Goal: Task Accomplishment & Management: Complete application form

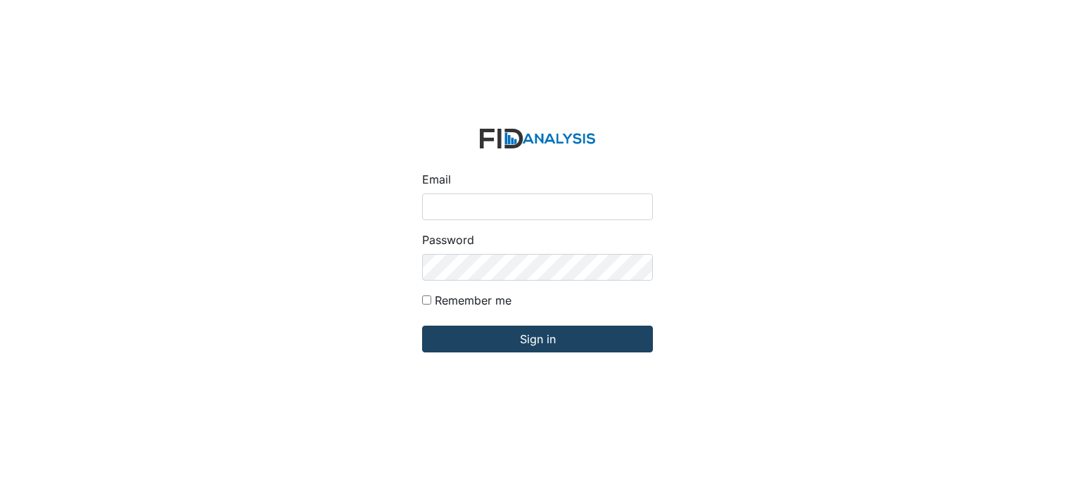
type input "[EMAIL_ADDRESS][DOMAIN_NAME]"
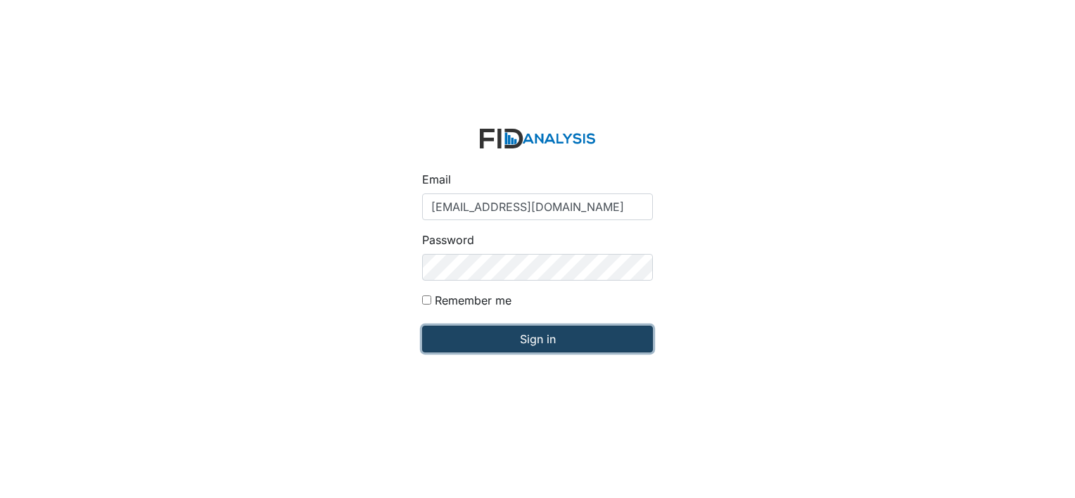
click at [530, 335] on input "Sign in" at bounding box center [537, 339] width 231 height 27
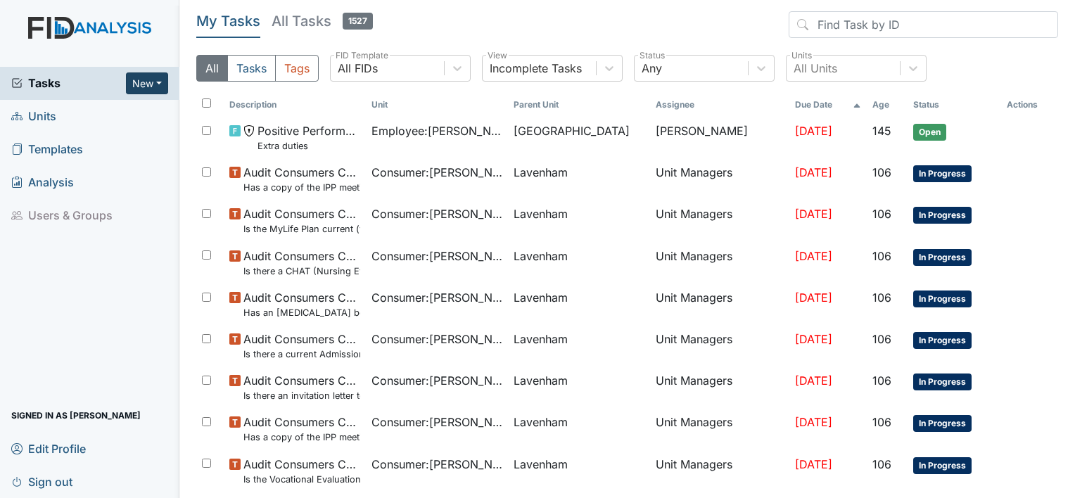
click at [151, 87] on button "New" at bounding box center [147, 83] width 42 height 22
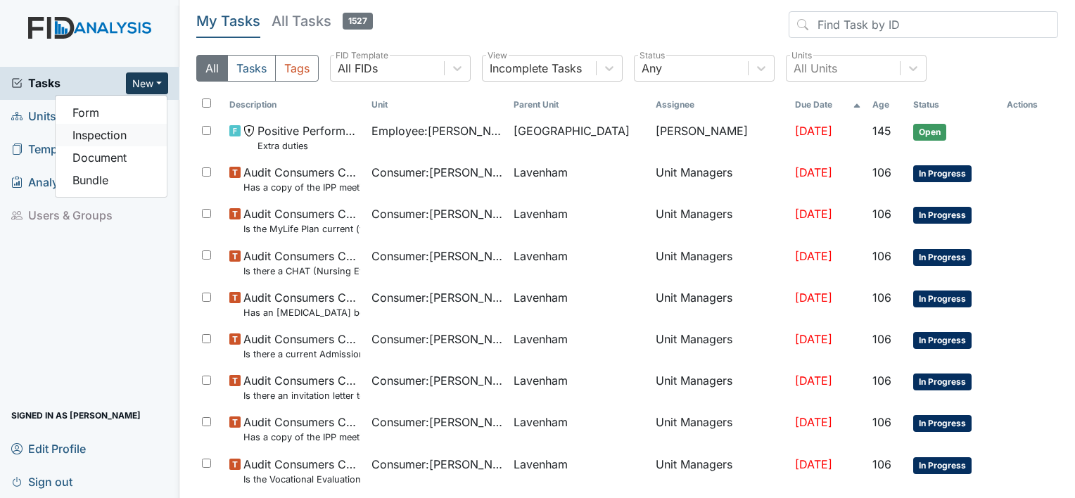
click at [120, 134] on link "Inspection" at bounding box center [111, 135] width 111 height 23
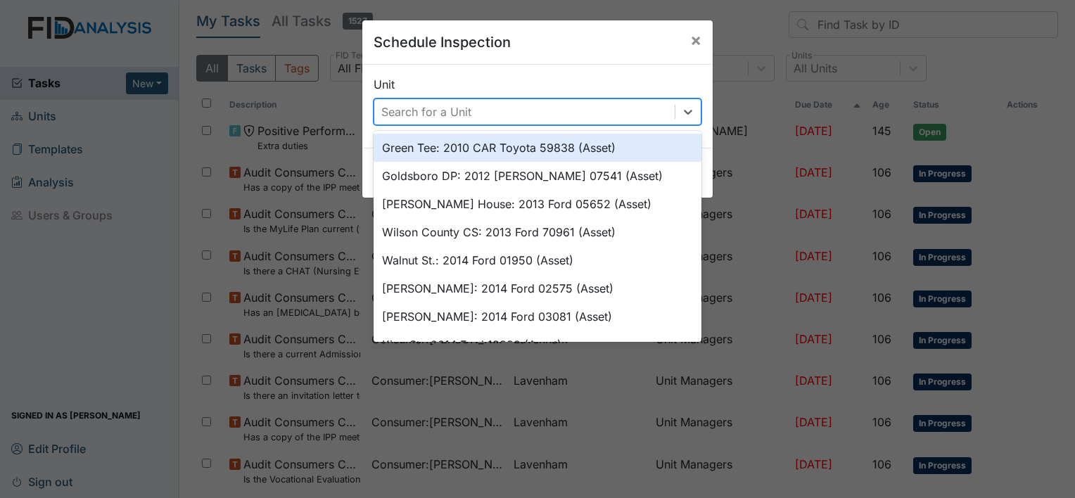
click at [580, 104] on div "Search for a Unit" at bounding box center [524, 111] width 300 height 25
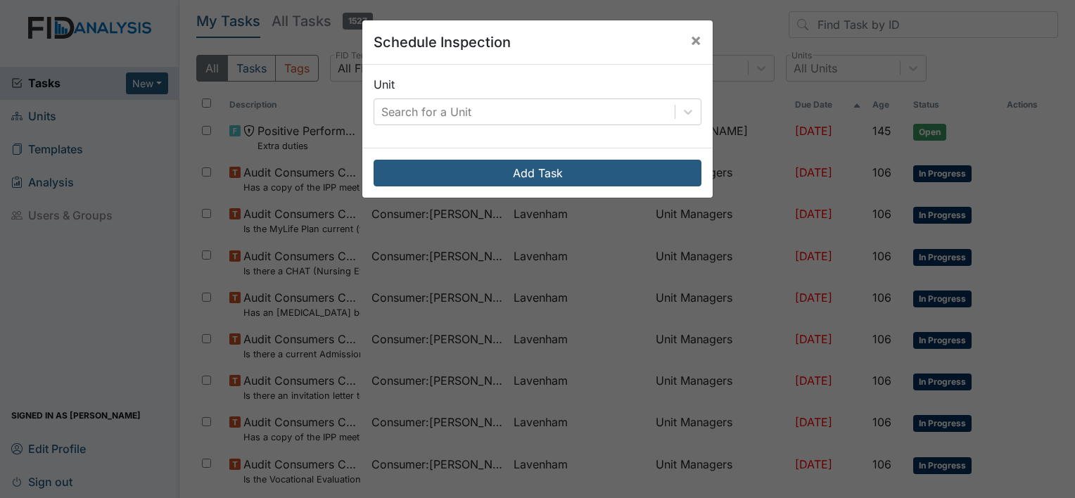
click at [591, 79] on div "Unit Search for a Unit" at bounding box center [537, 100] width 328 height 49
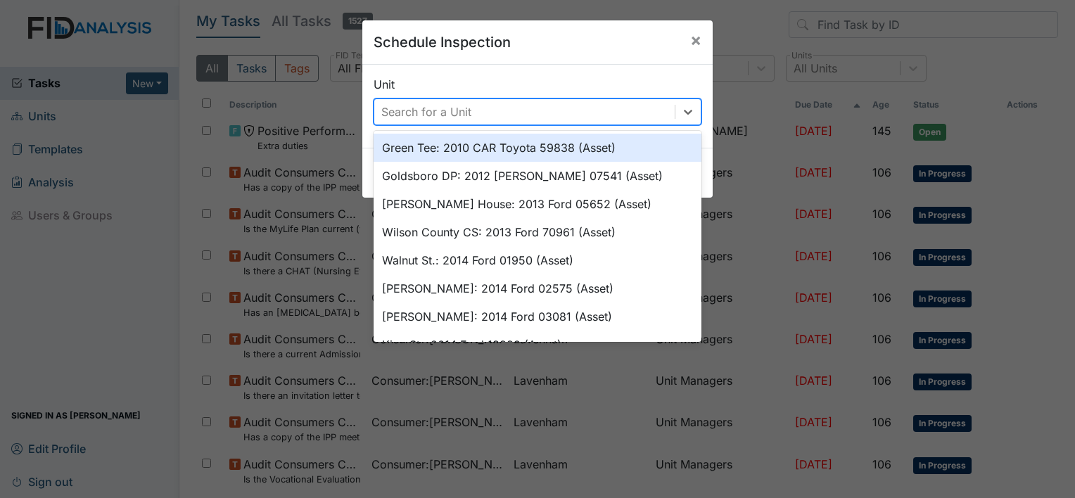
click at [570, 109] on div "Search for a Unit" at bounding box center [524, 111] width 300 height 25
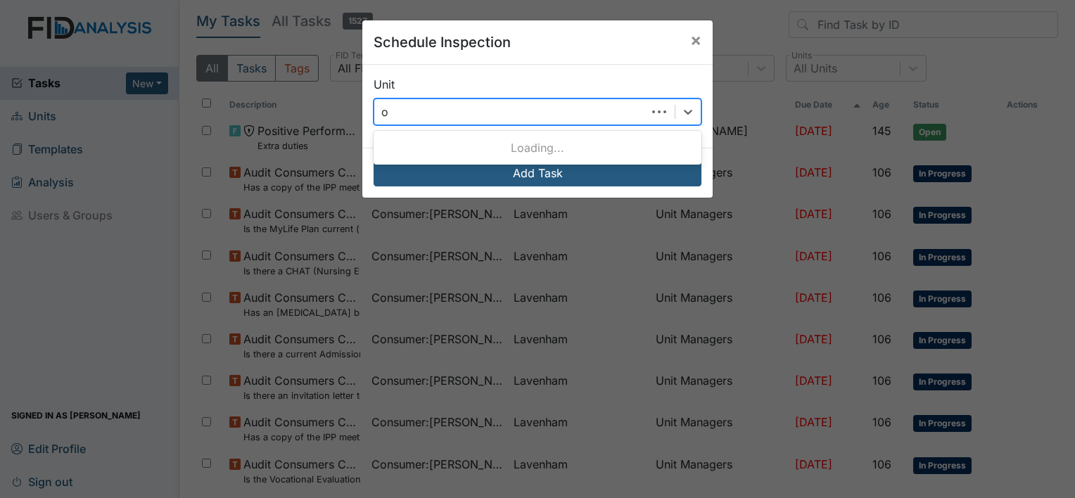
type input "oa"
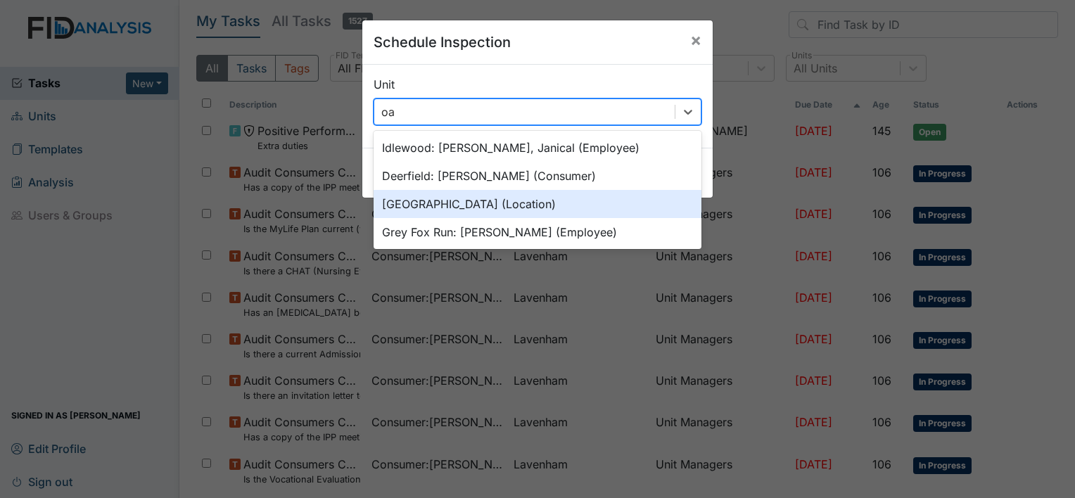
click at [501, 198] on div "Oakdale (Location)" at bounding box center [537, 204] width 328 height 28
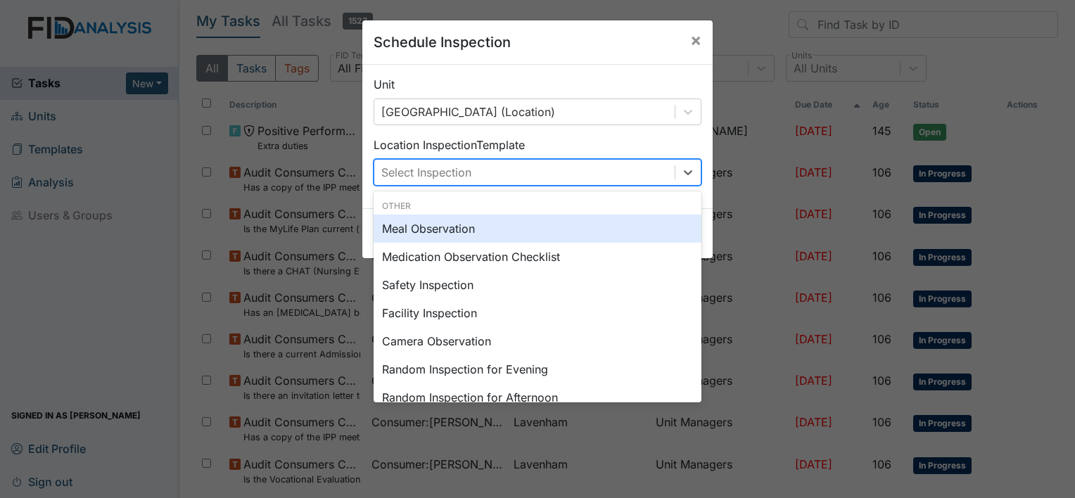
click at [525, 177] on div "Select Inspection" at bounding box center [524, 172] width 300 height 25
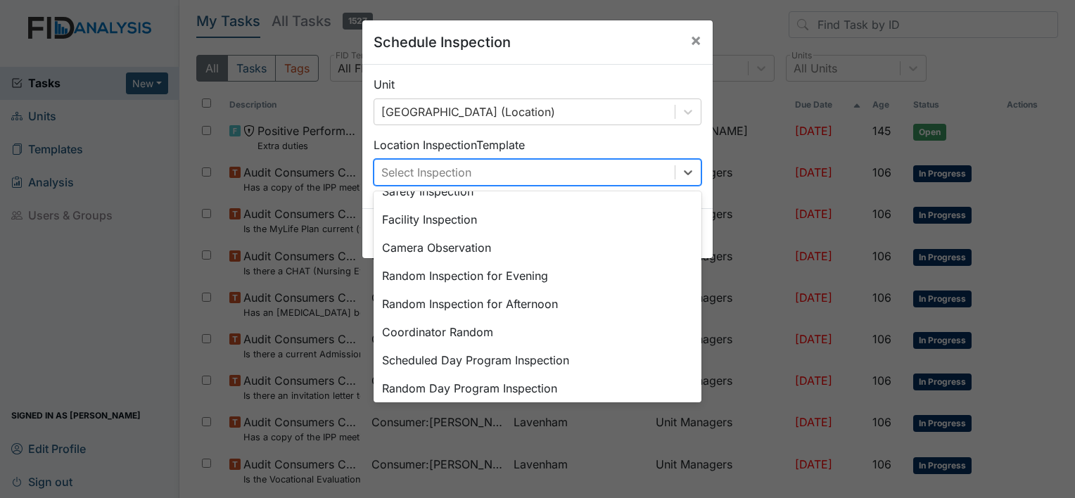
scroll to position [76, 0]
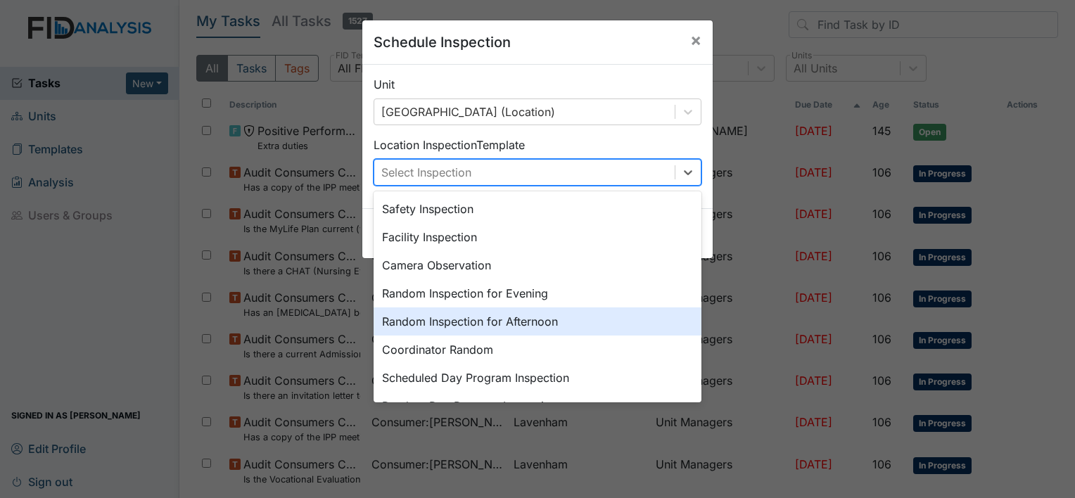
click at [516, 315] on div "Random Inspection for Afternoon" at bounding box center [537, 321] width 328 height 28
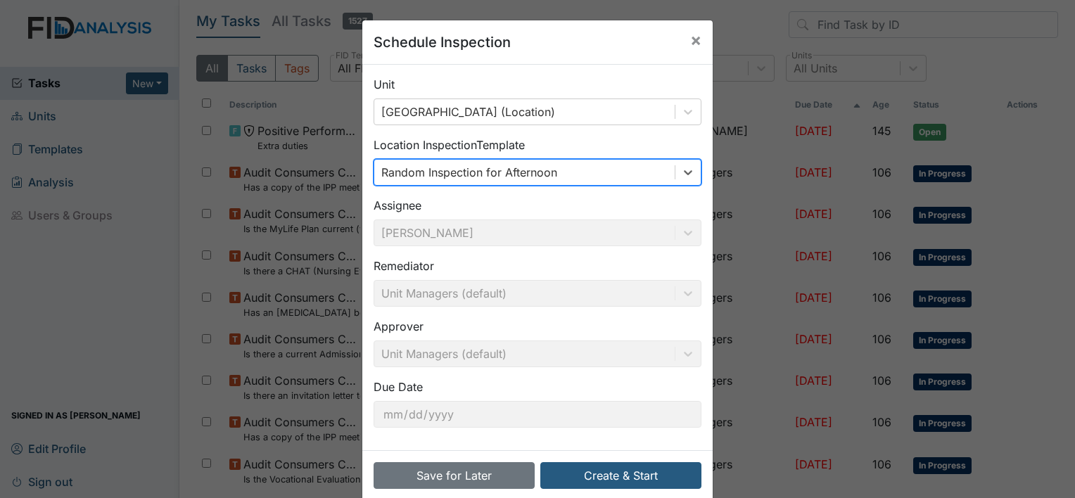
scroll to position [22, 0]
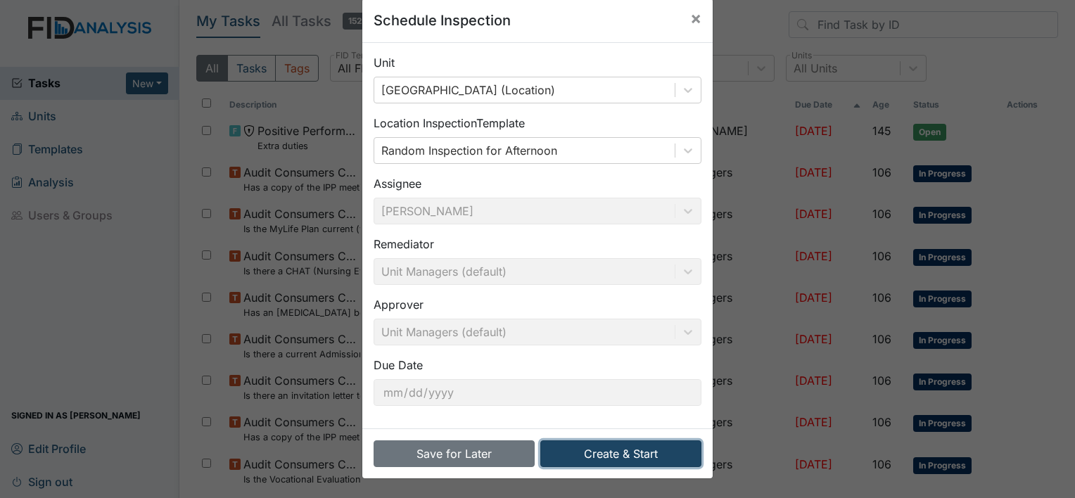
click at [634, 459] on button "Create & Start" at bounding box center [620, 453] width 161 height 27
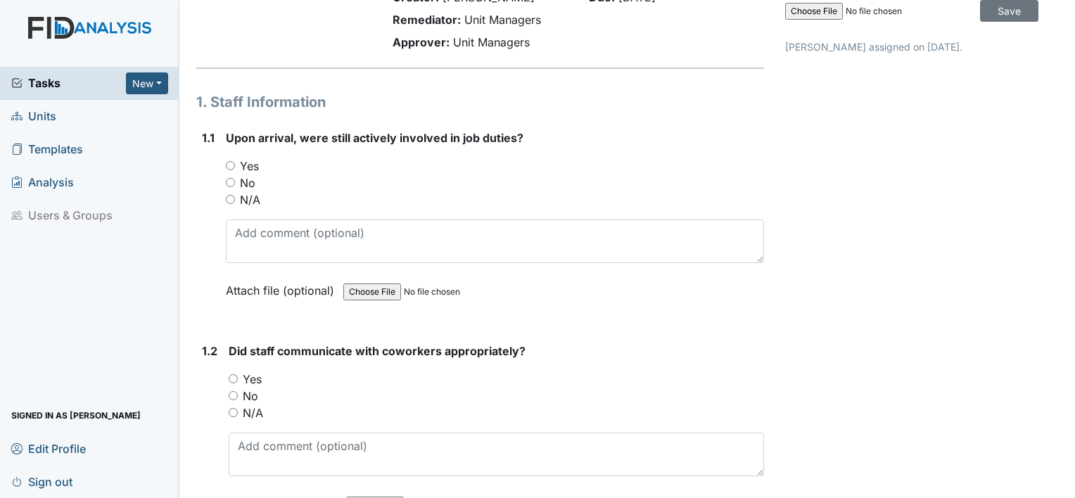
scroll to position [131, 0]
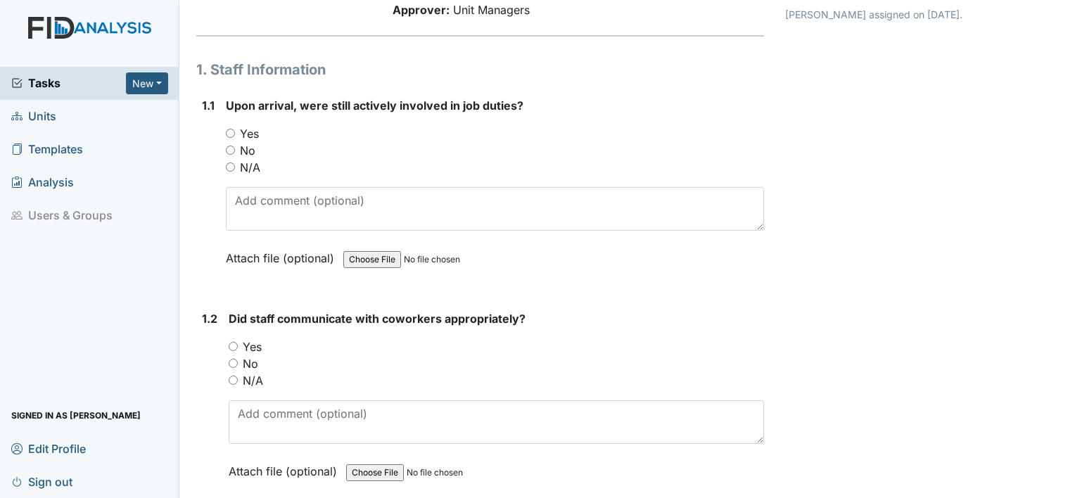
click at [248, 131] on label "Yes" at bounding box center [249, 133] width 19 height 17
click at [235, 131] on input "Yes" at bounding box center [230, 133] width 9 height 9
radio input "true"
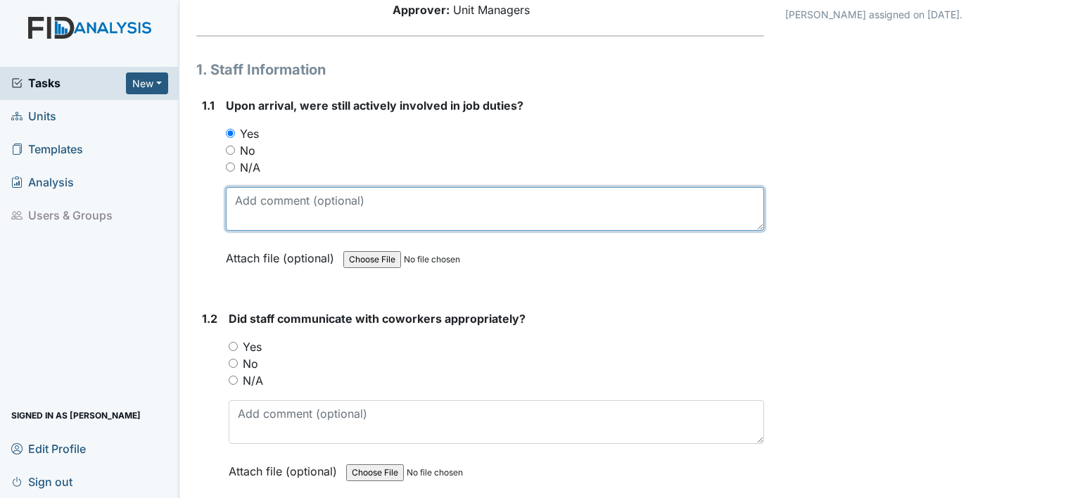
click at [256, 193] on textarea at bounding box center [495, 209] width 538 height 44
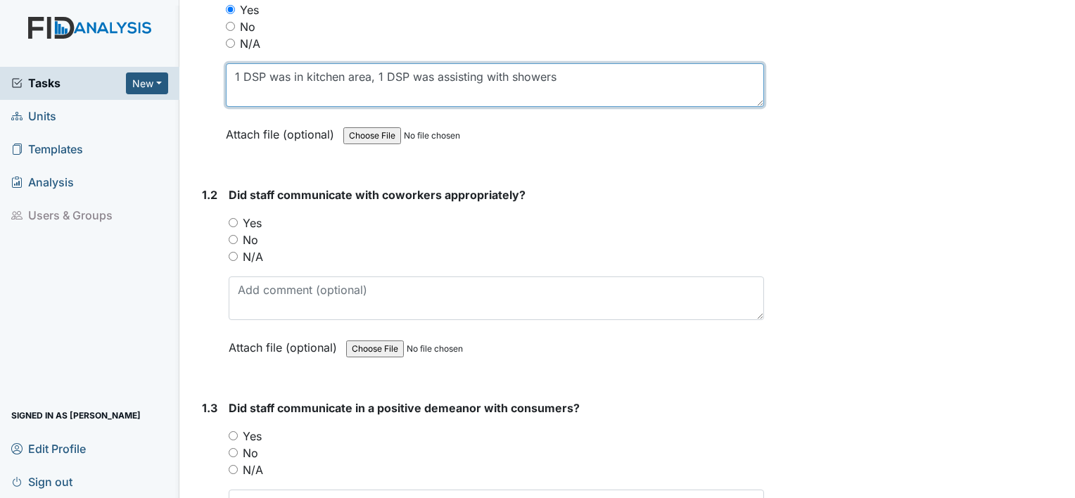
scroll to position [276, 0]
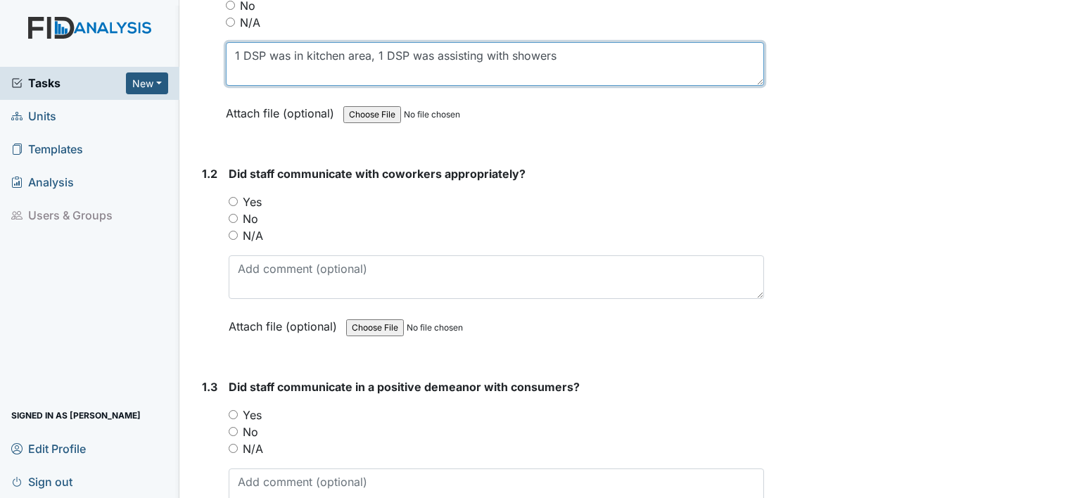
type textarea "1 DSP was in kitchen area, 1 DSP was assisting with showers"
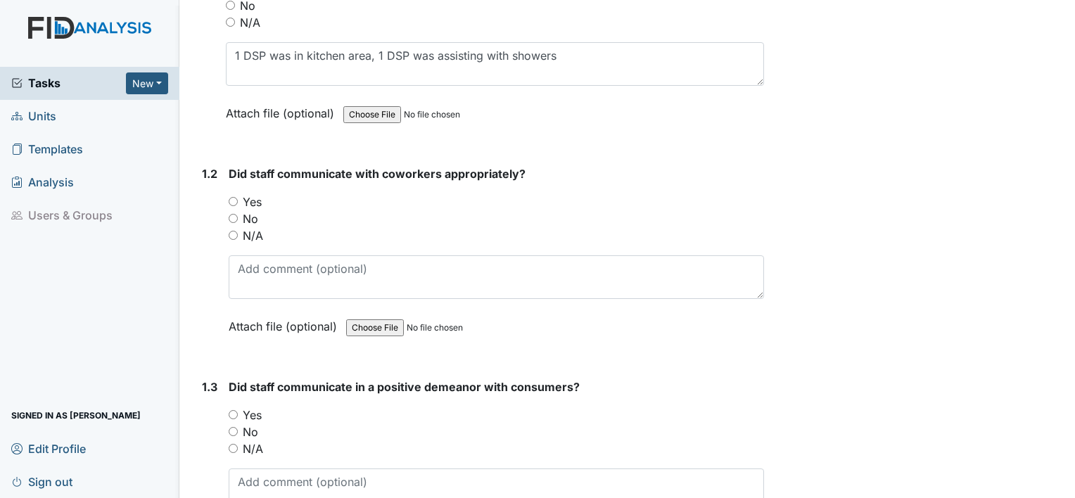
click at [231, 199] on input "Yes" at bounding box center [233, 201] width 9 height 9
radio input "true"
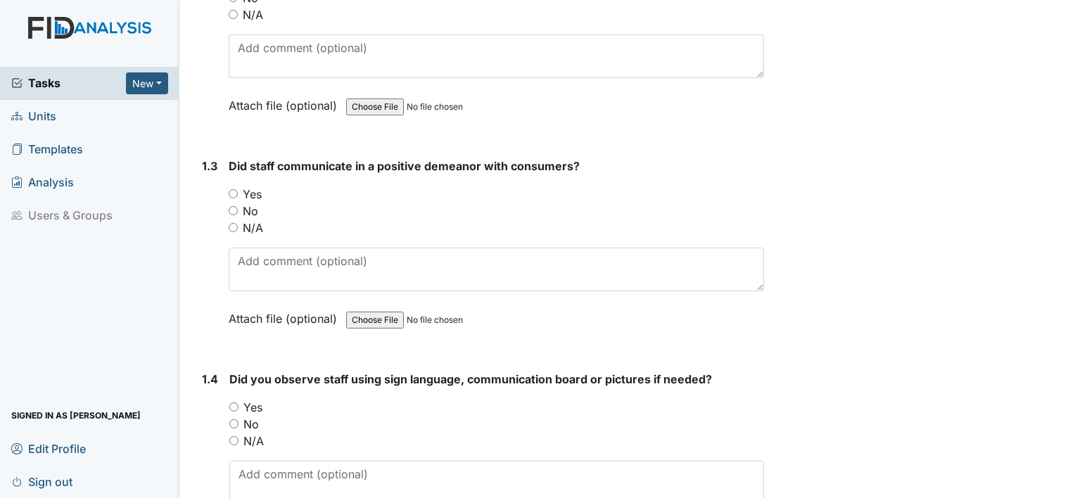
scroll to position [505, 0]
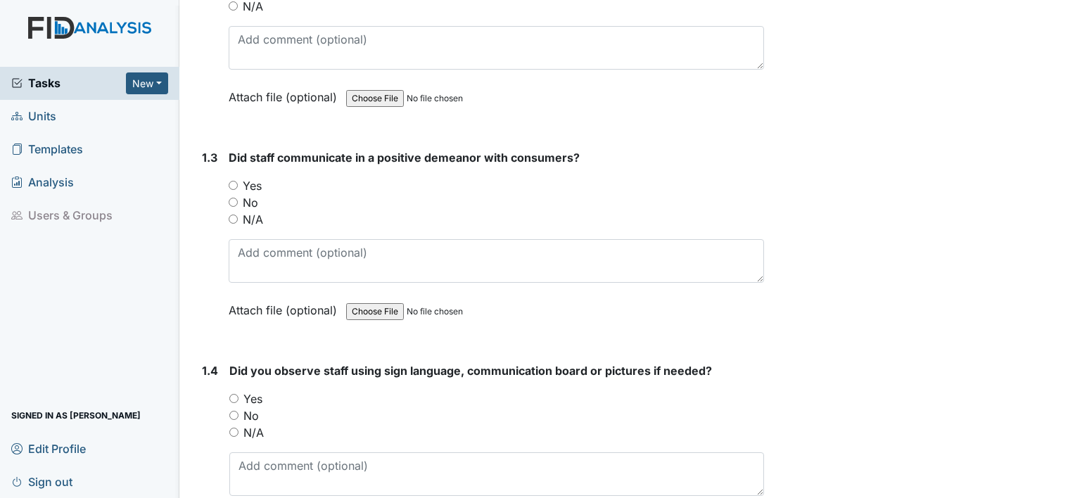
click at [231, 181] on input "Yes" at bounding box center [233, 185] width 9 height 9
radio input "true"
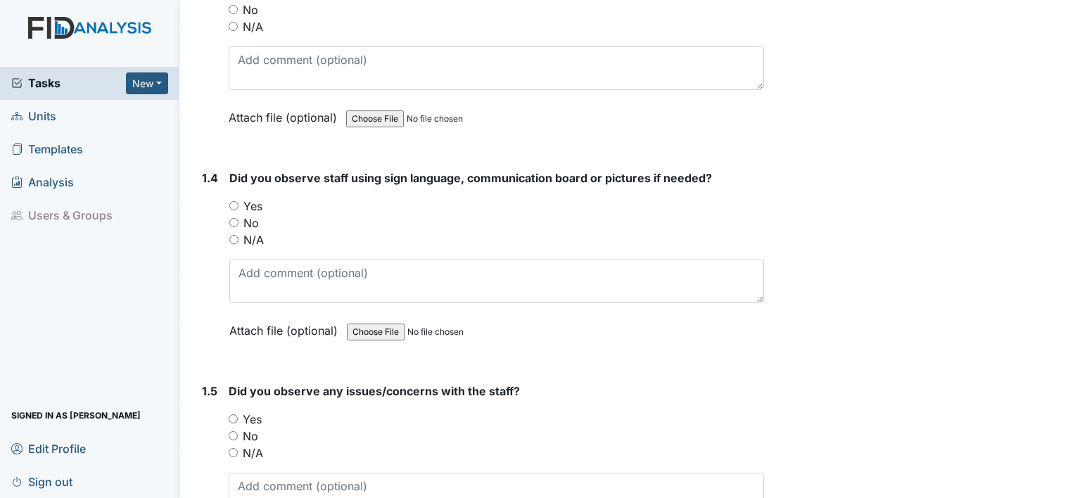
scroll to position [709, 0]
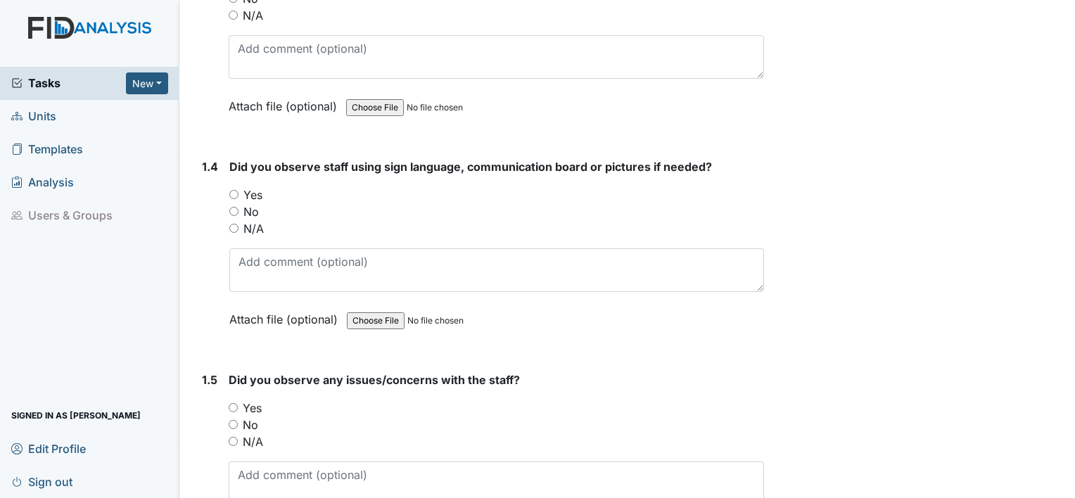
click at [234, 190] on input "Yes" at bounding box center [233, 194] width 9 height 9
radio input "true"
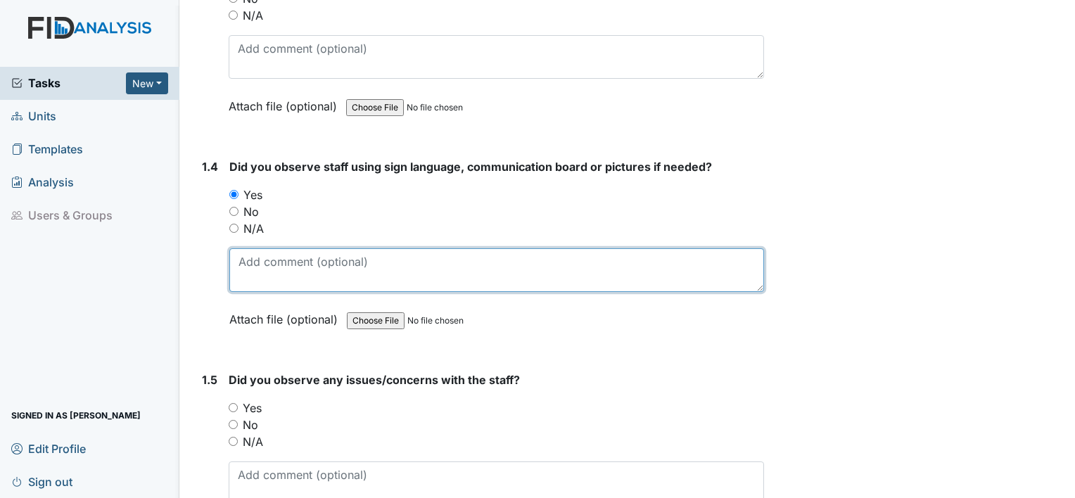
click at [259, 267] on textarea at bounding box center [496, 270] width 535 height 44
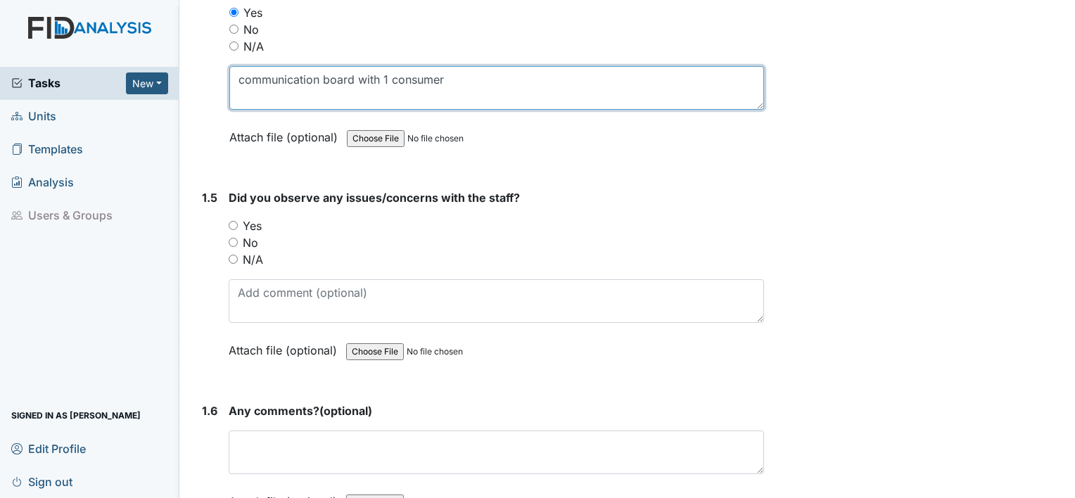
scroll to position [895, 0]
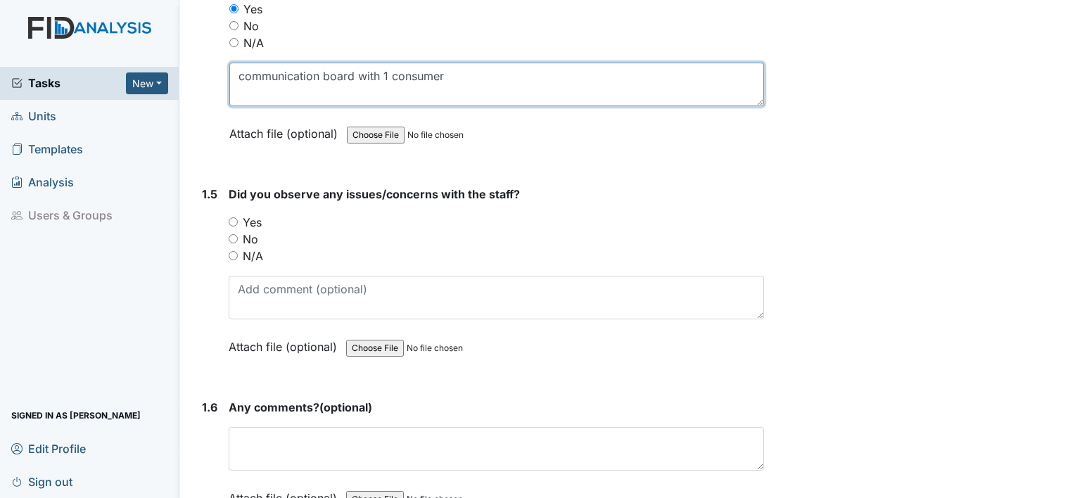
type textarea "communication board with 1 consumer"
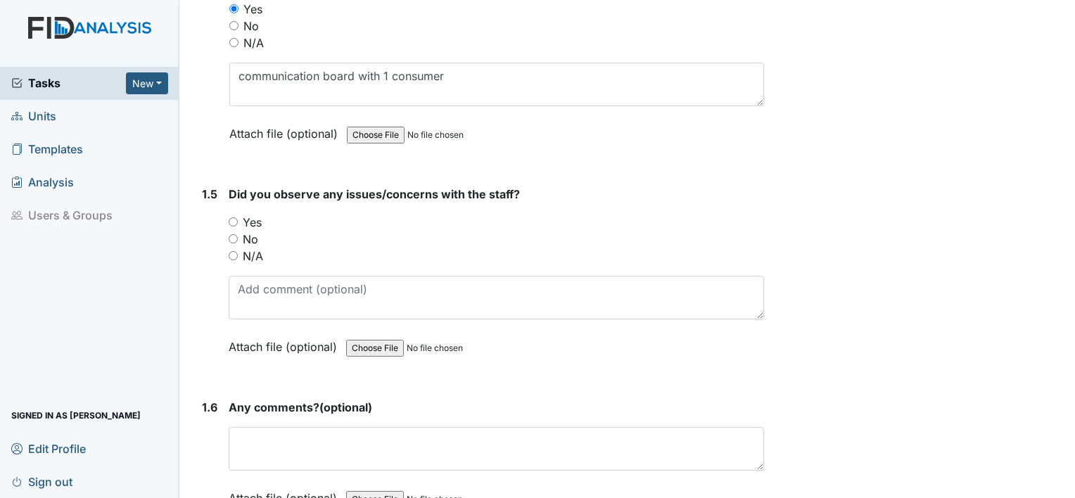
click at [247, 233] on label "No" at bounding box center [250, 239] width 15 height 17
click at [238, 234] on input "No" at bounding box center [233, 238] width 9 height 9
radio input "true"
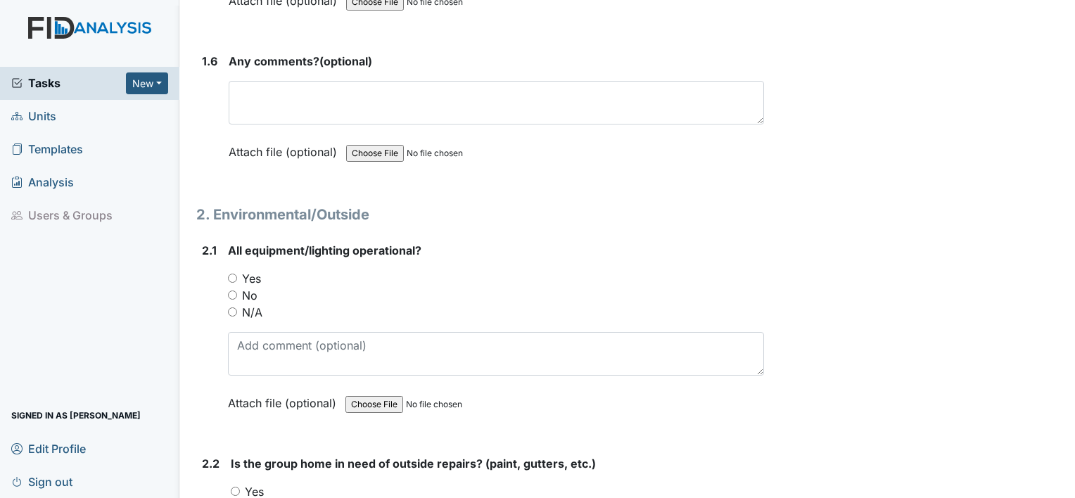
scroll to position [1242, 0]
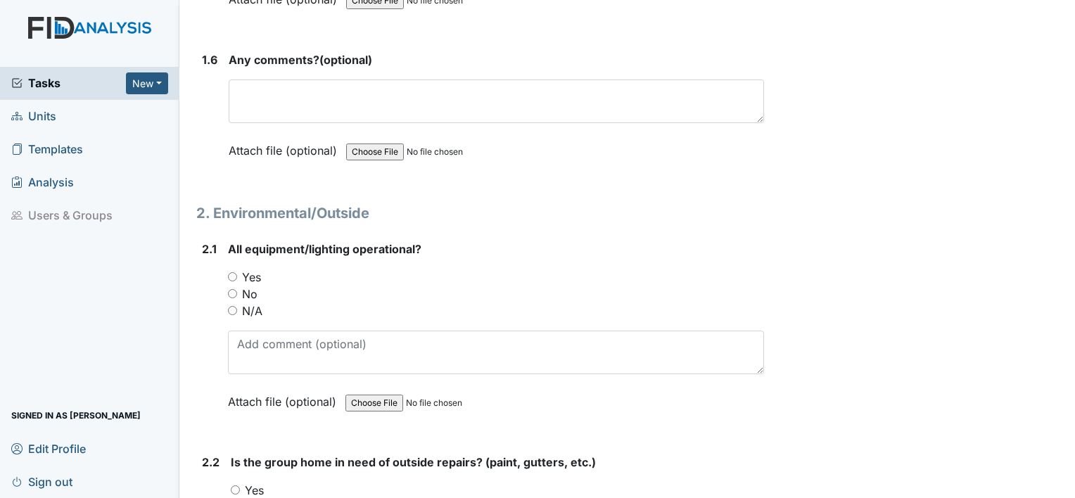
click at [256, 275] on label "Yes" at bounding box center [251, 277] width 19 height 17
click at [237, 275] on input "Yes" at bounding box center [232, 276] width 9 height 9
radio input "true"
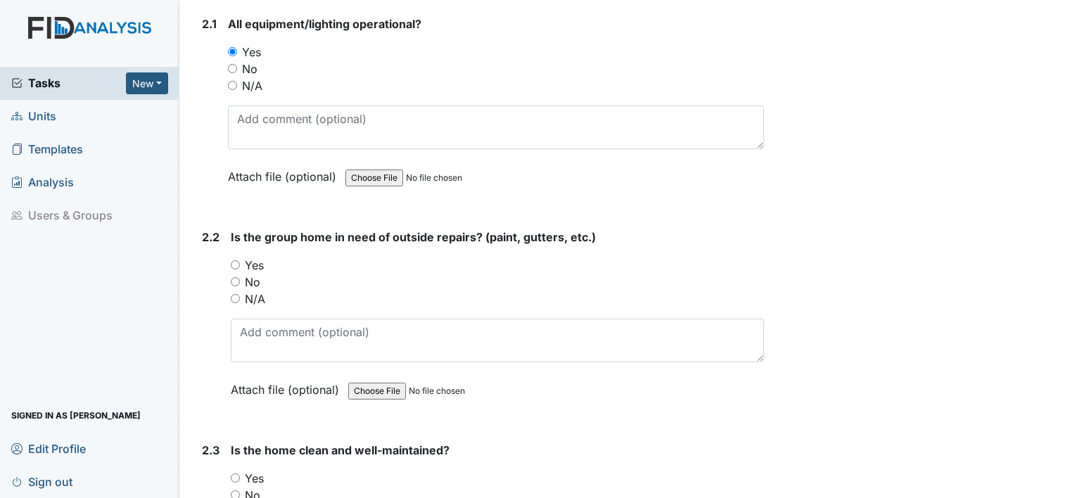
scroll to position [1468, 0]
click at [255, 256] on label "Yes" at bounding box center [254, 264] width 19 height 17
click at [240, 260] on input "Yes" at bounding box center [235, 264] width 9 height 9
radio input "true"
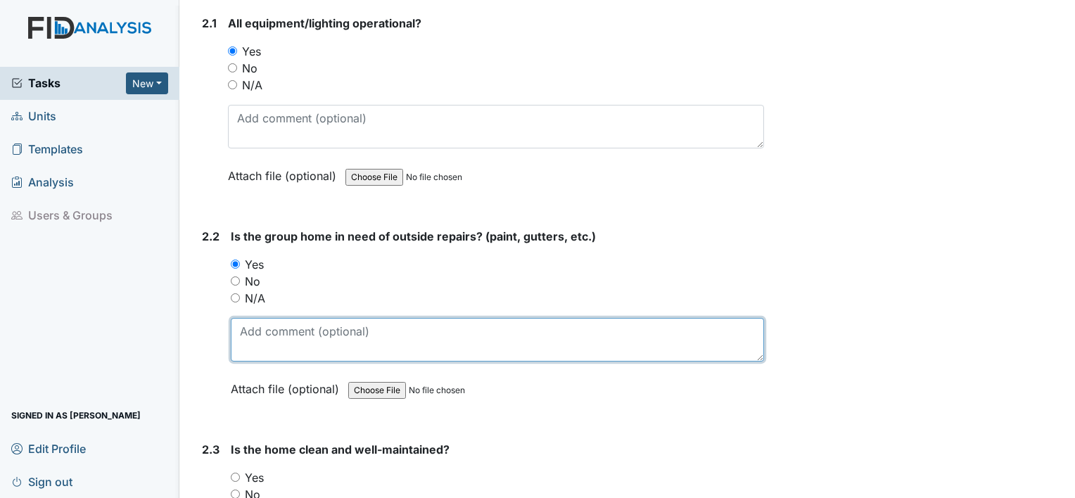
click at [264, 352] on textarea at bounding box center [497, 340] width 533 height 44
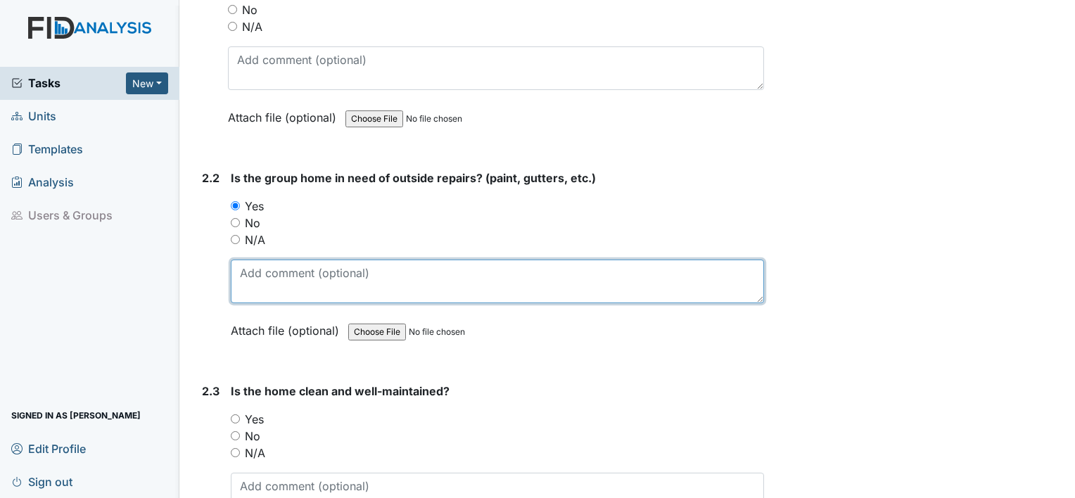
scroll to position [1530, 0]
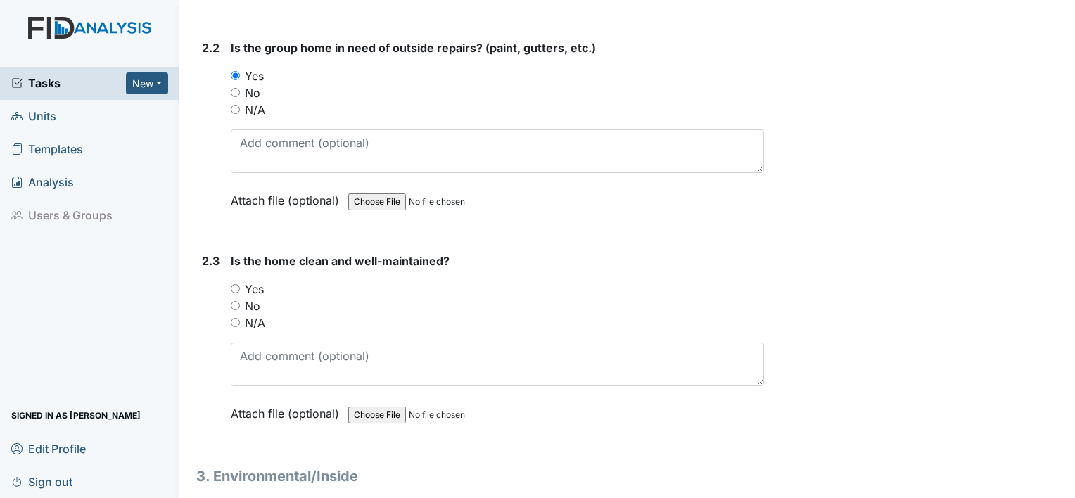
scroll to position [1637, 0]
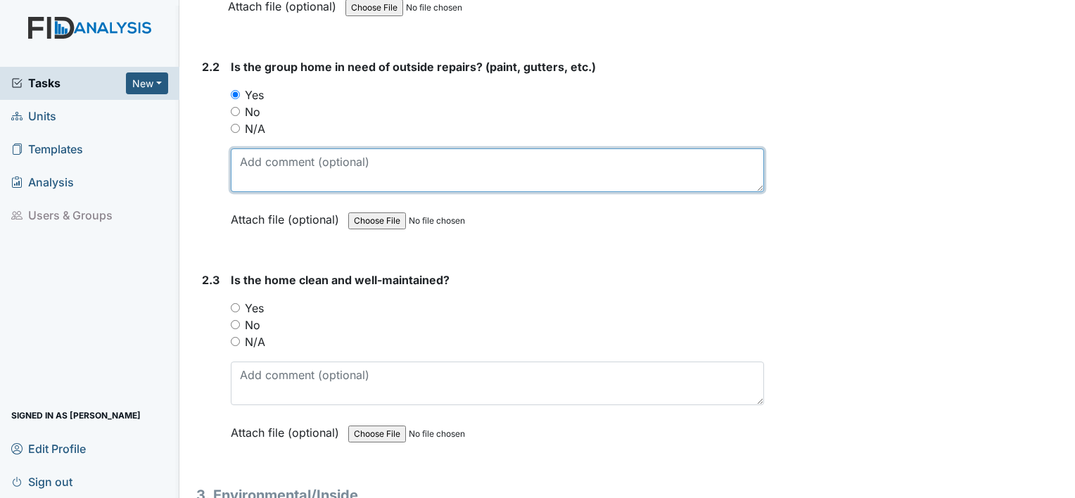
click at [280, 156] on textarea at bounding box center [497, 170] width 533 height 44
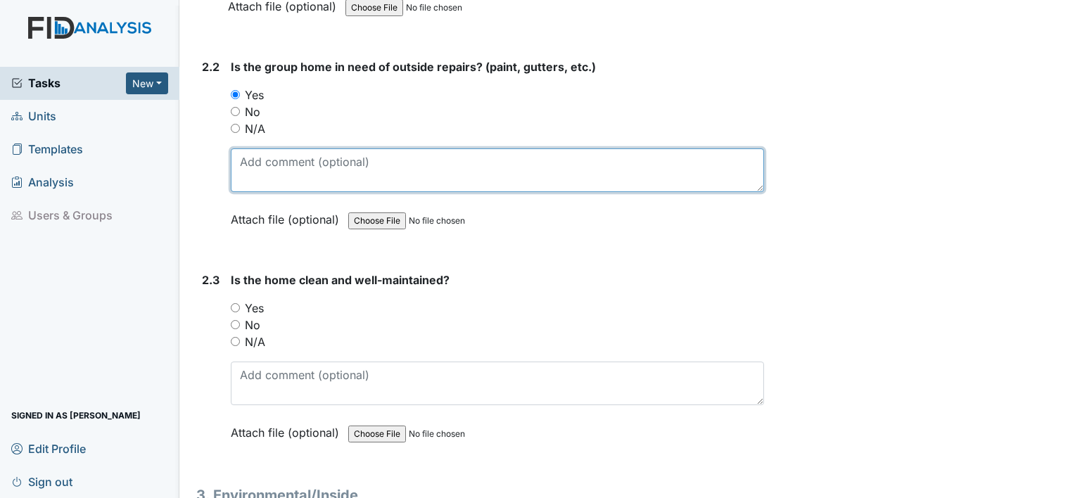
click at [280, 156] on textarea at bounding box center [497, 170] width 533 height 44
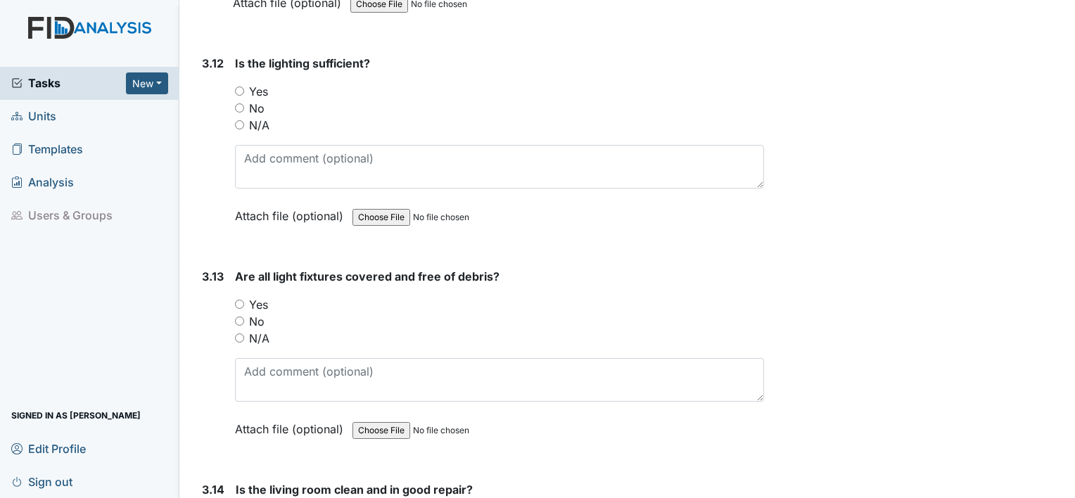
scroll to position [4407, 0]
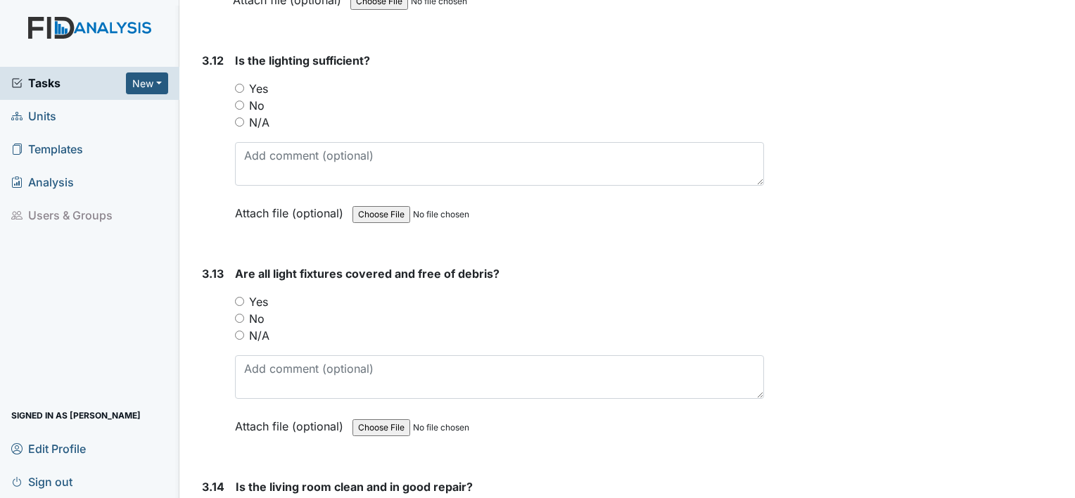
type textarea "gutters bent in some areas, back of house needs to be pressure washed"
click at [262, 80] on label "Yes" at bounding box center [258, 88] width 19 height 17
click at [244, 84] on input "Yes" at bounding box center [239, 88] width 9 height 9
radio input "true"
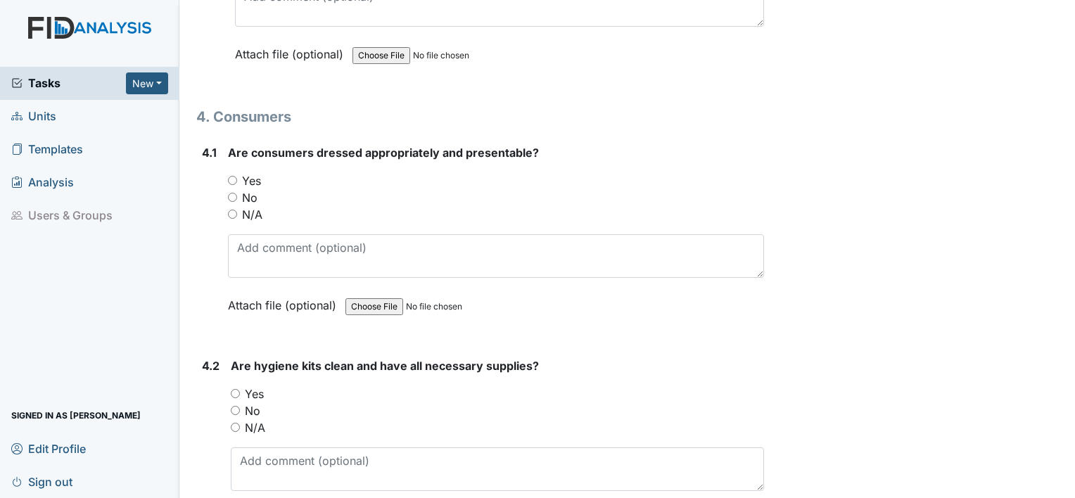
scroll to position [6059, 0]
click at [250, 172] on label "Yes" at bounding box center [251, 180] width 19 height 17
click at [237, 175] on input "Yes" at bounding box center [232, 179] width 9 height 9
radio input "true"
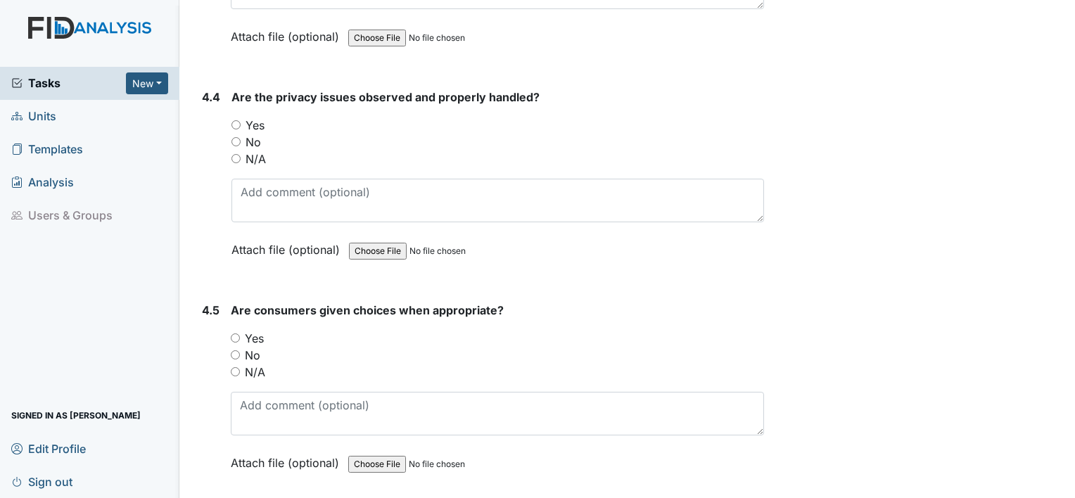
scroll to position [6754, 0]
click at [257, 150] on label "N/A" at bounding box center [255, 158] width 20 height 17
click at [241, 153] on input "N/A" at bounding box center [235, 157] width 9 height 9
radio input "true"
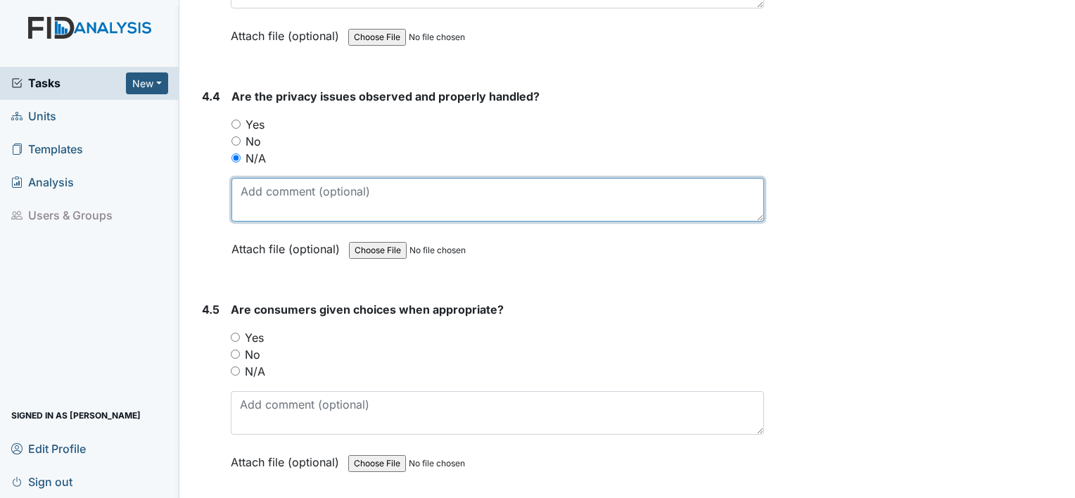
click at [264, 179] on textarea at bounding box center [497, 200] width 532 height 44
type textarea "no issues observed"
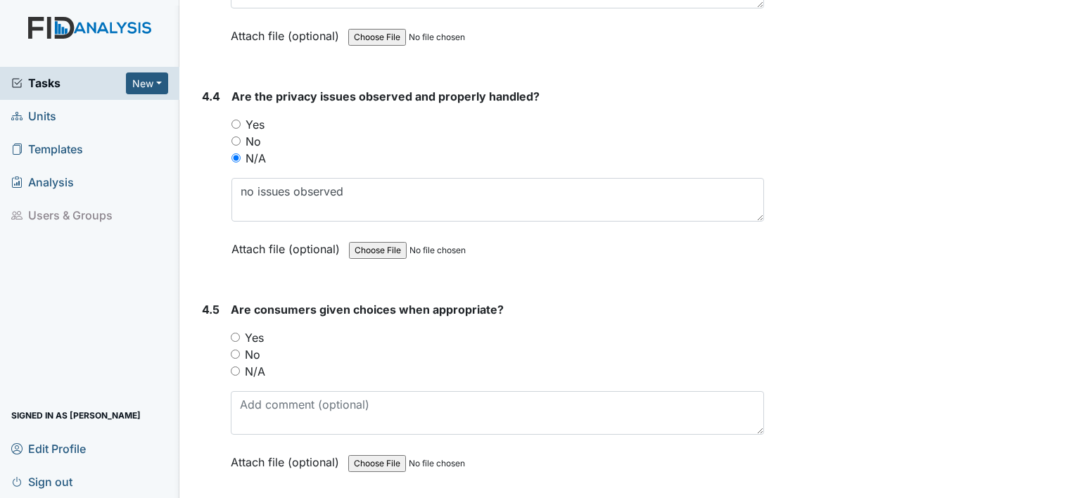
click at [251, 329] on label "Yes" at bounding box center [254, 337] width 19 height 17
click at [240, 333] on input "Yes" at bounding box center [235, 337] width 9 height 9
radio input "true"
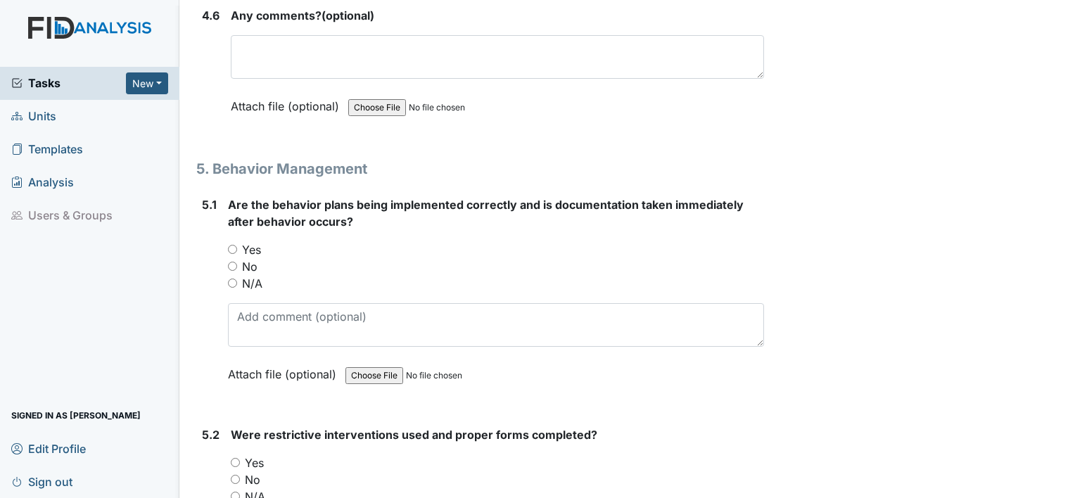
scroll to position [7265, 0]
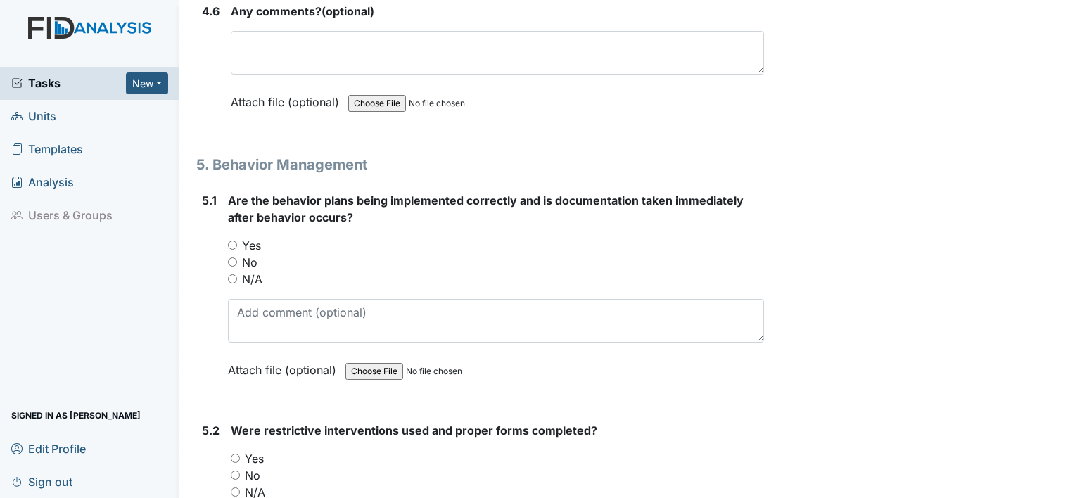
click at [256, 237] on label "Yes" at bounding box center [251, 245] width 19 height 17
click at [237, 241] on input "Yes" at bounding box center [232, 245] width 9 height 9
radio input "true"
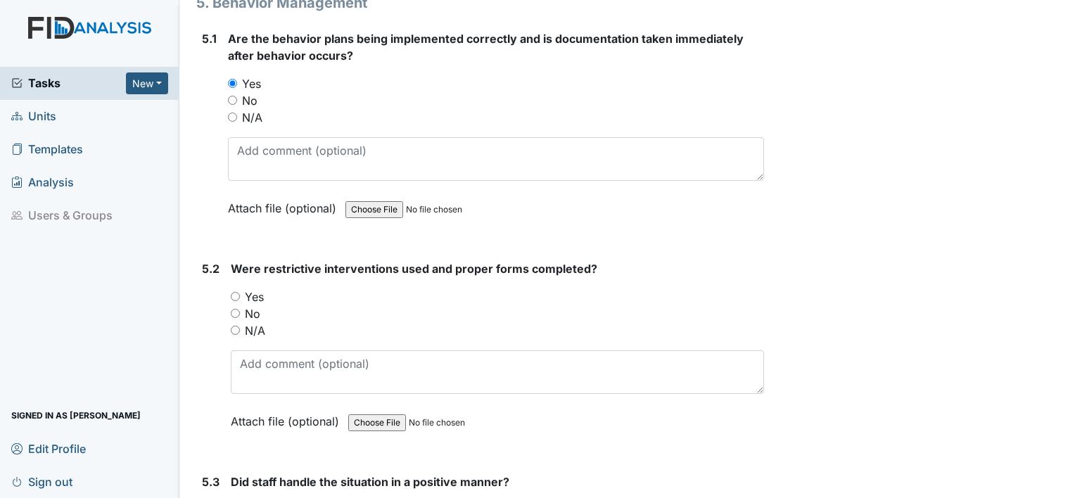
scroll to position [7510, 0]
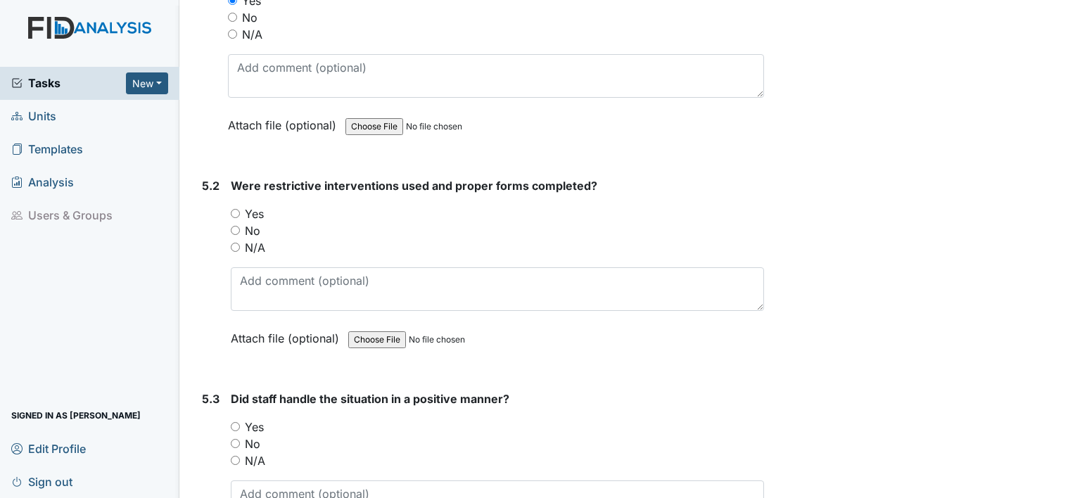
click at [256, 205] on label "Yes" at bounding box center [254, 213] width 19 height 17
click at [240, 209] on input "Yes" at bounding box center [235, 213] width 9 height 9
radio input "true"
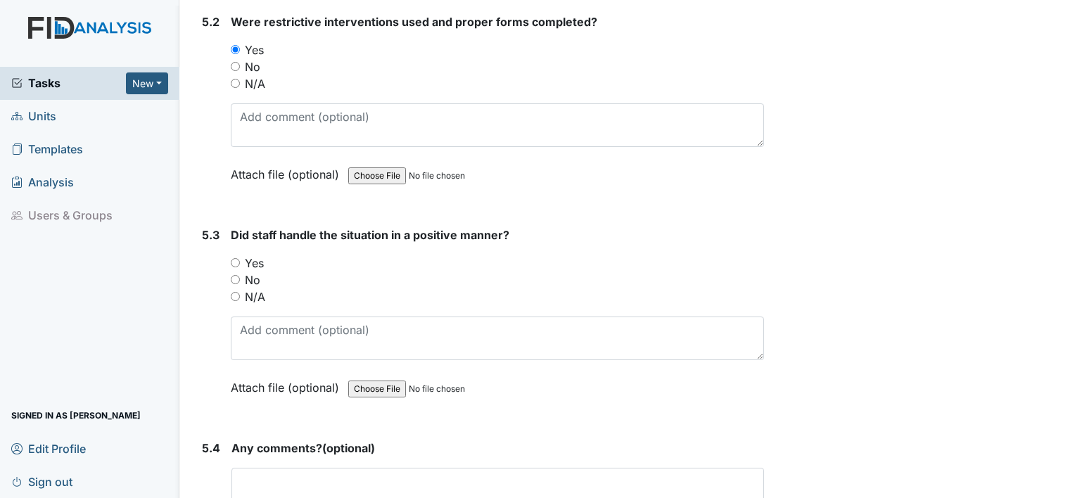
scroll to position [7685, 0]
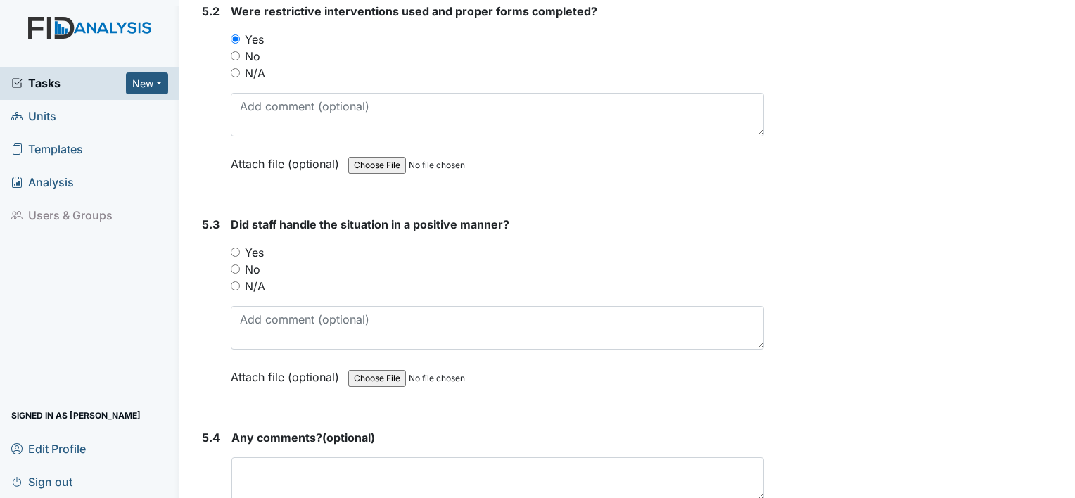
click at [262, 244] on label "Yes" at bounding box center [254, 252] width 19 height 17
click at [240, 248] on input "Yes" at bounding box center [235, 252] width 9 height 9
radio input "true"
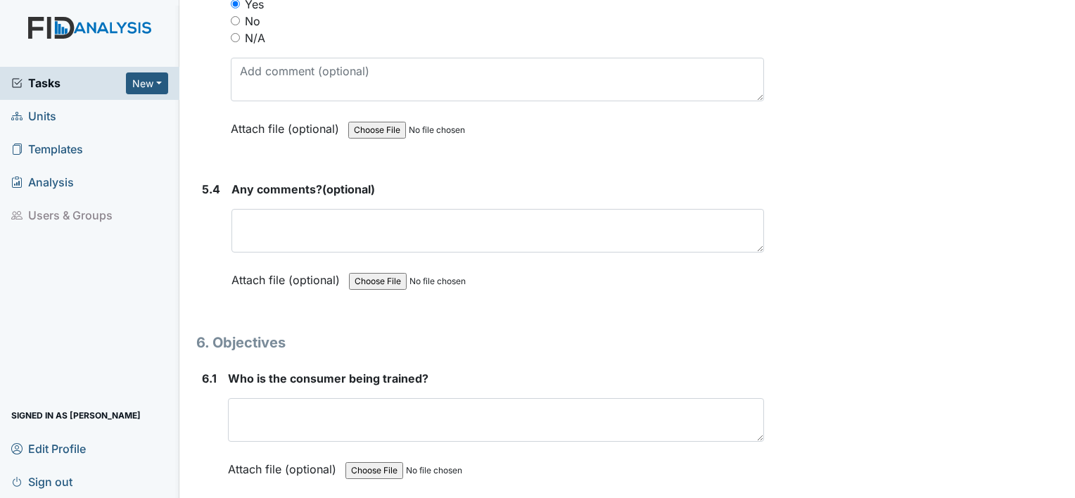
scroll to position [7934, 0]
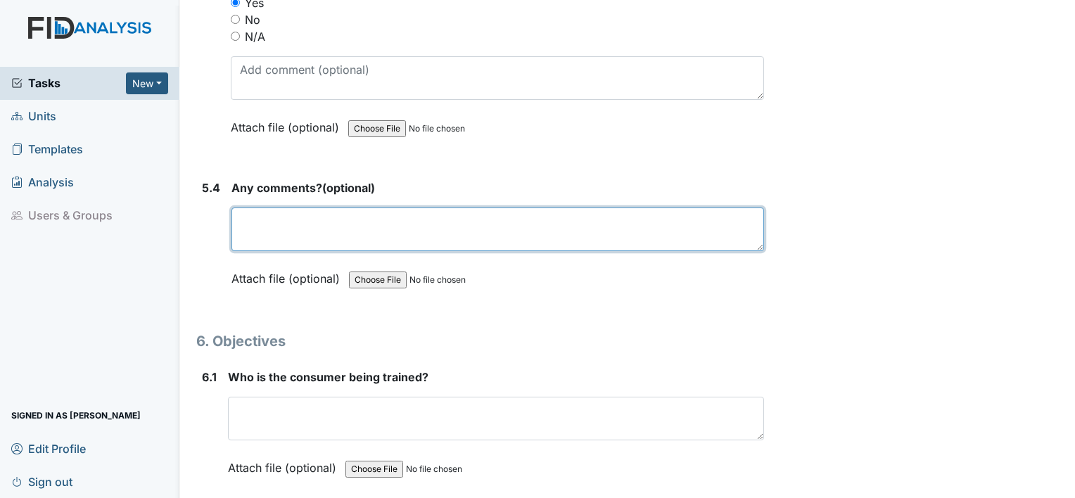
click at [262, 212] on textarea at bounding box center [497, 229] width 532 height 44
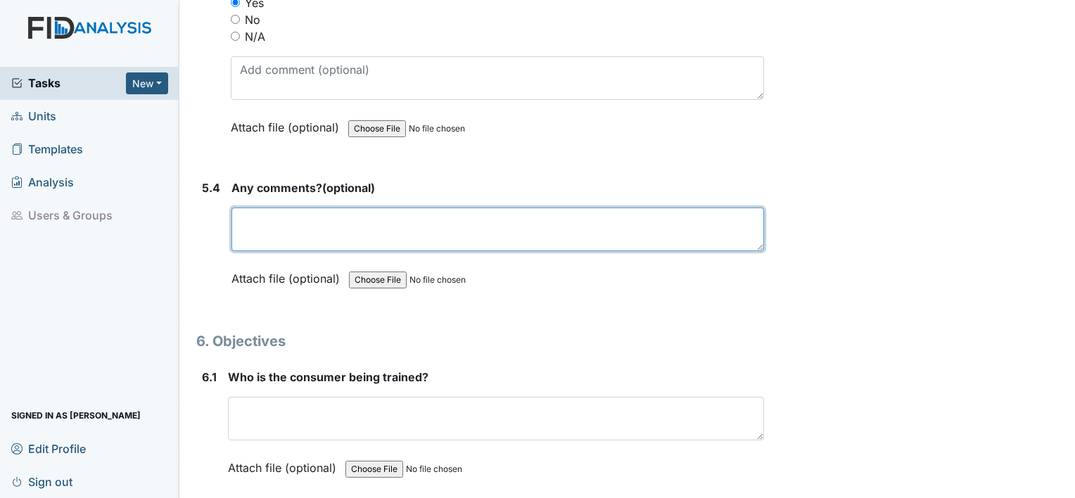
click at [331, 207] on textarea at bounding box center [497, 229] width 532 height 44
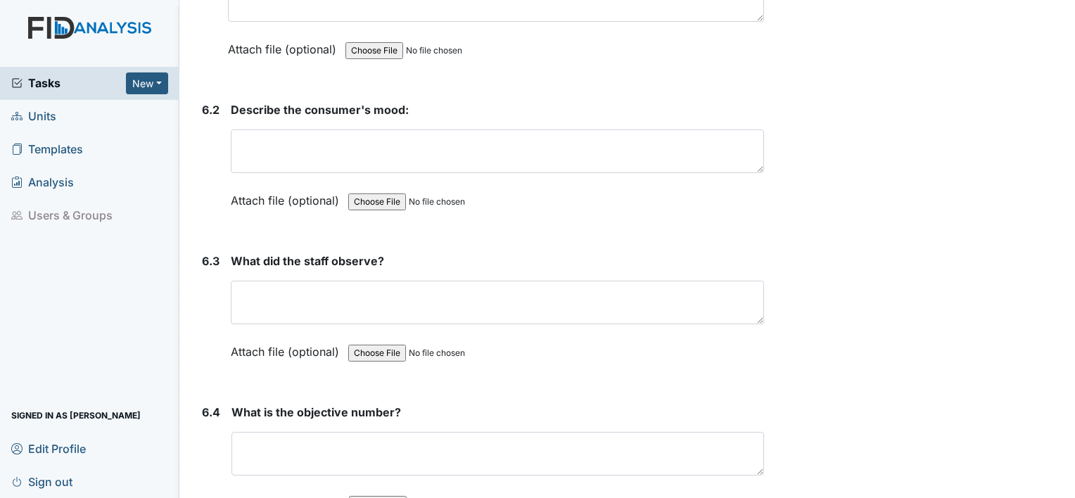
scroll to position [8353, 0]
type textarea "consumer was redirected when being bossy towards housemates"
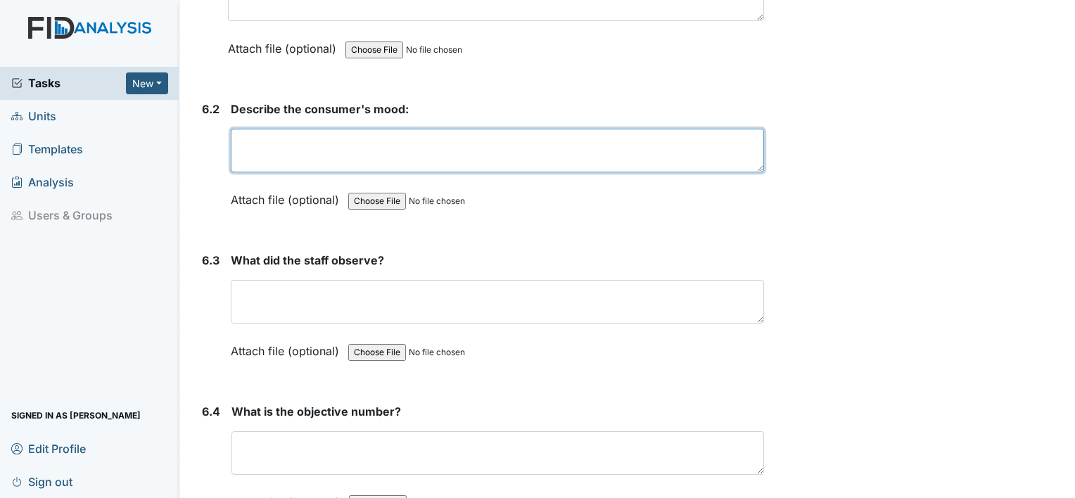
click at [283, 129] on textarea at bounding box center [497, 151] width 533 height 44
type textarea "h"
type textarea "pleasant"
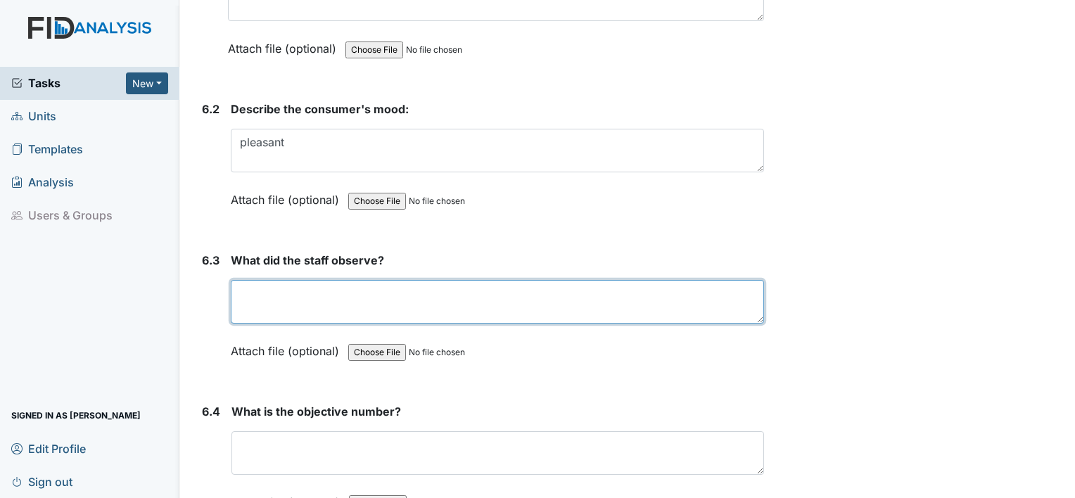
click at [306, 280] on textarea at bounding box center [497, 302] width 533 height 44
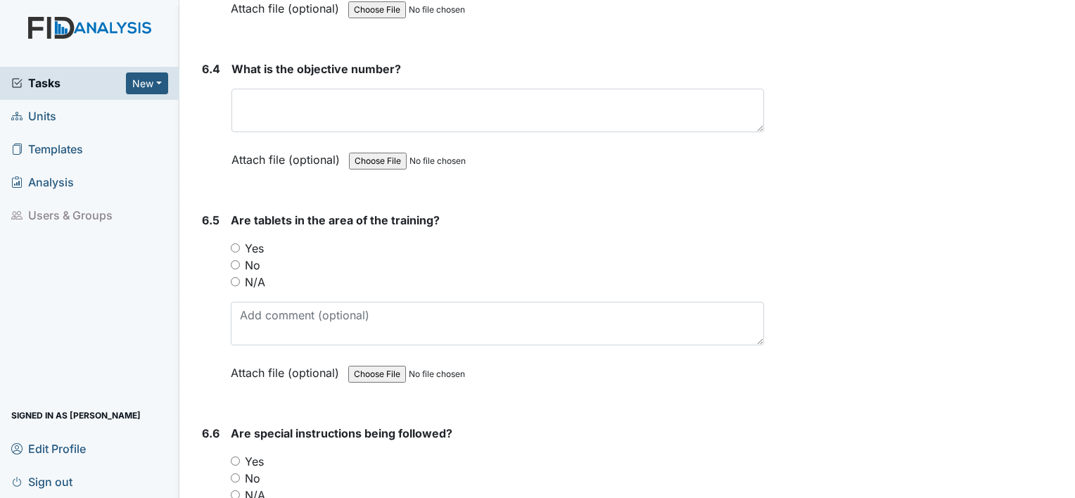
scroll to position [8697, 0]
type textarea "consumer set the table for dinner"
click at [255, 239] on label "Yes" at bounding box center [254, 247] width 19 height 17
click at [240, 243] on input "Yes" at bounding box center [235, 247] width 9 height 9
radio input "true"
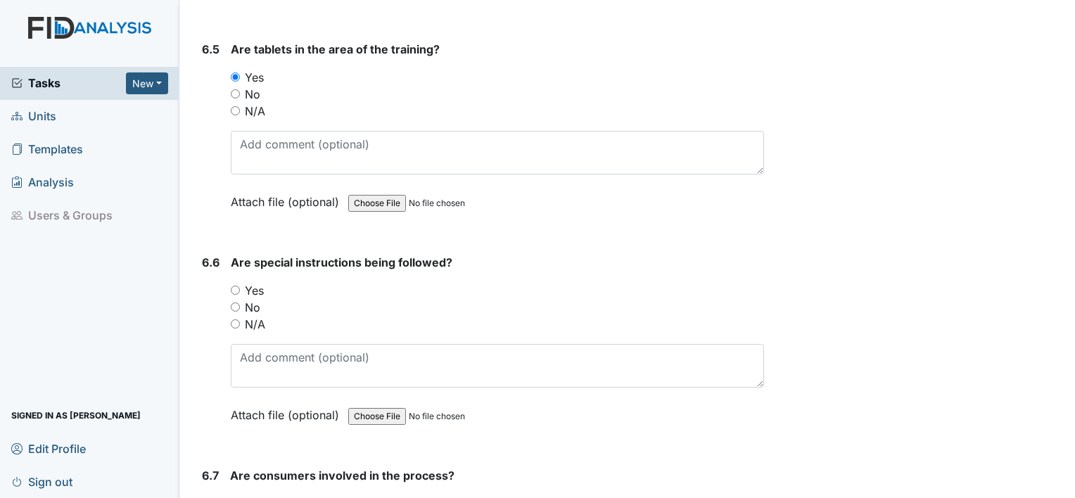
scroll to position [8874, 0]
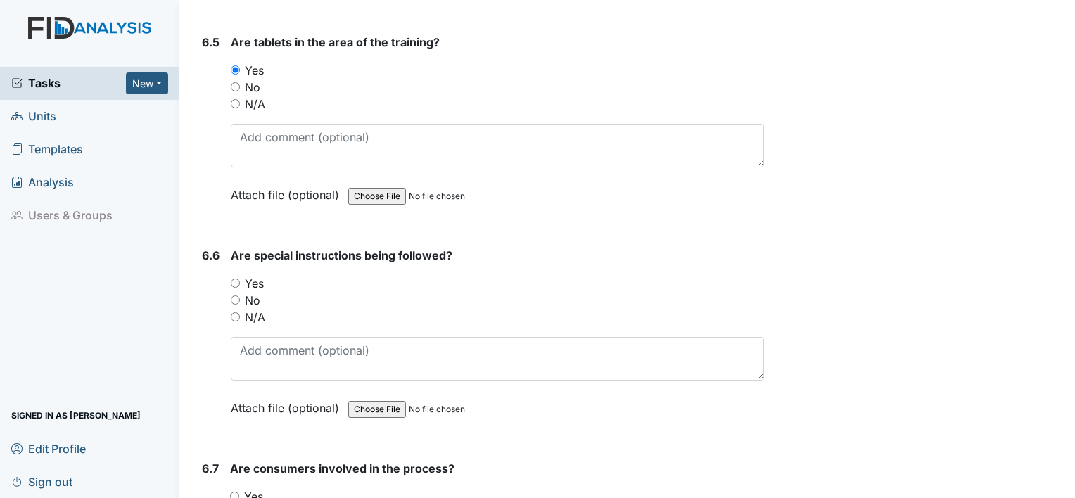
click at [253, 275] on label "Yes" at bounding box center [254, 283] width 19 height 17
click at [240, 279] on input "Yes" at bounding box center [235, 283] width 9 height 9
radio input "true"
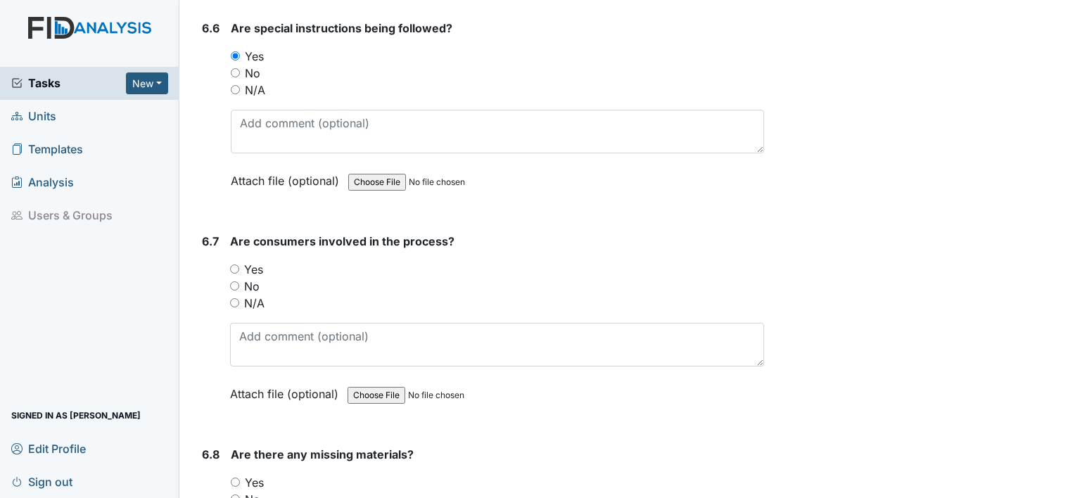
scroll to position [9102, 0]
drag, startPoint x: 253, startPoint y: 254, endPoint x: 255, endPoint y: 241, distance: 13.4
click at [255, 260] on div "You must select one of the below options. Yes No N/A" at bounding box center [497, 285] width 534 height 51
click at [255, 260] on label "Yes" at bounding box center [253, 268] width 19 height 17
click at [239, 264] on input "Yes" at bounding box center [234, 268] width 9 height 9
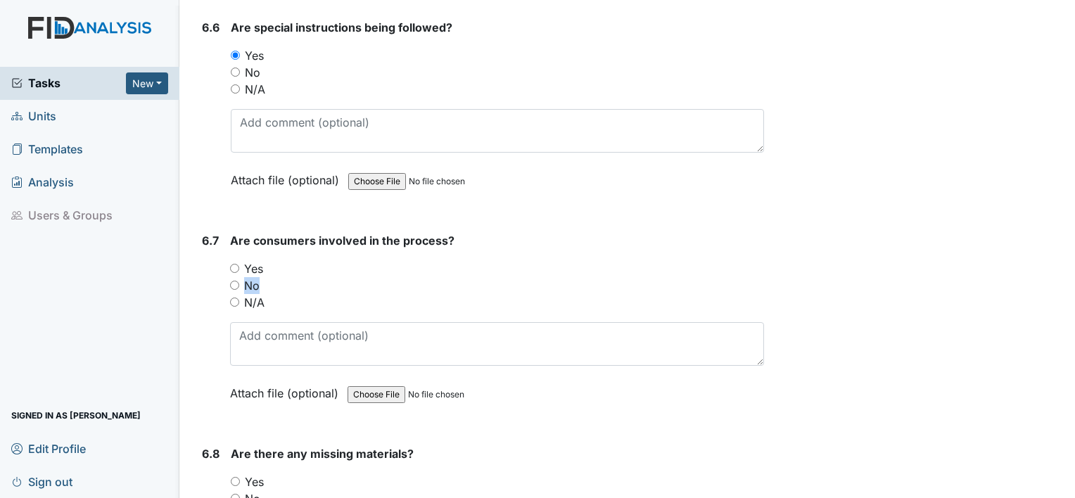
radio input "true"
click at [338, 277] on div "No" at bounding box center [497, 285] width 534 height 17
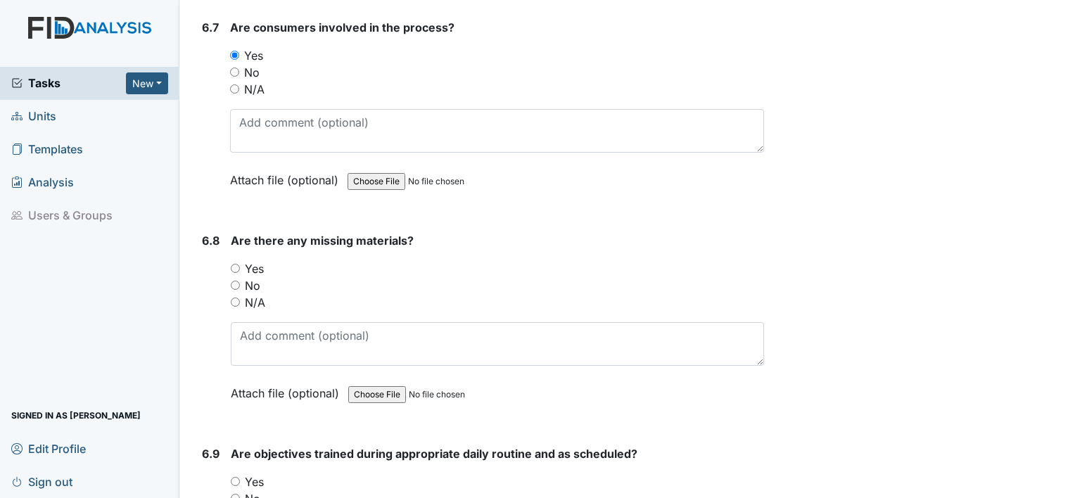
scroll to position [9316, 0]
click at [254, 276] on label "No" at bounding box center [252, 284] width 15 height 17
click at [240, 280] on input "No" at bounding box center [235, 284] width 9 height 9
radio input "true"
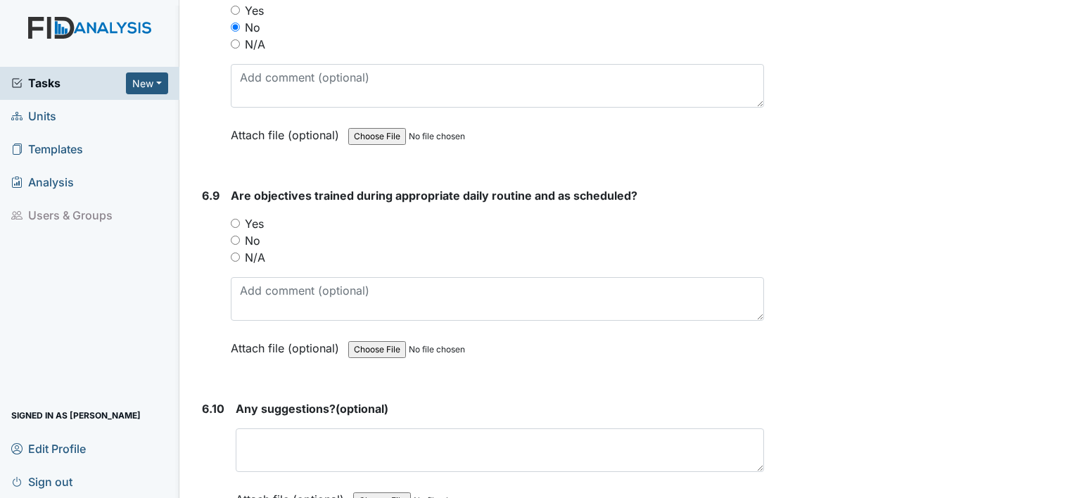
scroll to position [9592, 0]
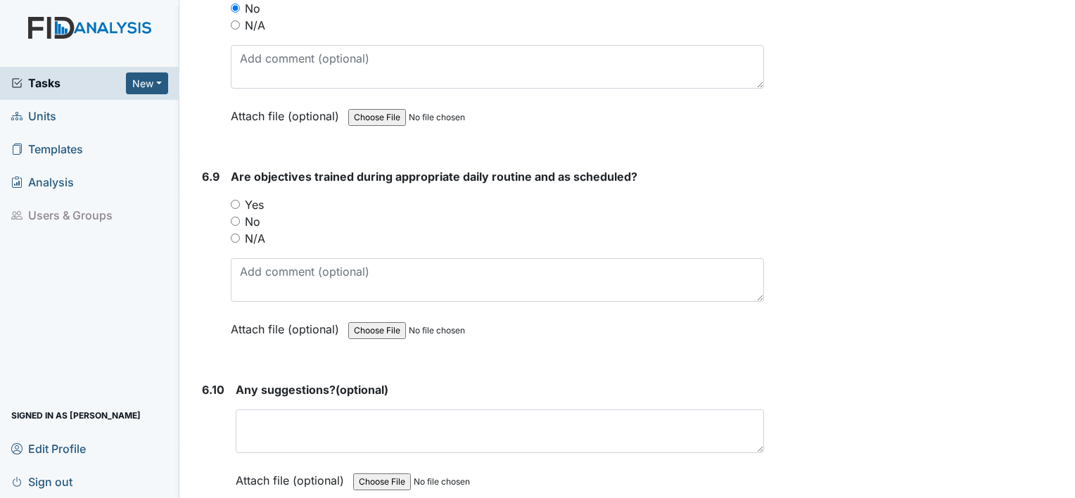
click at [246, 196] on label "Yes" at bounding box center [254, 204] width 19 height 17
click at [240, 200] on input "Yes" at bounding box center [235, 204] width 9 height 9
radio input "true"
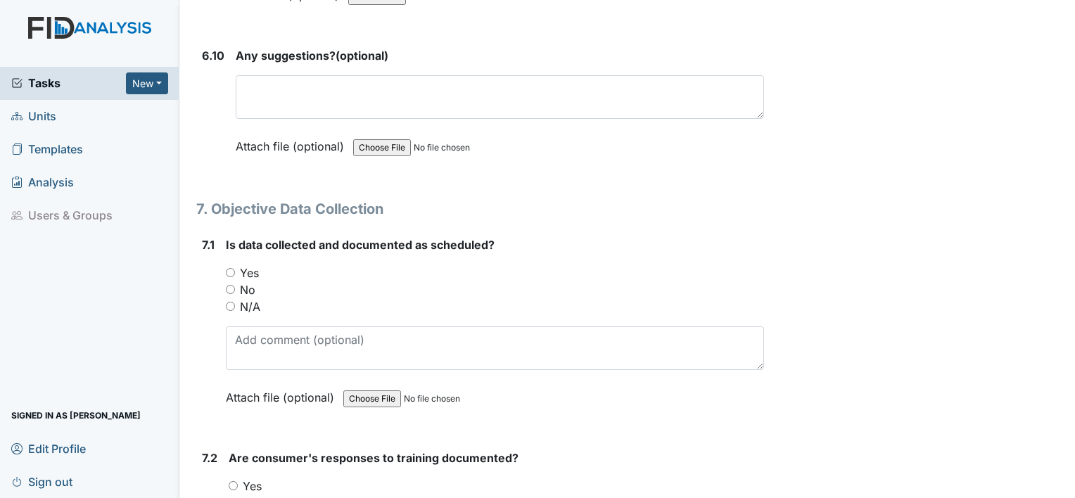
scroll to position [9927, 0]
click at [253, 264] on label "Yes" at bounding box center [249, 272] width 19 height 17
click at [235, 267] on input "Yes" at bounding box center [230, 271] width 9 height 9
radio input "true"
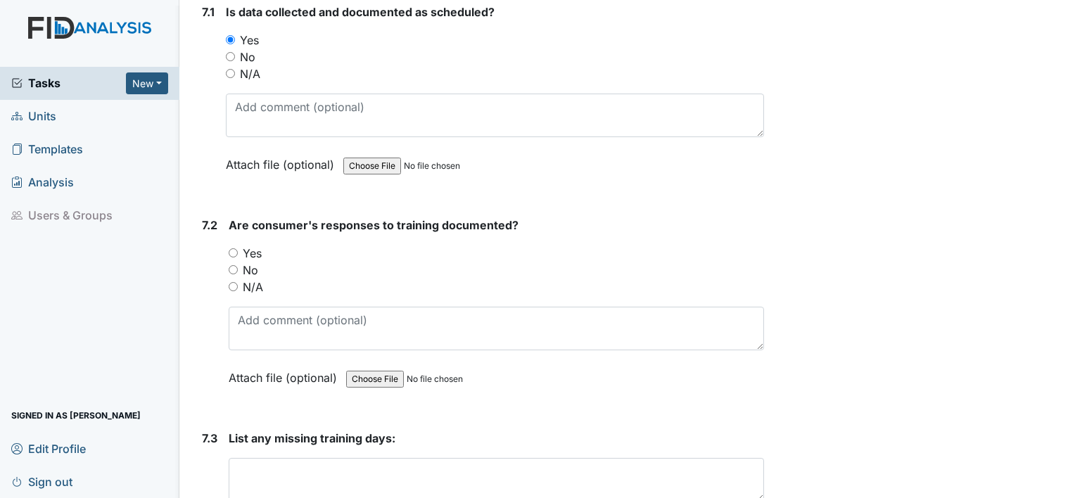
scroll to position [10160, 0]
click at [253, 244] on label "Yes" at bounding box center [252, 252] width 19 height 17
click at [238, 248] on input "Yes" at bounding box center [233, 252] width 9 height 9
radio input "true"
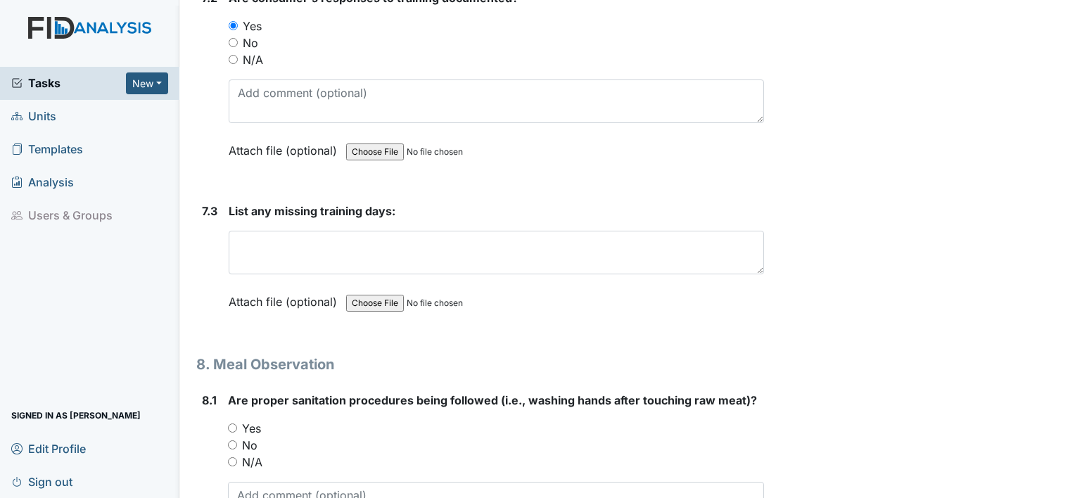
scroll to position [10388, 0]
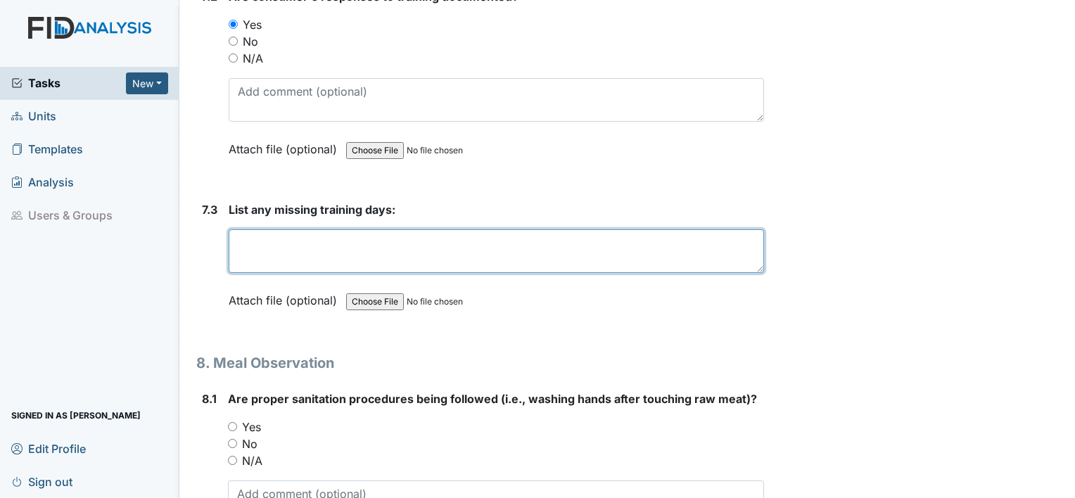
click at [253, 229] on textarea at bounding box center [496, 251] width 535 height 44
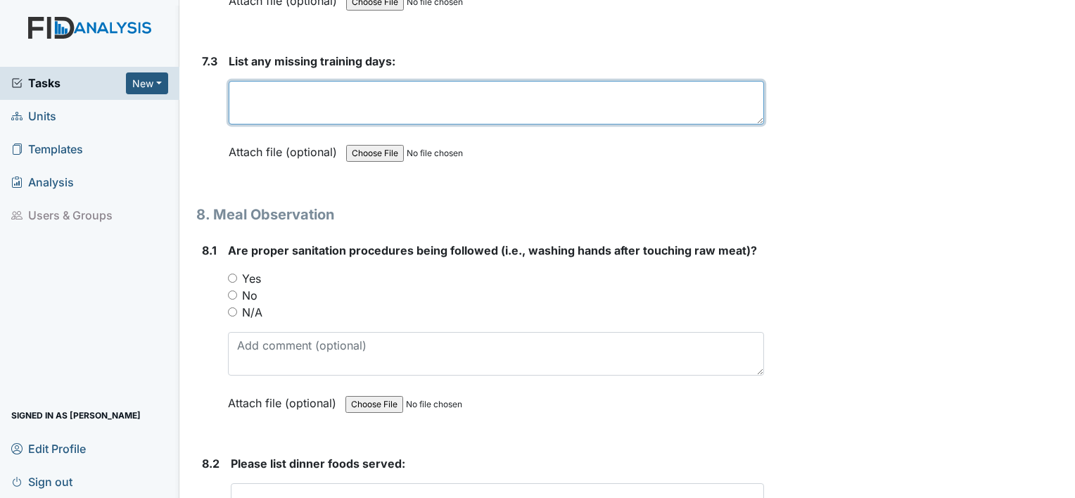
scroll to position [10539, 0]
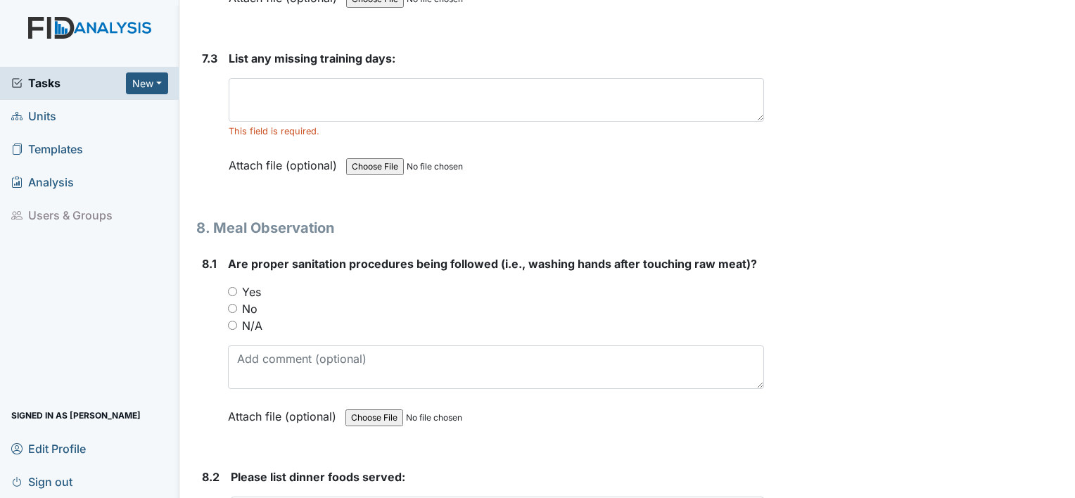
click at [254, 255] on div "Are proper sanitation procedures being followed (i.e., washing hands after touc…" at bounding box center [496, 344] width 536 height 179
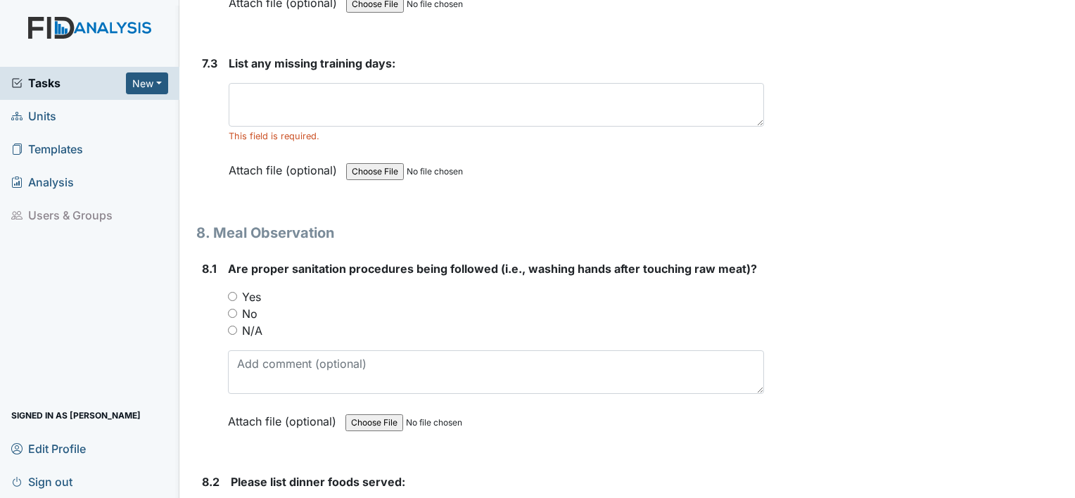
click at [250, 288] on label "Yes" at bounding box center [251, 296] width 19 height 17
click at [237, 292] on input "Yes" at bounding box center [232, 296] width 9 height 9
radio input "true"
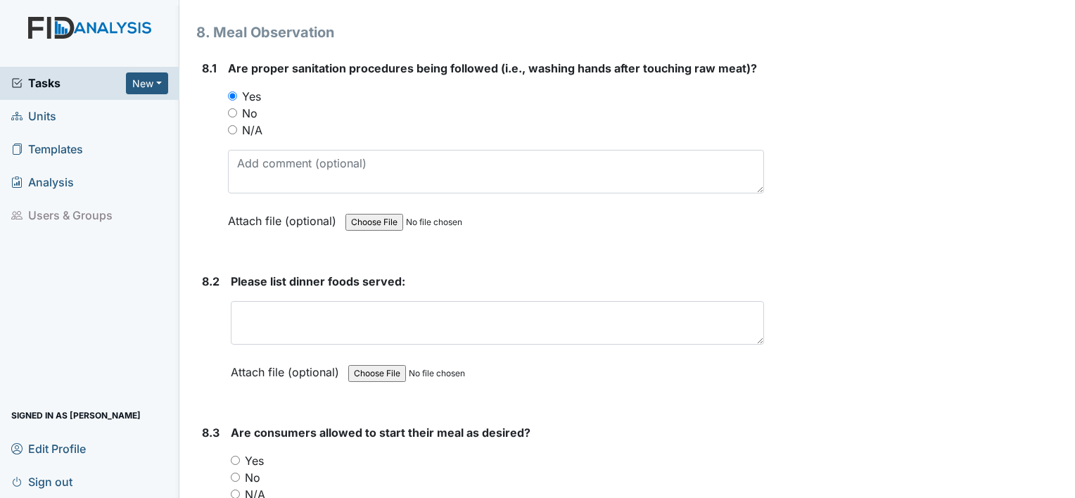
scroll to position [10748, 0]
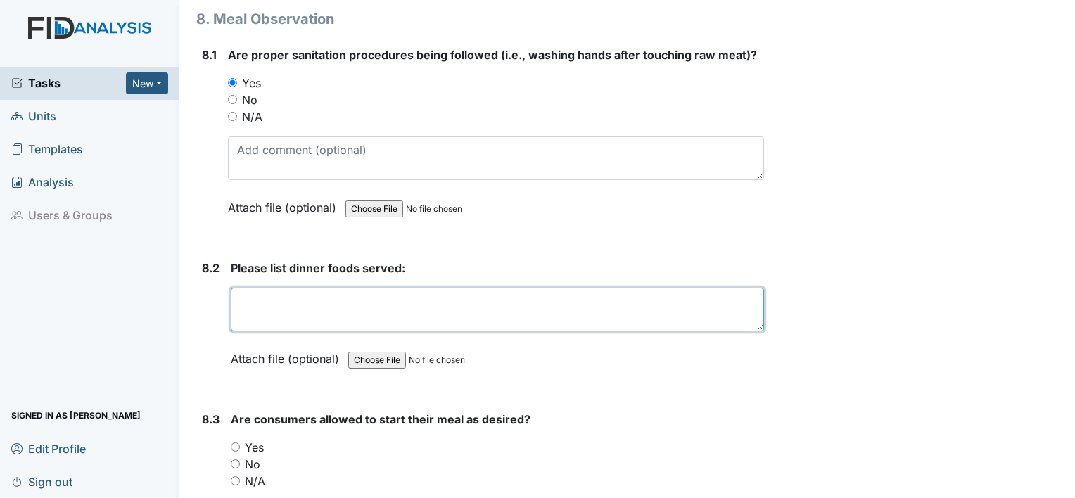
click at [250, 288] on textarea at bounding box center [497, 310] width 533 height 44
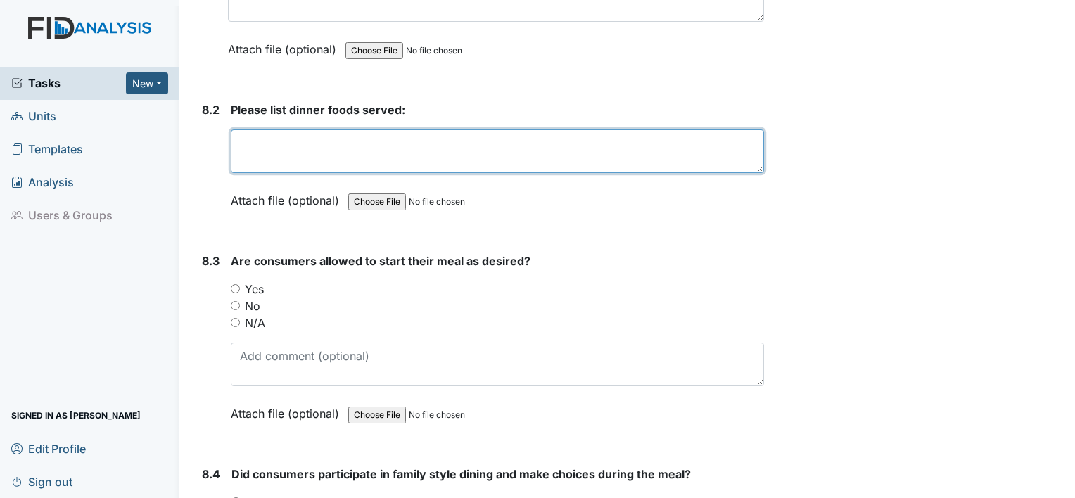
scroll to position [10908, 0]
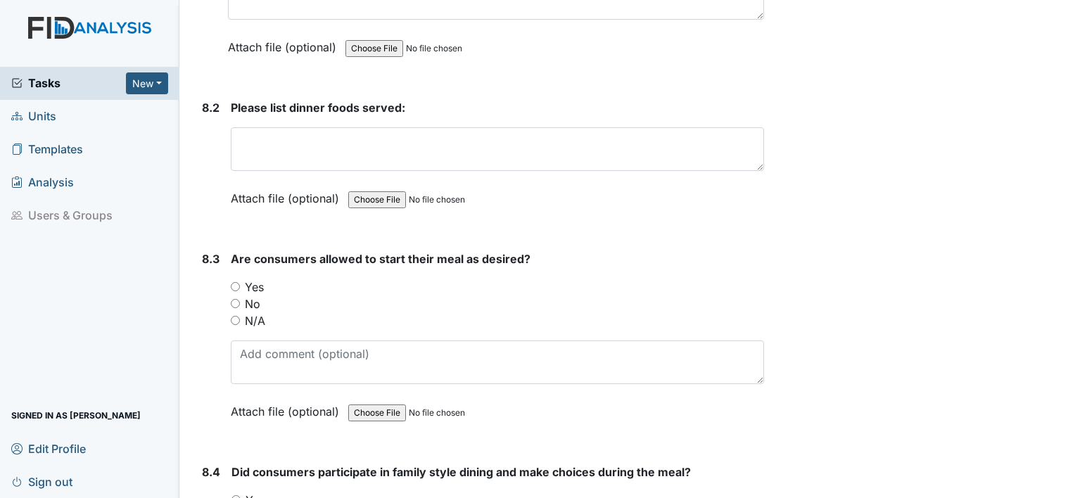
click at [257, 250] on div "Are consumers allowed to start their meal as desired? You must select one of th…" at bounding box center [497, 339] width 533 height 179
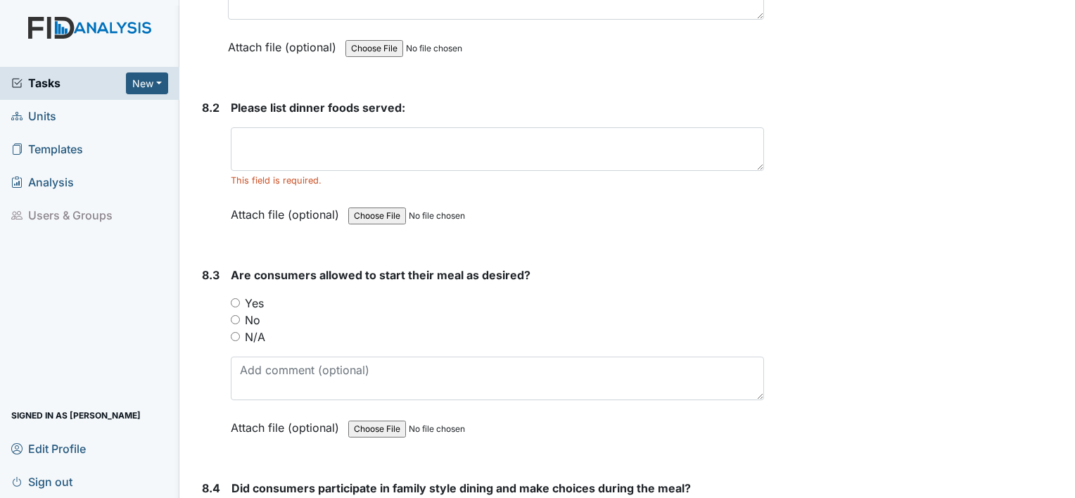
click at [255, 295] on label "Yes" at bounding box center [254, 303] width 19 height 17
click at [240, 298] on input "Yes" at bounding box center [235, 302] width 9 height 9
radio input "true"
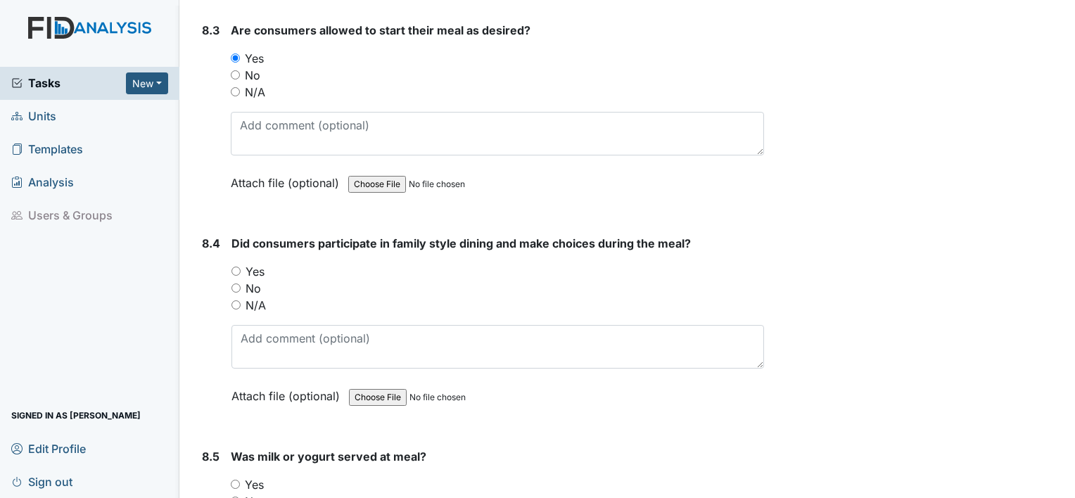
scroll to position [11163, 0]
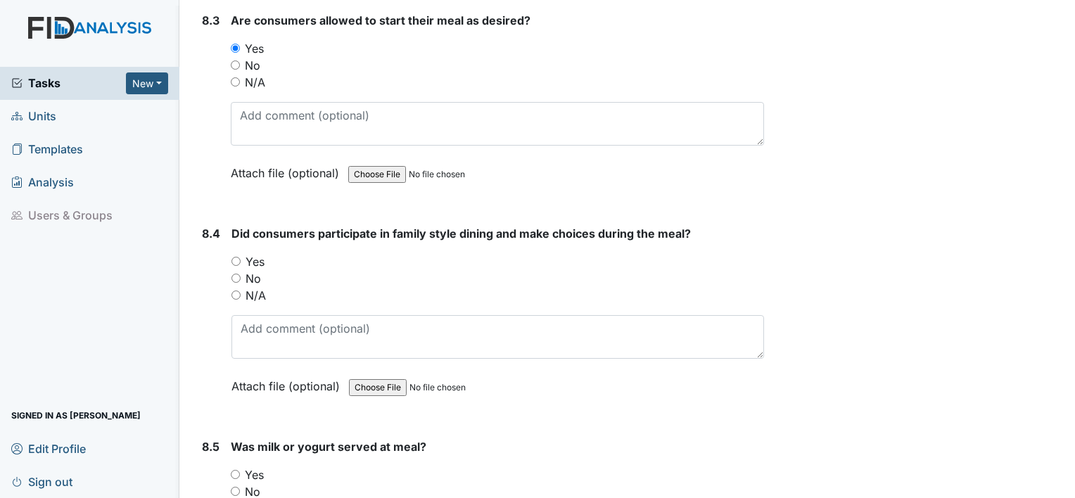
click at [255, 253] on label "Yes" at bounding box center [254, 261] width 19 height 17
click at [241, 257] on input "Yes" at bounding box center [235, 261] width 9 height 9
radio input "true"
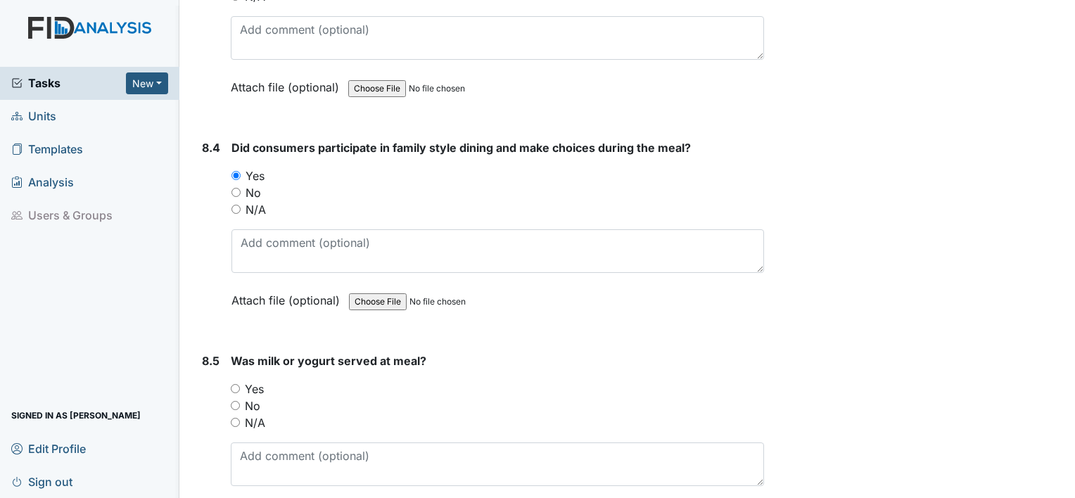
scroll to position [11252, 0]
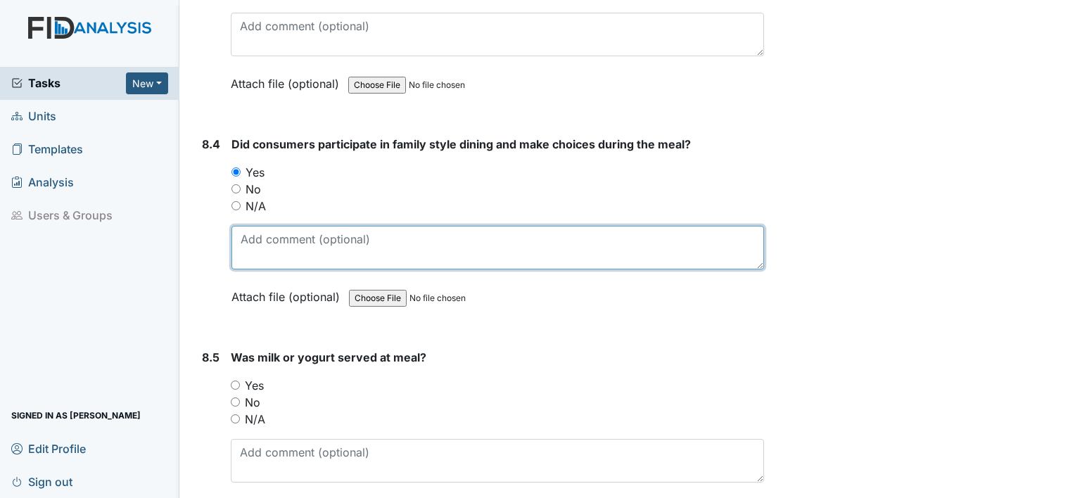
click at [255, 226] on textarea at bounding box center [497, 248] width 532 height 44
type textarea "p"
type textarea "food is passed around and served appropriately"
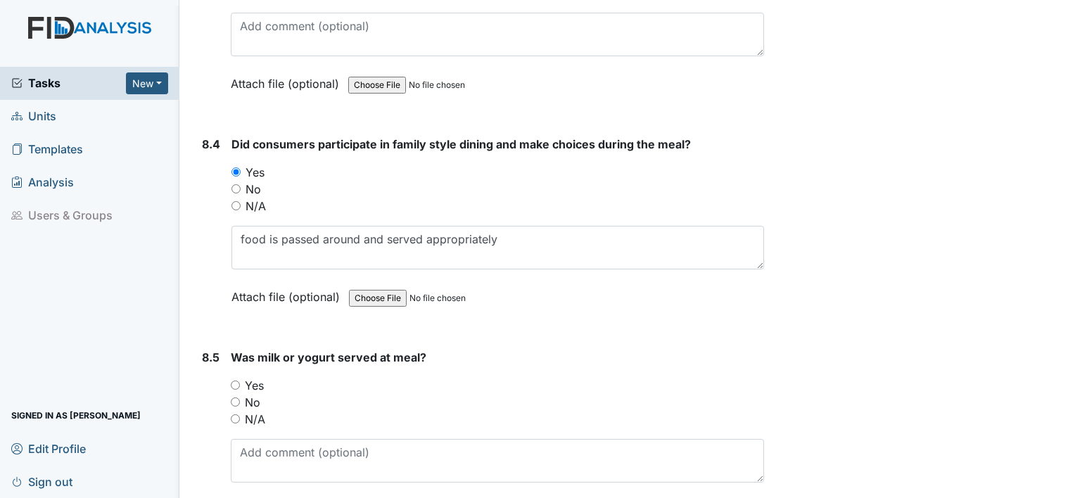
click at [310, 411] on div "N/A" at bounding box center [497, 419] width 533 height 17
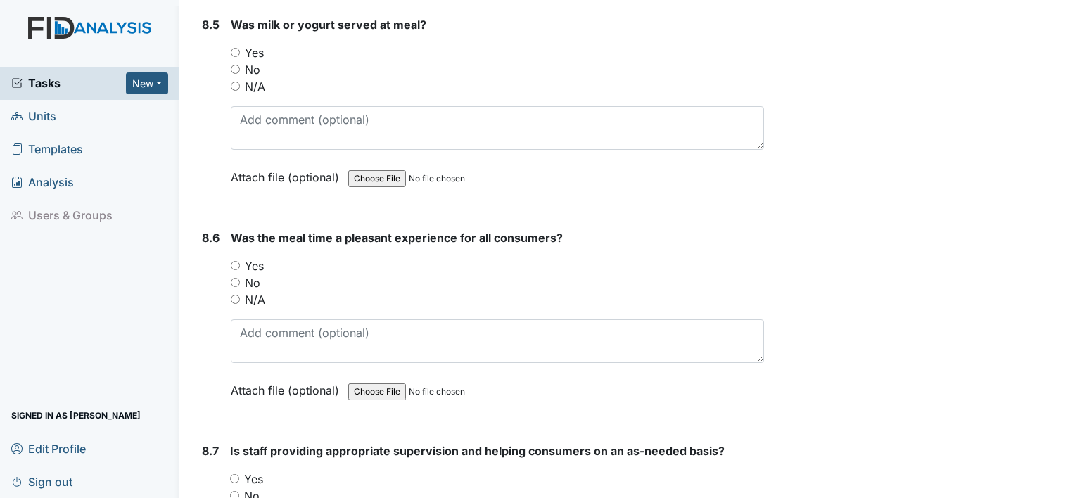
scroll to position [11594, 0]
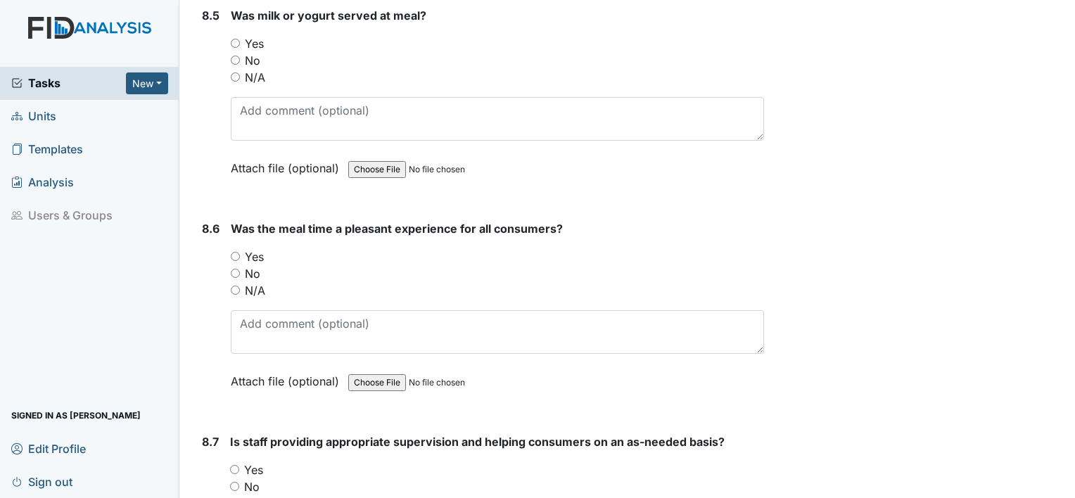
click at [256, 248] on label "Yes" at bounding box center [254, 256] width 19 height 17
click at [240, 252] on input "Yes" at bounding box center [235, 256] width 9 height 9
radio input "true"
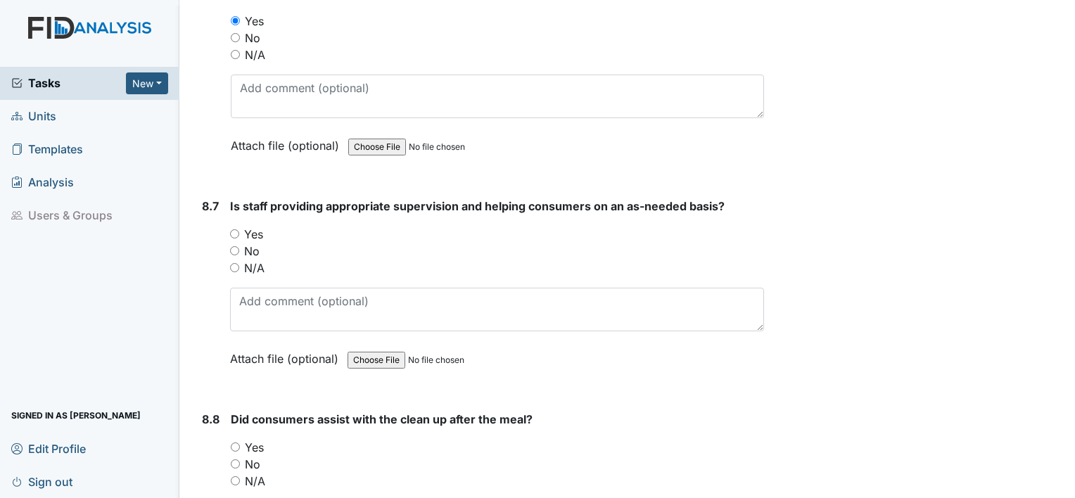
scroll to position [11833, 0]
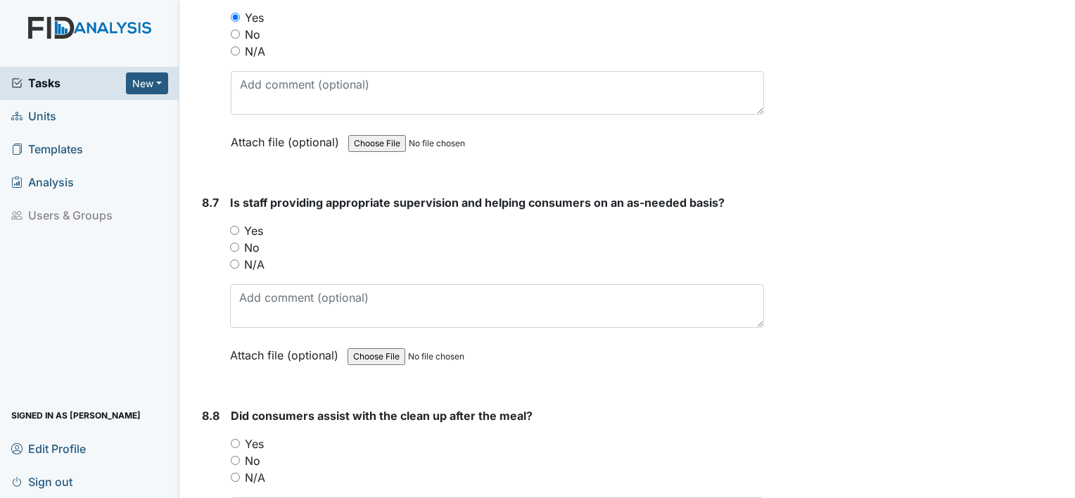
click at [252, 222] on label "Yes" at bounding box center [253, 230] width 19 height 17
click at [239, 226] on input "Yes" at bounding box center [234, 230] width 9 height 9
radio input "true"
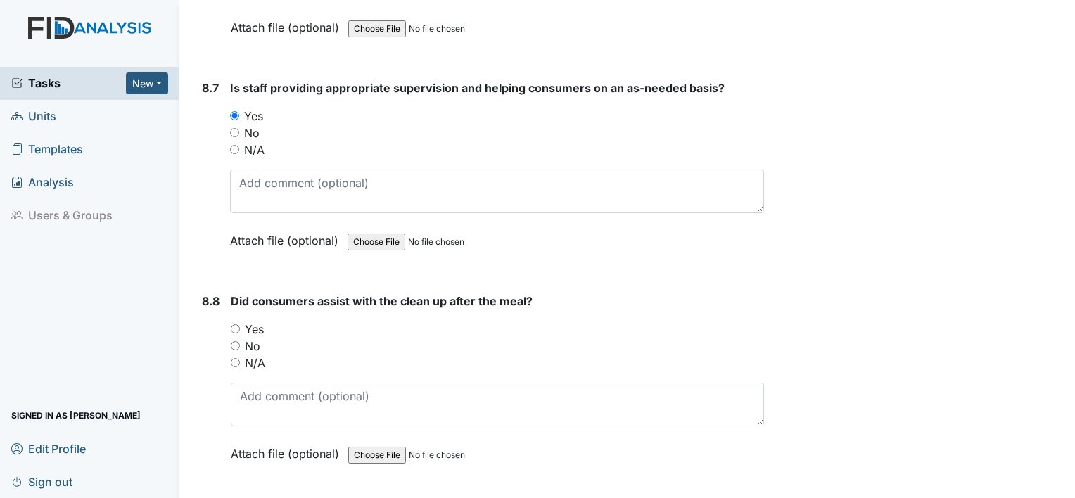
scroll to position [11949, 0]
click at [258, 319] on label "Yes" at bounding box center [254, 327] width 19 height 17
click at [240, 323] on input "Yes" at bounding box center [235, 327] width 9 height 9
radio input "true"
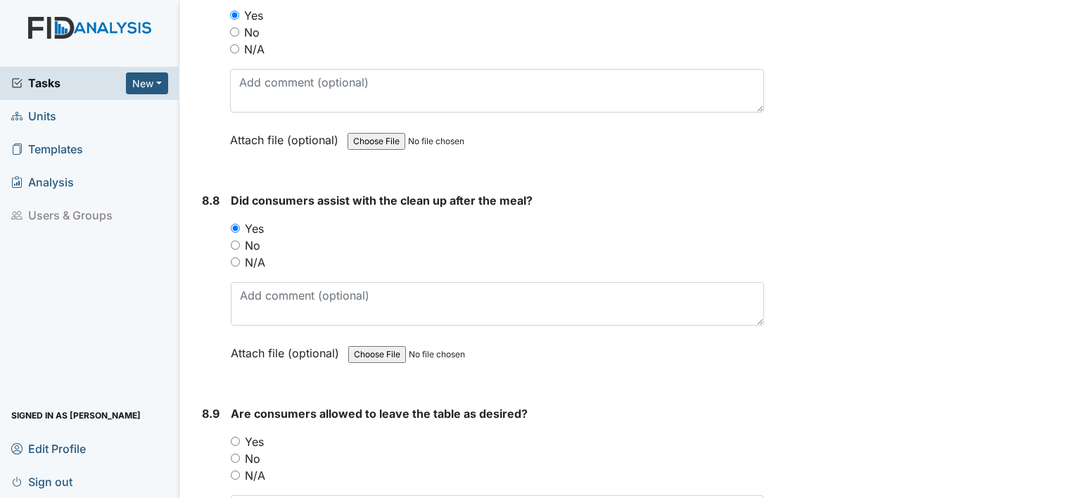
scroll to position [12050, 0]
click at [258, 287] on div "Did consumers assist with the clean up after the meal? You must select one of t…" at bounding box center [497, 280] width 533 height 179
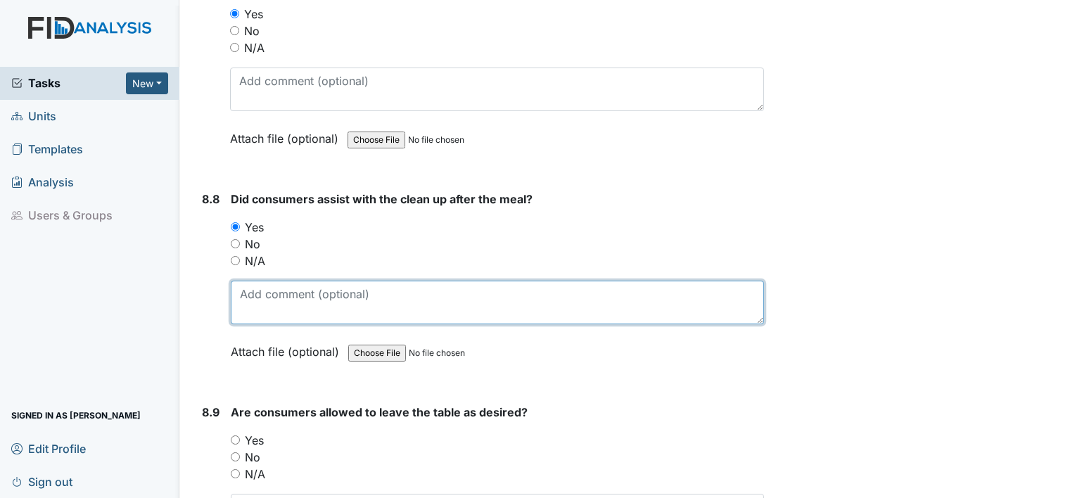
click at [264, 281] on textarea at bounding box center [497, 303] width 533 height 44
click at [357, 281] on textarea "consumers take plates to kitchen area, rinse them and put in the dishwasher" at bounding box center [497, 303] width 533 height 44
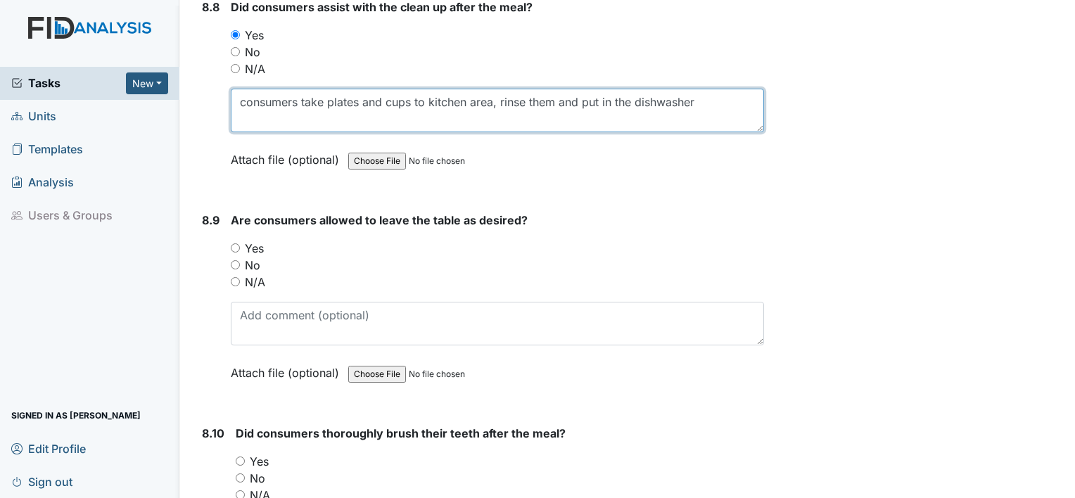
scroll to position [12250, 0]
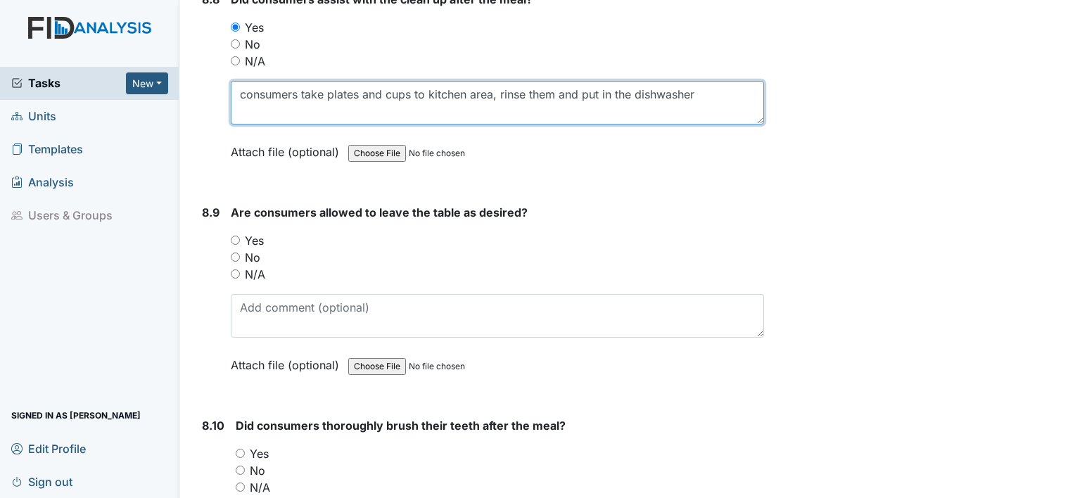
type textarea "consumers take plates and cups to kitchen area, rinse them and put in the dishw…"
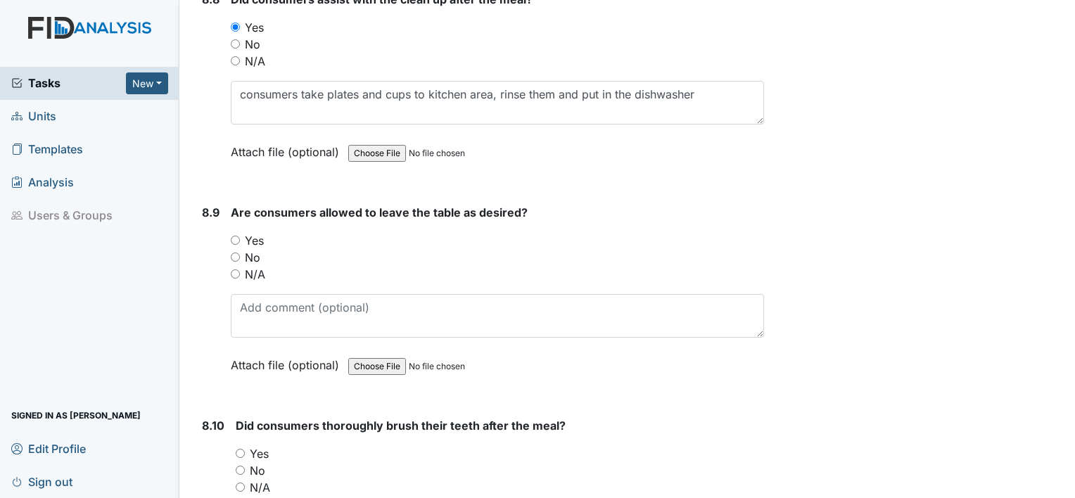
click at [257, 232] on label "Yes" at bounding box center [254, 240] width 19 height 17
click at [240, 236] on input "Yes" at bounding box center [235, 240] width 9 height 9
radio input "true"
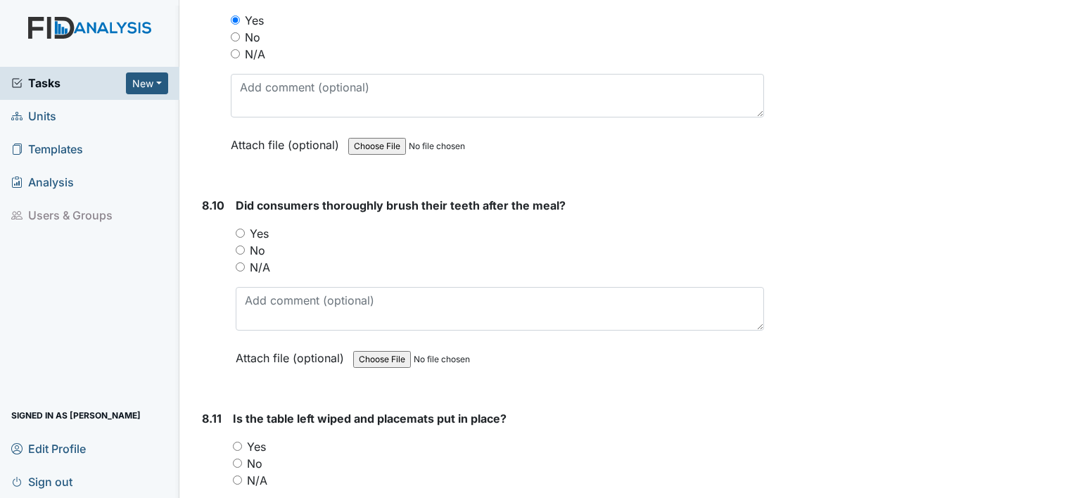
scroll to position [12472, 0]
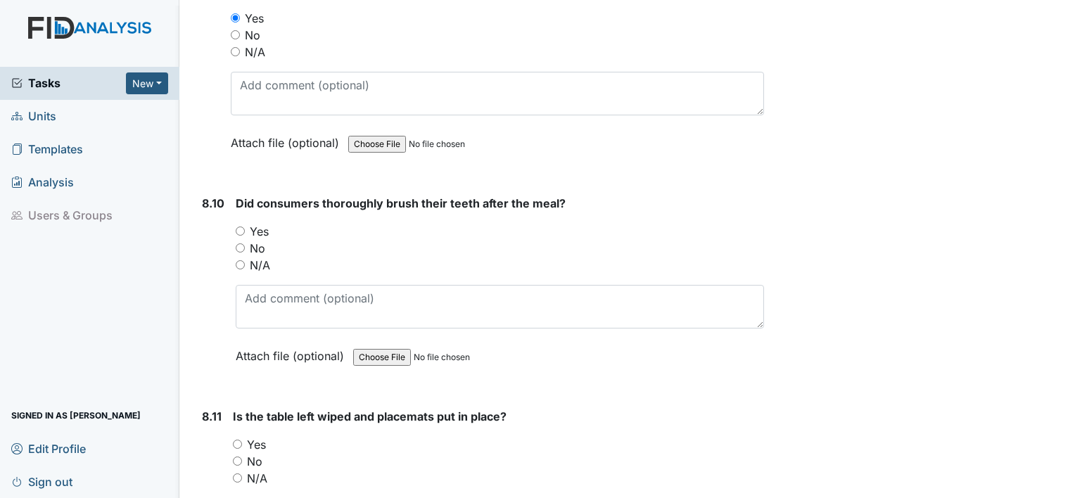
click at [259, 223] on label "Yes" at bounding box center [259, 231] width 19 height 17
click at [245, 226] on input "Yes" at bounding box center [240, 230] width 9 height 9
radio input "true"
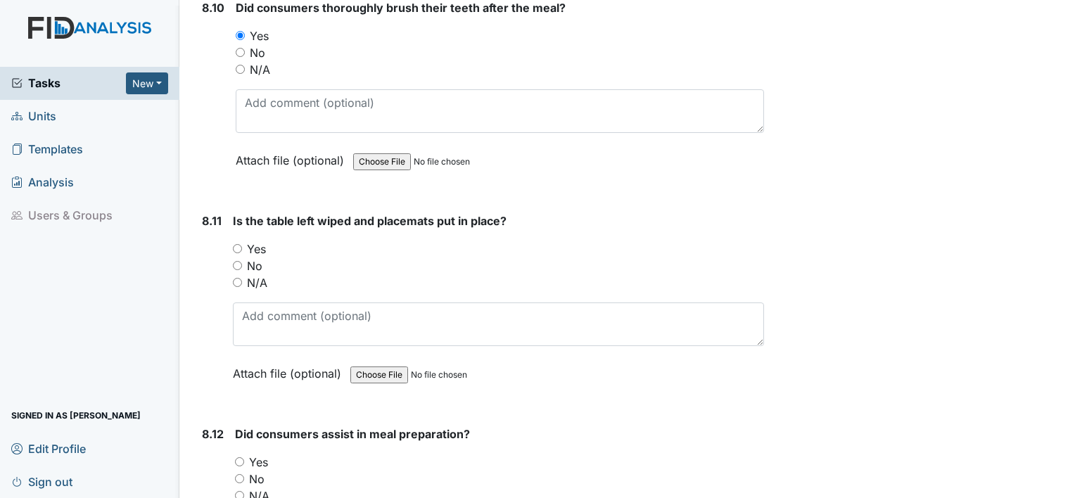
scroll to position [12668, 0]
click at [257, 240] on label "Yes" at bounding box center [256, 248] width 19 height 17
click at [242, 243] on input "Yes" at bounding box center [237, 247] width 9 height 9
radio input "true"
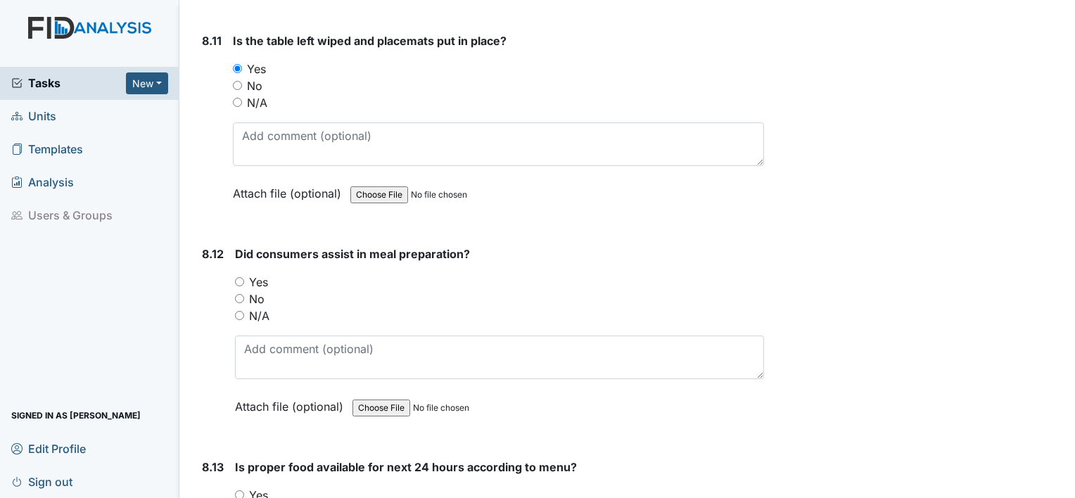
scroll to position [12875, 0]
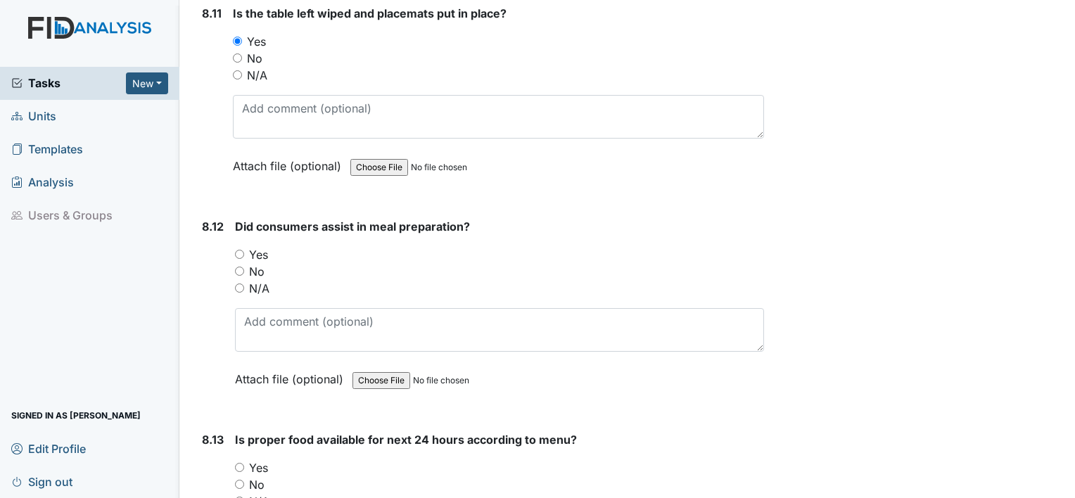
click at [256, 246] on label "Yes" at bounding box center [258, 254] width 19 height 17
click at [244, 250] on input "Yes" at bounding box center [239, 254] width 9 height 9
radio input "true"
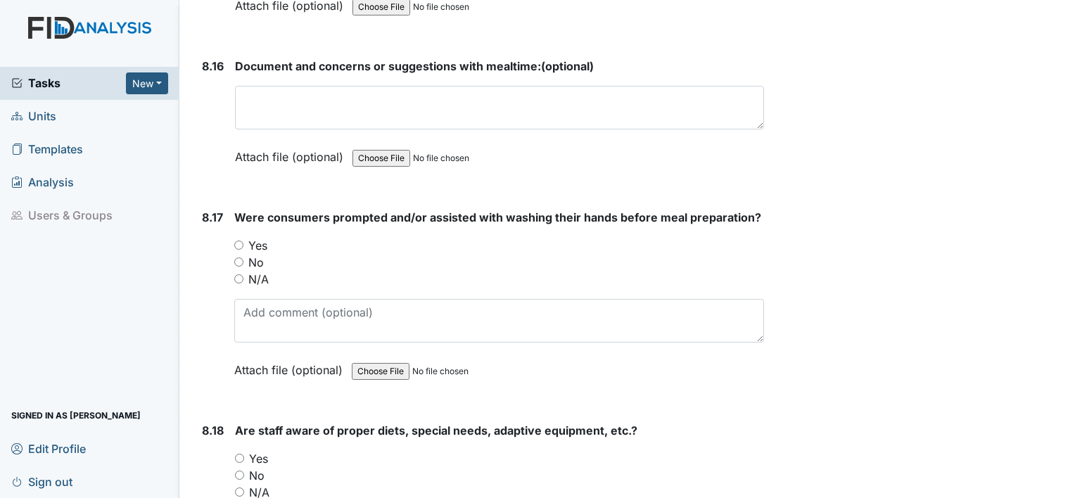
scroll to position [13892, 0]
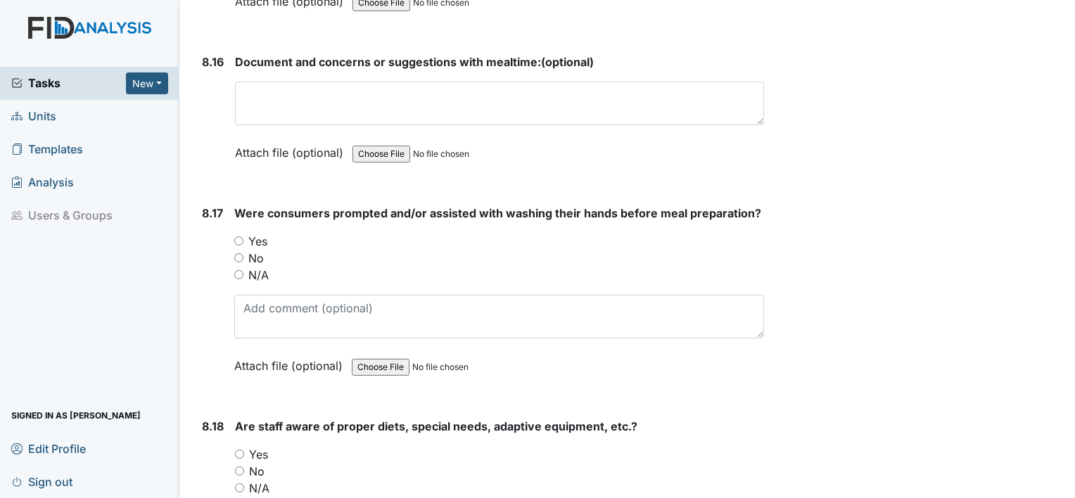
click at [256, 233] on label "Yes" at bounding box center [257, 241] width 19 height 17
click at [243, 236] on input "Yes" at bounding box center [238, 240] width 9 height 9
radio input "true"
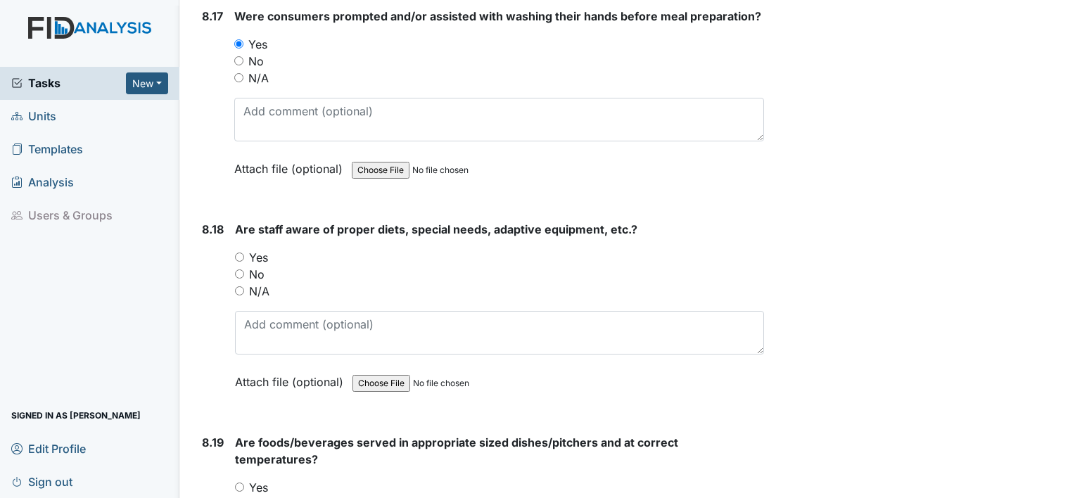
scroll to position [14103, 0]
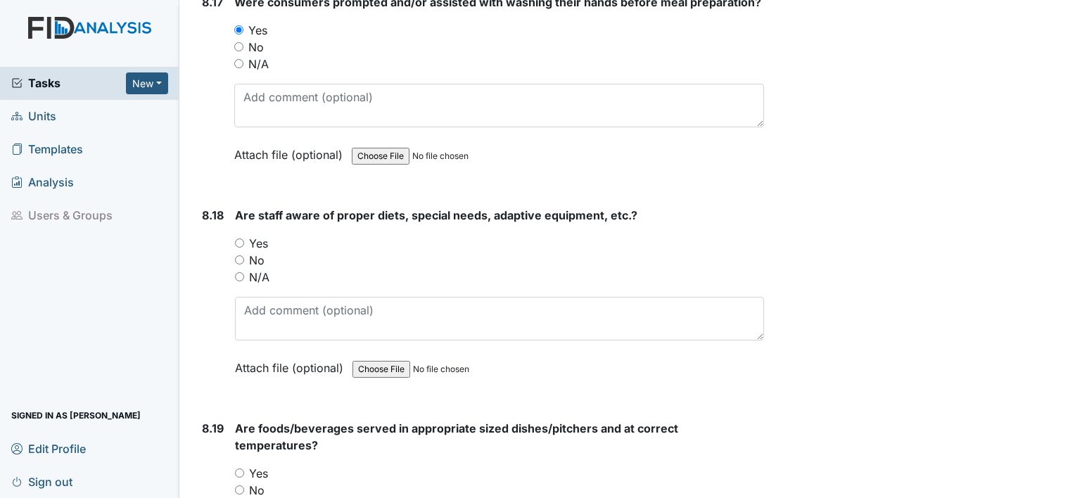
click at [256, 235] on label "Yes" at bounding box center [258, 243] width 19 height 17
click at [244, 238] on input "Yes" at bounding box center [239, 242] width 9 height 9
radio input "true"
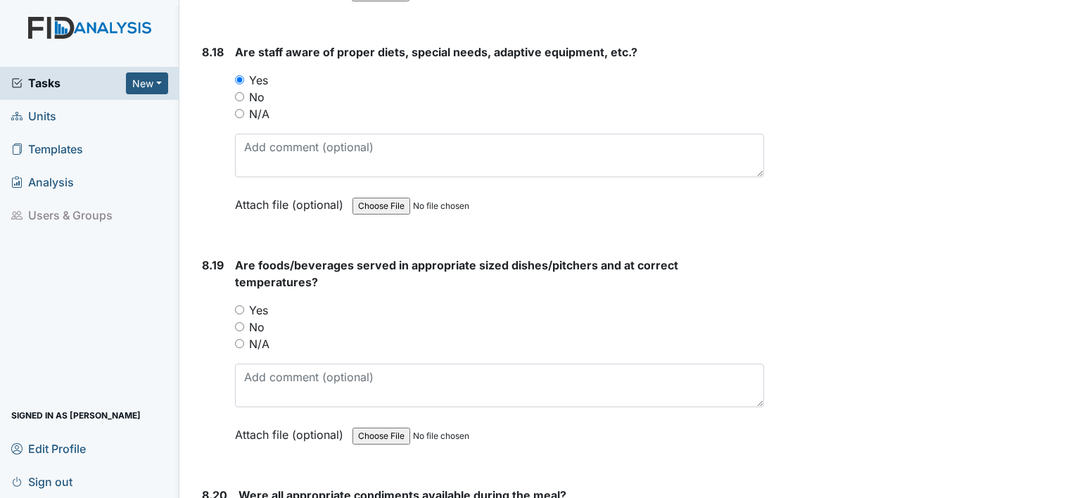
scroll to position [14300, 0]
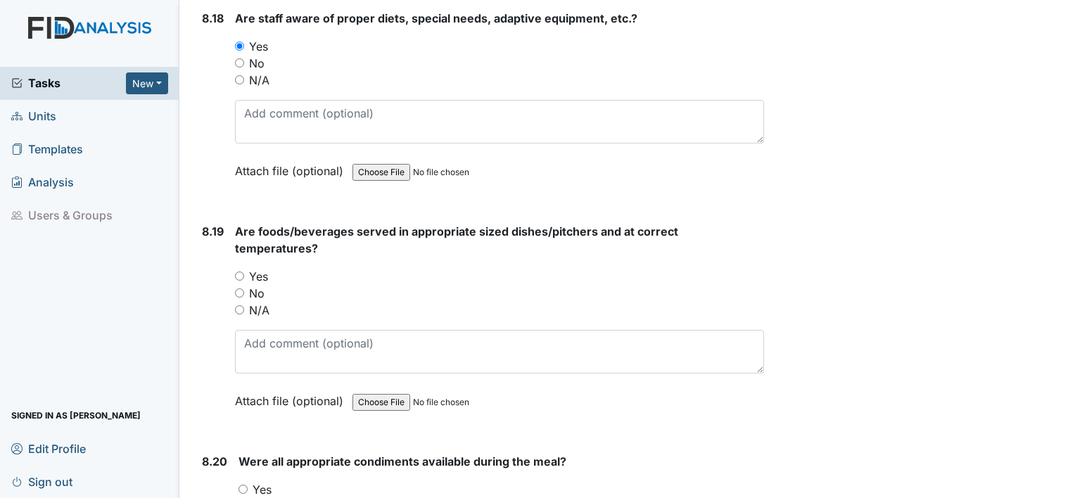
click at [254, 268] on label "Yes" at bounding box center [258, 276] width 19 height 17
click at [244, 272] on input "Yes" at bounding box center [239, 276] width 9 height 9
radio input "true"
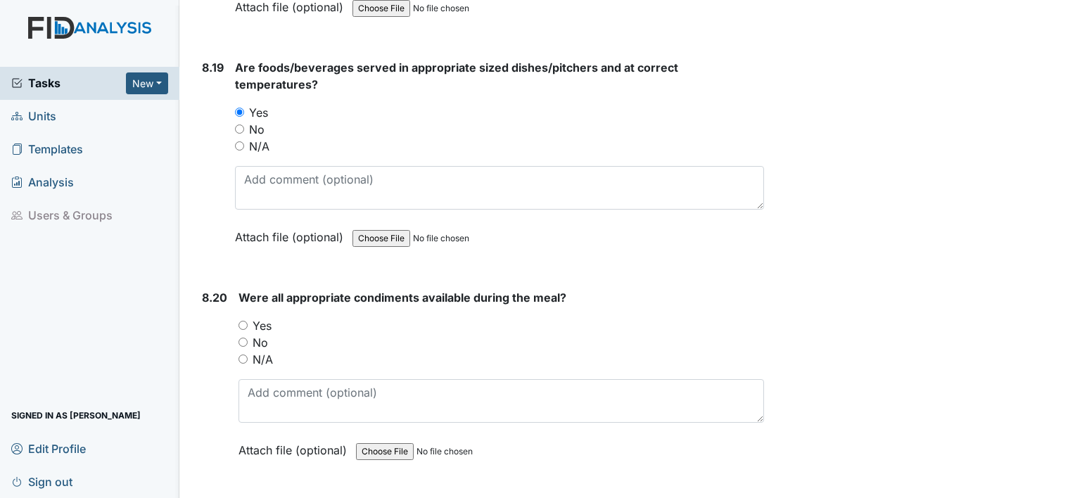
scroll to position [14476, 0]
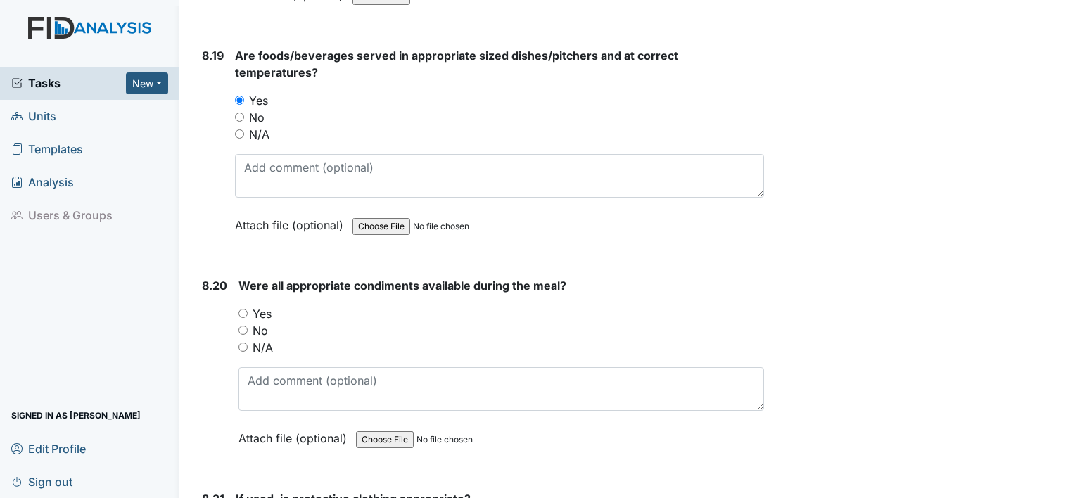
click at [262, 305] on label "Yes" at bounding box center [262, 313] width 19 height 17
click at [248, 309] on input "Yes" at bounding box center [242, 313] width 9 height 9
radio input "true"
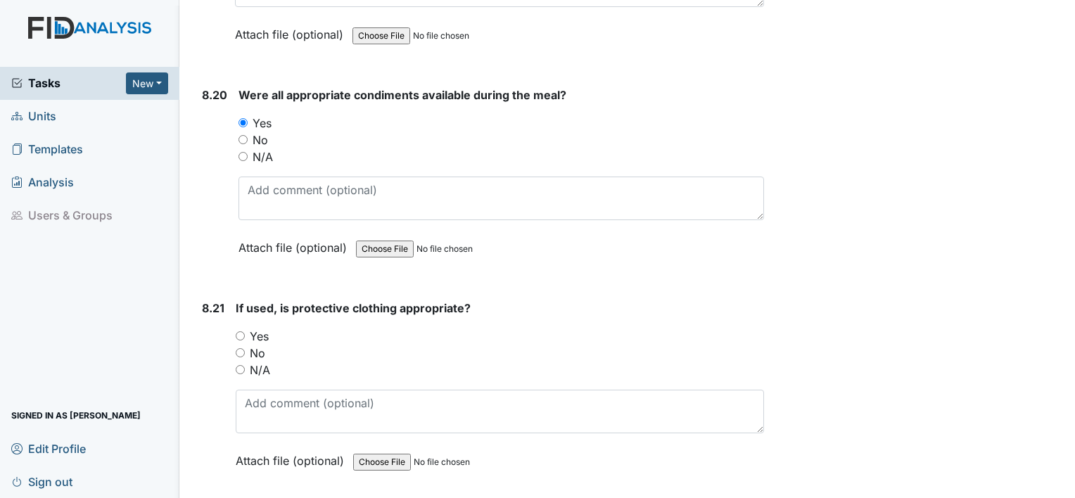
scroll to position [14667, 0]
click at [257, 361] on label "N/A" at bounding box center [260, 369] width 20 height 17
click at [245, 364] on input "N/A" at bounding box center [240, 368] width 9 height 9
radio input "true"
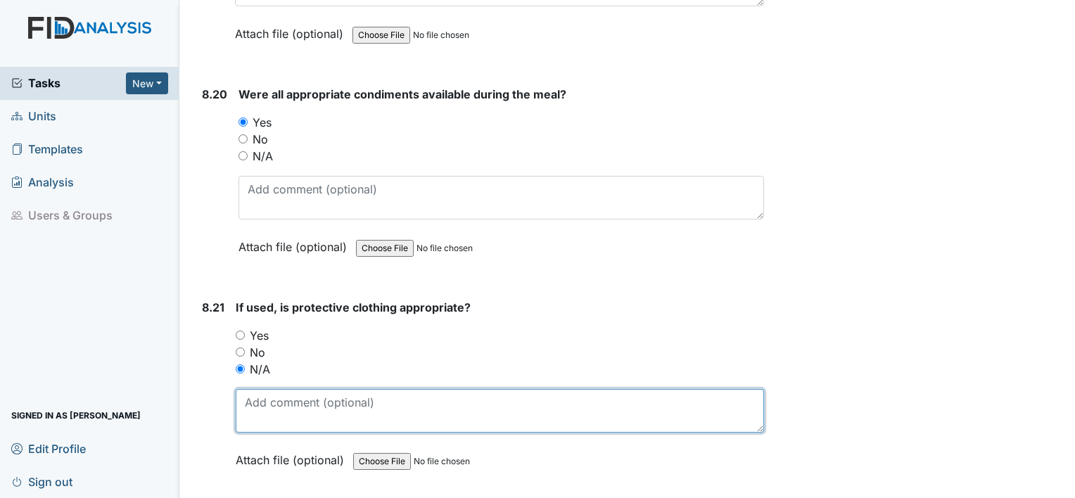
click at [273, 389] on textarea at bounding box center [500, 411] width 528 height 44
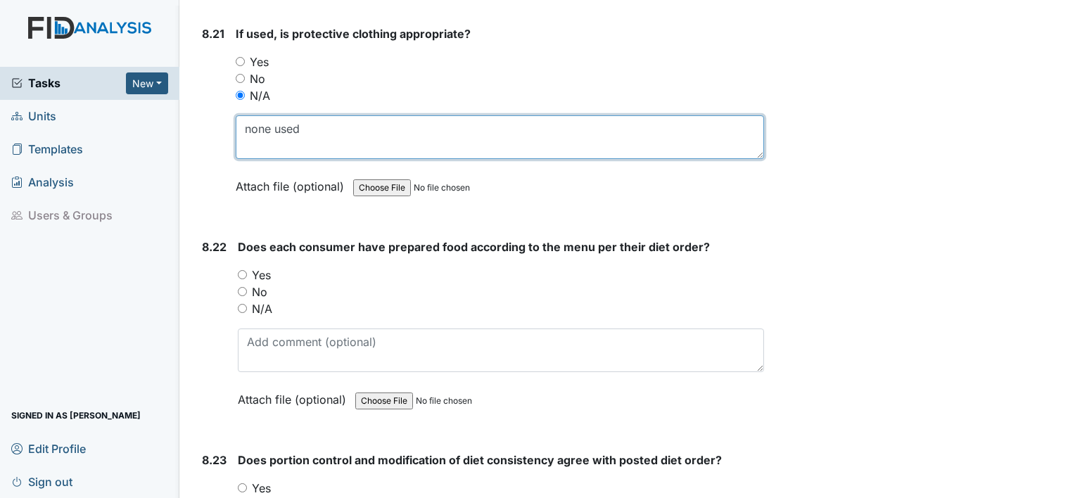
scroll to position [14941, 0]
type textarea "none used"
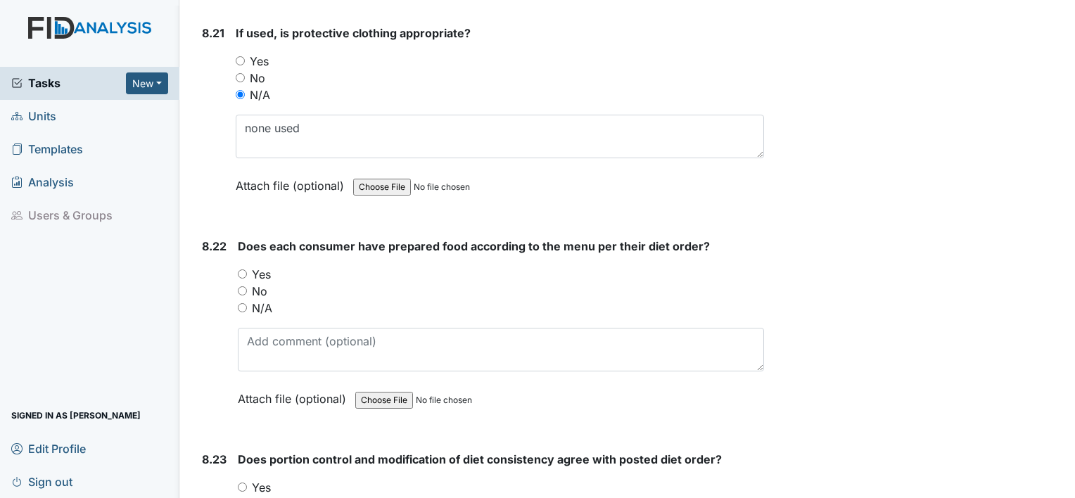
click at [262, 266] on label "Yes" at bounding box center [261, 274] width 19 height 17
click at [247, 269] on input "Yes" at bounding box center [242, 273] width 9 height 9
radio input "true"
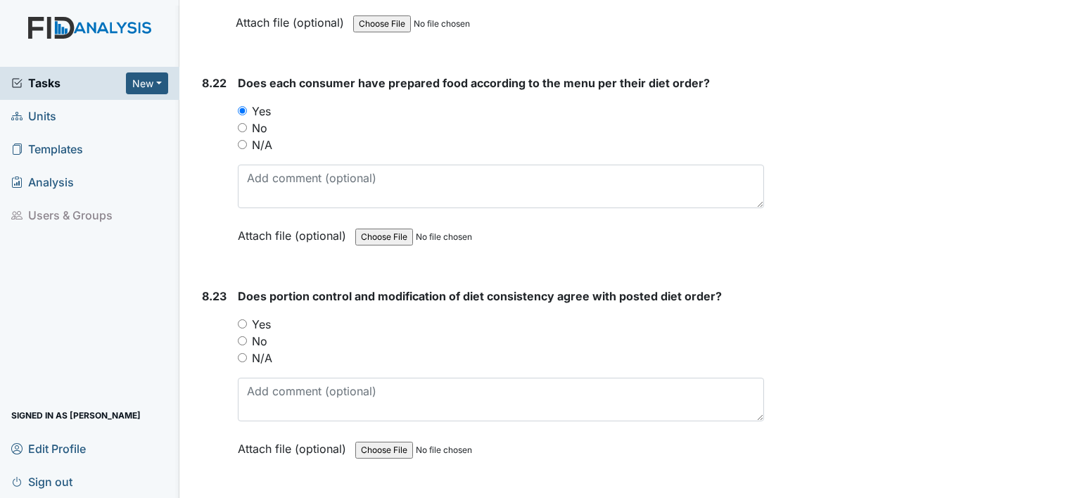
scroll to position [15129, 0]
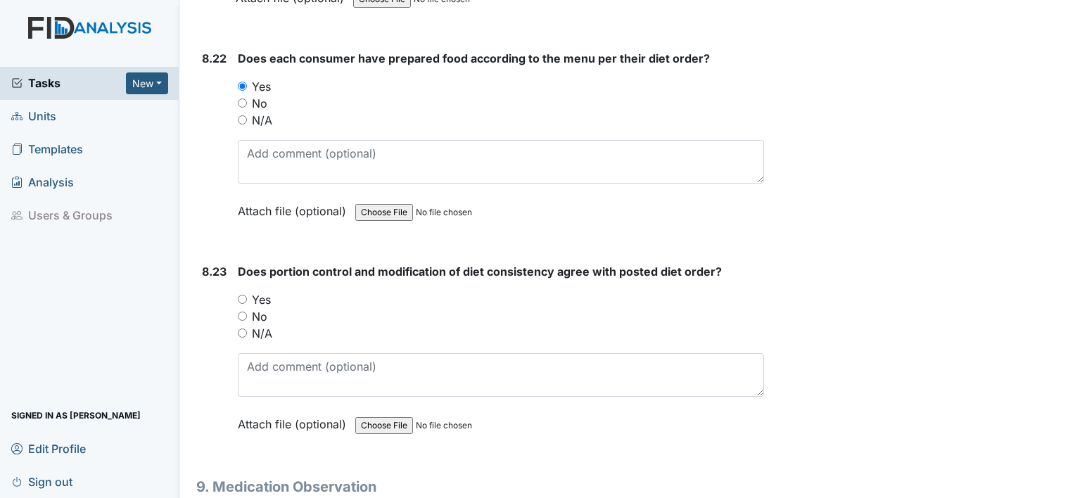
click at [255, 291] on label "Yes" at bounding box center [261, 299] width 19 height 17
click at [247, 295] on input "Yes" at bounding box center [242, 299] width 9 height 9
radio input "true"
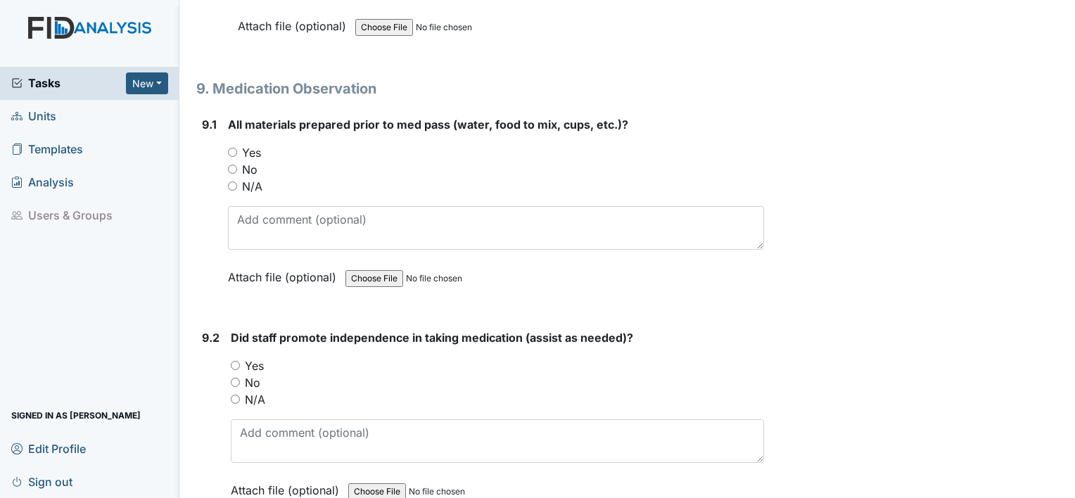
scroll to position [15529, 0]
click at [254, 143] on label "Yes" at bounding box center [251, 151] width 19 height 17
click at [237, 146] on input "Yes" at bounding box center [232, 150] width 9 height 9
radio input "true"
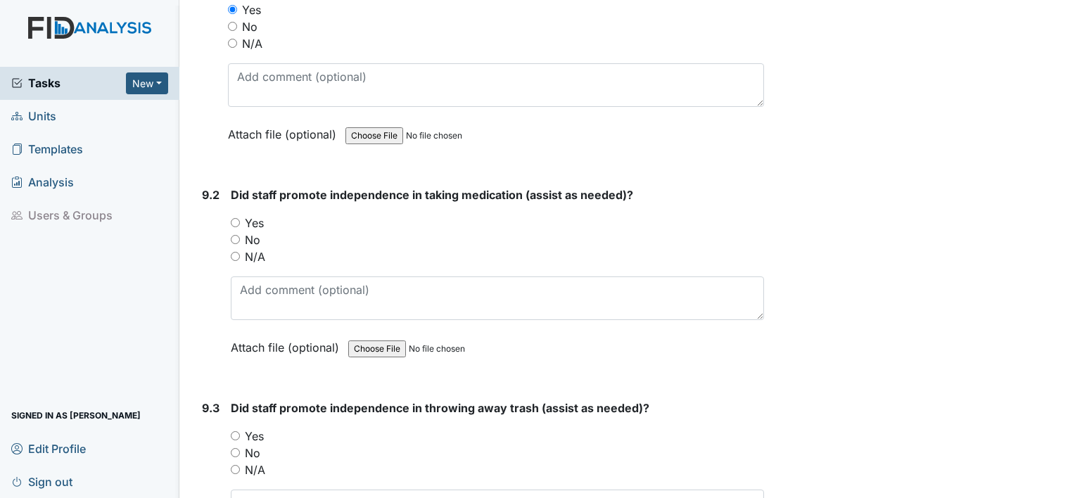
scroll to position [15672, 0]
click at [257, 213] on label "Yes" at bounding box center [254, 221] width 19 height 17
click at [240, 217] on input "Yes" at bounding box center [235, 221] width 9 height 9
radio input "true"
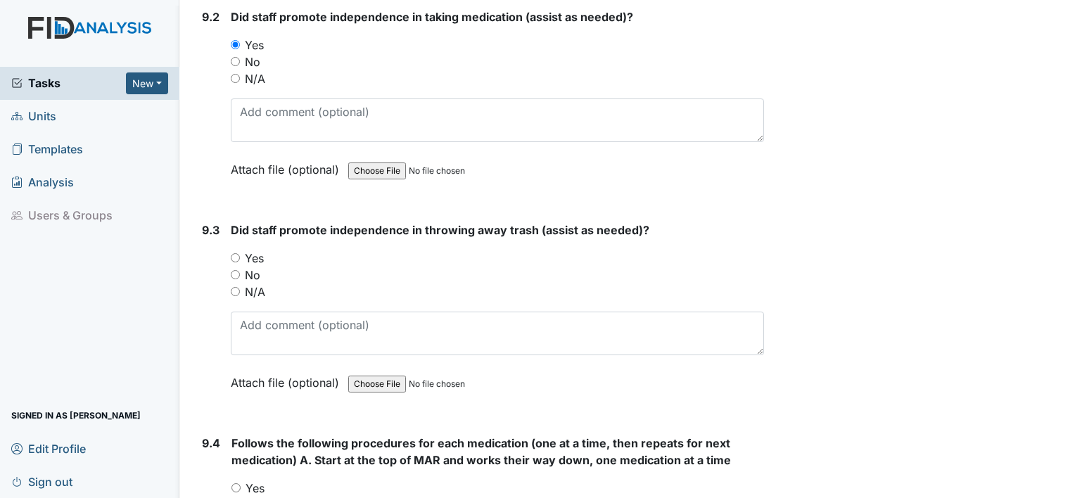
scroll to position [15868, 0]
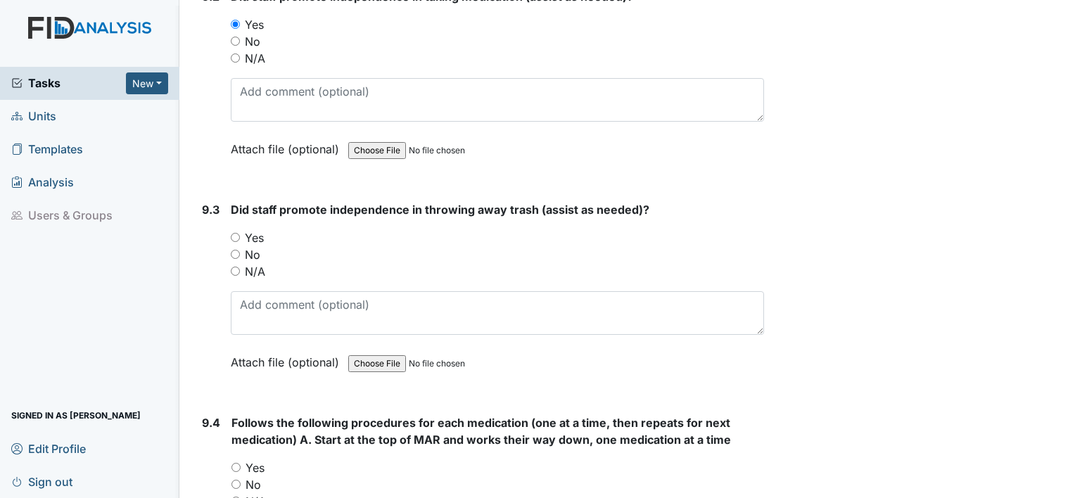
click at [256, 229] on label "Yes" at bounding box center [254, 237] width 19 height 17
click at [240, 233] on input "Yes" at bounding box center [235, 237] width 9 height 9
radio input "true"
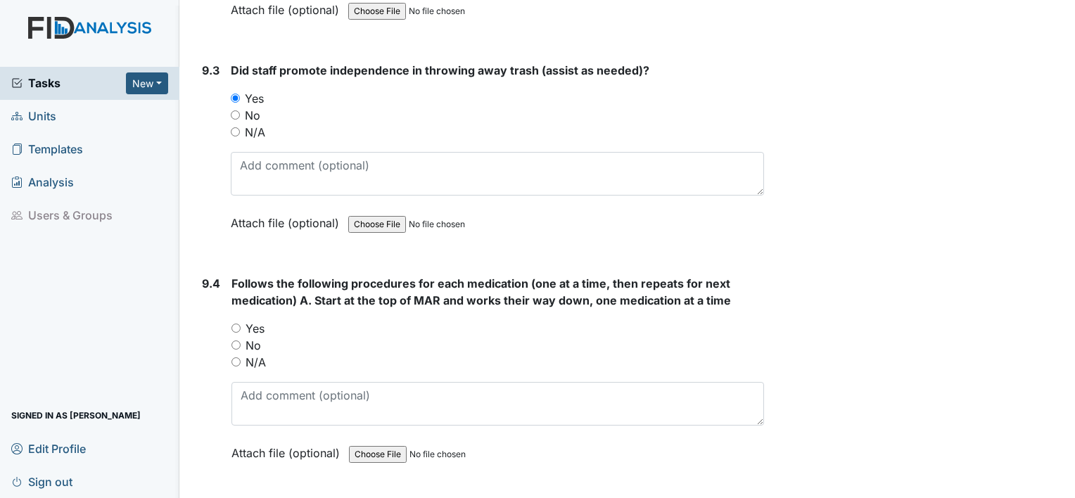
scroll to position [16008, 0]
click at [257, 319] on label "Yes" at bounding box center [254, 327] width 19 height 17
click at [241, 323] on input "Yes" at bounding box center [235, 327] width 9 height 9
radio input "true"
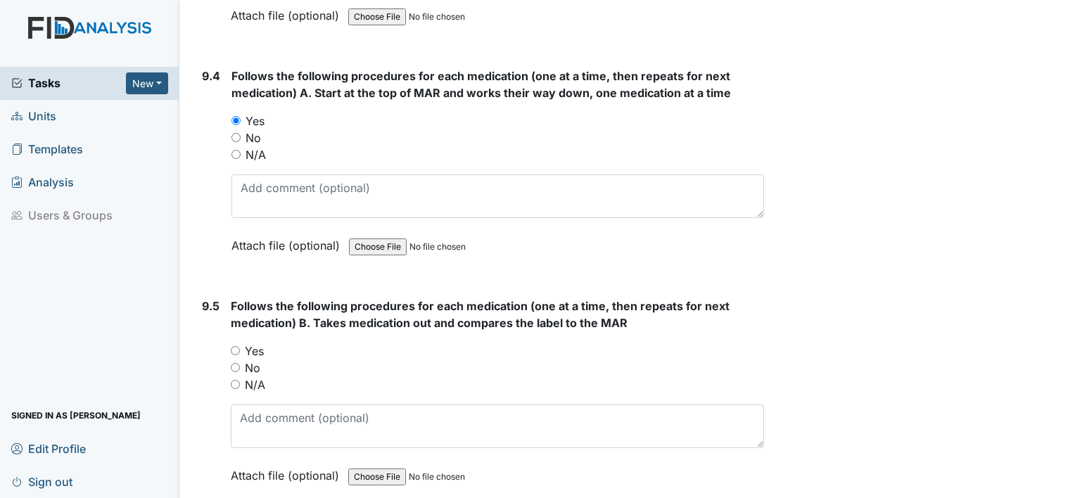
scroll to position [16216, 0]
click at [255, 342] on label "Yes" at bounding box center [254, 350] width 19 height 17
click at [240, 345] on input "Yes" at bounding box center [235, 349] width 9 height 9
radio input "true"
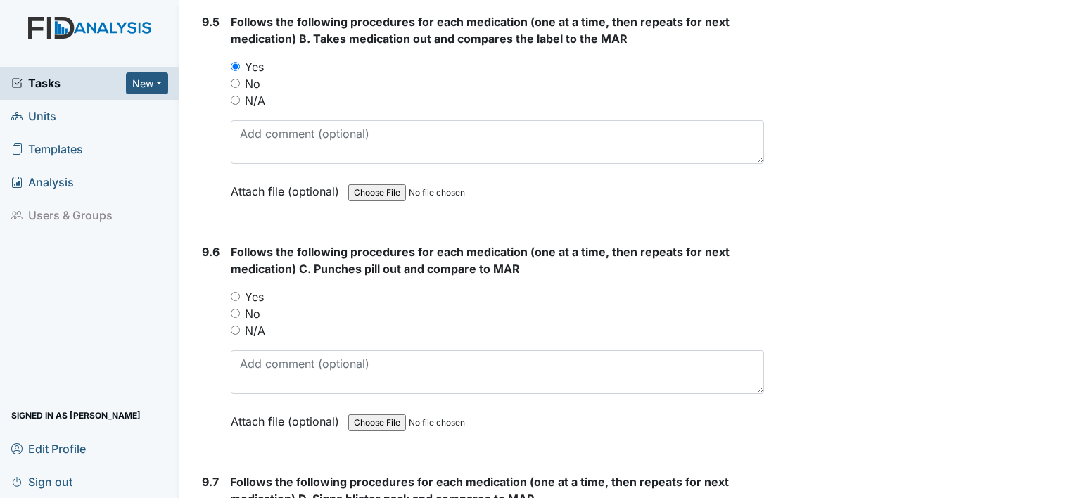
scroll to position [16501, 0]
click at [259, 287] on label "Yes" at bounding box center [254, 295] width 19 height 17
click at [240, 290] on input "Yes" at bounding box center [235, 294] width 9 height 9
radio input "true"
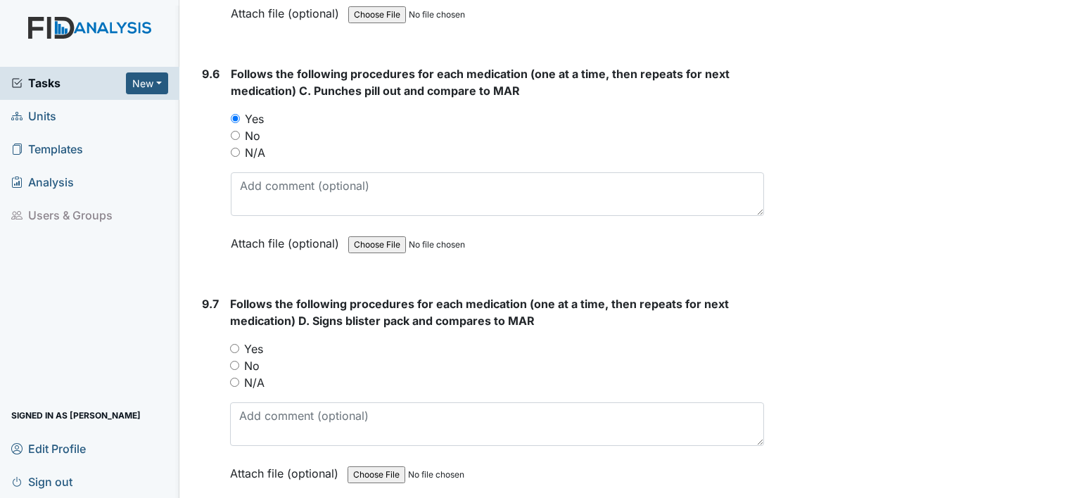
scroll to position [16691, 0]
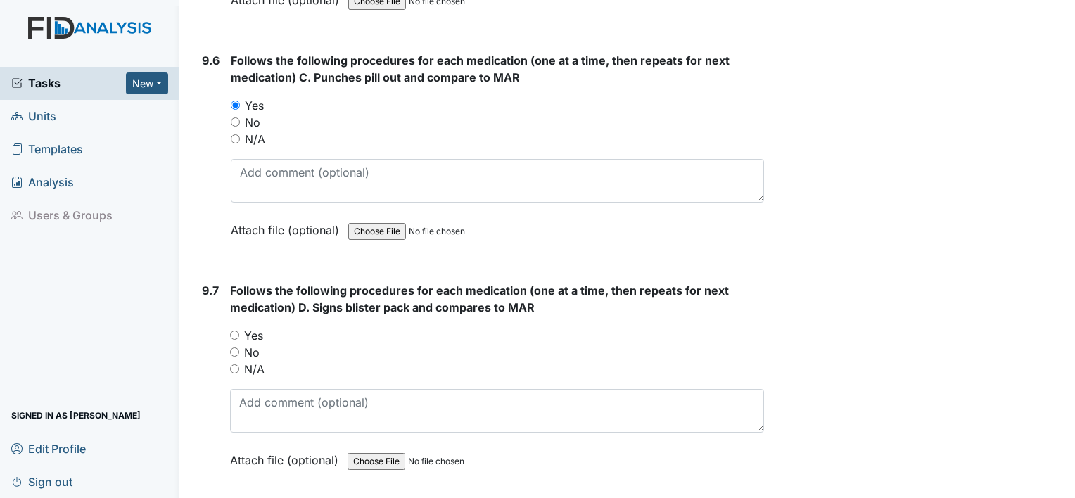
click at [253, 327] on label "Yes" at bounding box center [253, 335] width 19 height 17
click at [239, 331] on input "Yes" at bounding box center [234, 335] width 9 height 9
radio input "true"
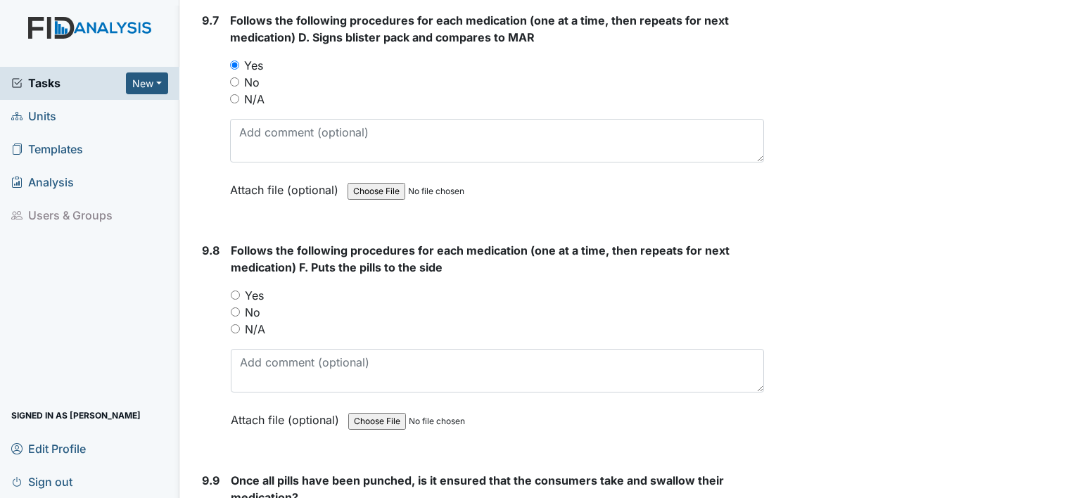
scroll to position [16966, 0]
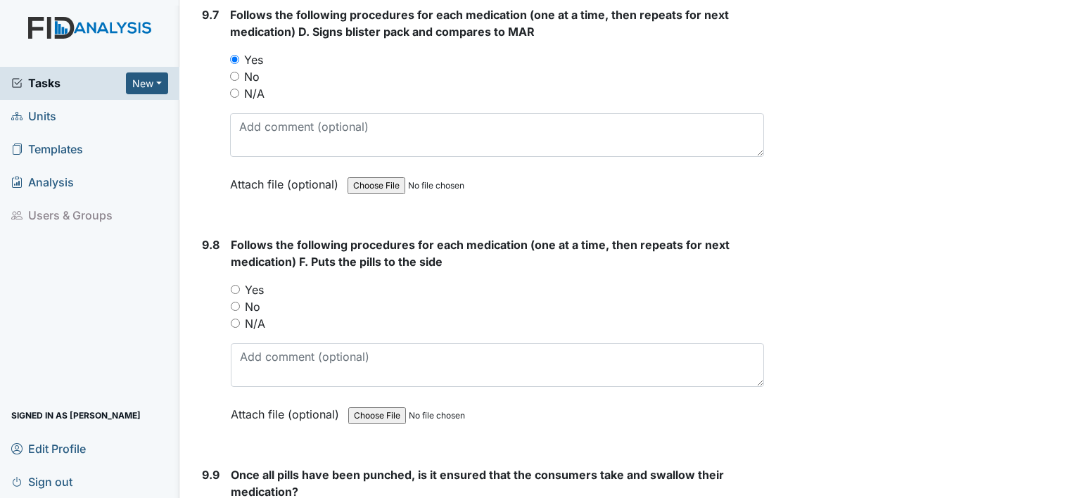
click at [260, 281] on label "Yes" at bounding box center [254, 289] width 19 height 17
click at [240, 285] on input "Yes" at bounding box center [235, 289] width 9 height 9
radio input "true"
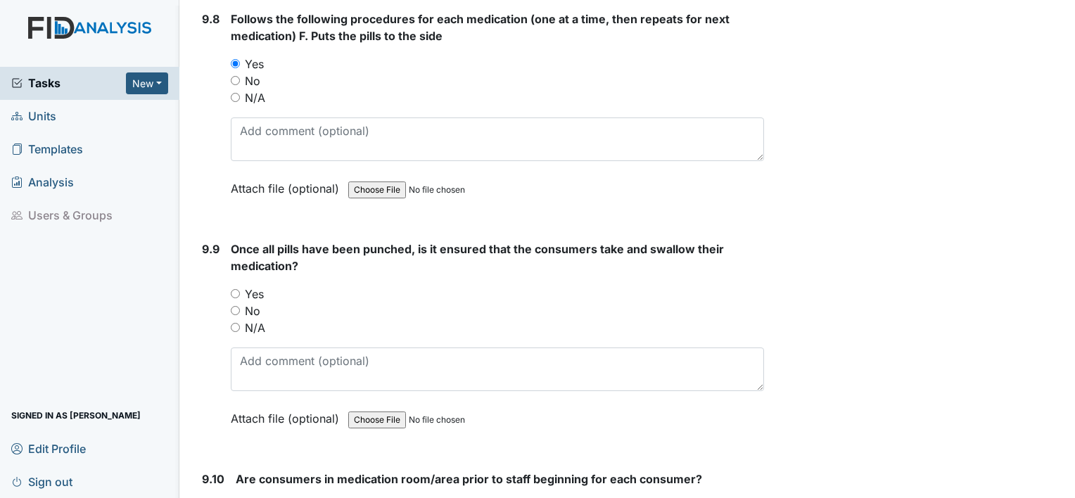
scroll to position [17211, 0]
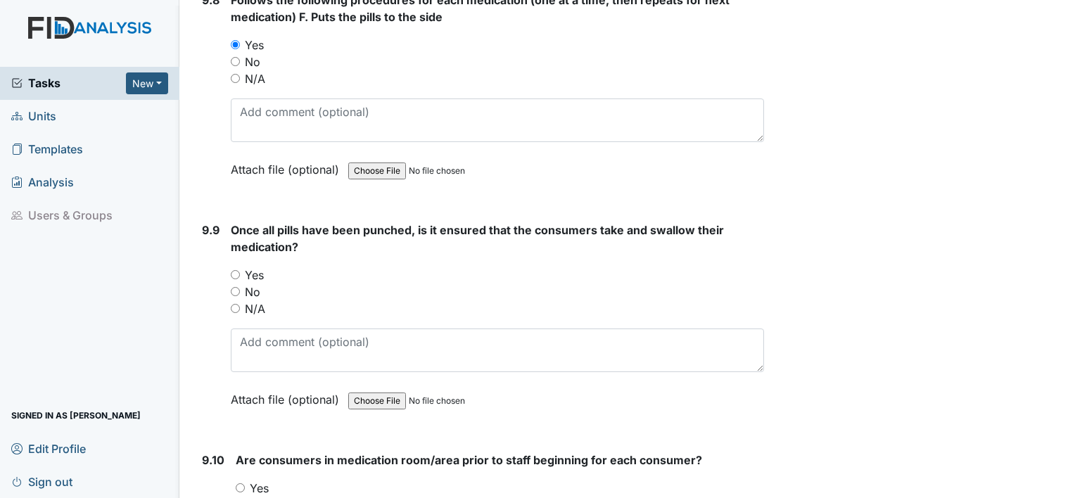
click at [253, 267] on label "Yes" at bounding box center [254, 275] width 19 height 17
click at [240, 270] on input "Yes" at bounding box center [235, 274] width 9 height 9
radio input "true"
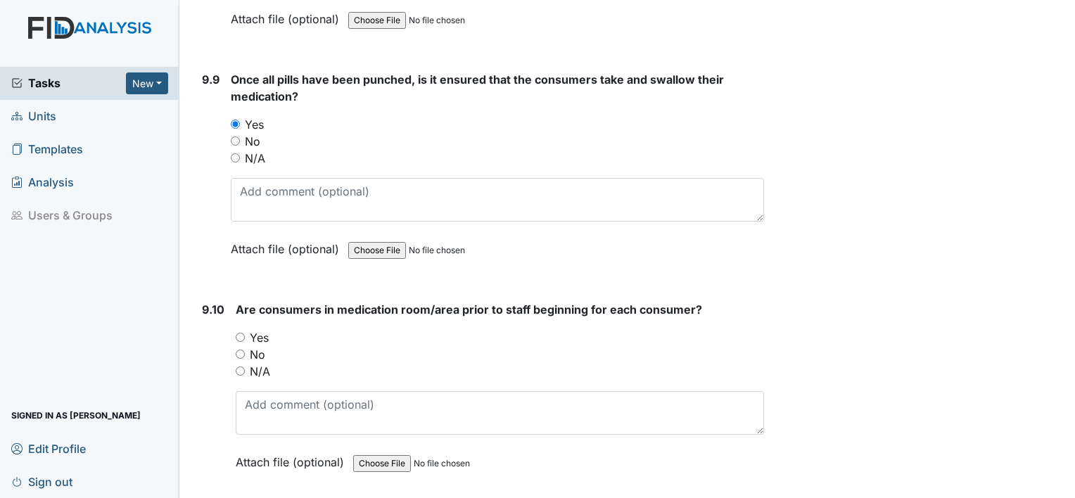
scroll to position [17362, 0]
click at [259, 362] on label "N/A" at bounding box center [260, 370] width 20 height 17
click at [245, 366] on input "N/A" at bounding box center [240, 370] width 9 height 9
radio input "true"
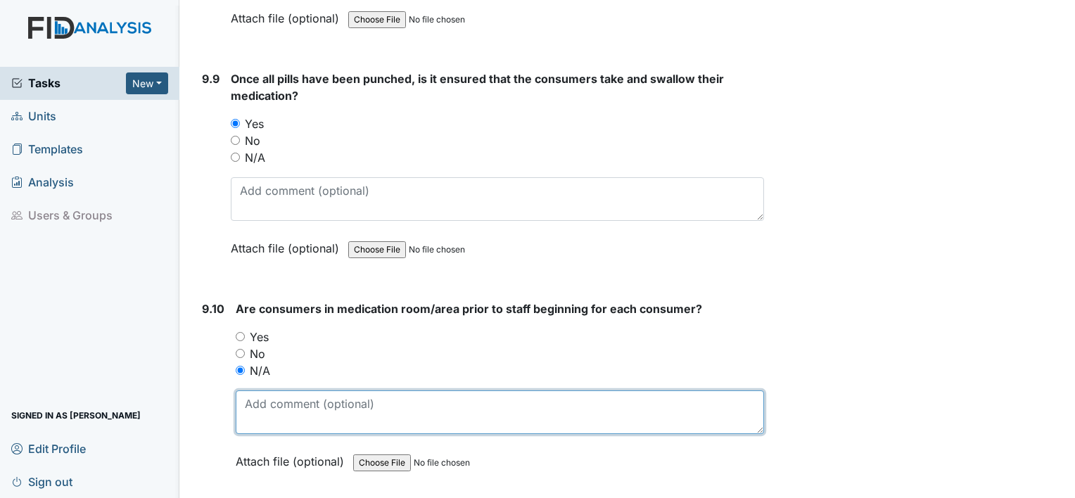
click at [272, 390] on textarea at bounding box center [500, 412] width 528 height 44
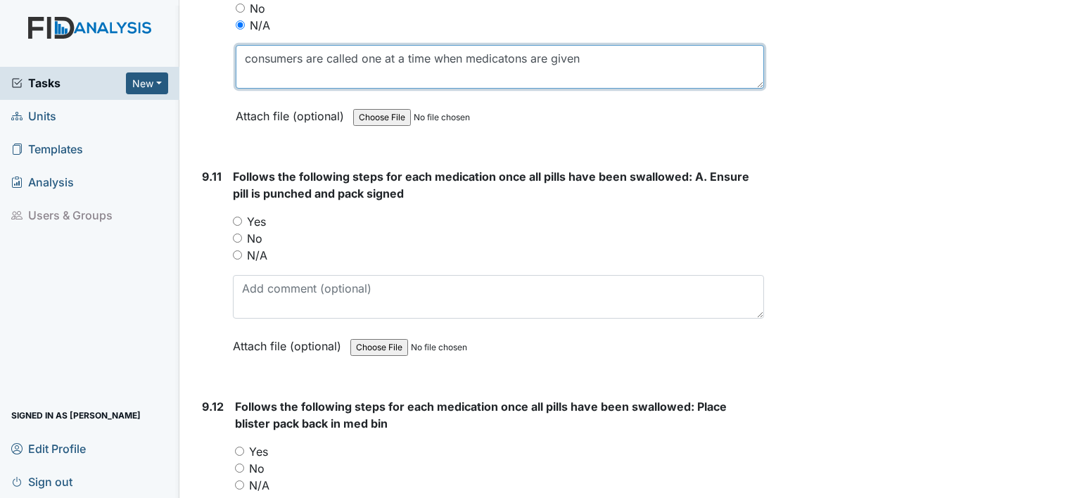
scroll to position [17715, 0]
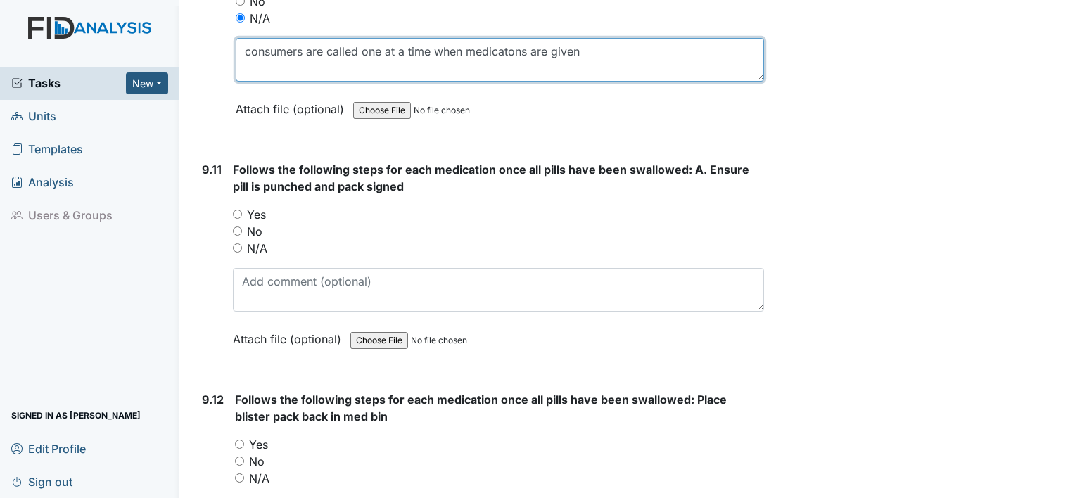
type textarea "consumers are called one at a time when medicatons are given"
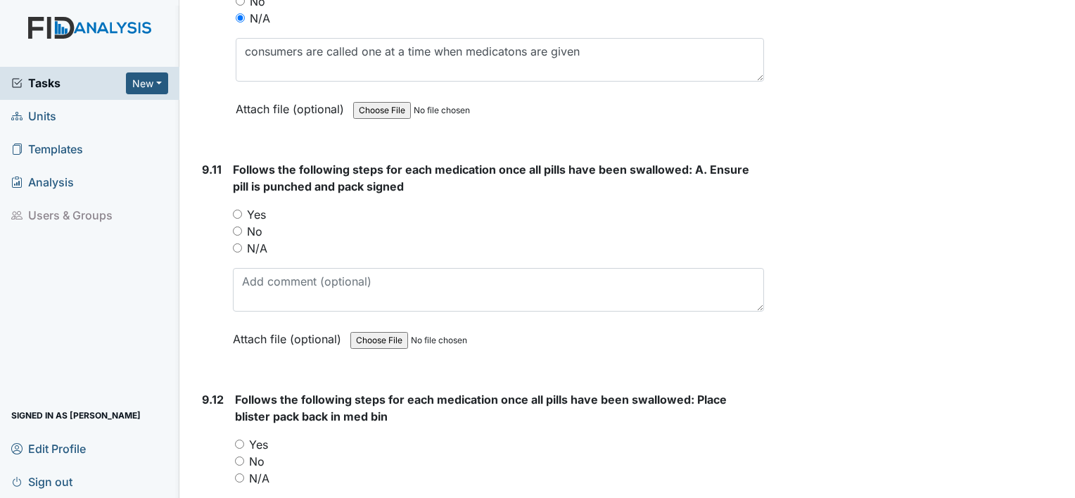
click at [250, 206] on label "Yes" at bounding box center [256, 214] width 19 height 17
click at [242, 210] on input "Yes" at bounding box center [237, 214] width 9 height 9
radio input "true"
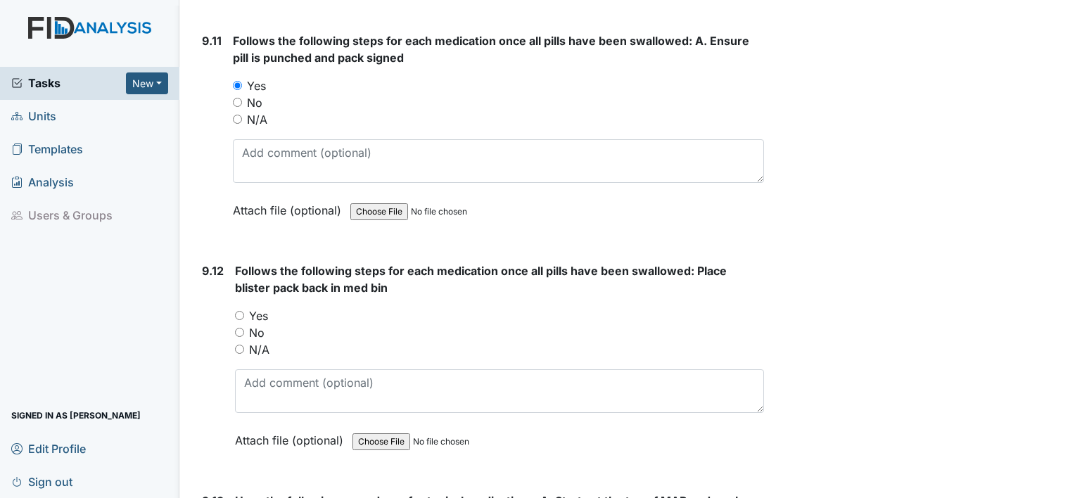
scroll to position [17844, 0]
click at [256, 307] on label "Yes" at bounding box center [258, 315] width 19 height 17
click at [244, 310] on input "Yes" at bounding box center [239, 314] width 9 height 9
radio input "true"
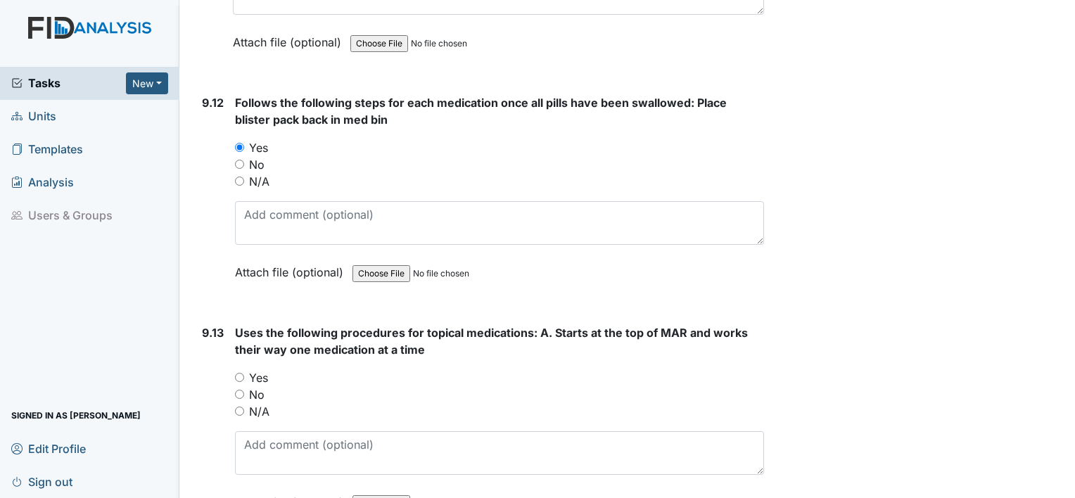
scroll to position [18026, 0]
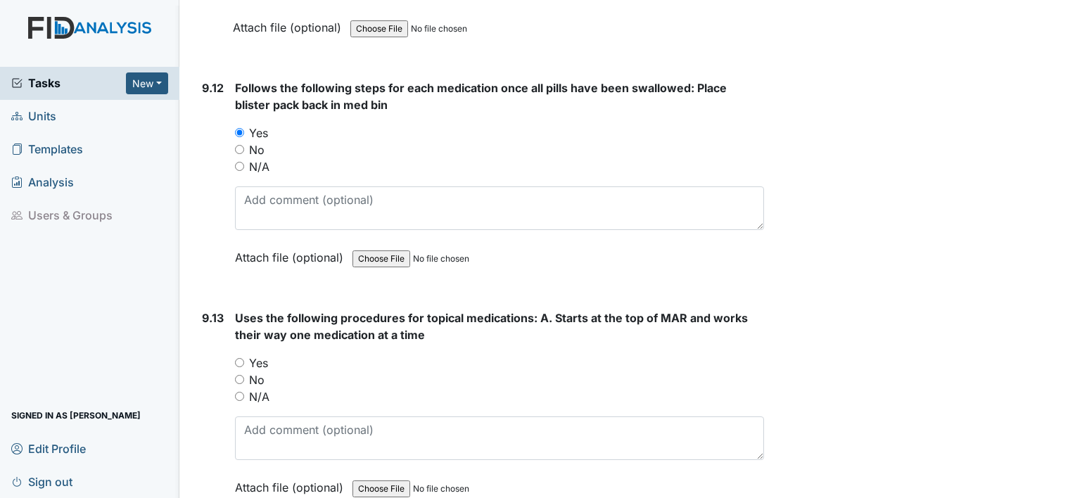
click at [261, 355] on label "Yes" at bounding box center [258, 363] width 19 height 17
click at [244, 358] on input "Yes" at bounding box center [239, 362] width 9 height 9
radio input "true"
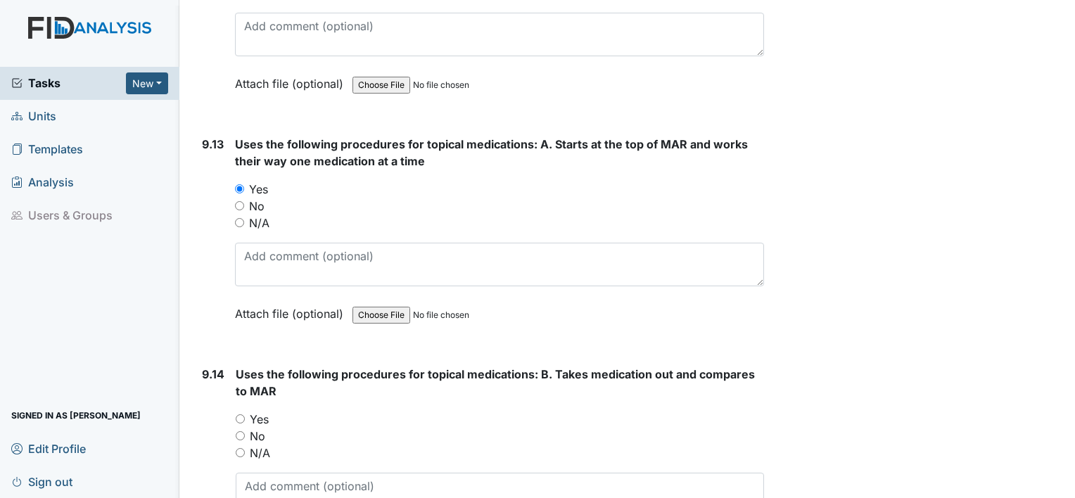
scroll to position [18215, 0]
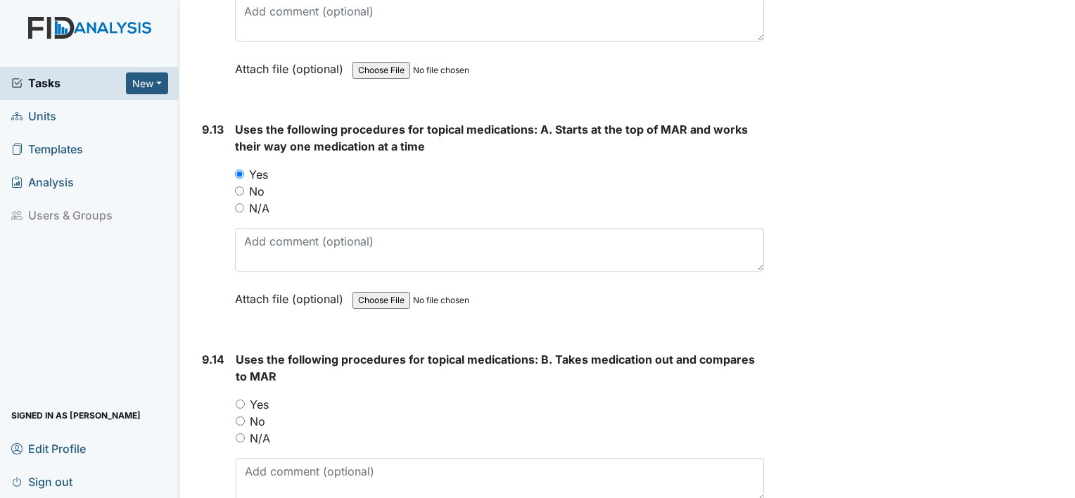
click at [260, 396] on label "Yes" at bounding box center [259, 404] width 19 height 17
click at [245, 400] on input "Yes" at bounding box center [240, 404] width 9 height 9
radio input "true"
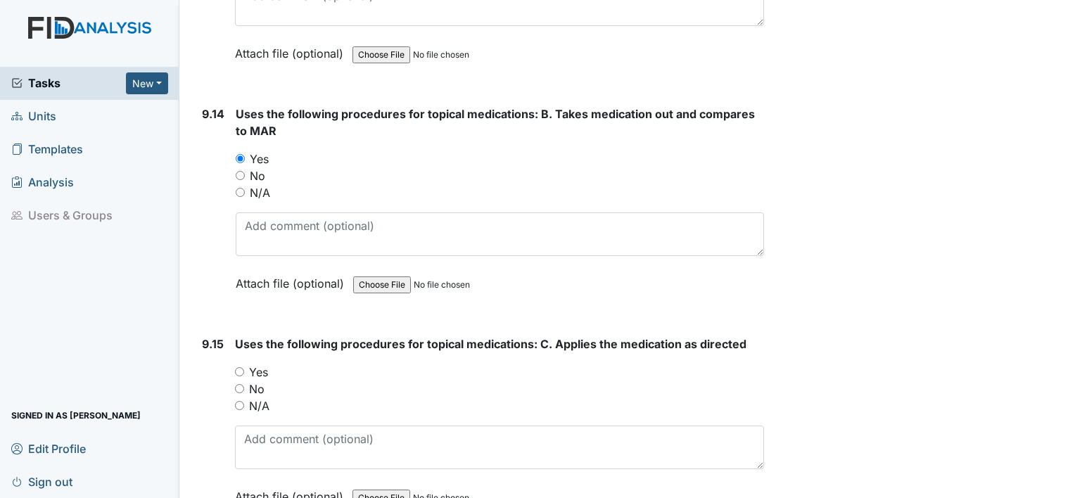
scroll to position [18464, 0]
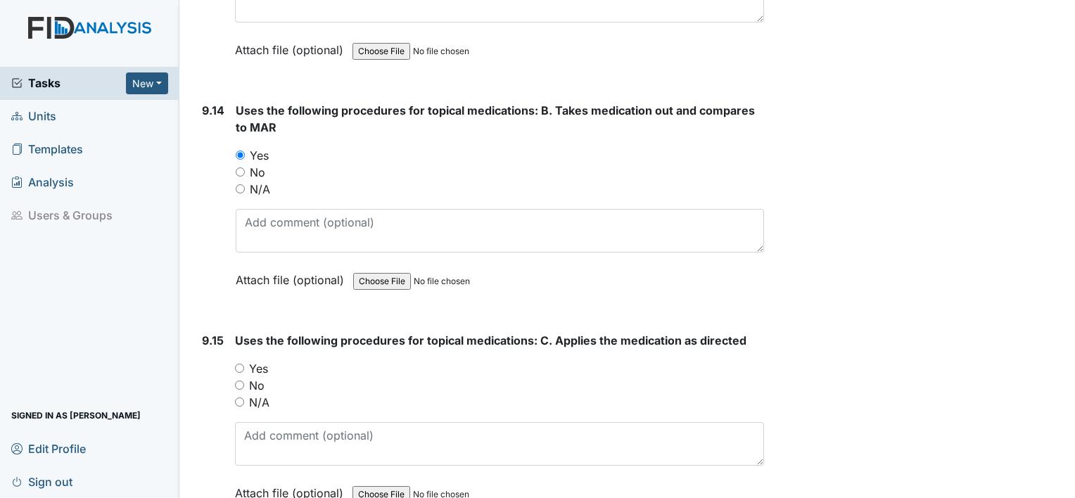
click at [252, 377] on label "No" at bounding box center [256, 385] width 15 height 17
click at [244, 381] on input "No" at bounding box center [239, 385] width 9 height 9
radio input "true"
click at [255, 360] on label "Yes" at bounding box center [258, 368] width 19 height 17
click at [244, 364] on input "Yes" at bounding box center [239, 368] width 9 height 9
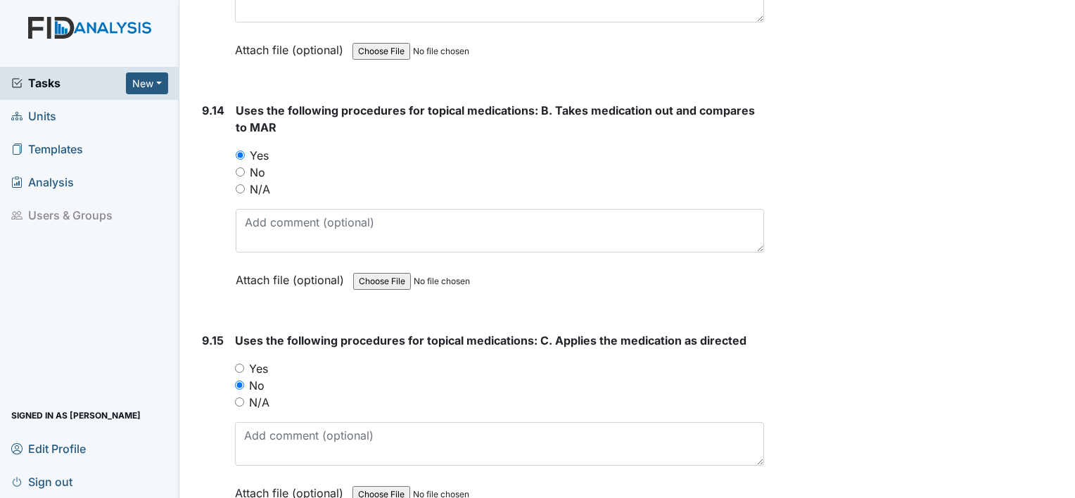
radio input "true"
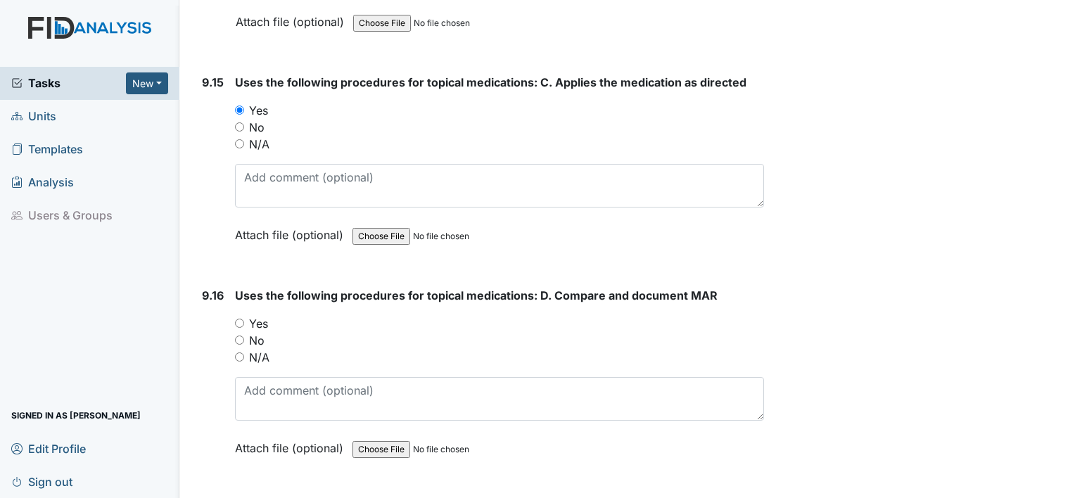
scroll to position [18723, 0]
click at [266, 314] on label "Yes" at bounding box center [258, 322] width 19 height 17
click at [244, 318] on input "Yes" at bounding box center [239, 322] width 9 height 9
radio input "true"
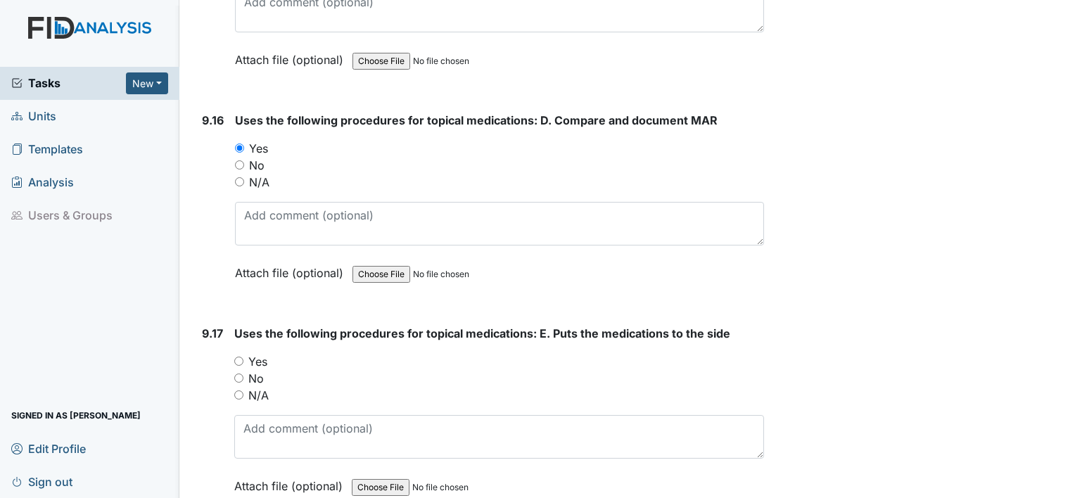
scroll to position [18904, 0]
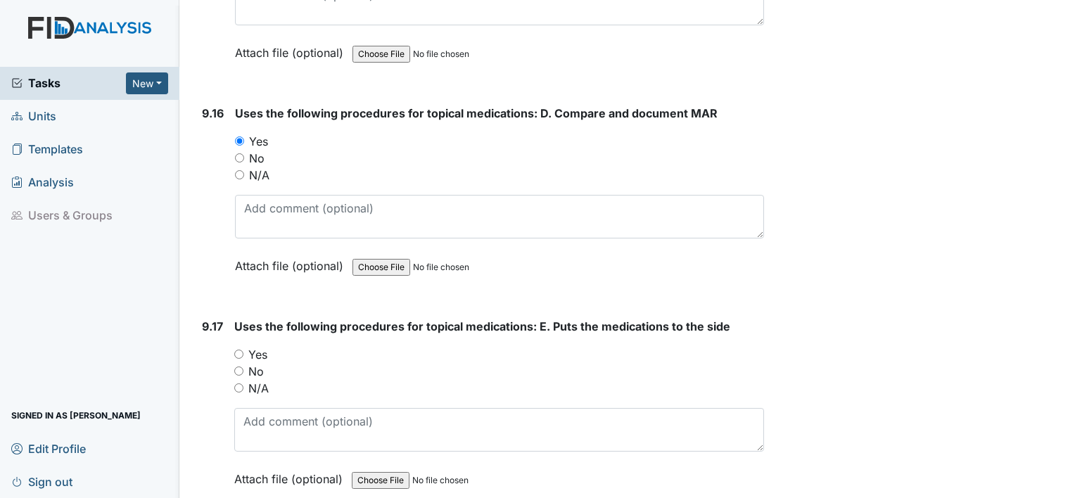
click at [255, 346] on label "Yes" at bounding box center [257, 354] width 19 height 17
click at [243, 350] on input "Yes" at bounding box center [238, 354] width 9 height 9
radio input "true"
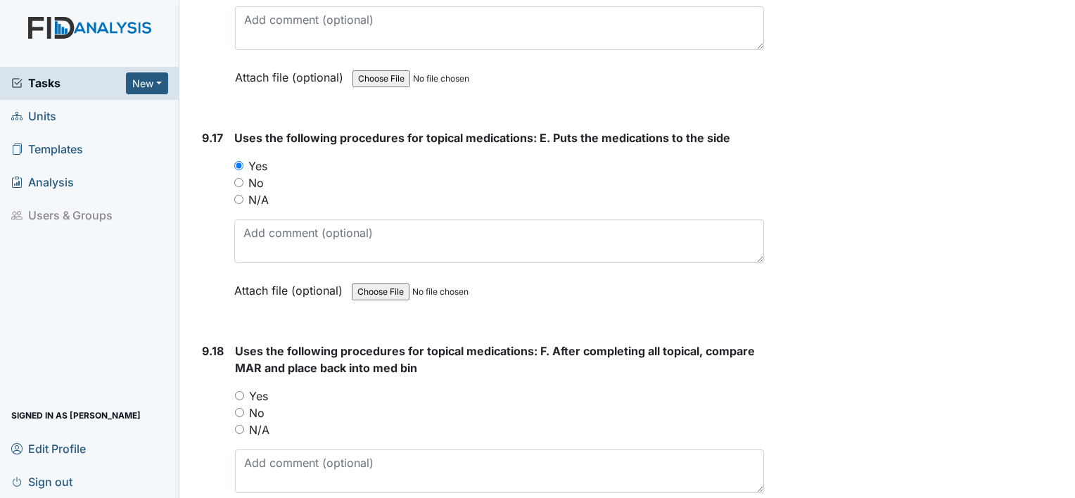
scroll to position [19115, 0]
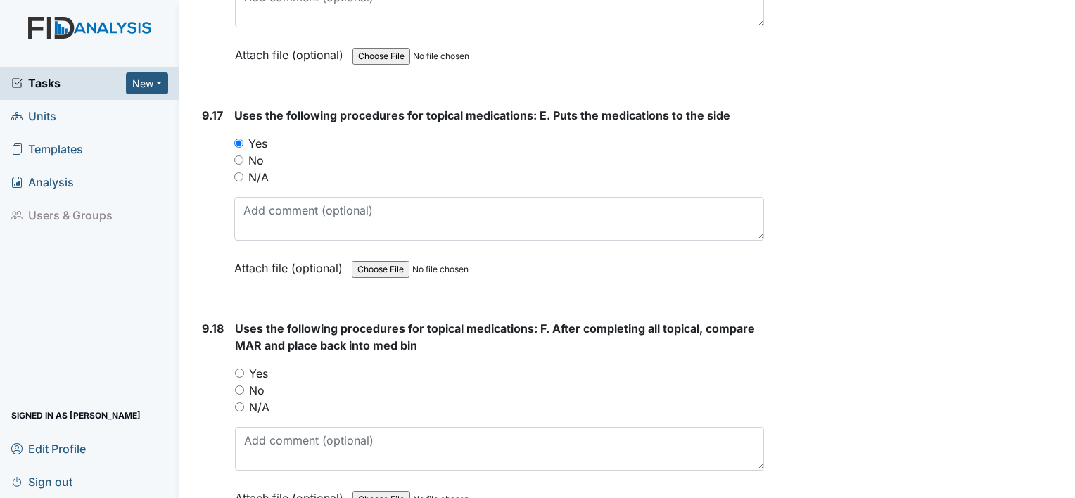
click at [259, 365] on label "Yes" at bounding box center [258, 373] width 19 height 17
click at [244, 369] on input "Yes" at bounding box center [239, 373] width 9 height 9
radio input "true"
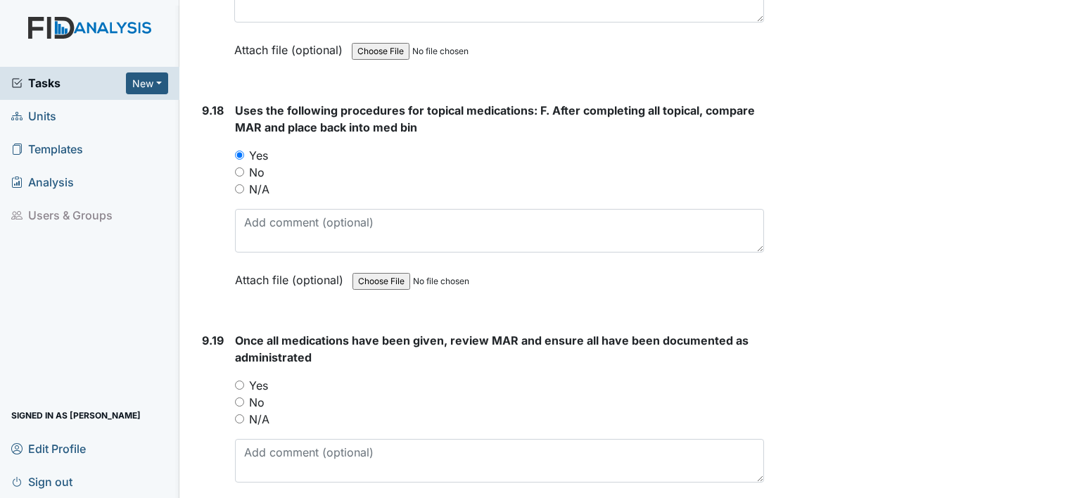
scroll to position [19339, 0]
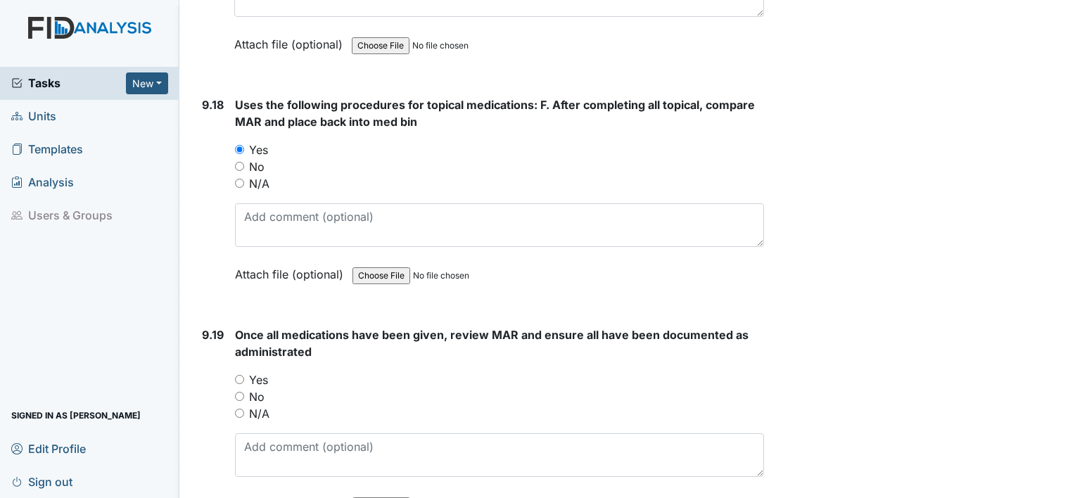
click at [250, 371] on label "Yes" at bounding box center [258, 379] width 19 height 17
click at [244, 375] on input "Yes" at bounding box center [239, 379] width 9 height 9
radio input "true"
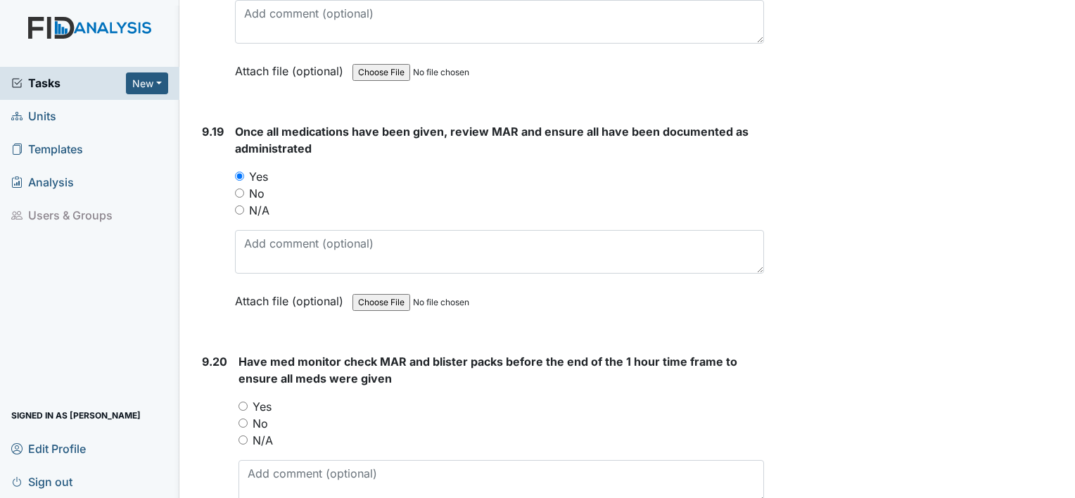
scroll to position [19544, 0]
click at [253, 397] on label "Yes" at bounding box center [262, 405] width 19 height 17
click at [248, 400] on input "Yes" at bounding box center [242, 404] width 9 height 9
radio input "true"
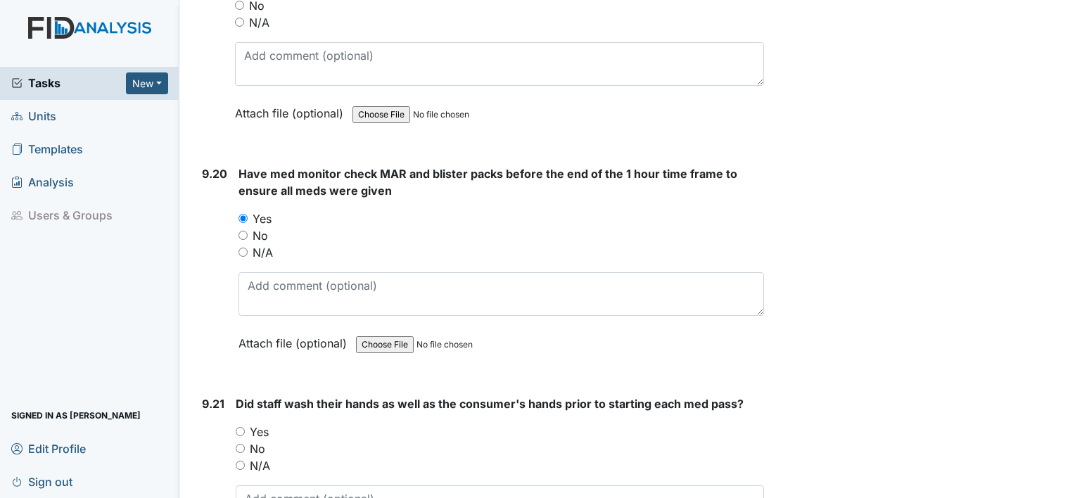
scroll to position [19731, 0]
click at [253, 395] on strong "Did staff wash their hands as well as the consumer's hands prior to starting ea…" at bounding box center [500, 403] width 528 height 17
click at [257, 423] on label "Yes" at bounding box center [259, 431] width 19 height 17
click at [245, 426] on input "Yes" at bounding box center [240, 430] width 9 height 9
radio input "true"
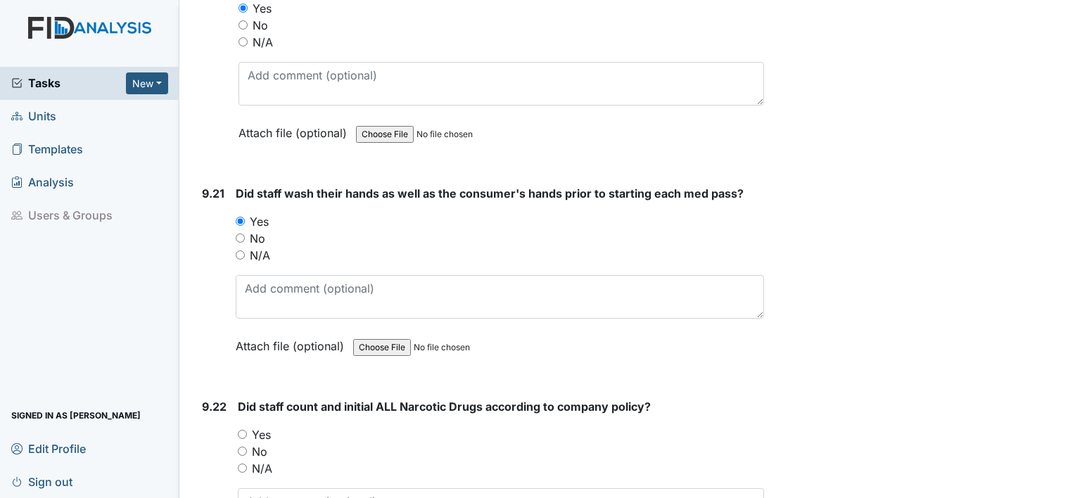
scroll to position [19958, 0]
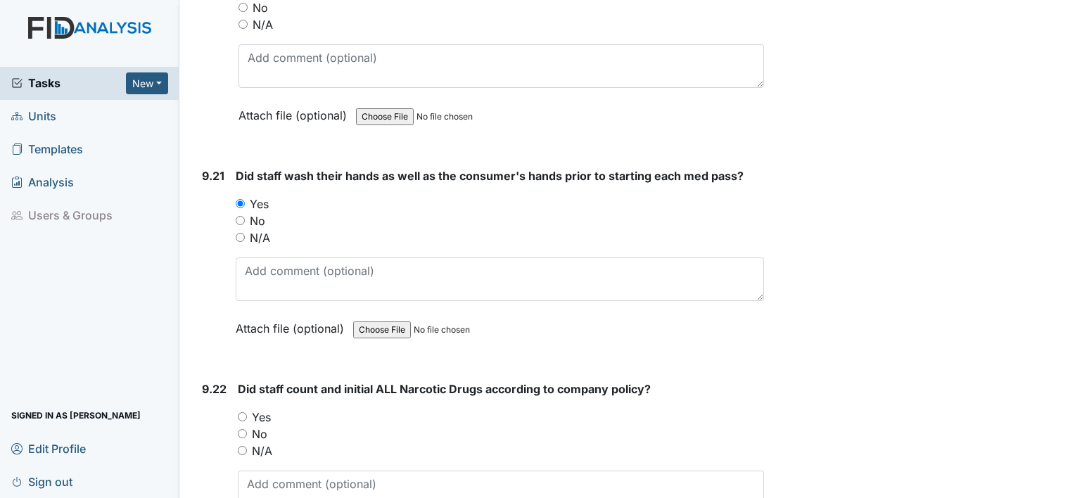
click at [265, 409] on label "Yes" at bounding box center [261, 417] width 19 height 17
click at [247, 412] on input "Yes" at bounding box center [242, 416] width 9 height 9
radio input "true"
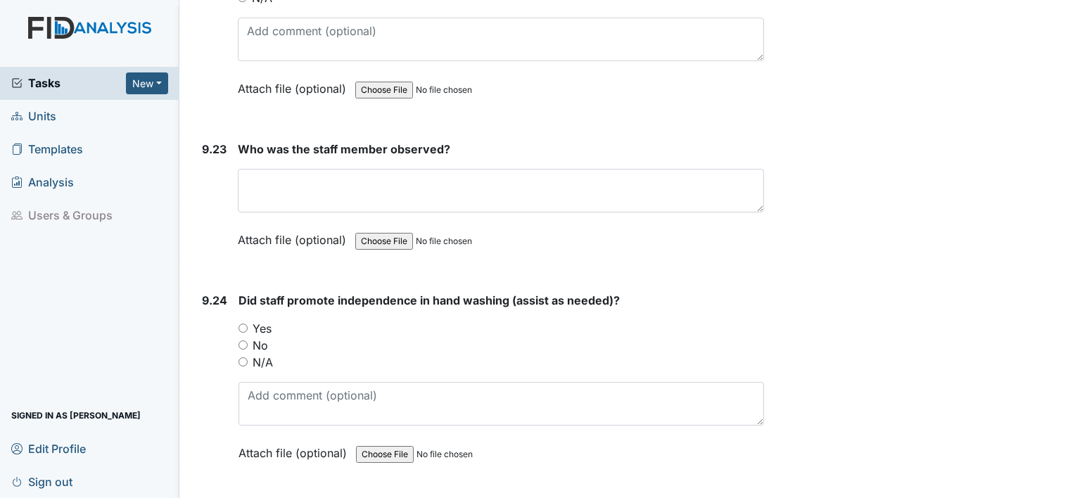
scroll to position [20412, 0]
click at [263, 319] on label "Yes" at bounding box center [262, 327] width 19 height 17
click at [248, 323] on input "Yes" at bounding box center [242, 327] width 9 height 9
radio input "true"
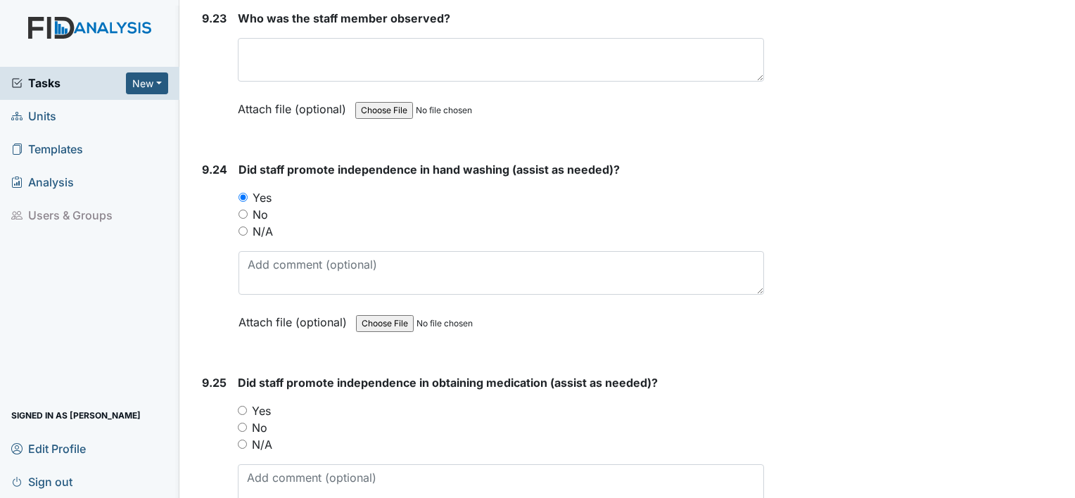
scroll to position [20549, 0]
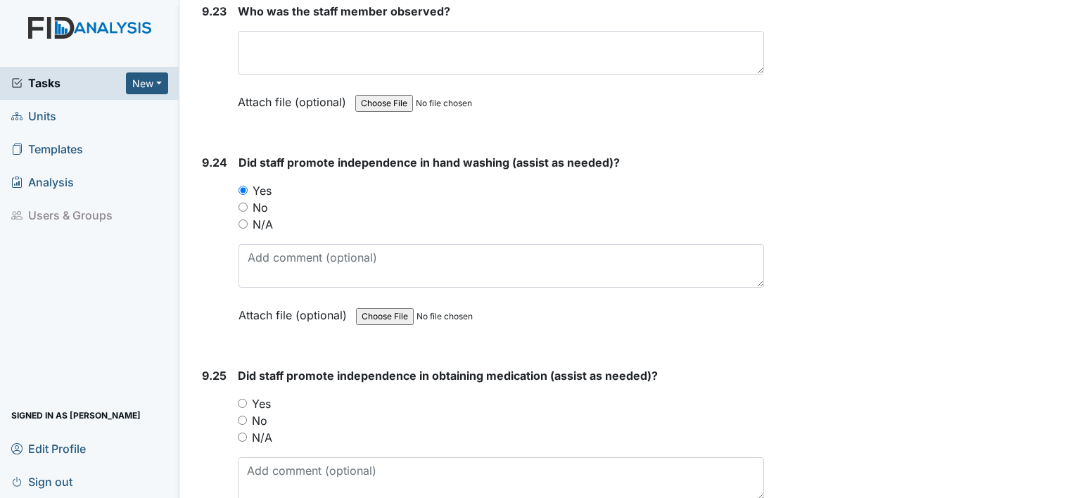
click at [264, 395] on label "Yes" at bounding box center [261, 403] width 19 height 17
click at [247, 399] on input "Yes" at bounding box center [242, 403] width 9 height 9
radio input "true"
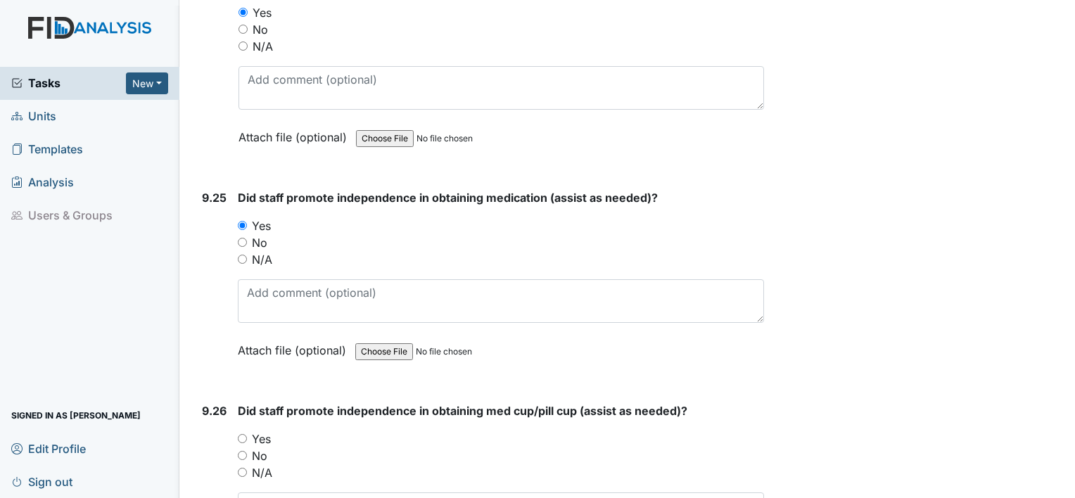
scroll to position [20729, 0]
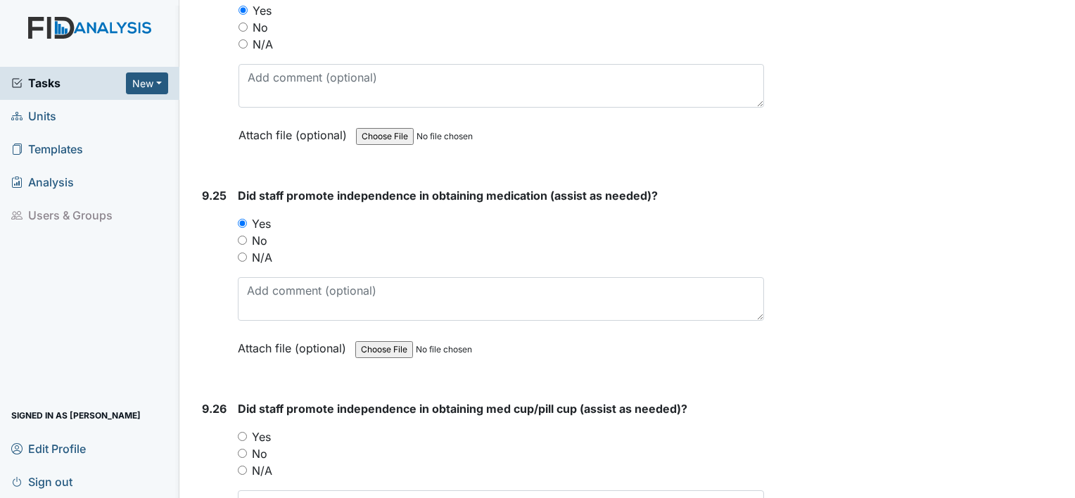
click at [255, 428] on label "Yes" at bounding box center [261, 436] width 19 height 17
click at [247, 432] on input "Yes" at bounding box center [242, 436] width 9 height 9
radio input "true"
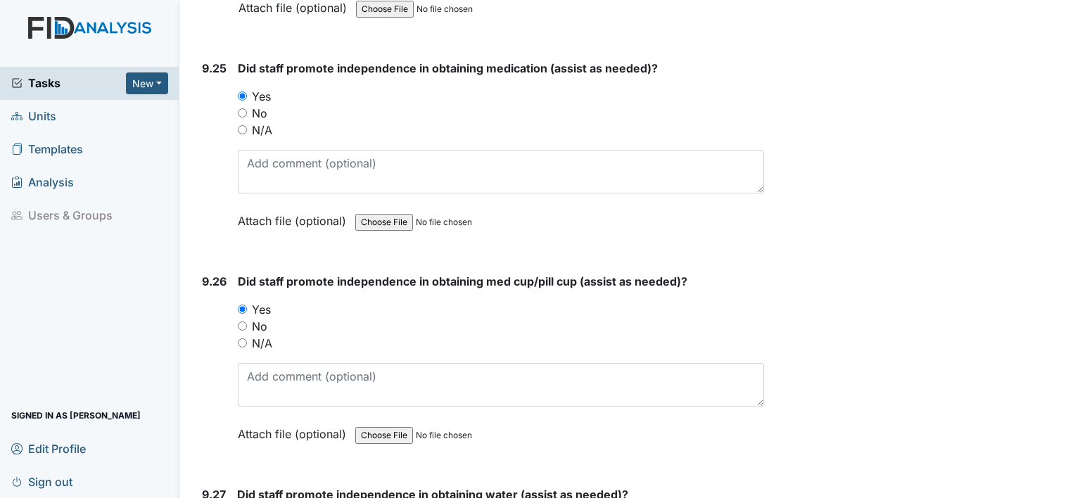
scroll to position [20915, 0]
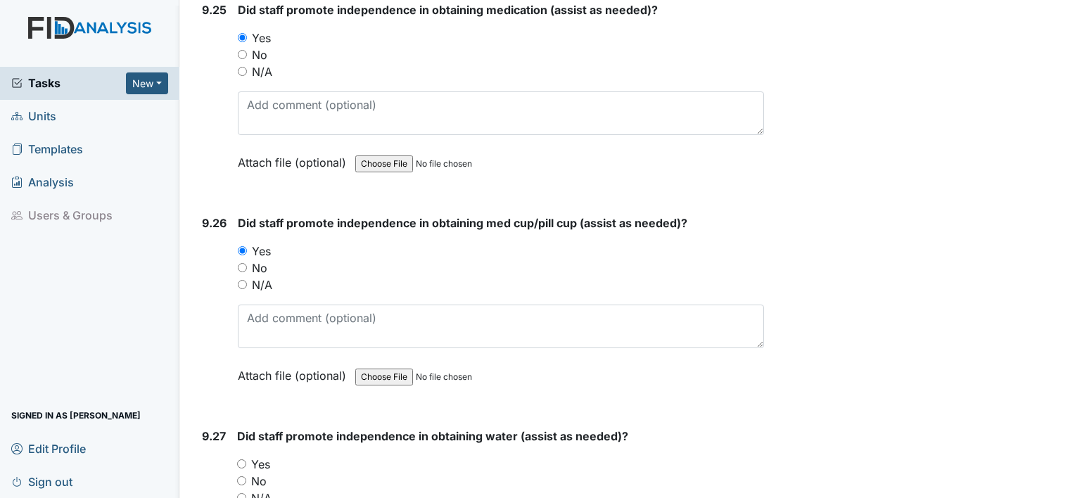
click at [255, 456] on label "Yes" at bounding box center [260, 464] width 19 height 17
click at [246, 459] on input "Yes" at bounding box center [241, 463] width 9 height 9
radio input "true"
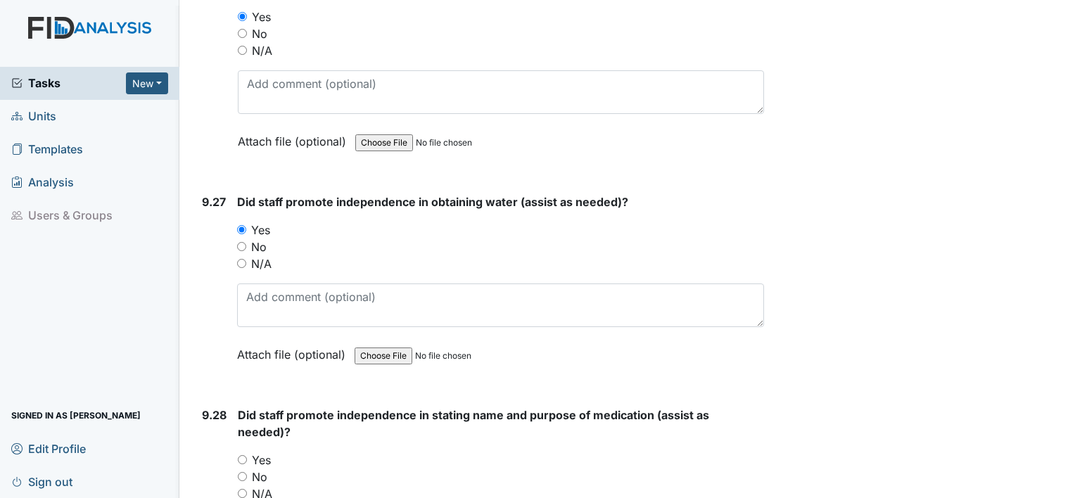
scroll to position [21150, 0]
click at [262, 451] on label "Yes" at bounding box center [261, 459] width 19 height 17
click at [247, 454] on input "Yes" at bounding box center [242, 458] width 9 height 9
radio input "true"
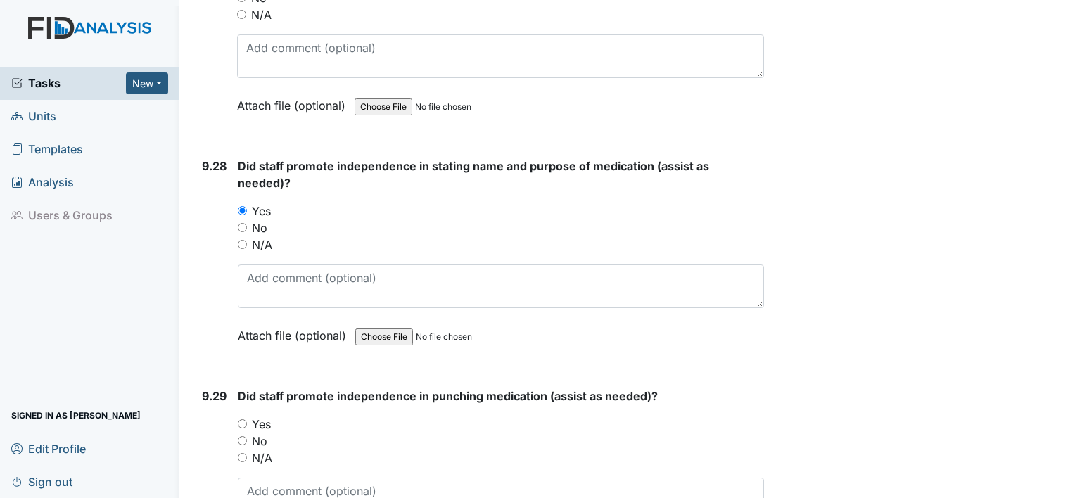
scroll to position [21400, 0]
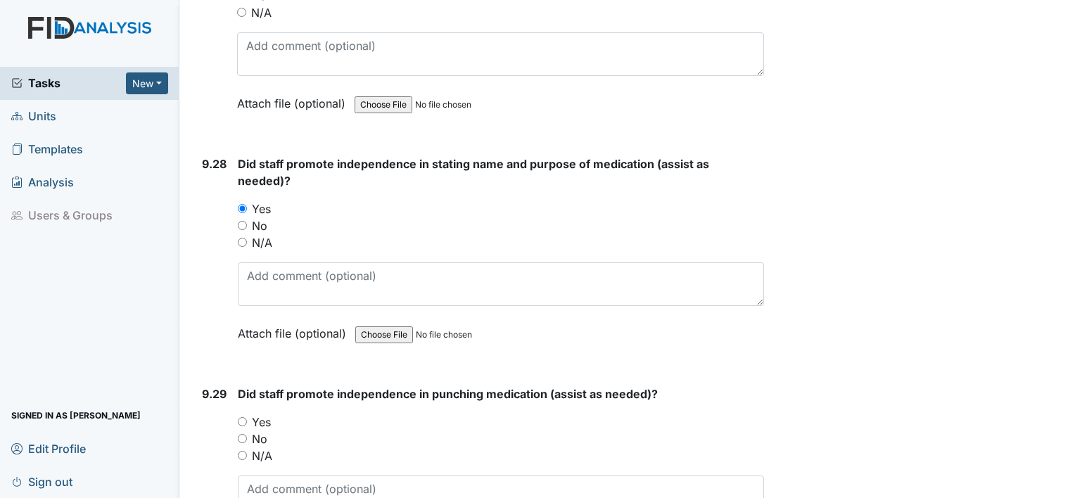
click at [266, 414] on label "Yes" at bounding box center [261, 422] width 19 height 17
click at [247, 417] on input "Yes" at bounding box center [242, 421] width 9 height 9
radio input "true"
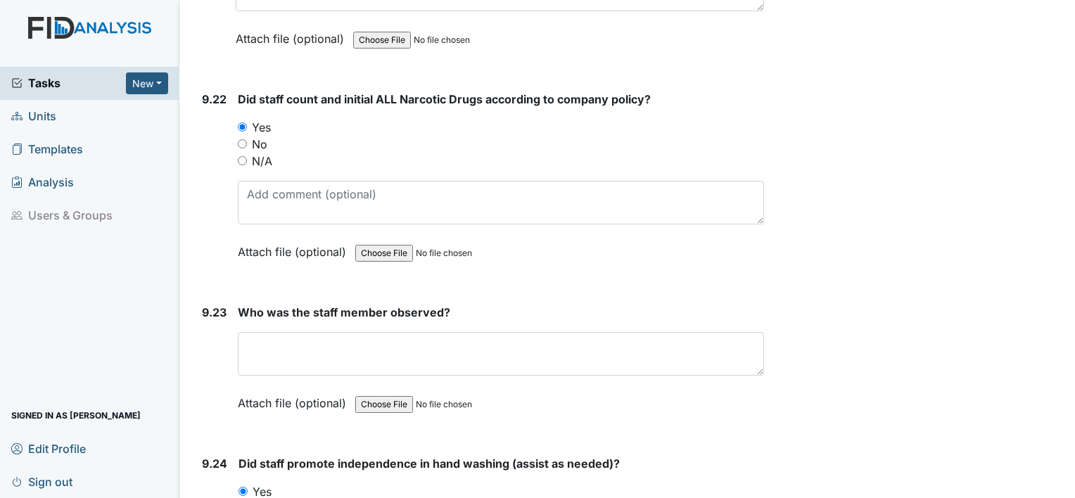
scroll to position [20241, 0]
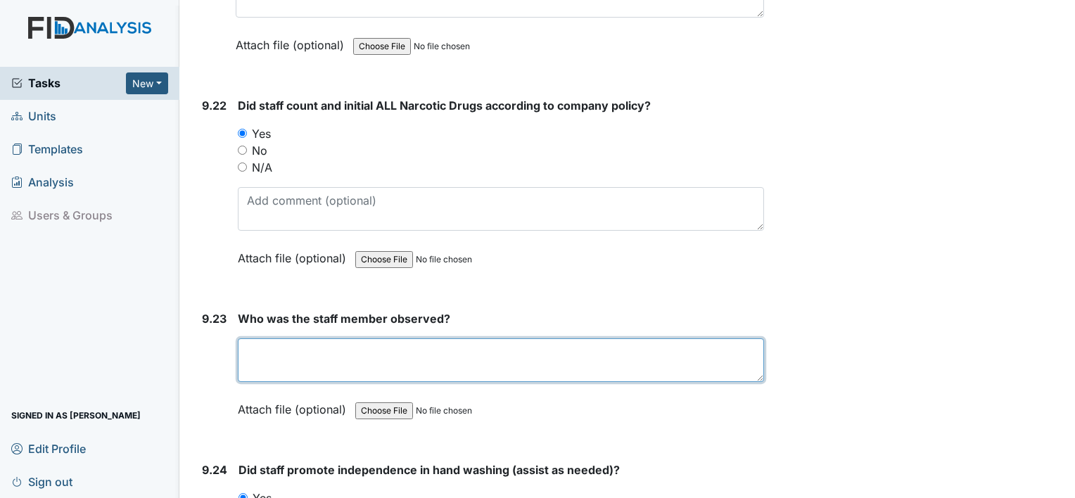
click at [290, 338] on textarea at bounding box center [501, 360] width 526 height 44
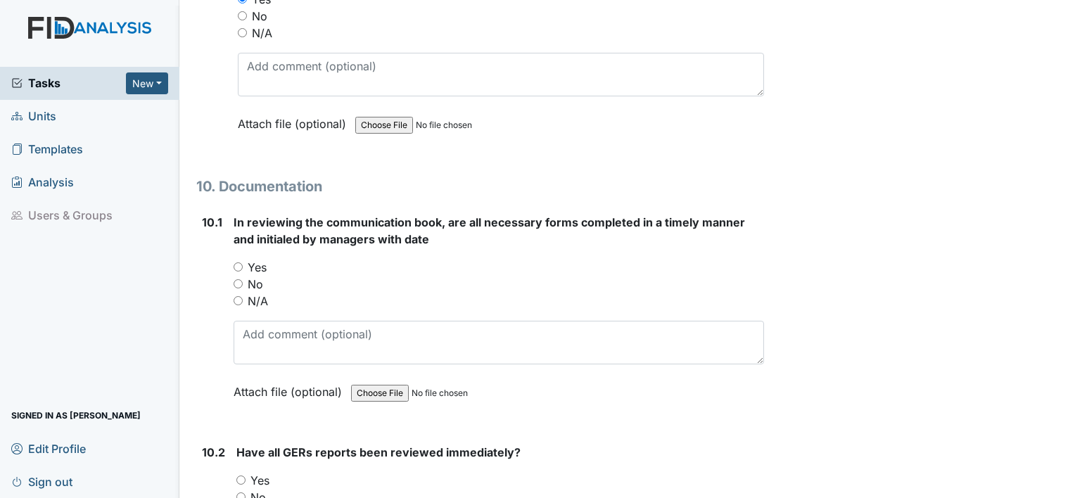
scroll to position [21975, 0]
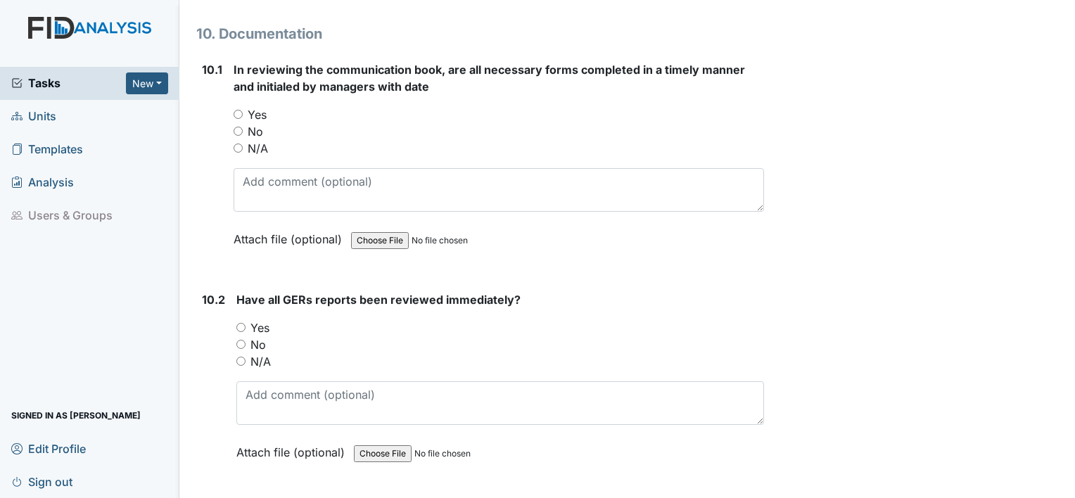
type textarea "VD"
click at [263, 319] on label "Yes" at bounding box center [259, 327] width 19 height 17
click at [245, 323] on input "Yes" at bounding box center [240, 327] width 9 height 9
radio input "true"
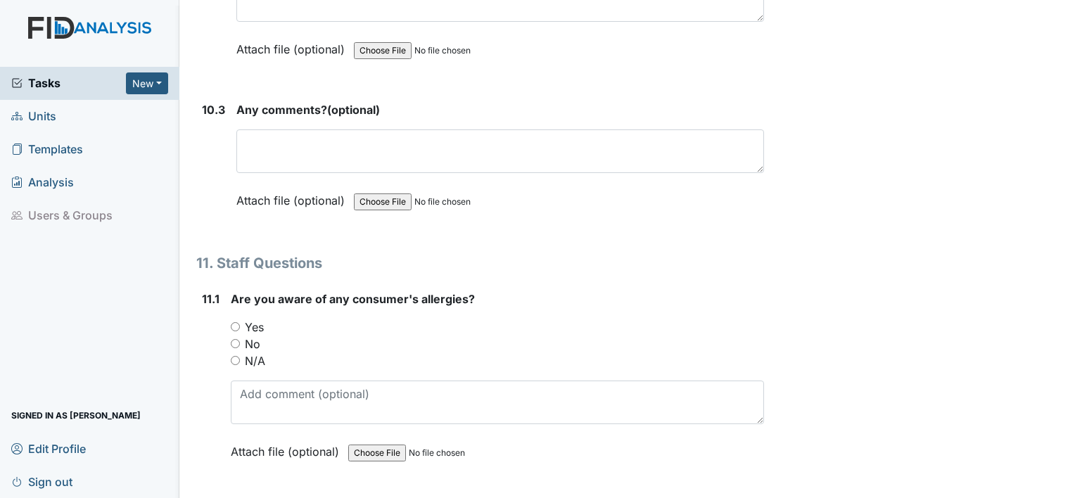
scroll to position [22408, 0]
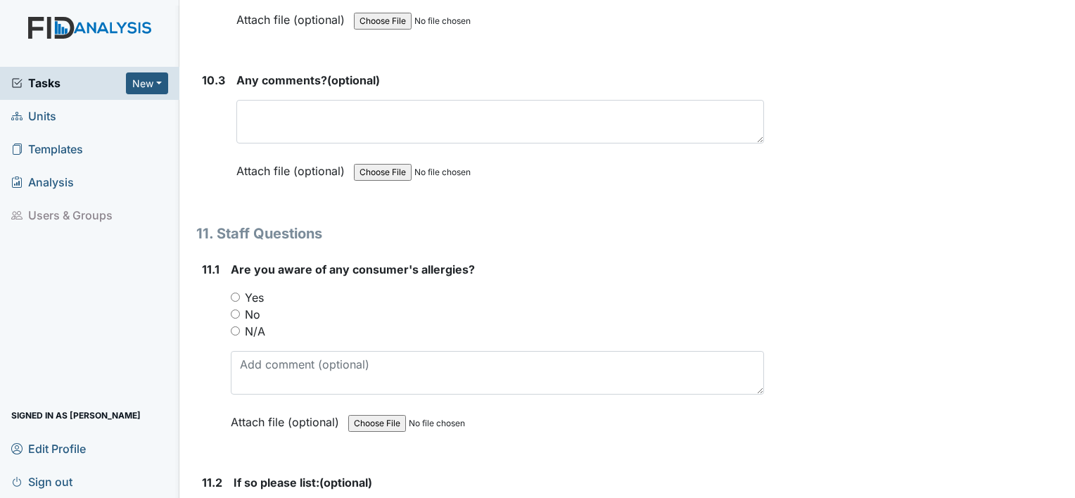
click at [255, 289] on label "Yes" at bounding box center [254, 297] width 19 height 17
click at [240, 293] on input "Yes" at bounding box center [235, 297] width 9 height 9
radio input "true"
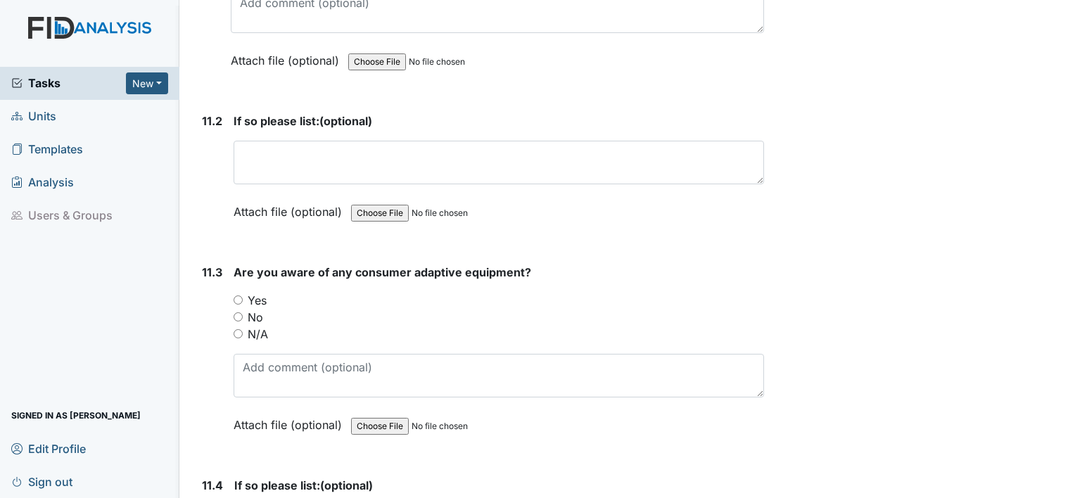
scroll to position [22776, 0]
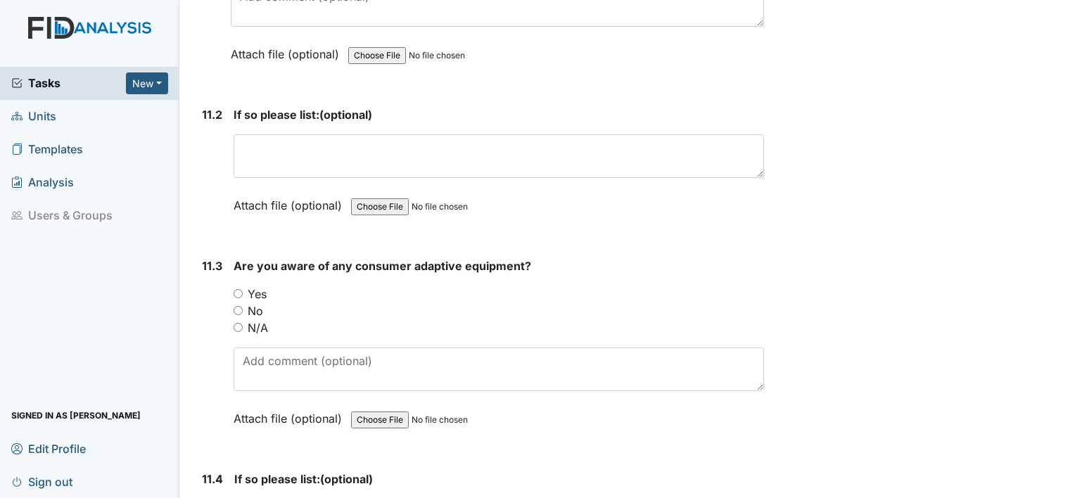
click at [255, 286] on label "Yes" at bounding box center [257, 294] width 19 height 17
click at [243, 289] on input "Yes" at bounding box center [238, 293] width 9 height 9
radio input "true"
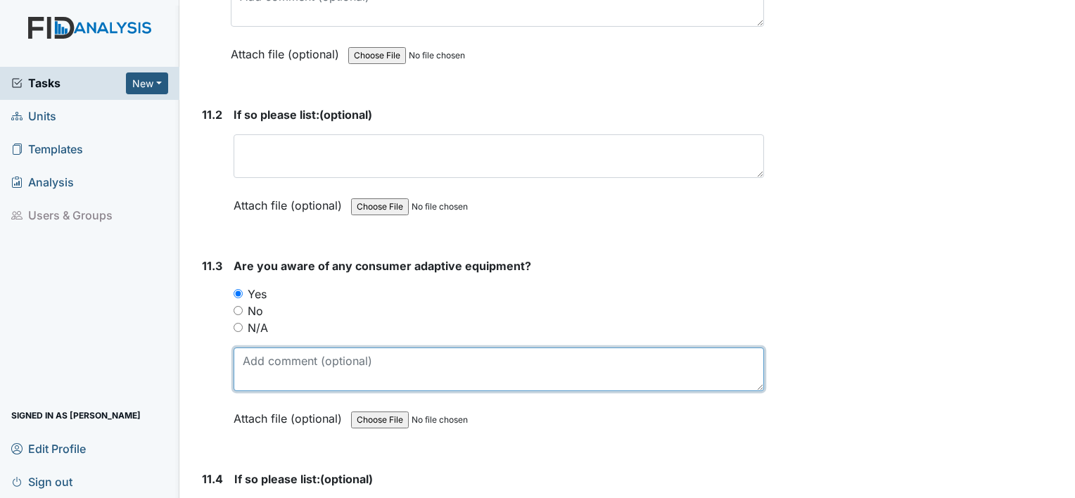
click at [263, 347] on textarea at bounding box center [499, 369] width 530 height 44
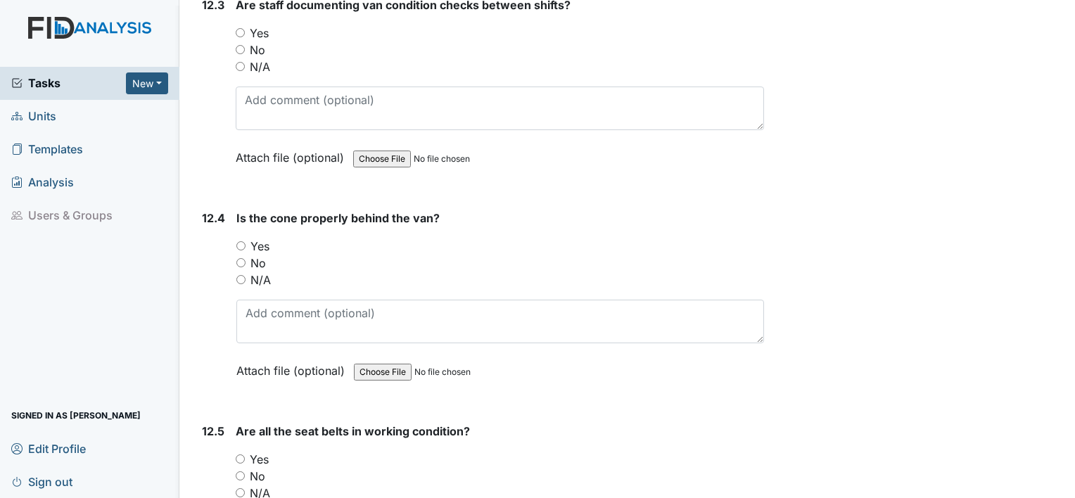
scroll to position [24737, 0]
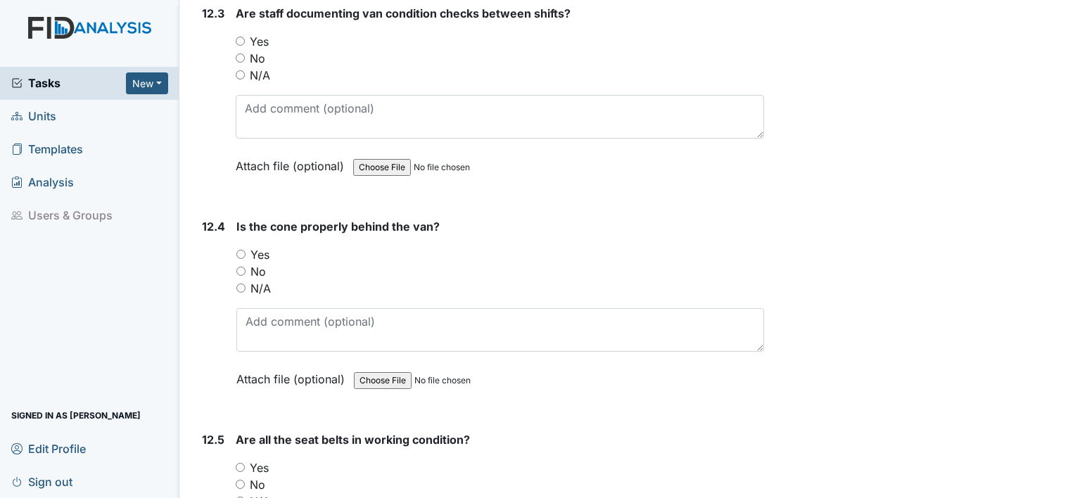
type textarea "eyeglasses, gait belt"
click at [262, 459] on label "Yes" at bounding box center [259, 467] width 19 height 17
click at [245, 463] on input "Yes" at bounding box center [240, 467] width 9 height 9
radio input "true"
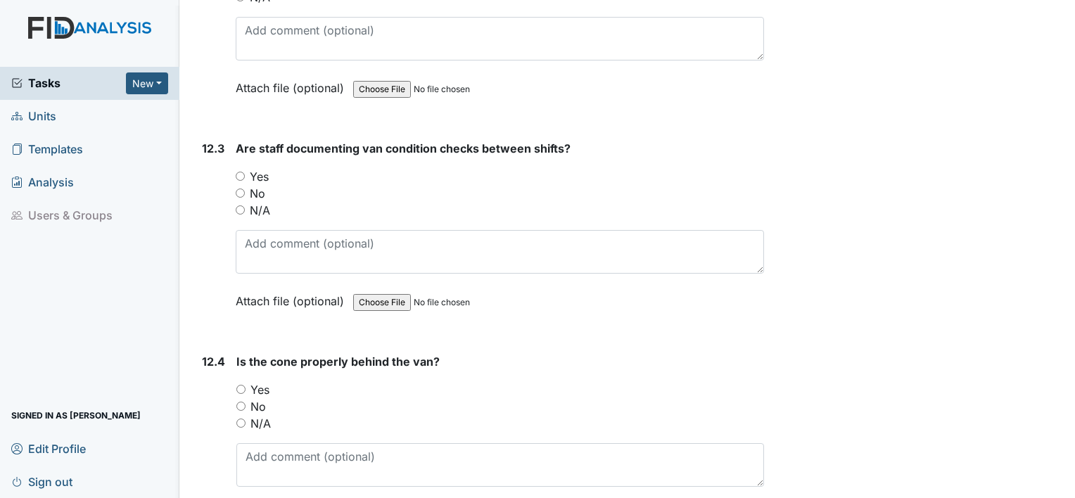
scroll to position [24596, 0]
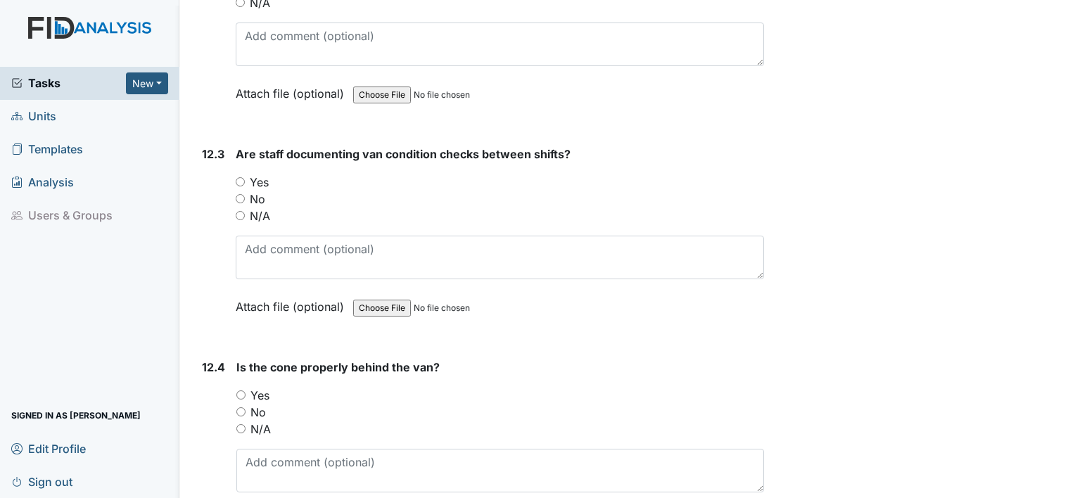
click at [262, 387] on label "Yes" at bounding box center [259, 395] width 19 height 17
click at [245, 390] on input "Yes" at bounding box center [240, 394] width 9 height 9
radio input "true"
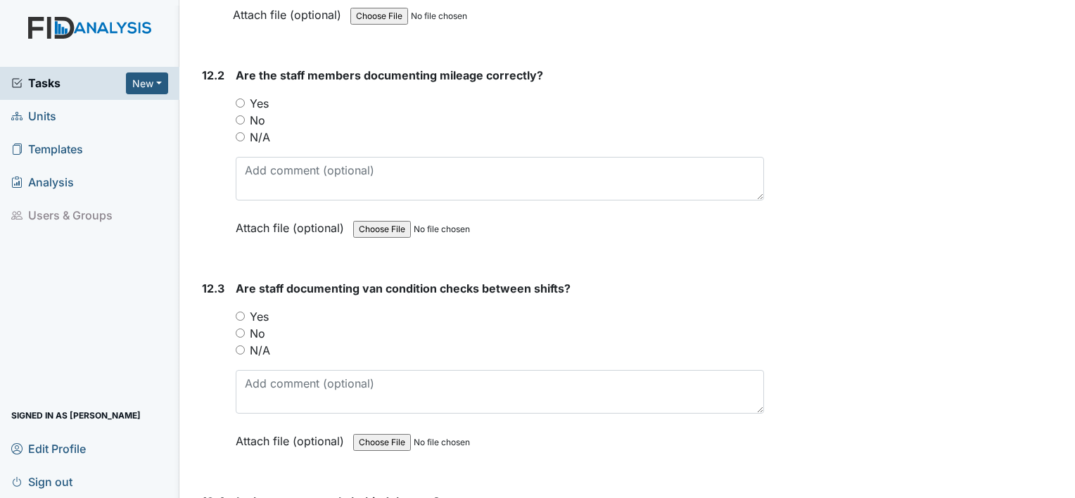
scroll to position [24433, 0]
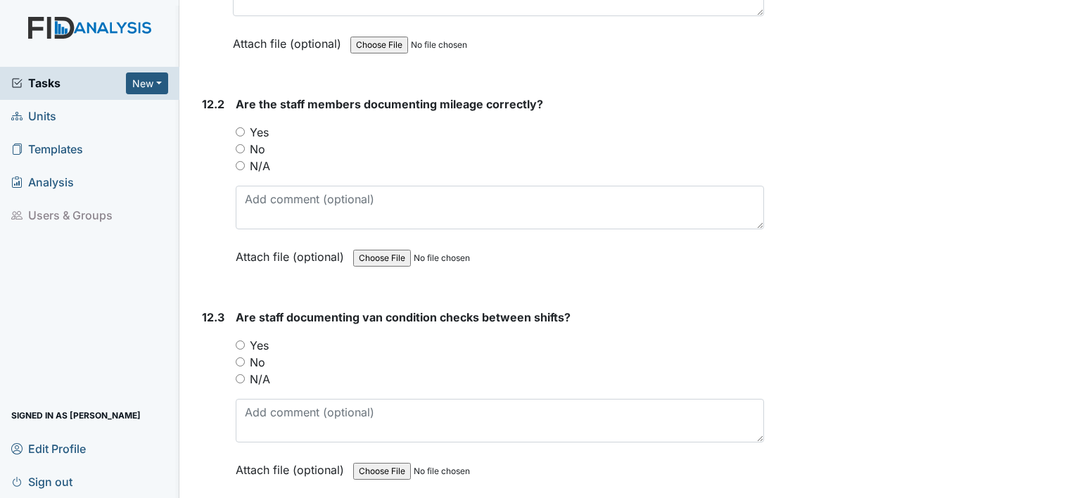
click at [261, 337] on label "Yes" at bounding box center [259, 345] width 19 height 17
click at [245, 340] on input "Yes" at bounding box center [240, 344] width 9 height 9
radio input "true"
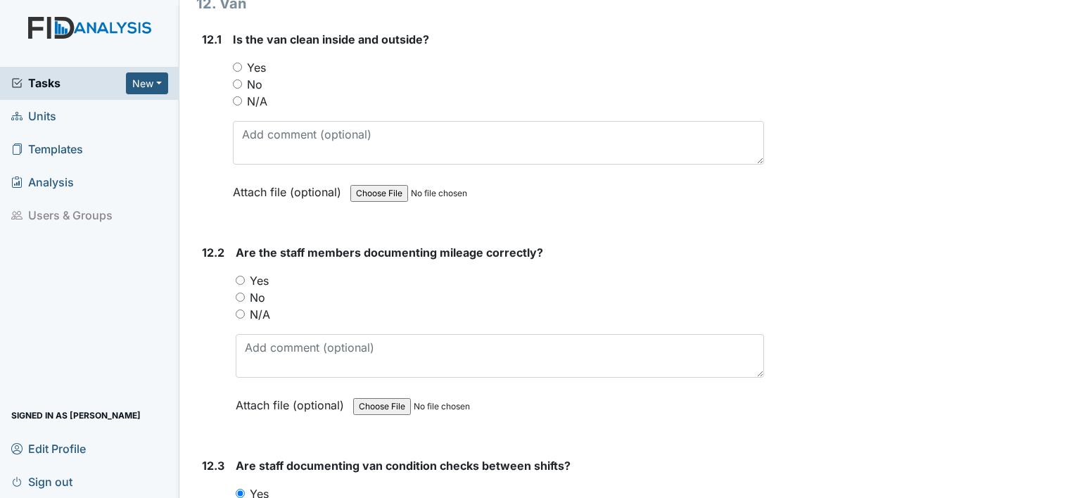
scroll to position [24284, 0]
click at [264, 273] on label "Yes" at bounding box center [259, 281] width 19 height 17
click at [245, 276] on input "Yes" at bounding box center [240, 280] width 9 height 9
radio input "true"
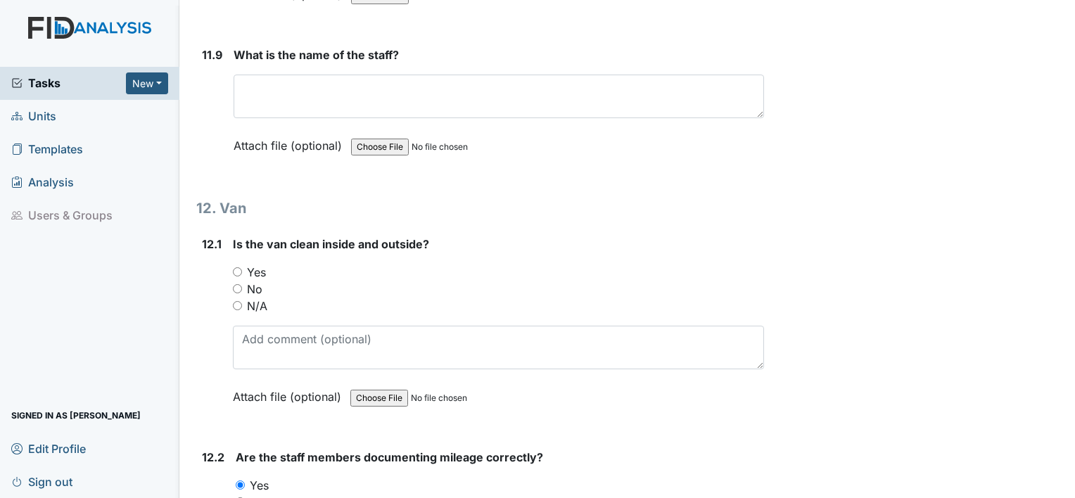
scroll to position [24069, 0]
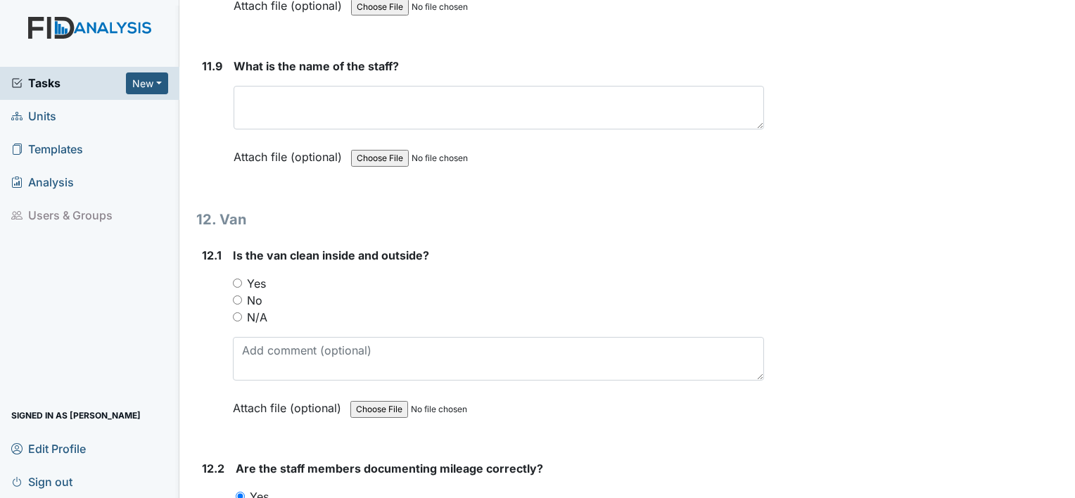
click at [263, 275] on label "Yes" at bounding box center [256, 283] width 19 height 17
click at [242, 279] on input "Yes" at bounding box center [237, 283] width 9 height 9
radio input "true"
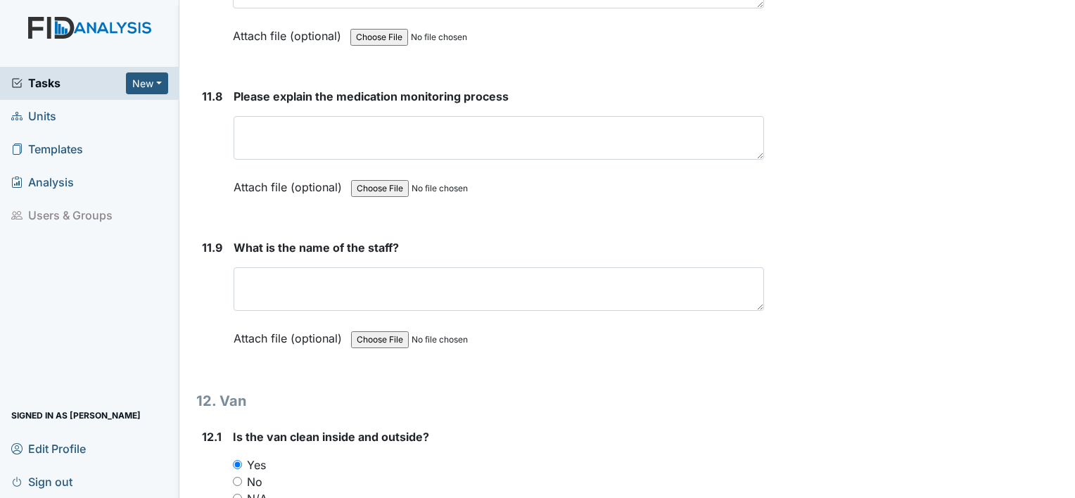
scroll to position [23891, 0]
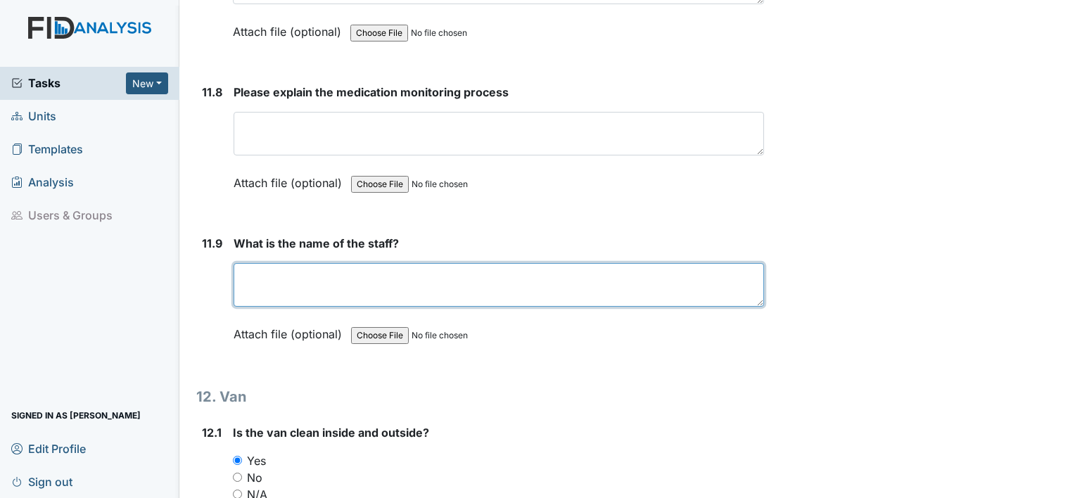
click at [263, 263] on textarea at bounding box center [499, 285] width 530 height 44
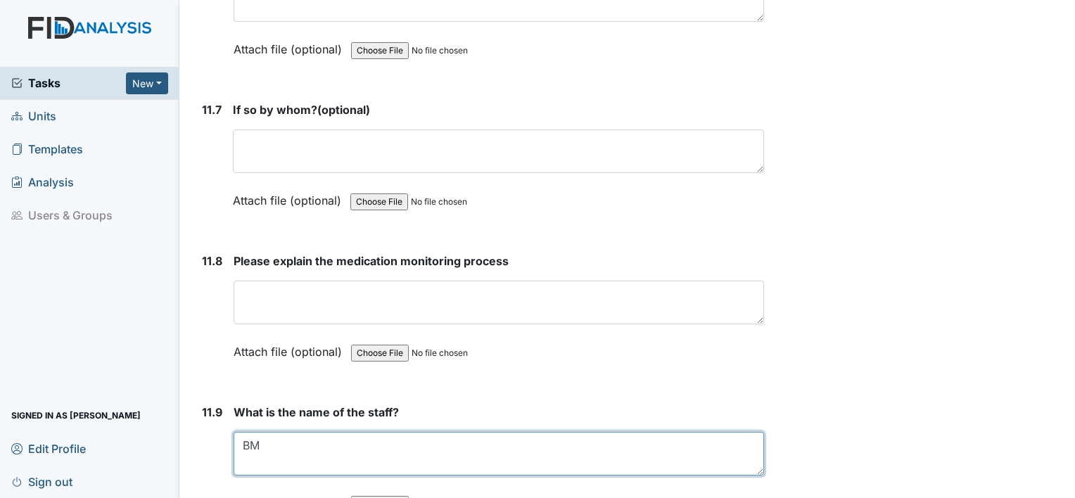
scroll to position [23719, 0]
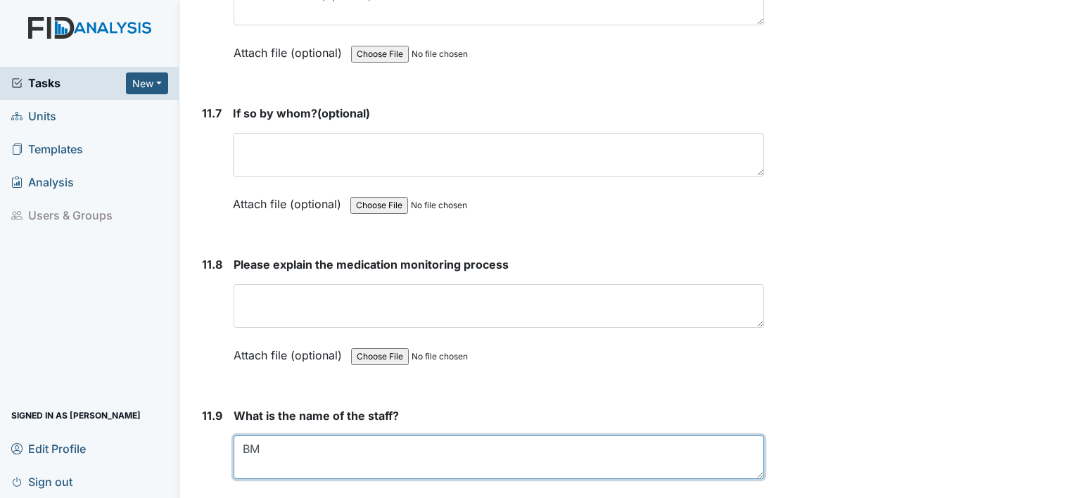
type textarea "BM"
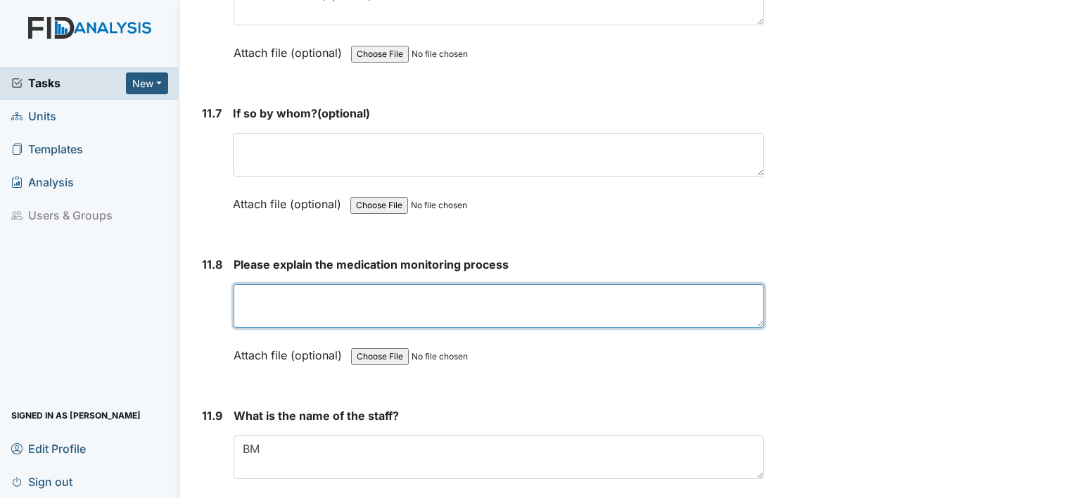
click at [263, 284] on textarea at bounding box center [499, 306] width 530 height 44
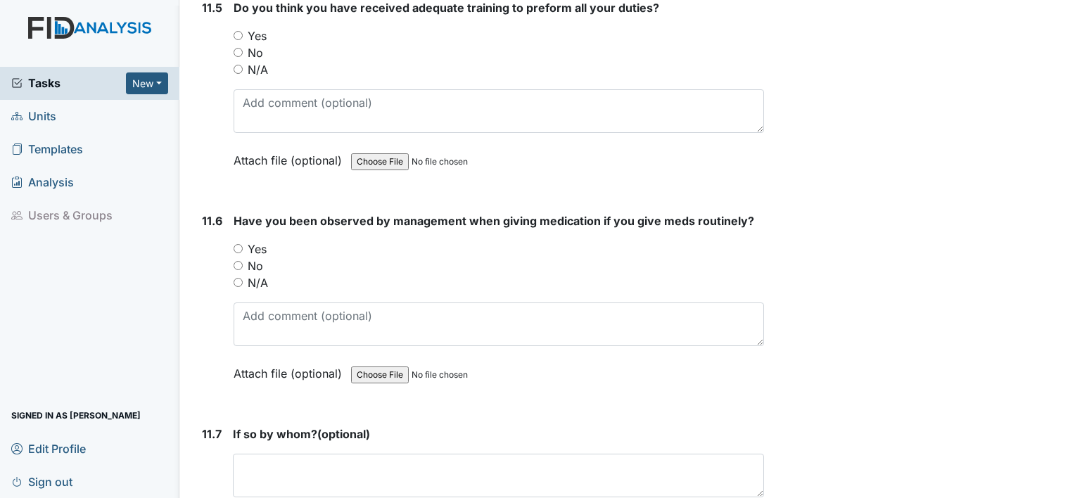
scroll to position [23398, 0]
click at [263, 241] on label "Yes" at bounding box center [257, 249] width 19 height 17
click at [243, 245] on input "Yes" at bounding box center [238, 249] width 9 height 9
radio input "true"
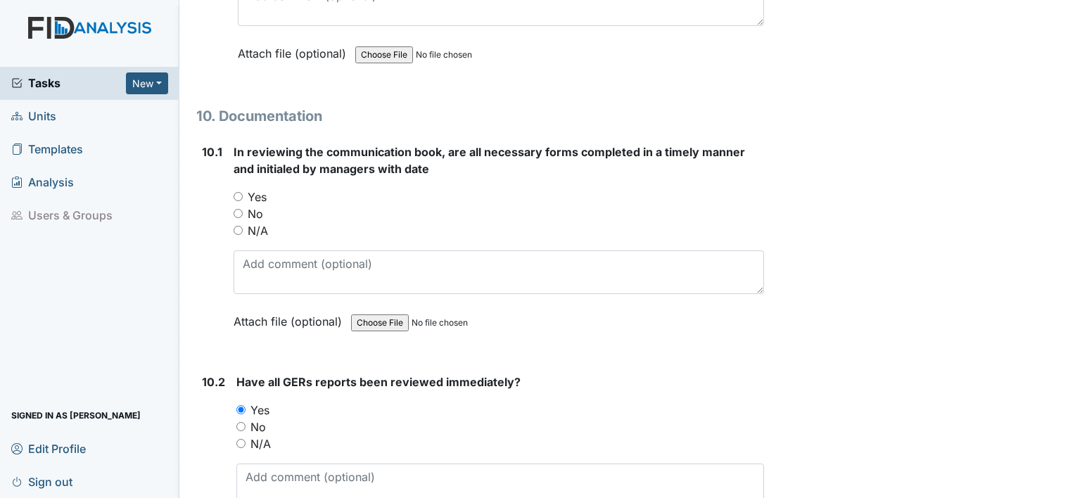
scroll to position [21894, 0]
click at [259, 188] on label "Yes" at bounding box center [257, 196] width 19 height 17
click at [243, 191] on input "Yes" at bounding box center [238, 195] width 9 height 9
radio input "true"
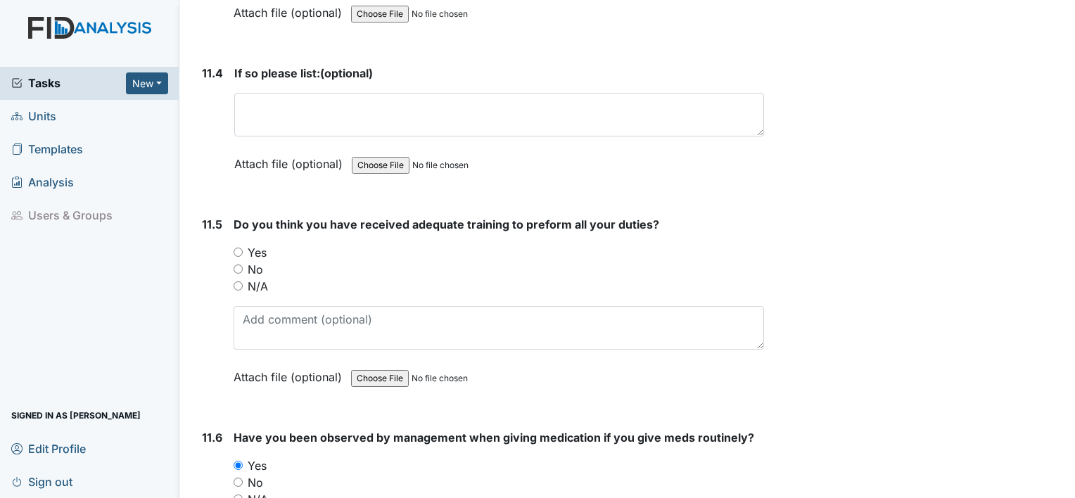
scroll to position [23185, 0]
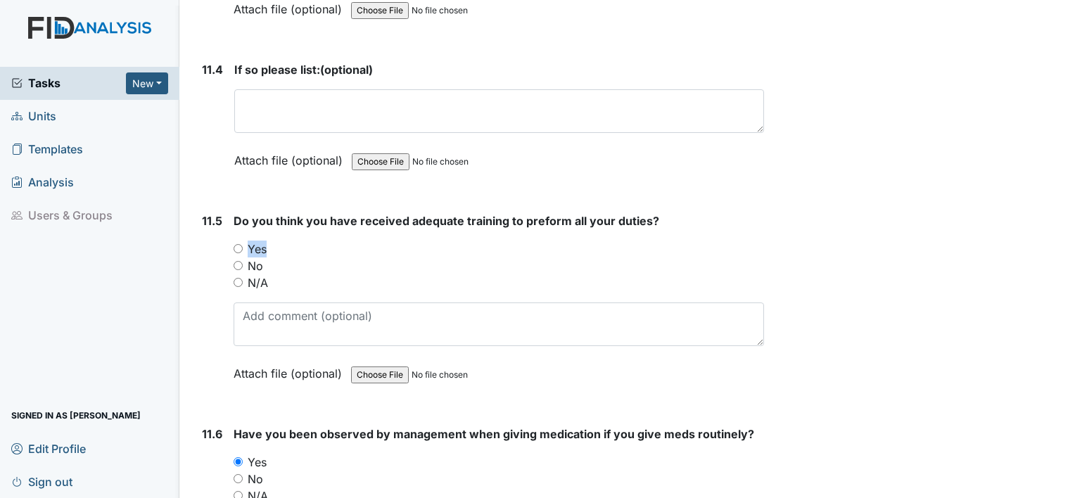
drag, startPoint x: 263, startPoint y: 138, endPoint x: 260, endPoint y: 152, distance: 14.5
click at [260, 212] on div "Do you think you have received adequate training to preform all your duties? Yo…" at bounding box center [499, 301] width 530 height 179
click at [260, 241] on label "Yes" at bounding box center [257, 249] width 19 height 17
click at [243, 244] on input "Yes" at bounding box center [238, 248] width 9 height 9
radio input "true"
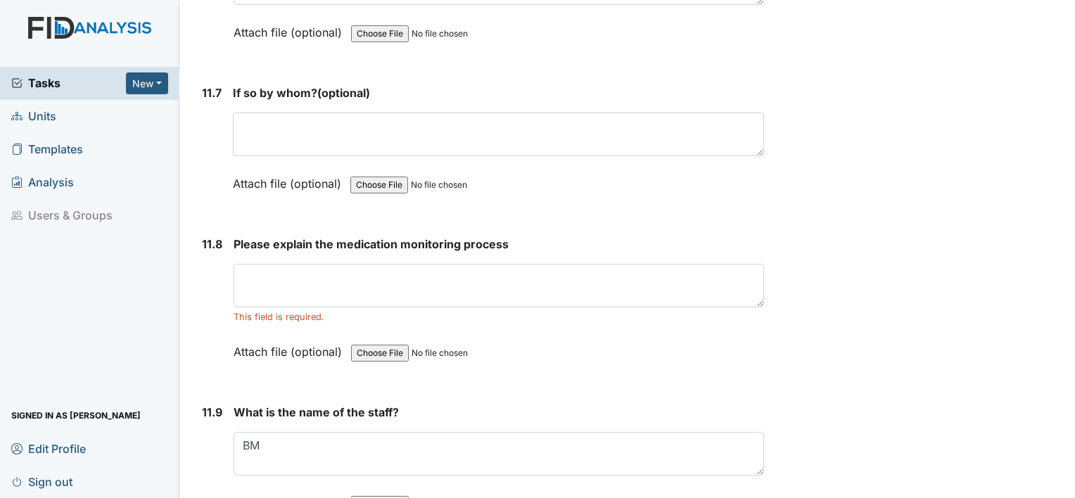
scroll to position [23741, 0]
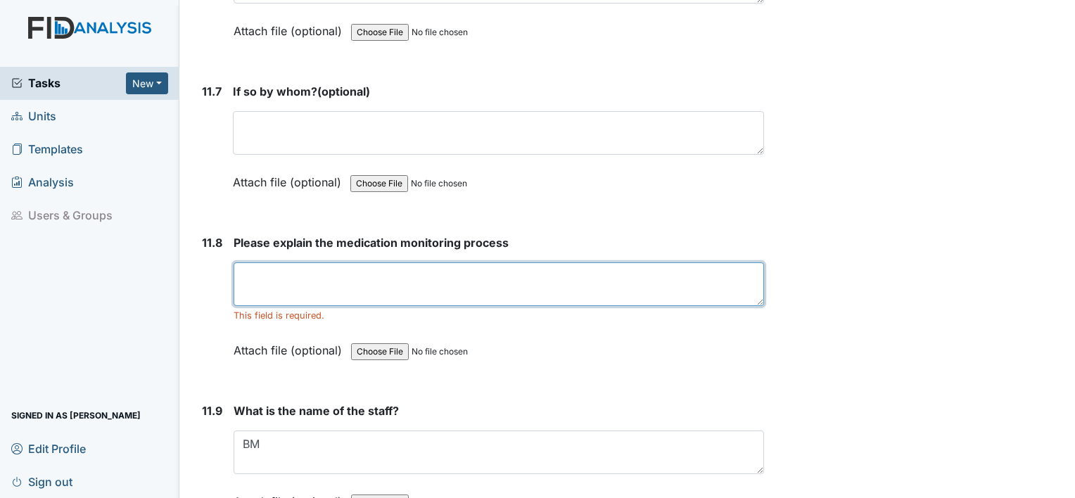
click at [260, 262] on textarea at bounding box center [499, 284] width 530 height 44
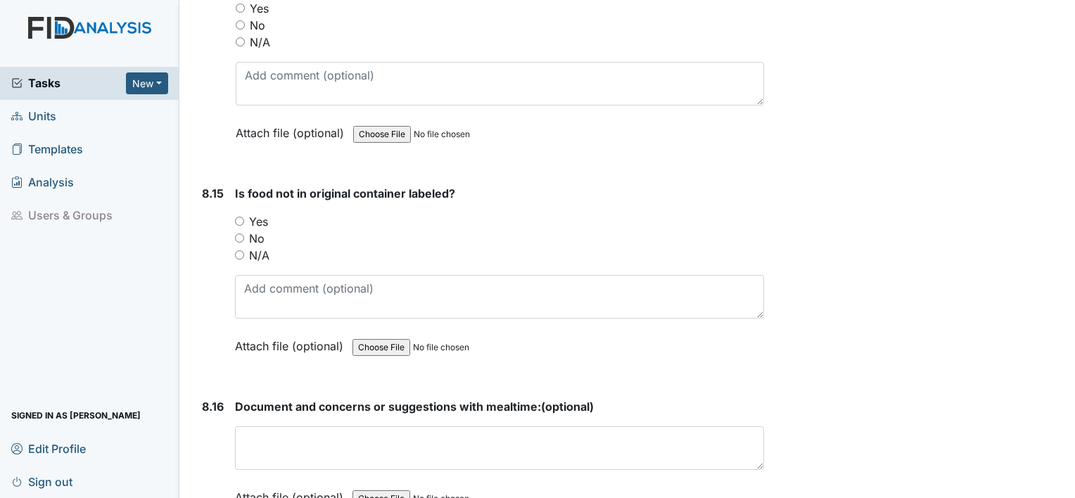
scroll to position [13545, 0]
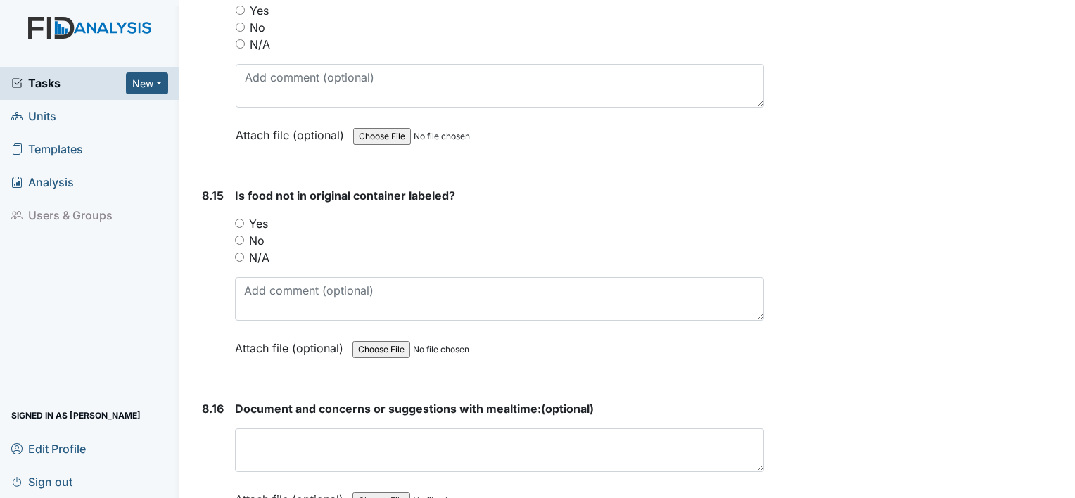
type textarea "get baskets with meds, compare blister packs with signatures and MAR 3x. make s…"
click at [260, 215] on label "Yes" at bounding box center [258, 223] width 19 height 17
click at [244, 219] on input "Yes" at bounding box center [239, 223] width 9 height 9
radio input "true"
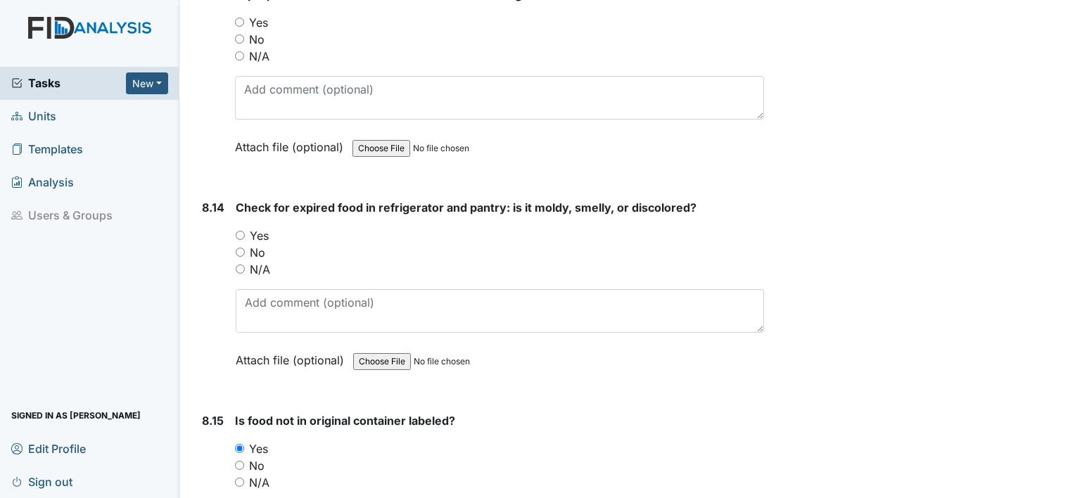
scroll to position [13319, 0]
click at [261, 245] on label "No" at bounding box center [257, 253] width 15 height 17
click at [245, 248] on input "No" at bounding box center [240, 252] width 9 height 9
radio input "true"
click at [258, 262] on label "N/A" at bounding box center [260, 270] width 20 height 17
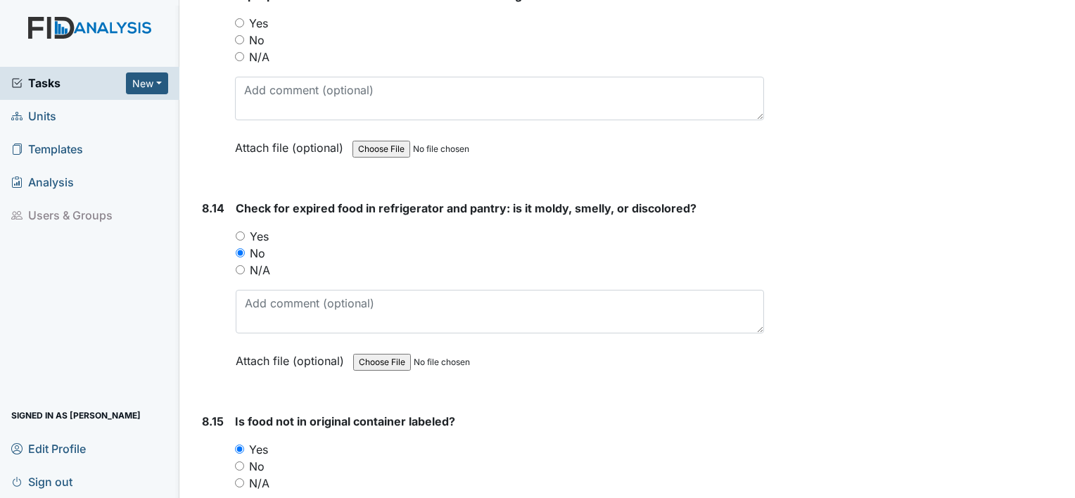
click at [245, 265] on input "N/A" at bounding box center [240, 269] width 9 height 9
radio input "true"
click at [260, 245] on label "No" at bounding box center [257, 253] width 15 height 17
click at [245, 248] on input "No" at bounding box center [240, 252] width 9 height 9
radio input "true"
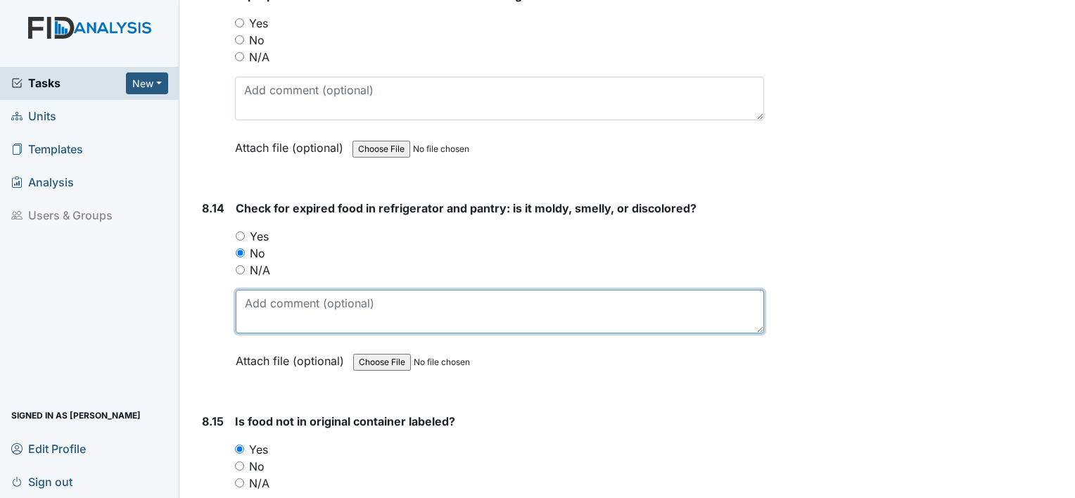
click at [264, 290] on textarea at bounding box center [500, 312] width 528 height 44
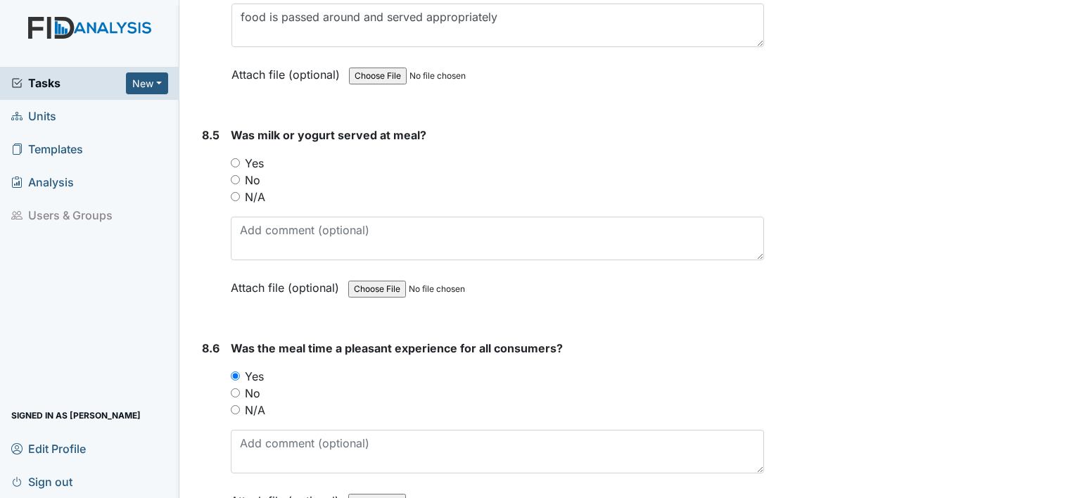
scroll to position [11474, 0]
type textarea "none found"
click at [258, 172] on label "No" at bounding box center [252, 180] width 15 height 17
click at [240, 176] on input "No" at bounding box center [235, 180] width 9 height 9
radio input "true"
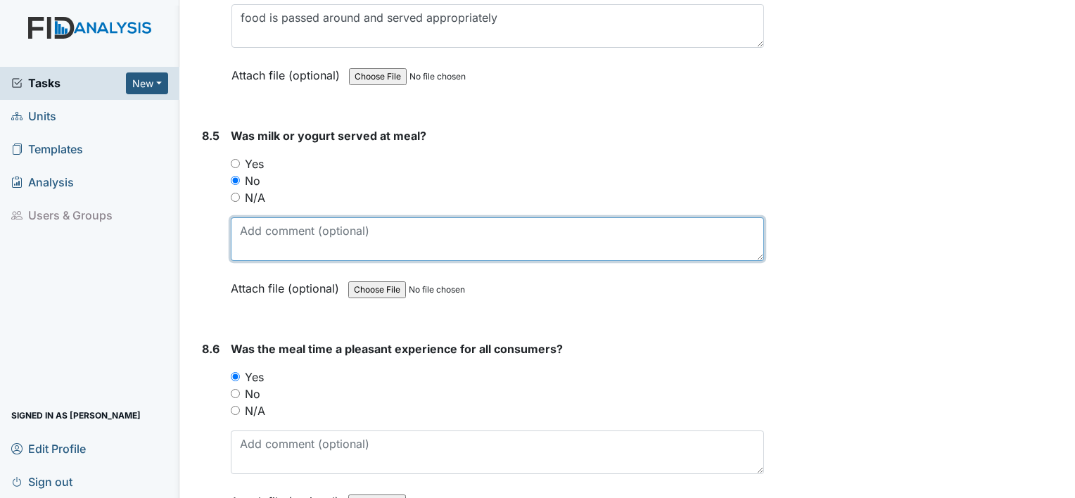
click at [264, 217] on textarea at bounding box center [497, 239] width 533 height 44
type textarea "t"
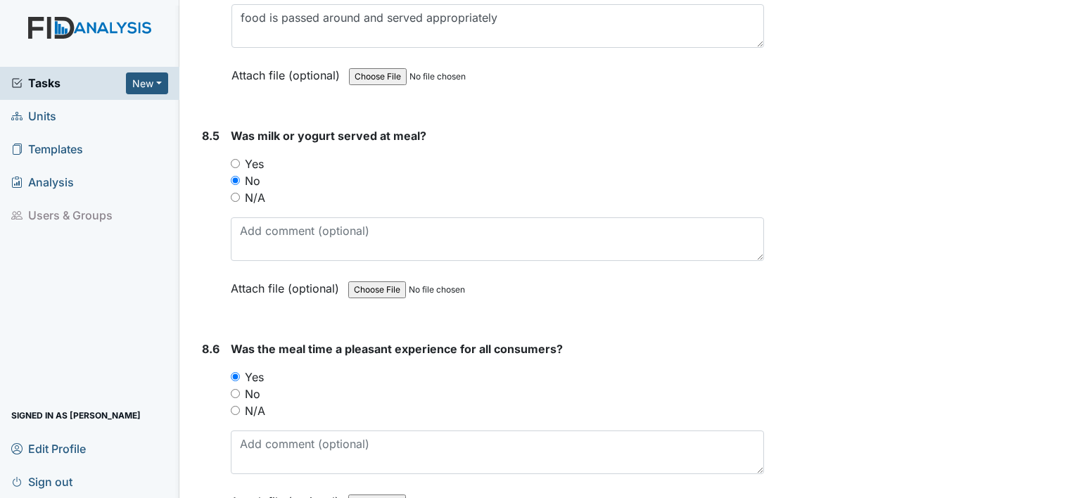
click at [236, 159] on input "Yes" at bounding box center [235, 163] width 9 height 9
radio input "true"
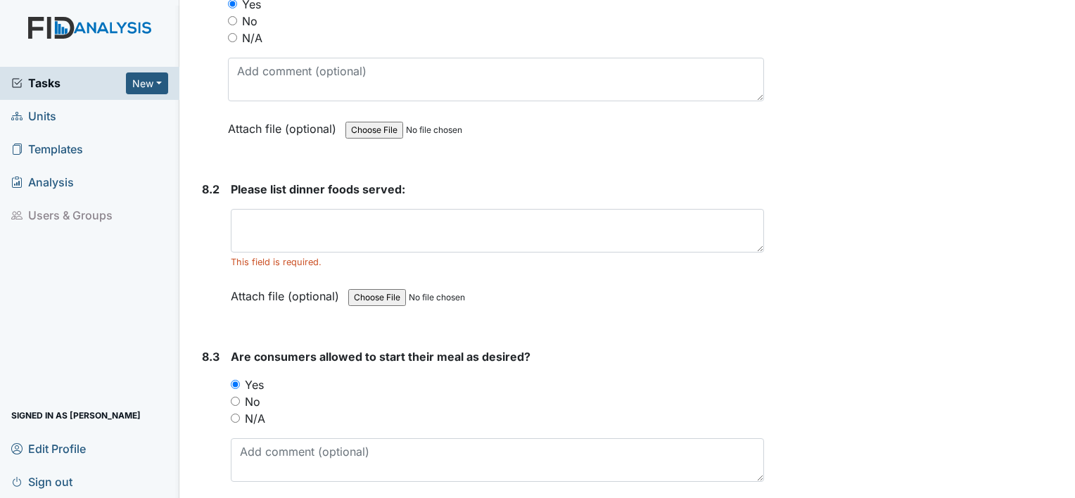
scroll to position [10824, 0]
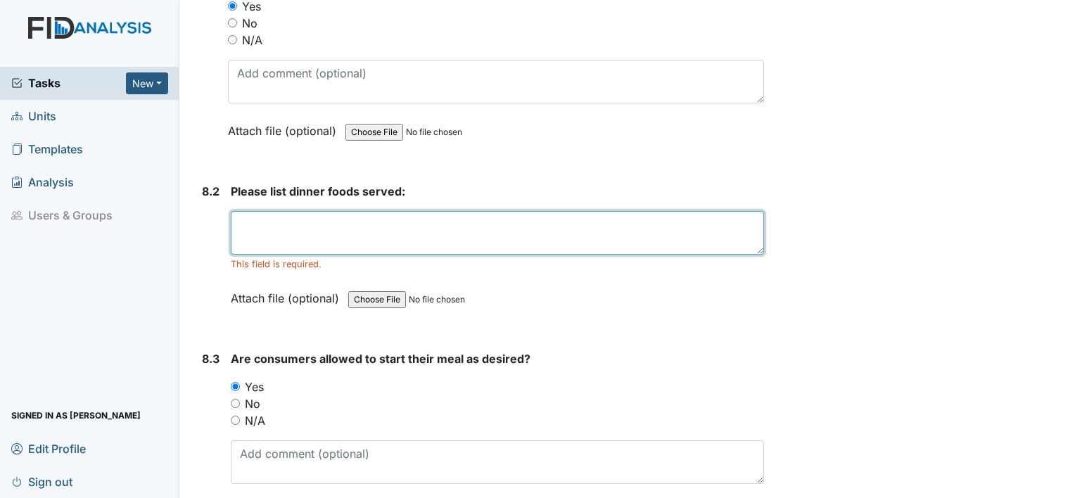
click at [290, 211] on textarea at bounding box center [497, 233] width 533 height 44
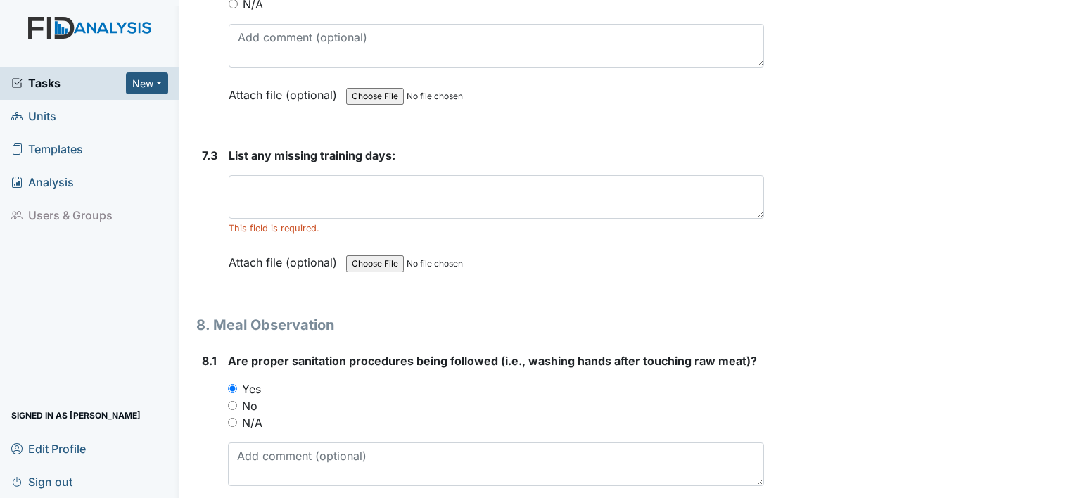
scroll to position [10443, 0]
type textarea "chicken stir fry, brown rice, apple pie"
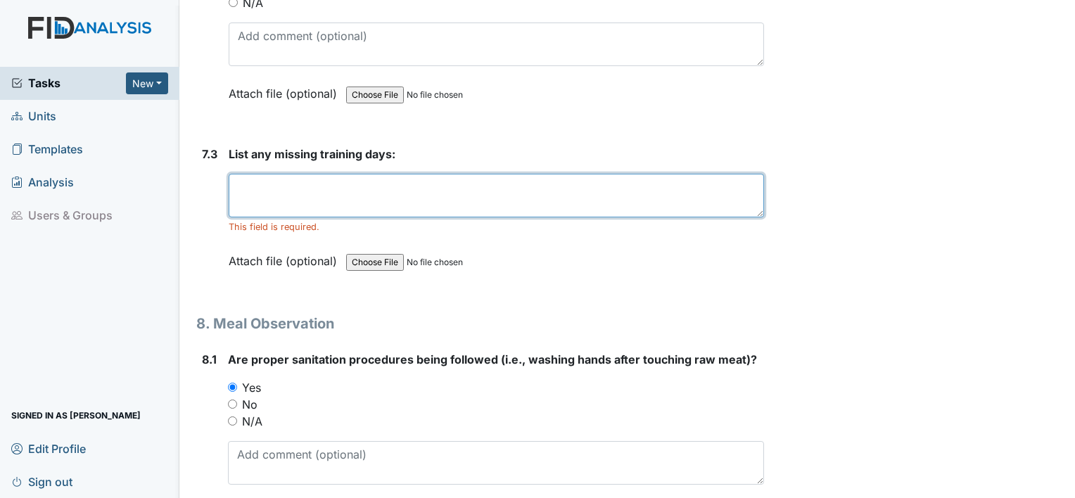
click at [283, 174] on textarea at bounding box center [496, 196] width 535 height 44
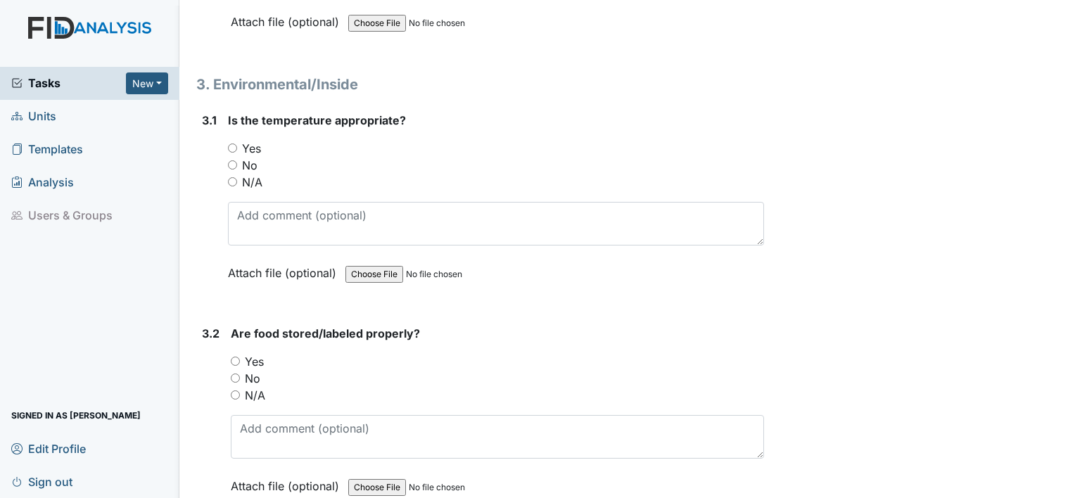
scroll to position [2051, 0]
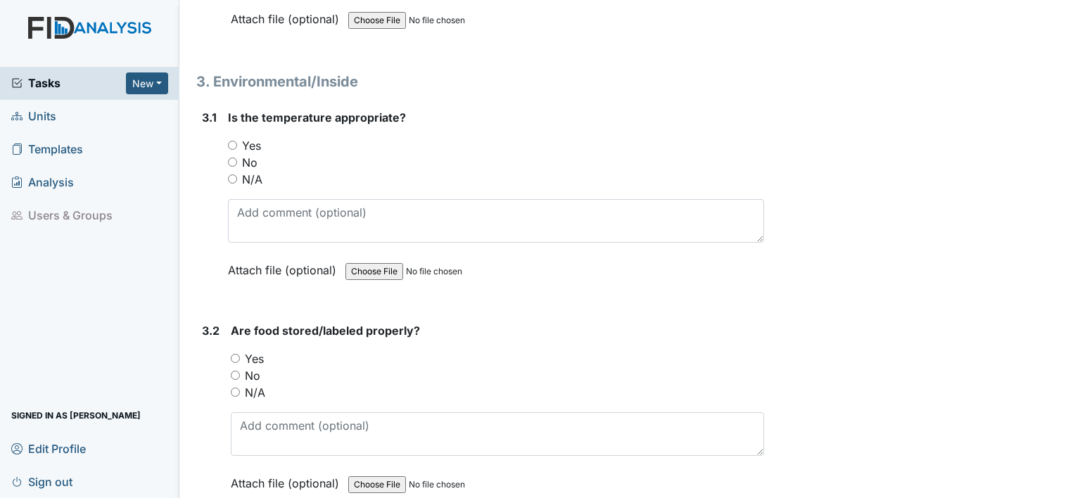
type textarea "none noted"
click at [248, 139] on label "Yes" at bounding box center [251, 145] width 19 height 17
click at [237, 141] on input "Yes" at bounding box center [232, 145] width 9 height 9
radio input "true"
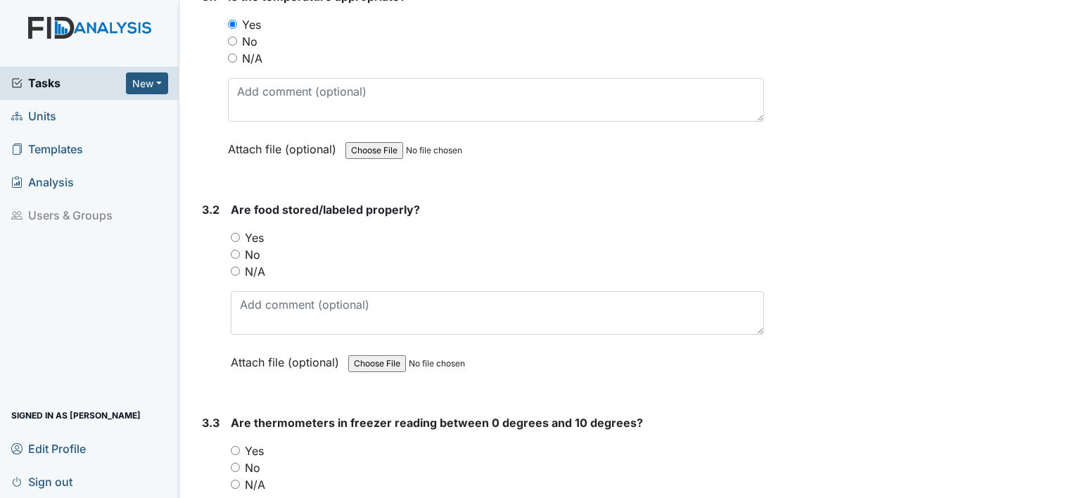
scroll to position [2181, 0]
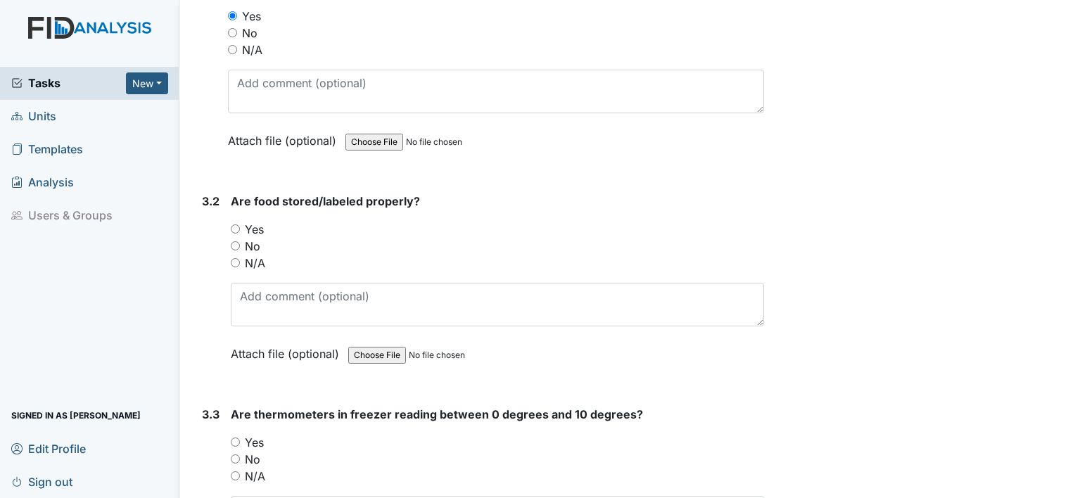
click at [255, 222] on label "Yes" at bounding box center [254, 229] width 19 height 17
click at [240, 224] on input "Yes" at bounding box center [235, 228] width 9 height 9
radio input "true"
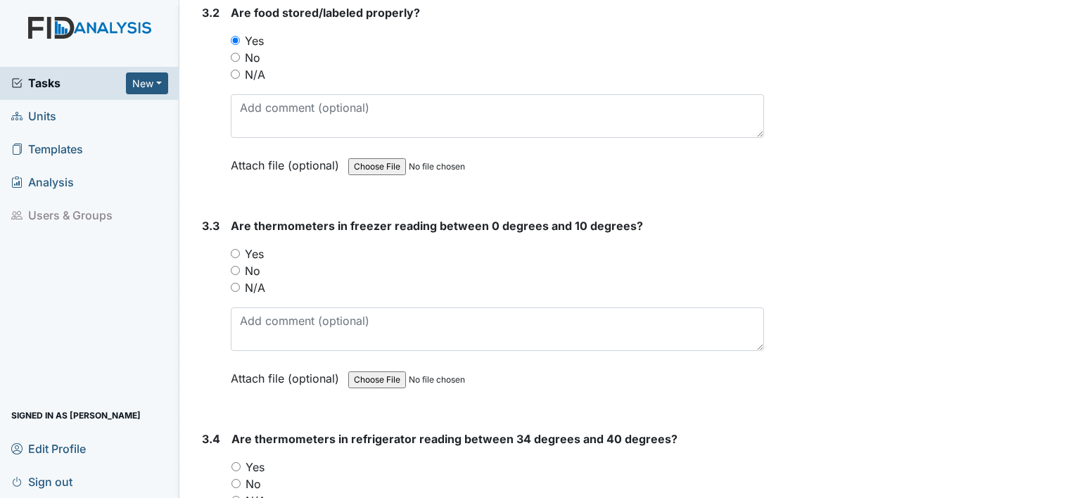
scroll to position [2375, 0]
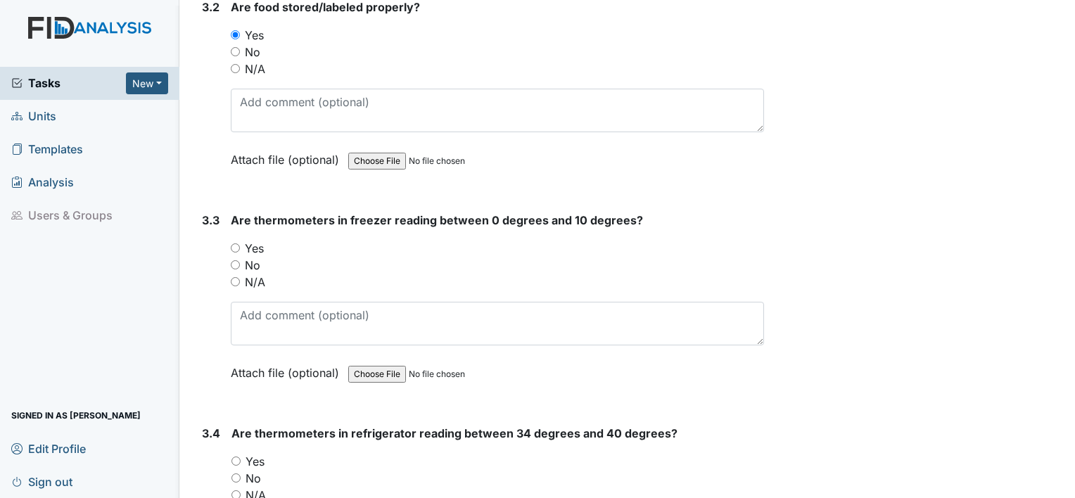
click at [256, 240] on label "Yes" at bounding box center [254, 248] width 19 height 17
click at [240, 243] on input "Yes" at bounding box center [235, 247] width 9 height 9
radio input "true"
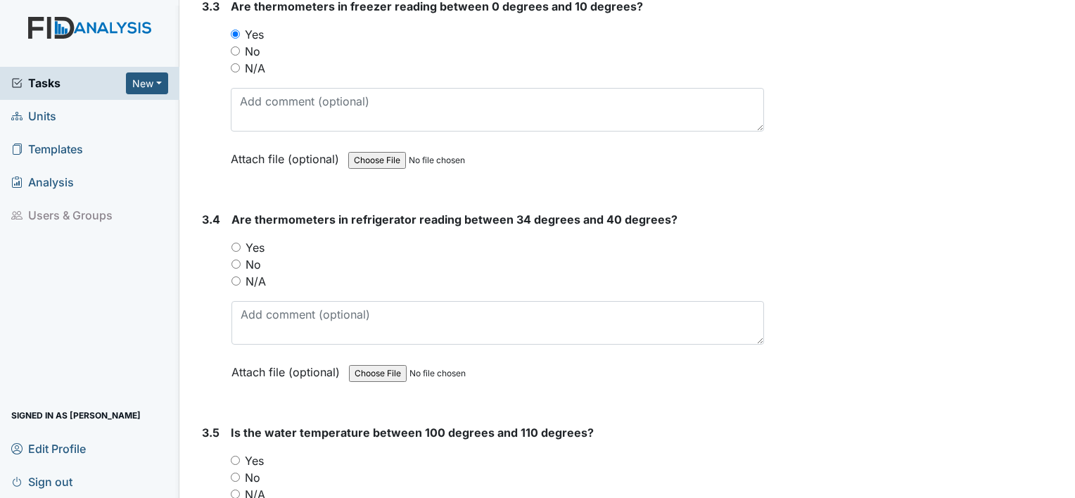
scroll to position [2605, 0]
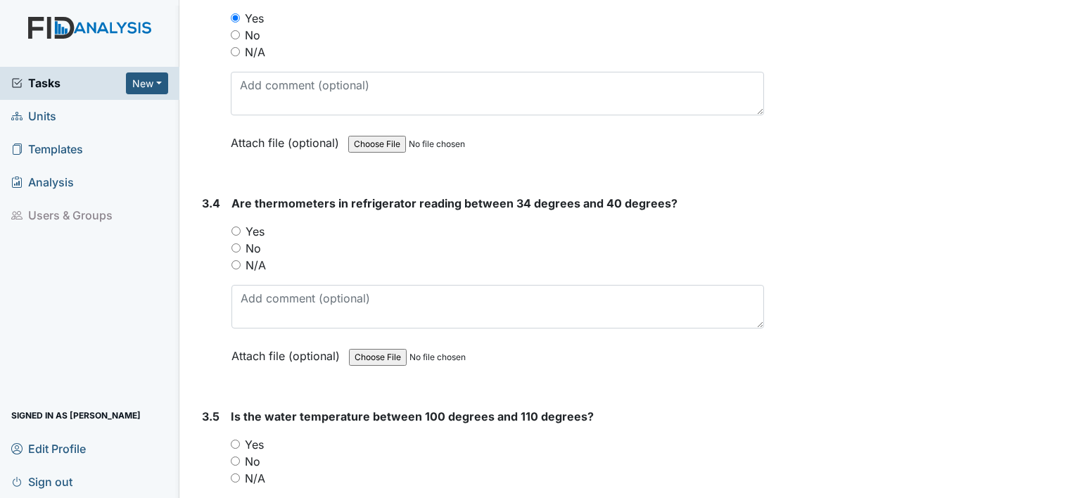
click at [259, 224] on label "Yes" at bounding box center [254, 231] width 19 height 17
click at [241, 226] on input "Yes" at bounding box center [235, 230] width 9 height 9
radio input "true"
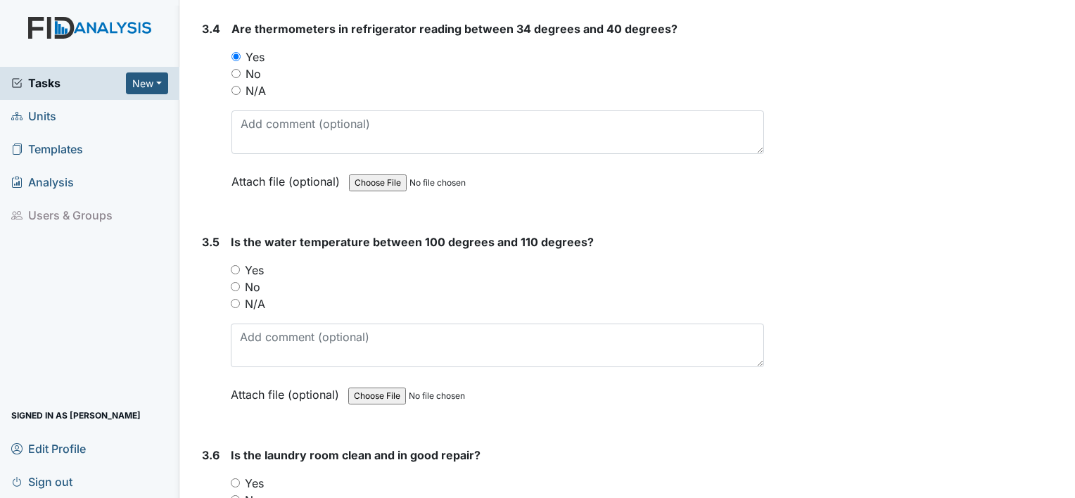
scroll to position [2818, 0]
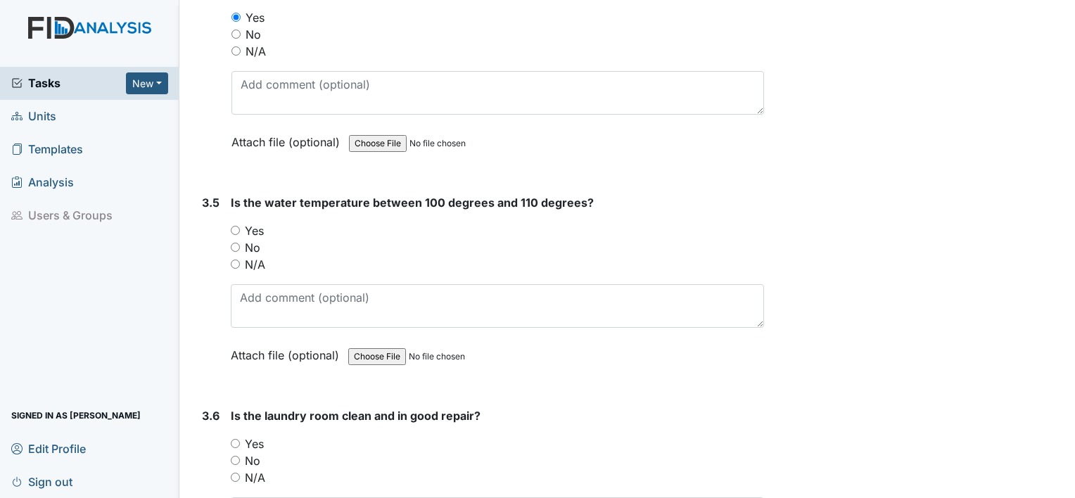
click at [259, 222] on label "Yes" at bounding box center [254, 230] width 19 height 17
click at [240, 226] on input "Yes" at bounding box center [235, 230] width 9 height 9
radio input "true"
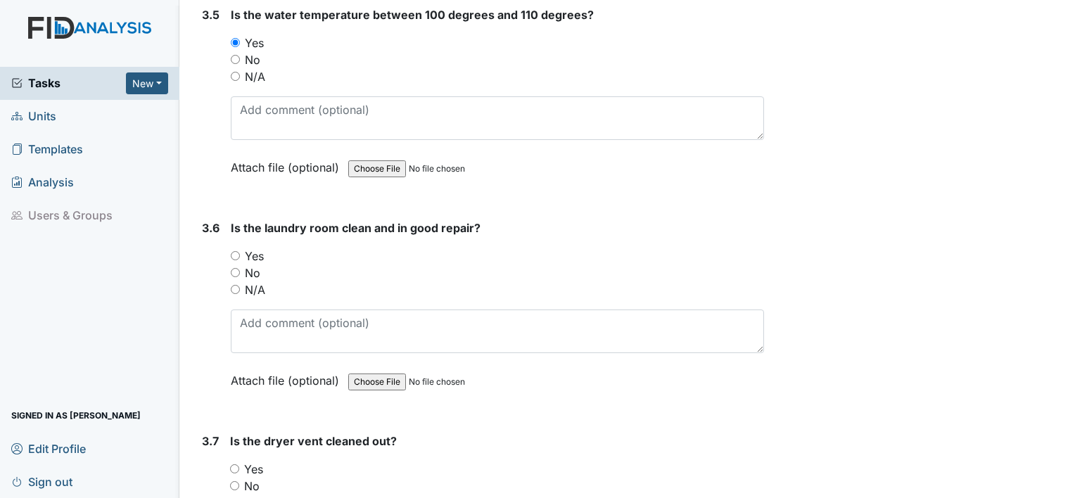
scroll to position [3008, 0]
click at [256, 246] on label "Yes" at bounding box center [254, 254] width 19 height 17
click at [240, 250] on input "Yes" at bounding box center [235, 254] width 9 height 9
radio input "true"
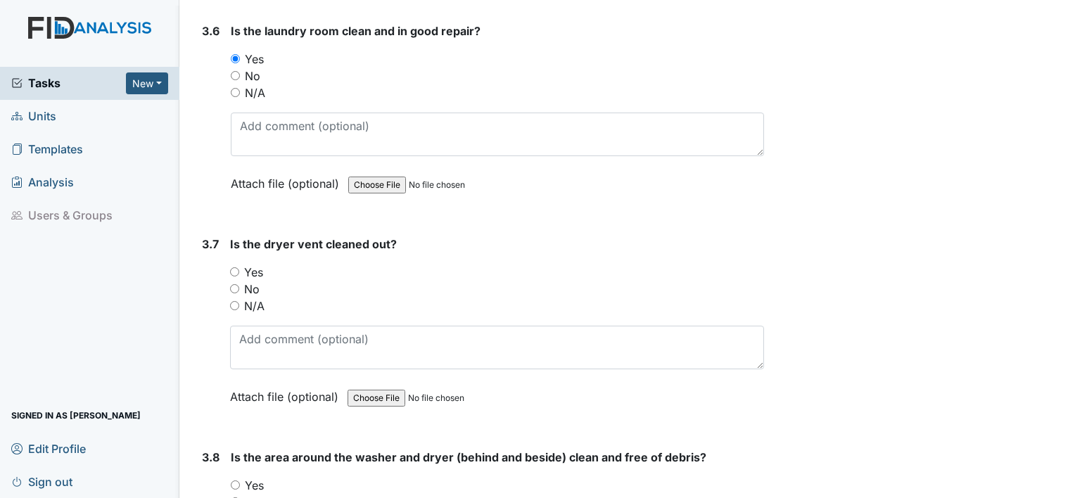
scroll to position [3210, 0]
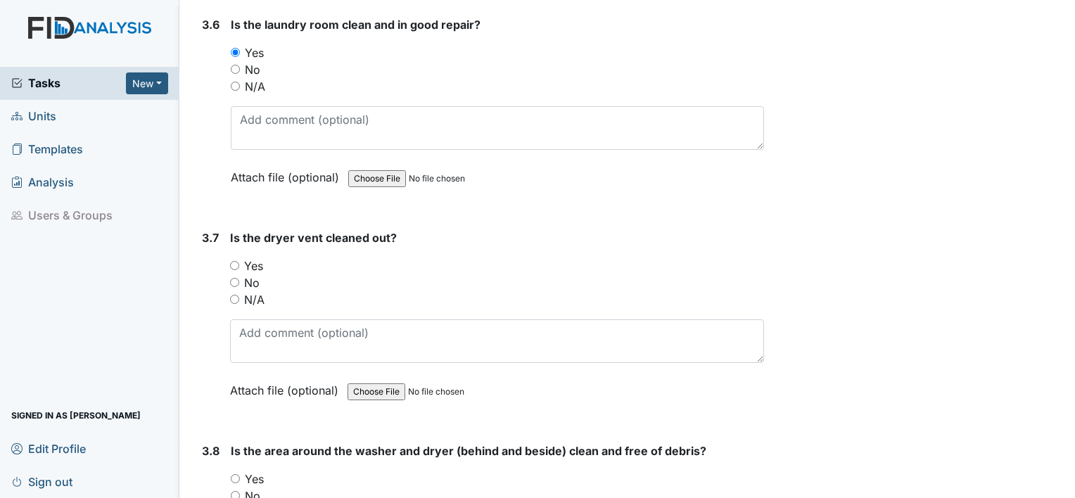
click at [257, 257] on label "Yes" at bounding box center [253, 265] width 19 height 17
click at [239, 261] on input "Yes" at bounding box center [234, 265] width 9 height 9
radio input "true"
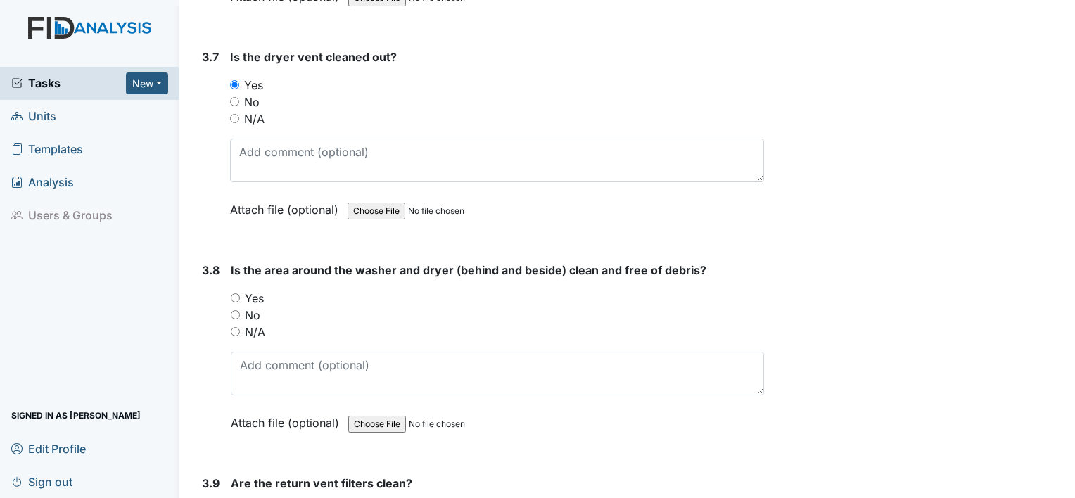
scroll to position [3398, 0]
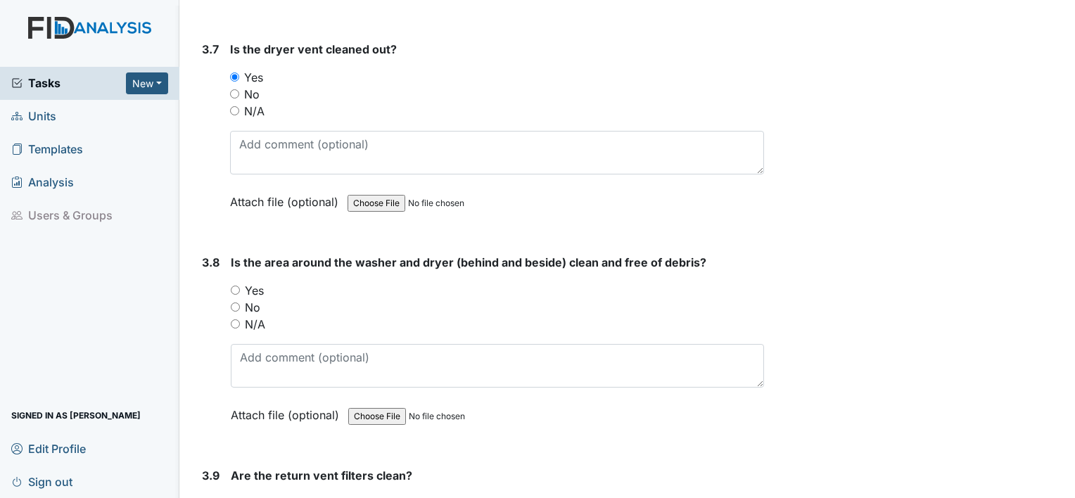
click at [248, 282] on label "Yes" at bounding box center [254, 290] width 19 height 17
click at [240, 286] on input "Yes" at bounding box center [235, 290] width 9 height 9
radio input "true"
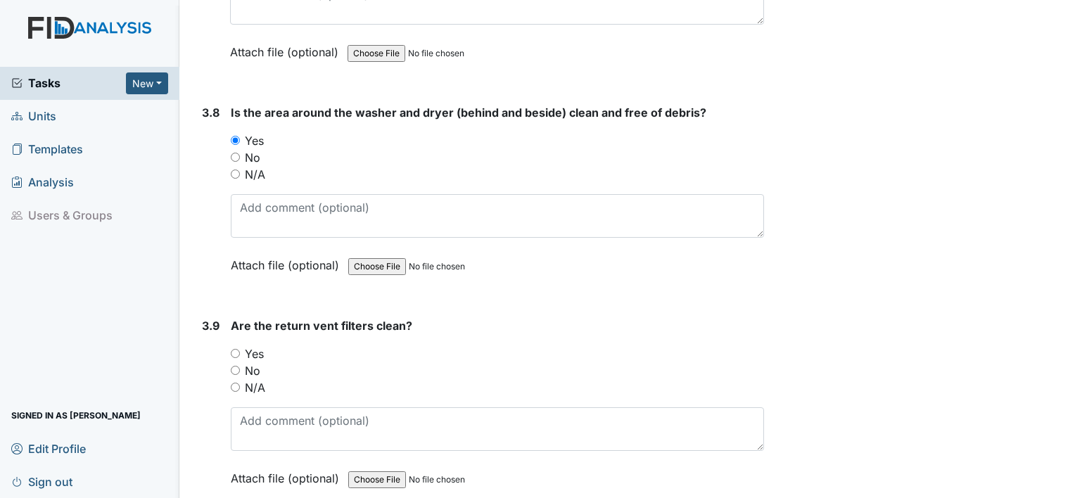
scroll to position [3551, 0]
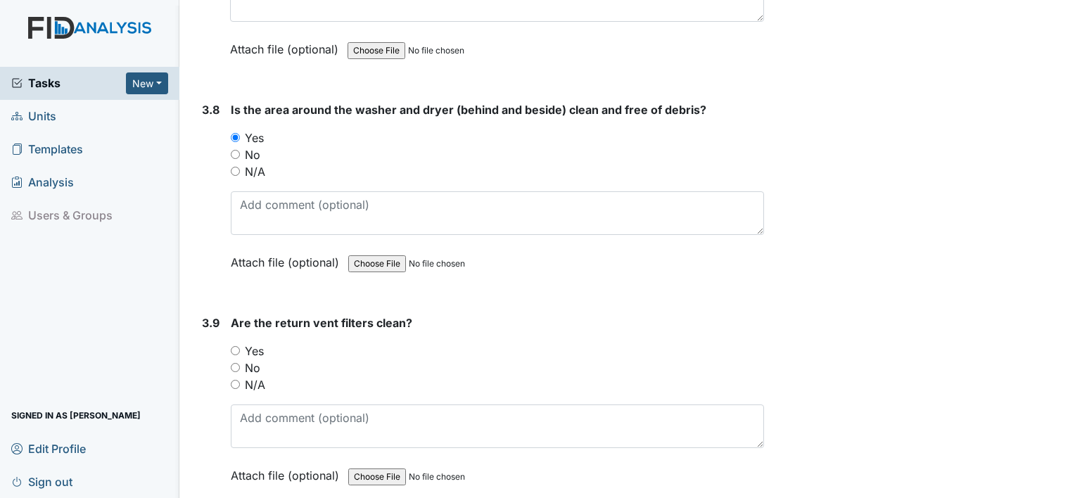
click at [251, 343] on label "Yes" at bounding box center [254, 351] width 19 height 17
click at [240, 346] on input "Yes" at bounding box center [235, 350] width 9 height 9
radio input "true"
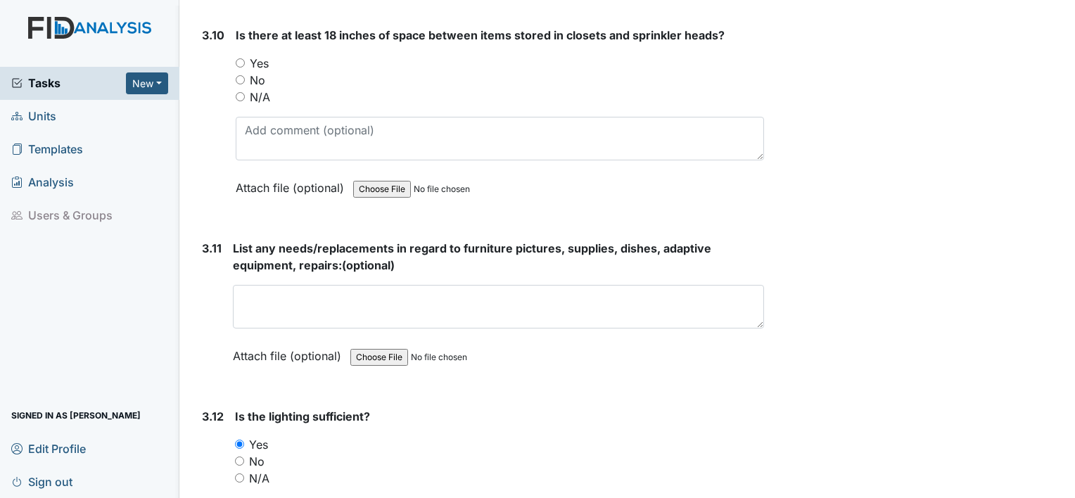
scroll to position [4060, 0]
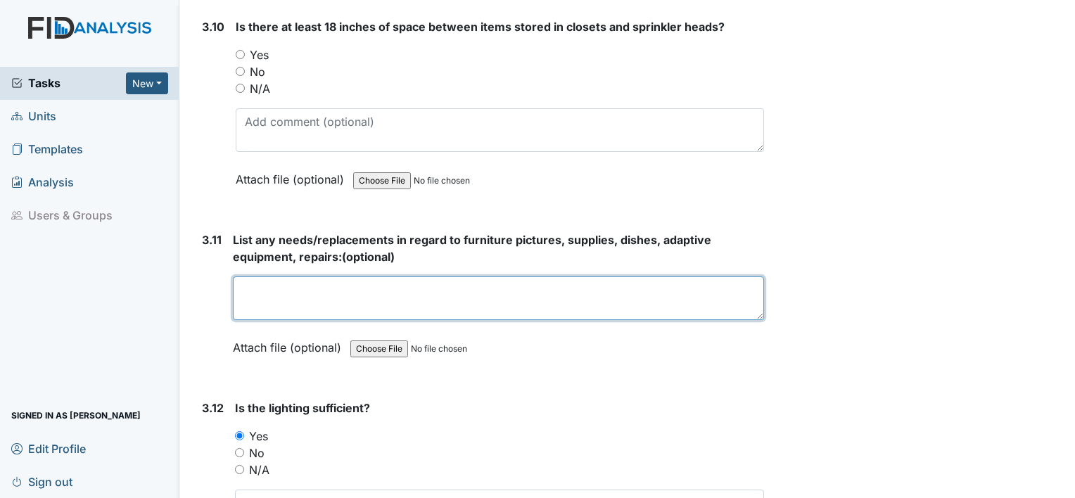
click at [267, 286] on textarea at bounding box center [498, 298] width 531 height 44
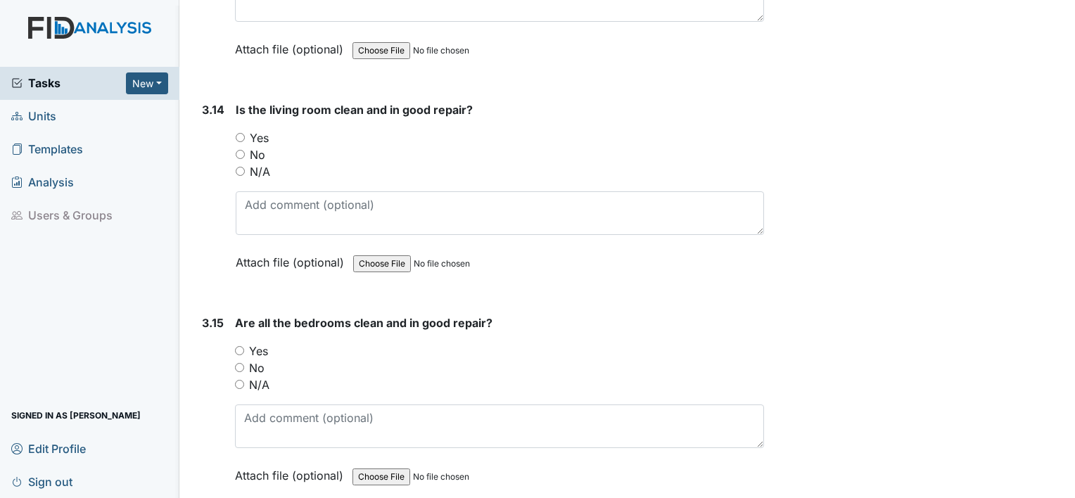
scroll to position [4785, 0]
type textarea "refrigerator door does not stay sealed, bottom of stove (drawer) does not close…"
click at [259, 129] on label "Yes" at bounding box center [259, 137] width 19 height 17
click at [245, 132] on input "Yes" at bounding box center [240, 136] width 9 height 9
radio input "true"
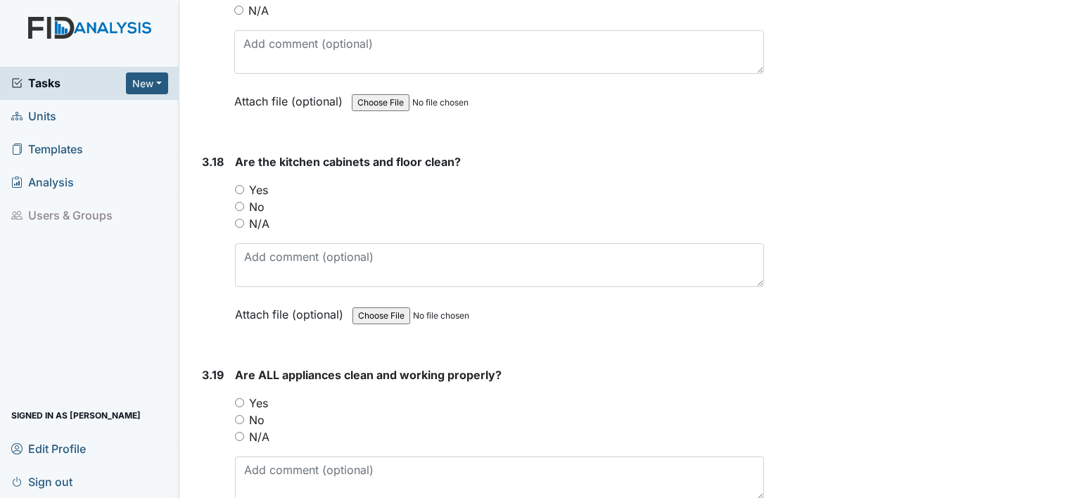
scroll to position [5587, 0]
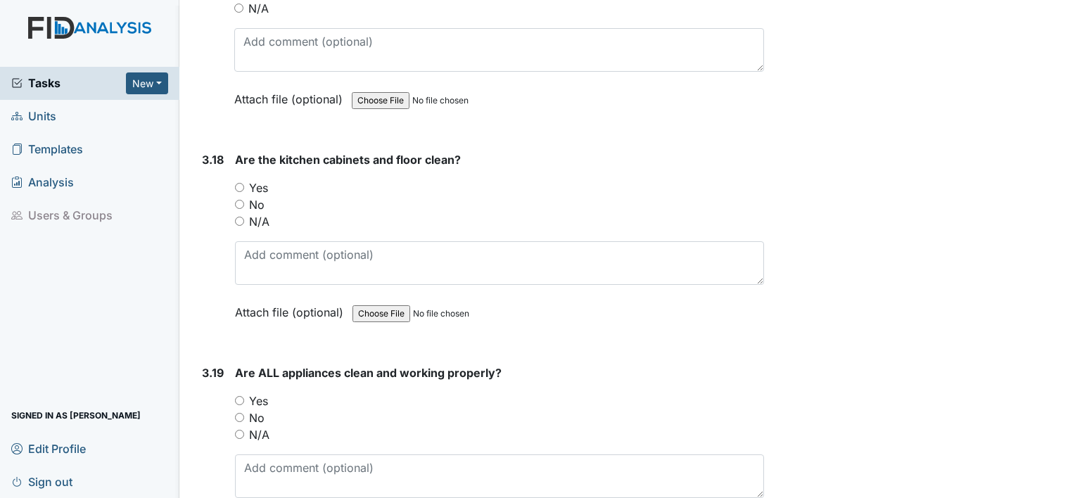
click at [259, 196] on label "No" at bounding box center [256, 204] width 15 height 17
click at [244, 200] on input "No" at bounding box center [239, 204] width 9 height 9
radio input "true"
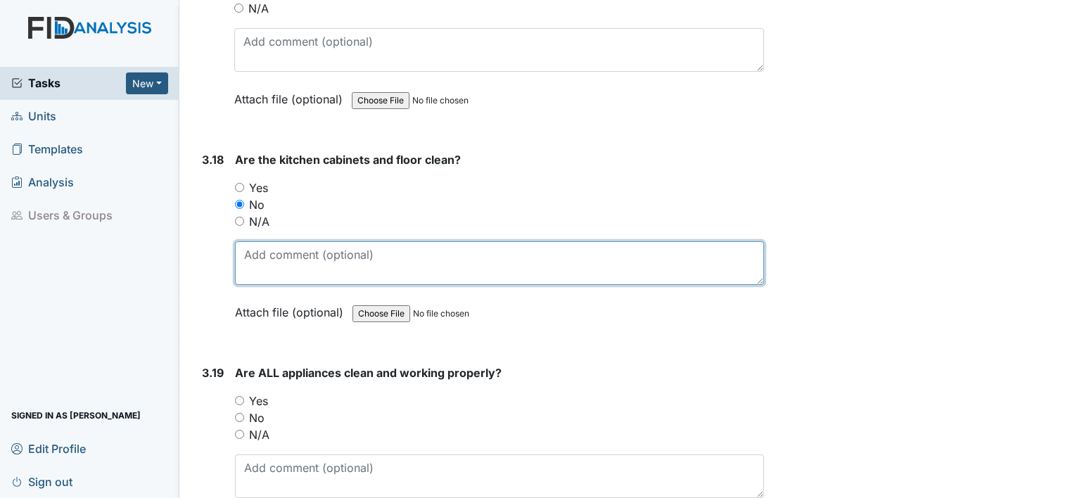
click at [267, 241] on textarea at bounding box center [499, 263] width 529 height 44
type textarea "j"
click at [391, 241] on textarea "kitchen cabinets have chips on them." at bounding box center [499, 263] width 529 height 44
click at [485, 241] on textarea "kitchen cabinets have chipped paint on them." at bounding box center [499, 263] width 529 height 44
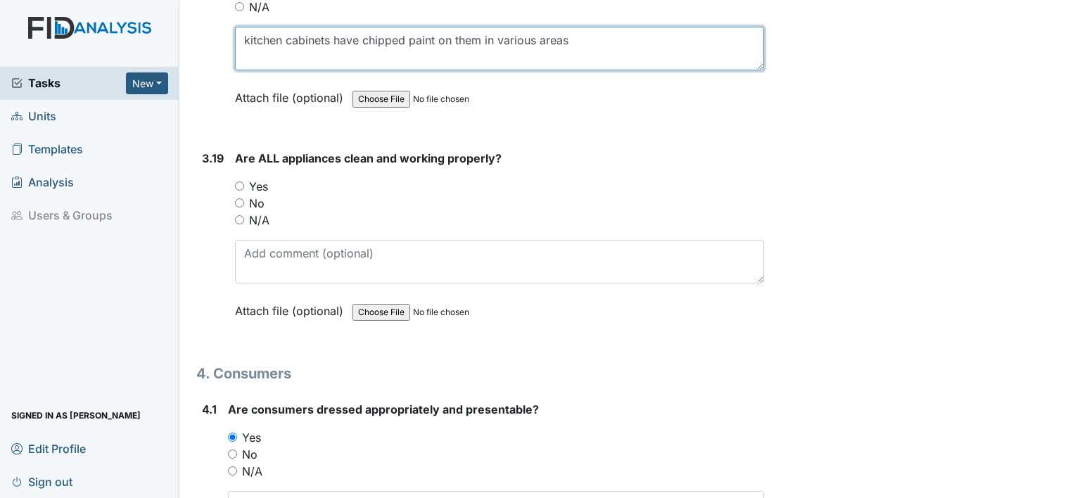
scroll to position [5804, 0]
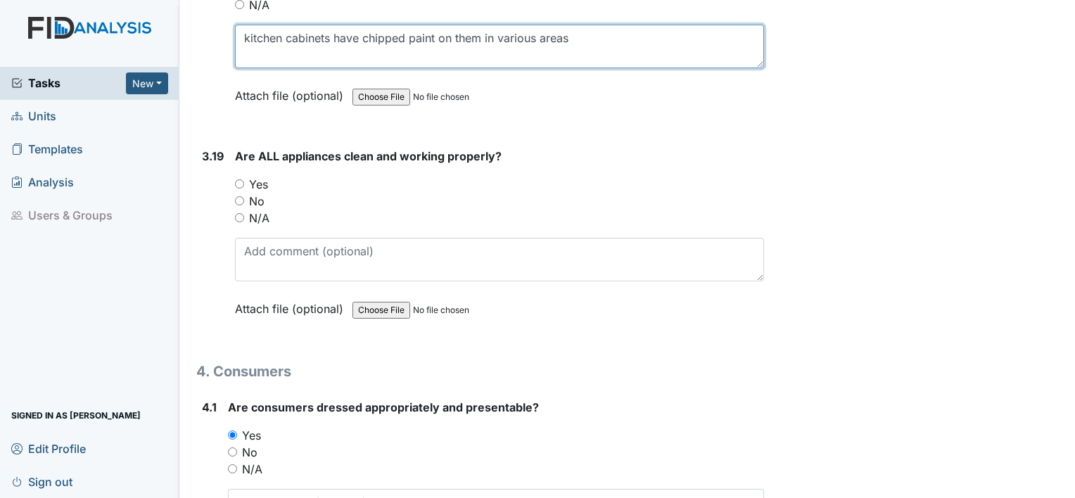
type textarea "kitchen cabinets have chipped paint on them in various areas"
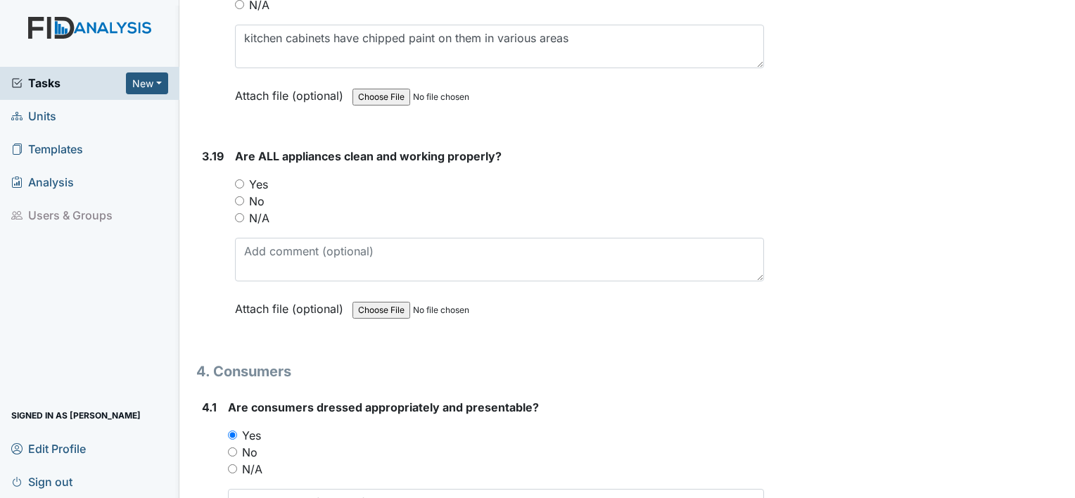
click at [256, 176] on label "Yes" at bounding box center [258, 184] width 19 height 17
click at [244, 179] on input "Yes" at bounding box center [239, 183] width 9 height 9
radio input "true"
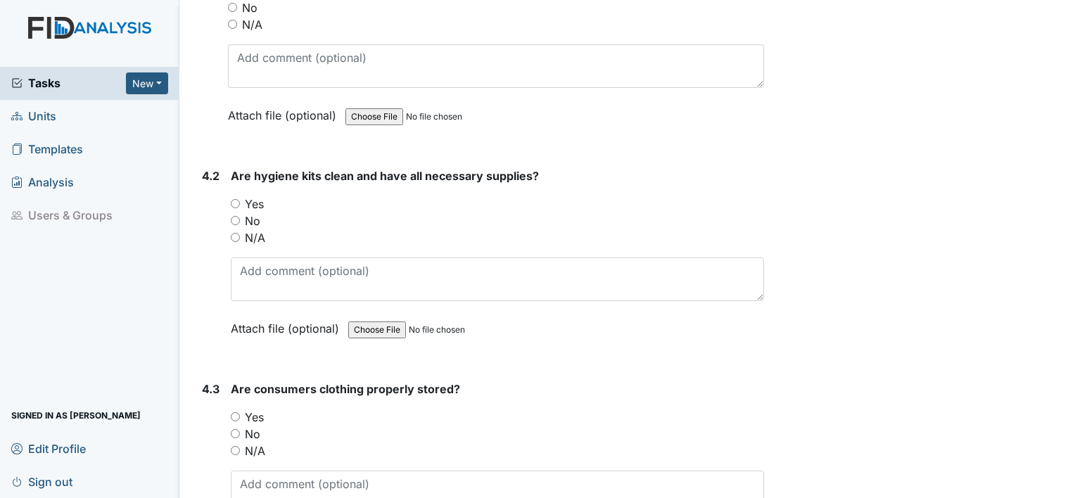
scroll to position [6249, 0]
click at [254, 195] on label "Yes" at bounding box center [254, 203] width 19 height 17
click at [240, 198] on input "Yes" at bounding box center [235, 202] width 9 height 9
radio input "true"
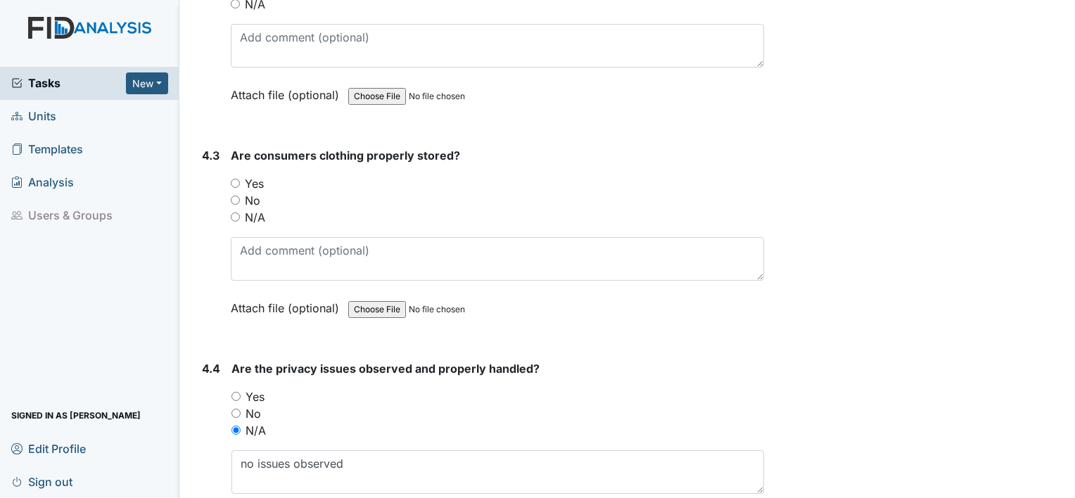
scroll to position [6482, 0]
click at [259, 174] on label "Yes" at bounding box center [254, 182] width 19 height 17
click at [240, 178] on input "Yes" at bounding box center [235, 182] width 9 height 9
radio input "true"
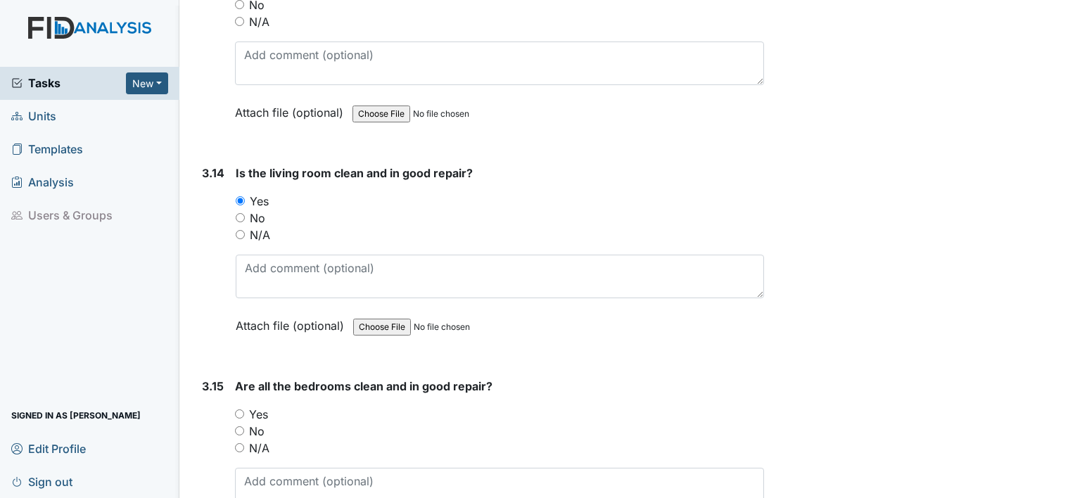
scroll to position [4717, 0]
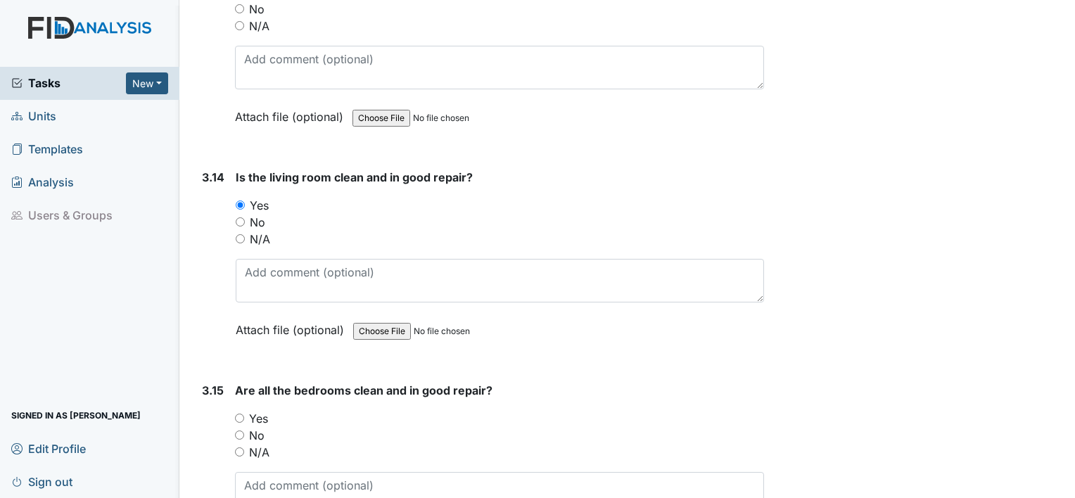
click at [263, 410] on label "Yes" at bounding box center [258, 418] width 19 height 17
click at [244, 414] on input "Yes" at bounding box center [239, 418] width 9 height 9
radio input "true"
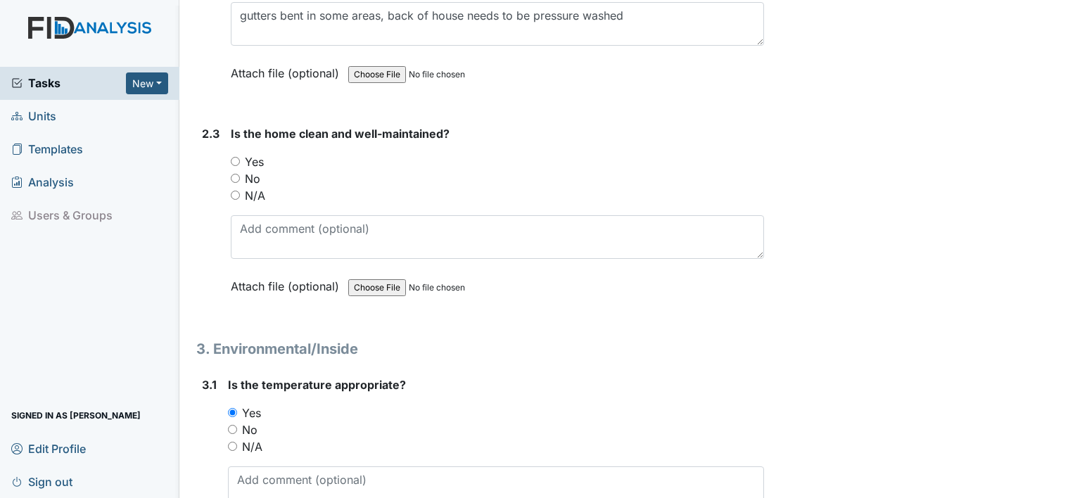
scroll to position [1786, 0]
click at [256, 152] on label "Yes" at bounding box center [254, 159] width 19 height 17
click at [240, 155] on input "Yes" at bounding box center [235, 159] width 9 height 9
radio input "true"
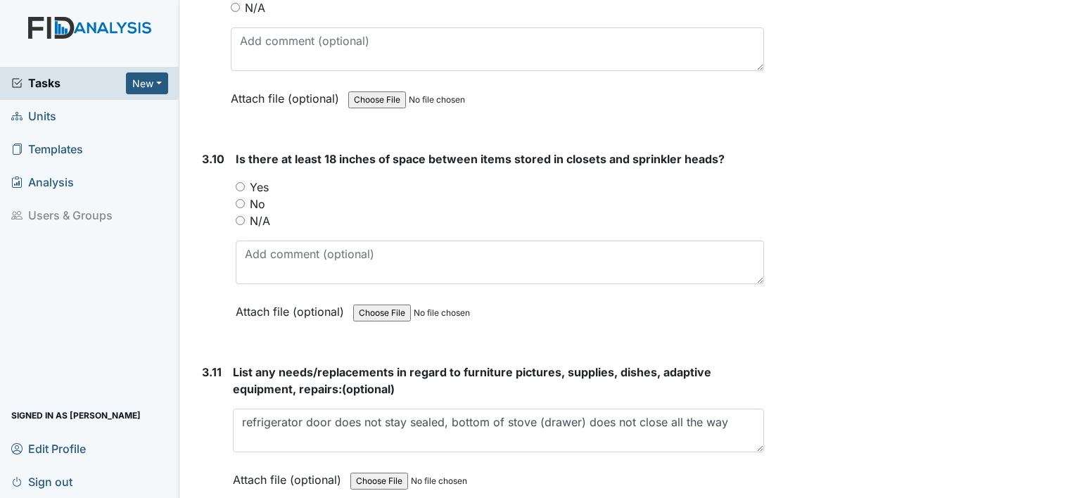
scroll to position [3929, 0]
click at [257, 177] on label "Yes" at bounding box center [259, 185] width 19 height 17
click at [245, 181] on input "Yes" at bounding box center [240, 185] width 9 height 9
radio input "true"
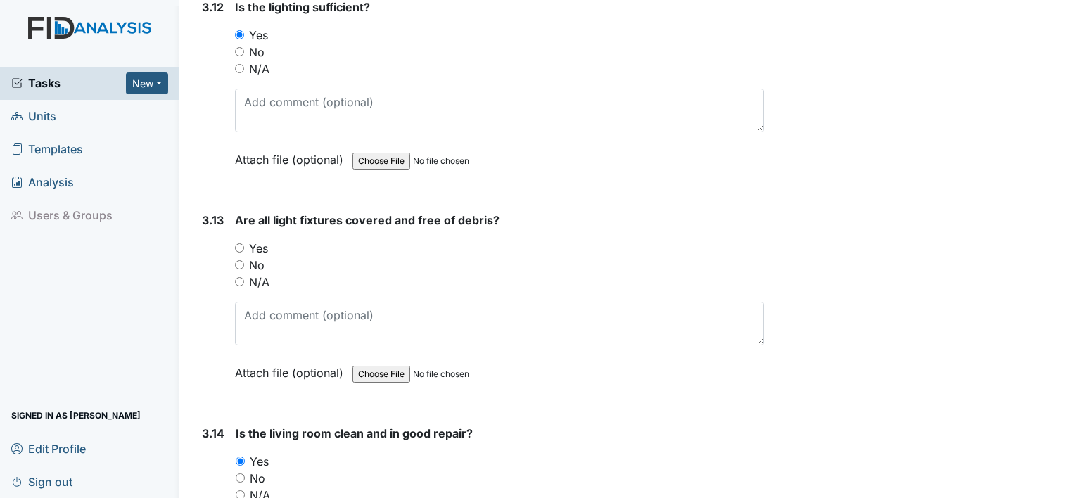
scroll to position [4462, 0]
click at [257, 238] on label "Yes" at bounding box center [258, 246] width 19 height 17
click at [244, 242] on input "Yes" at bounding box center [239, 246] width 9 height 9
radio input "true"
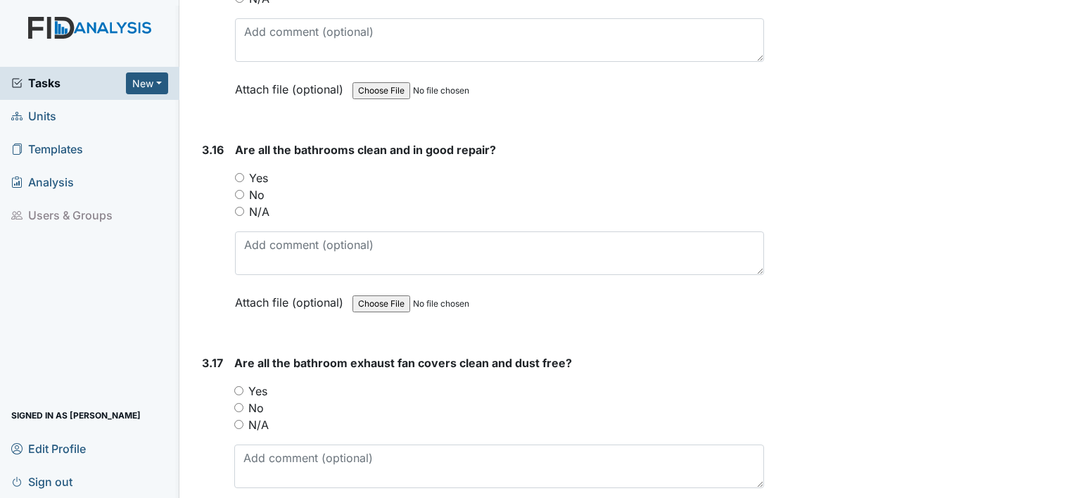
scroll to position [5174, 0]
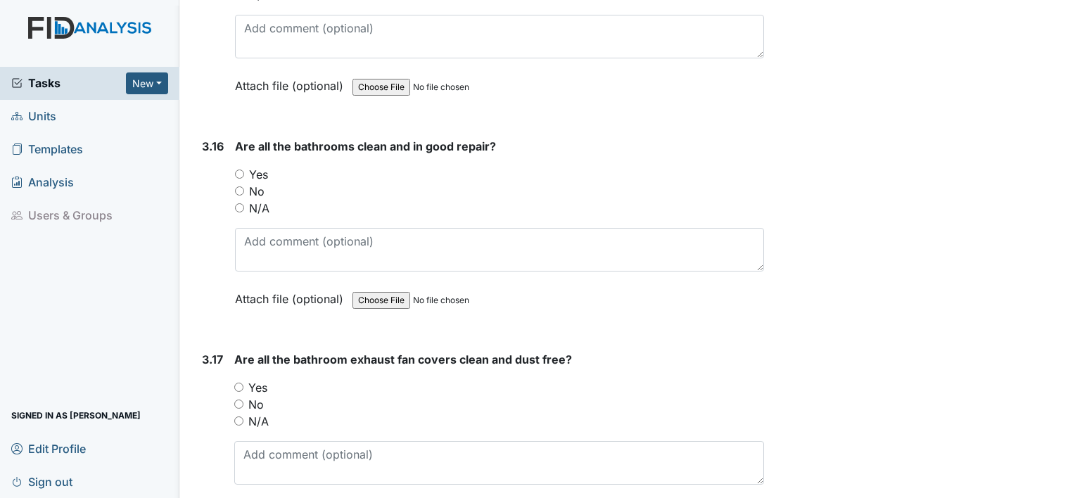
click at [254, 166] on label "Yes" at bounding box center [258, 174] width 19 height 17
click at [244, 170] on input "Yes" at bounding box center [239, 174] width 9 height 9
radio input "true"
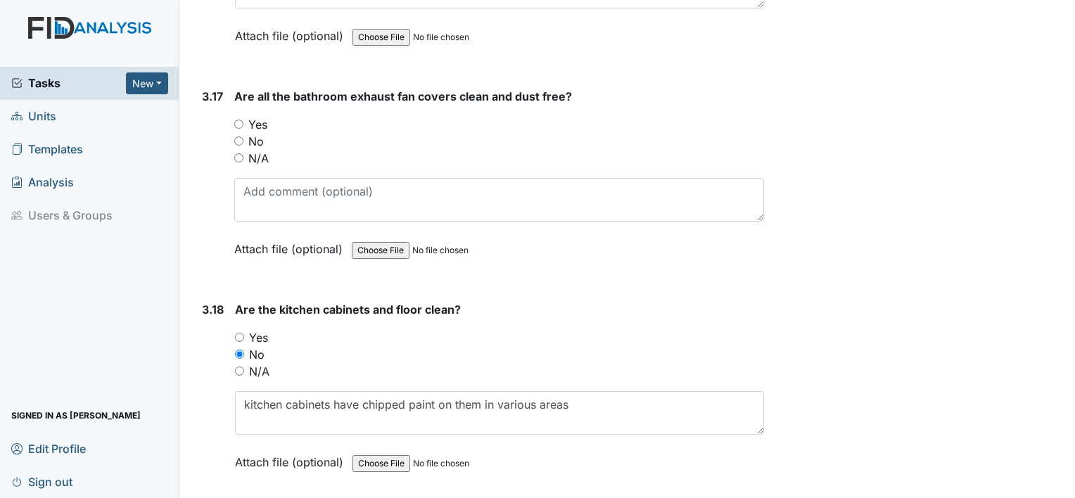
scroll to position [5438, 0]
click at [256, 115] on label "Yes" at bounding box center [257, 123] width 19 height 17
click at [243, 119] on input "Yes" at bounding box center [238, 123] width 9 height 9
radio input "true"
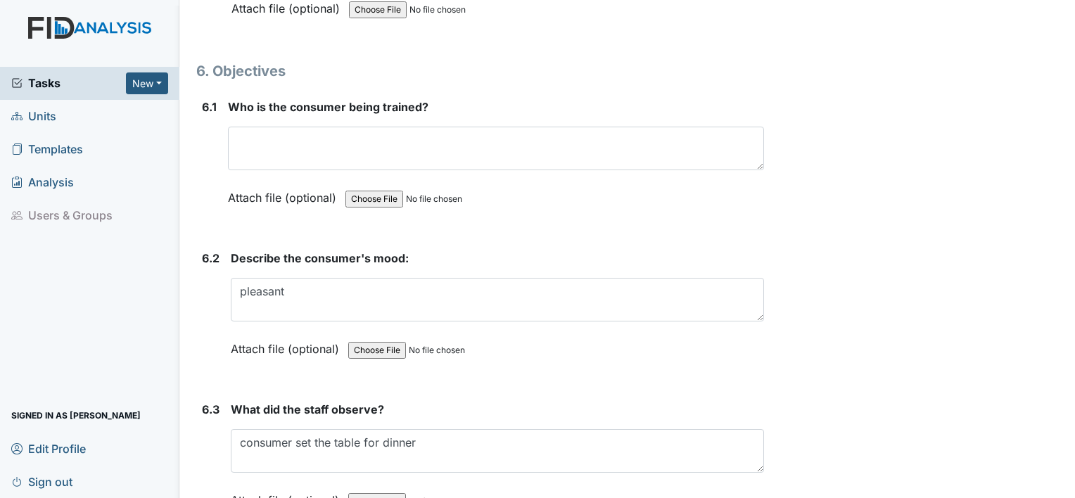
scroll to position [8204, 0]
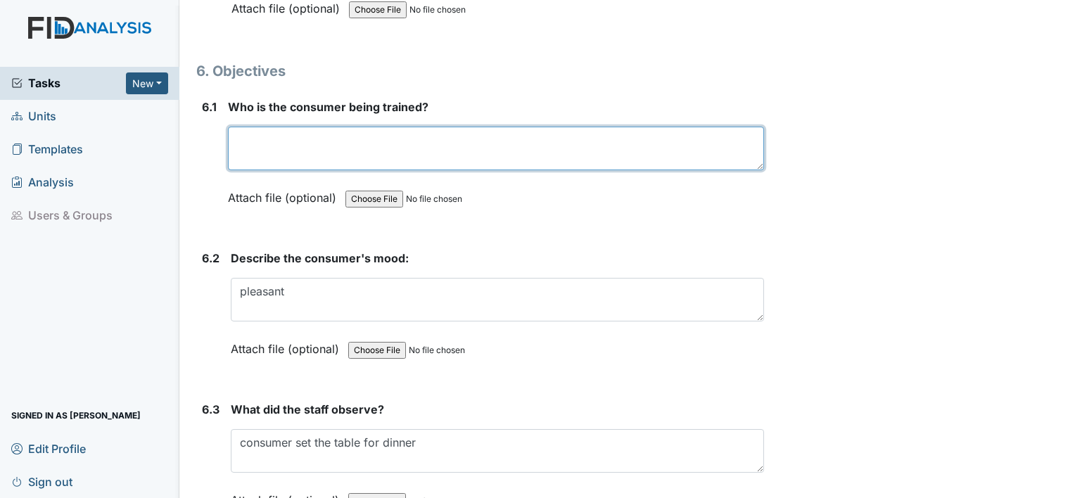
click at [256, 127] on textarea at bounding box center [496, 149] width 536 height 44
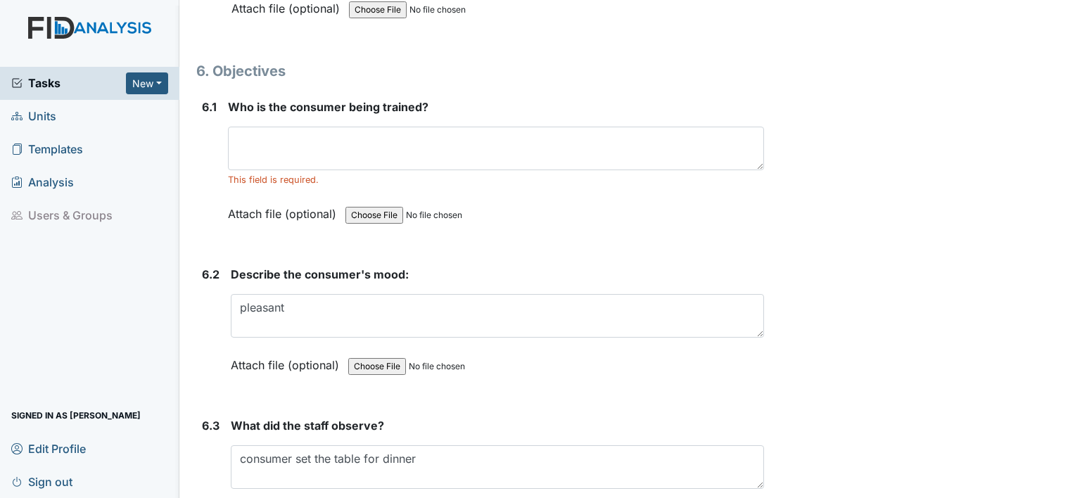
click at [613, 417] on strong "What did the staff observe?" at bounding box center [497, 425] width 533 height 17
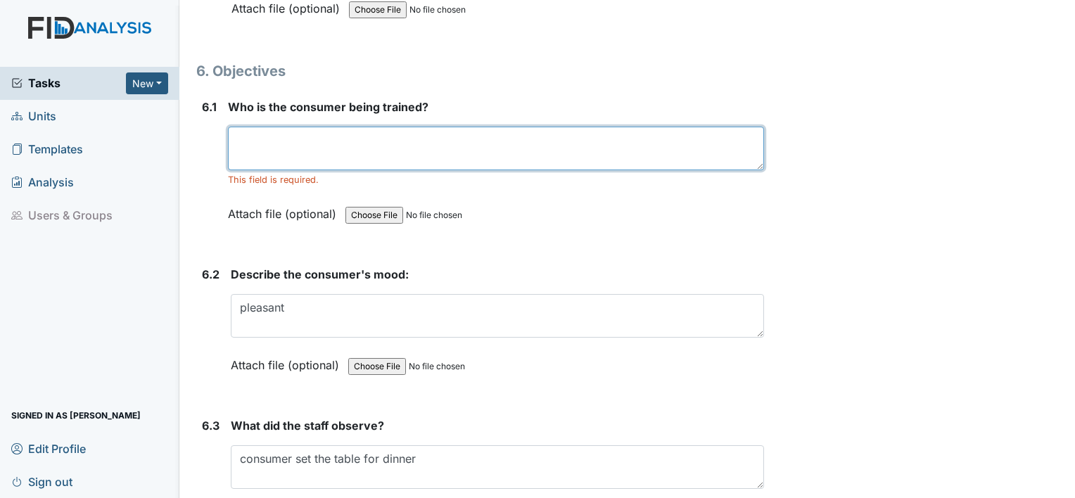
click at [439, 127] on textarea at bounding box center [496, 149] width 536 height 44
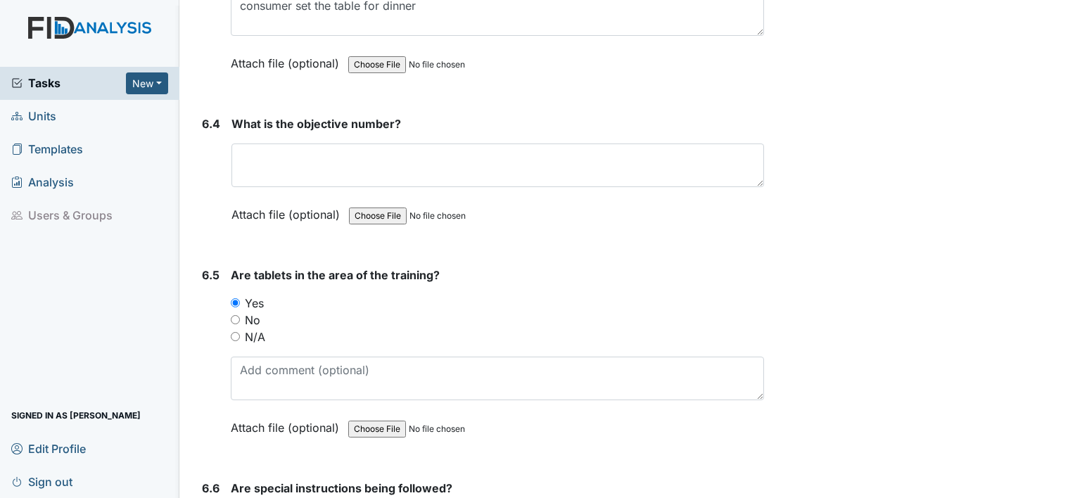
scroll to position [8657, 0]
type textarea "RF"
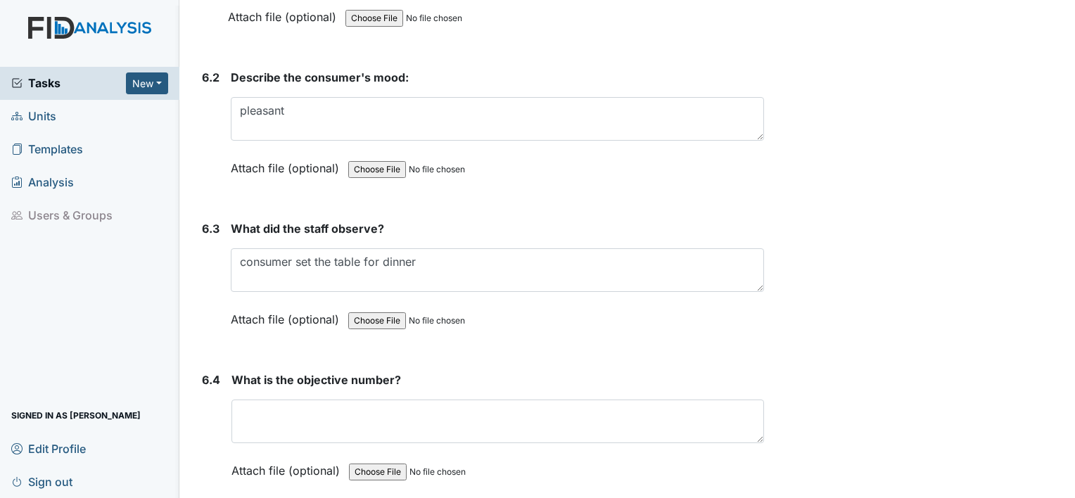
scroll to position [8403, 0]
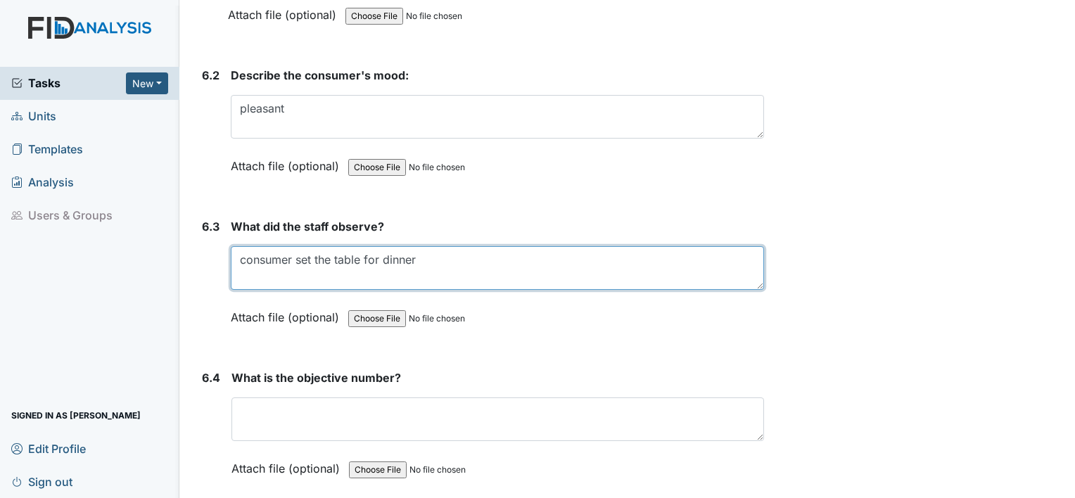
click at [423, 246] on textarea "consumer set the table for dinner" at bounding box center [497, 268] width 533 height 44
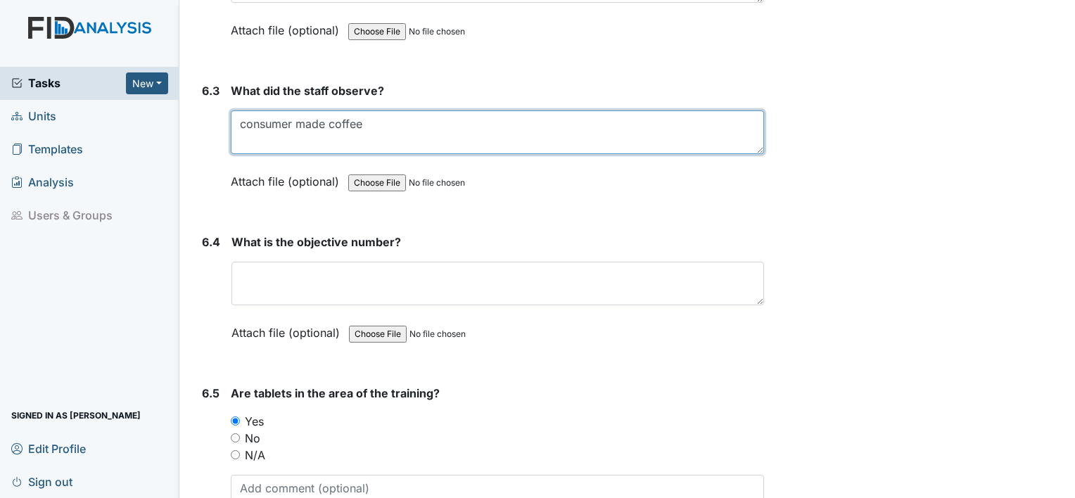
scroll to position [8547, 0]
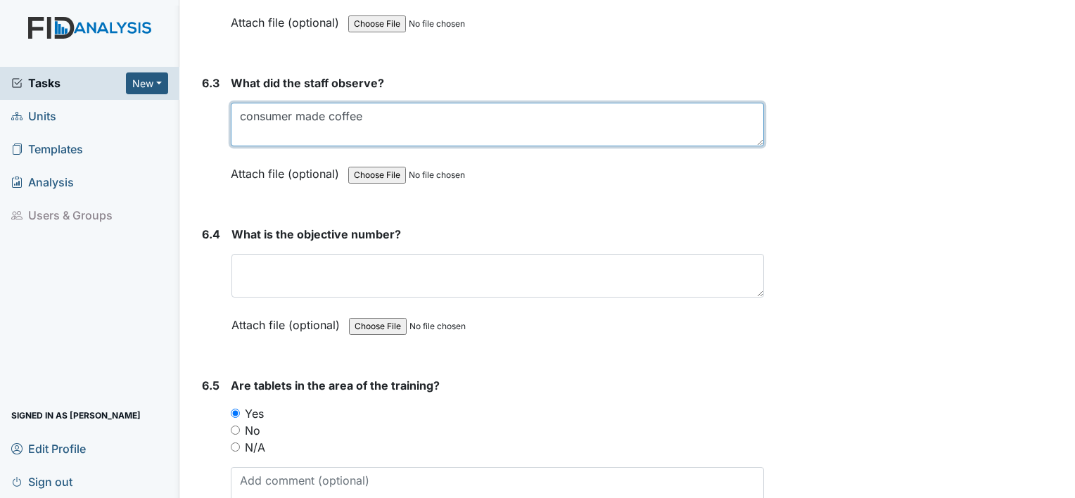
type textarea "consumer made coffee"
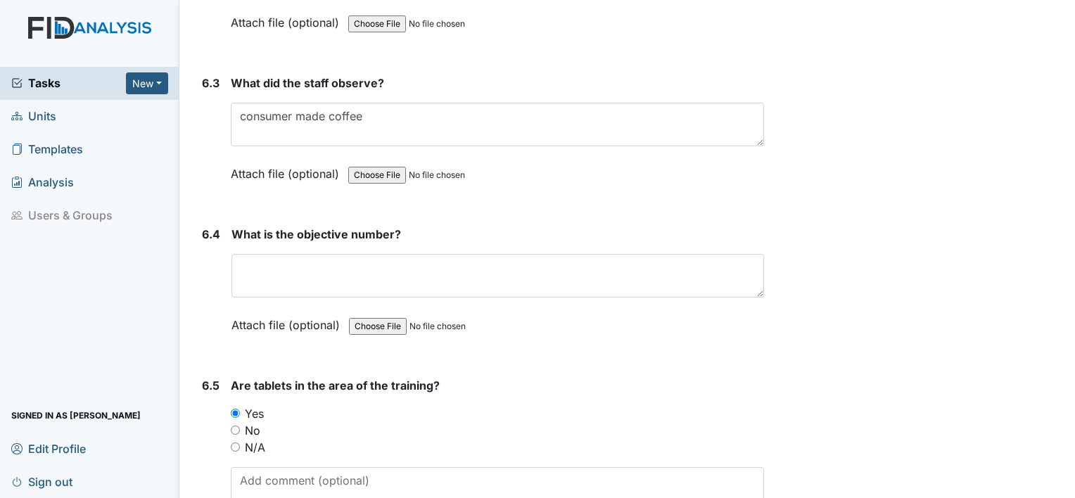
drag, startPoint x: 346, startPoint y: 136, endPoint x: 317, endPoint y: 234, distance: 102.1
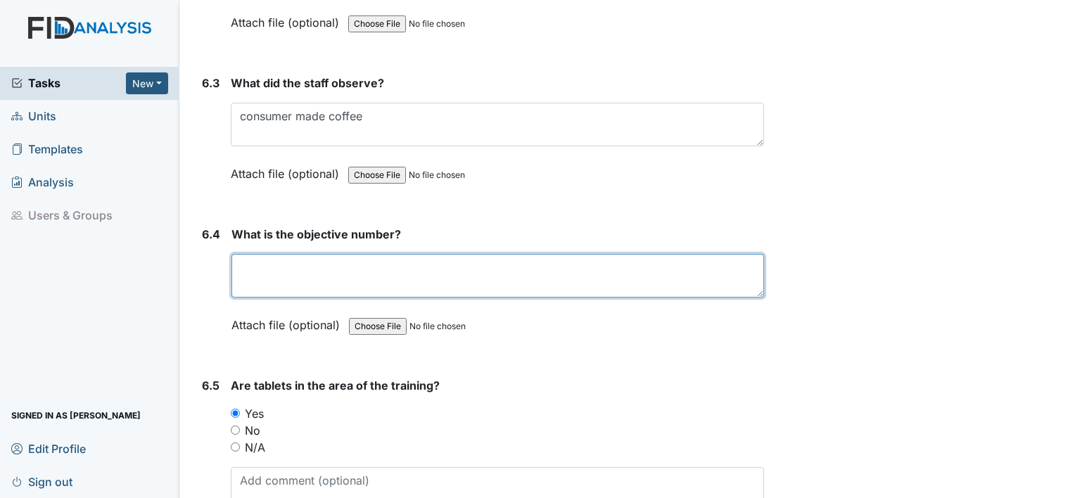
click at [317, 254] on textarea at bounding box center [497, 276] width 532 height 44
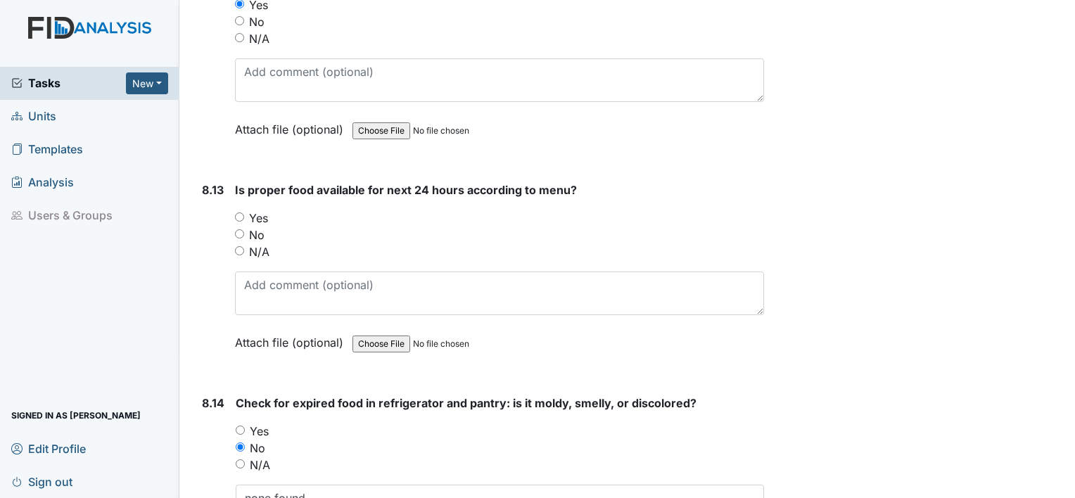
scroll to position [13142, 0]
type textarea "DIL085"
click at [260, 209] on label "Yes" at bounding box center [258, 217] width 19 height 17
click at [244, 212] on input "Yes" at bounding box center [239, 216] width 9 height 9
radio input "true"
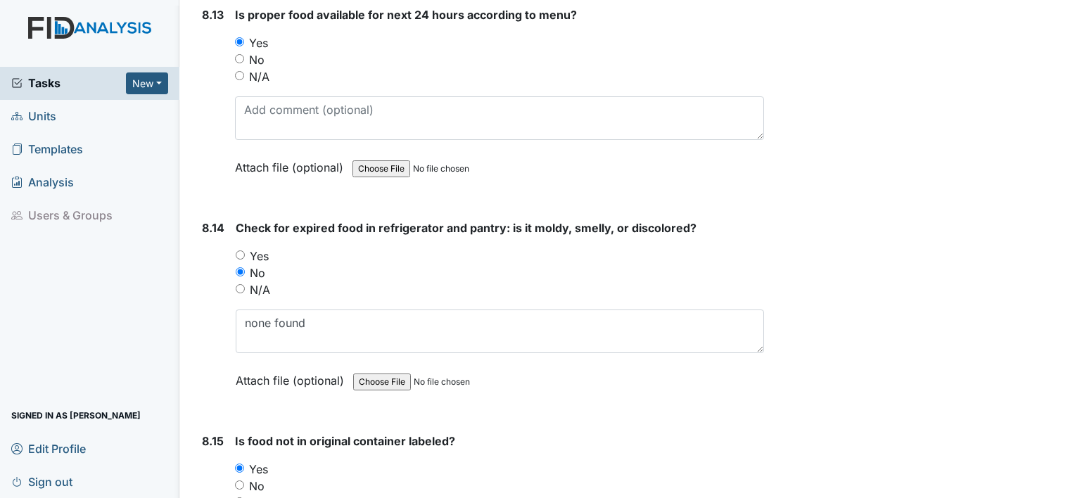
scroll to position [13319, 0]
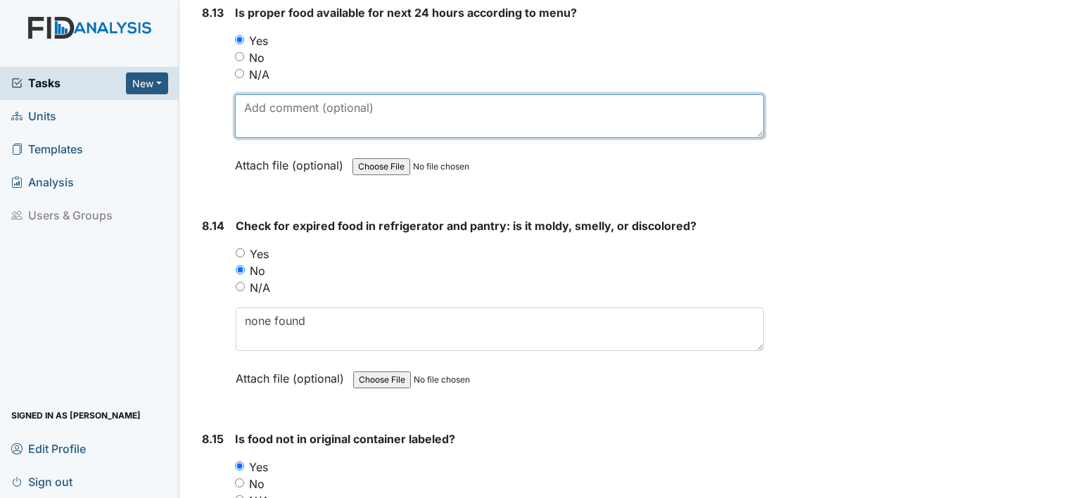
click at [281, 94] on textarea at bounding box center [499, 116] width 529 height 44
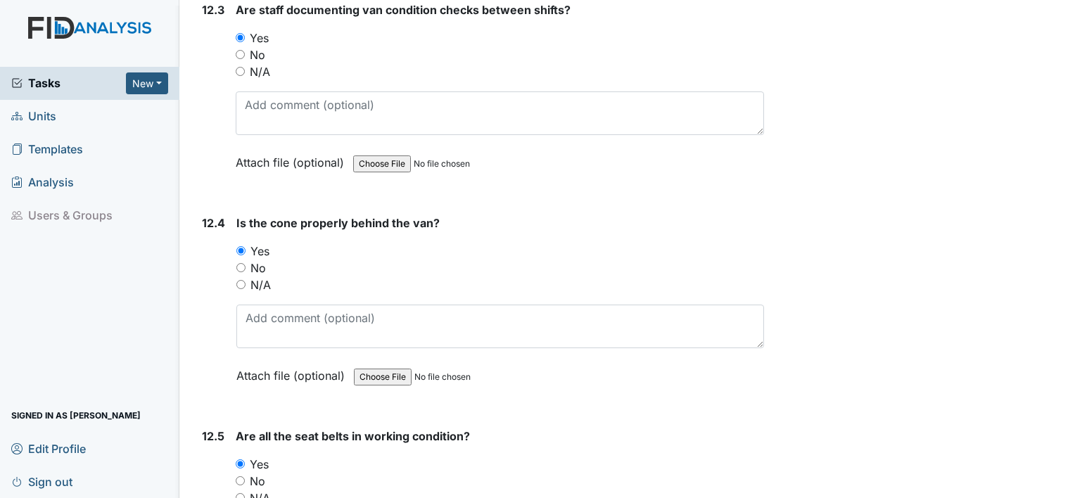
scroll to position [24852, 0]
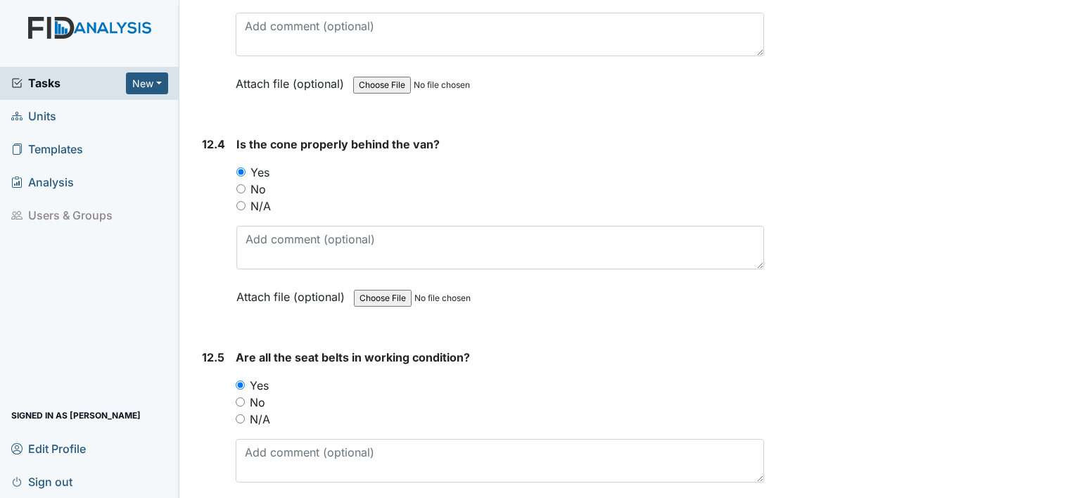
type textarea "*residents choice for lunch was not identified in the menu book, items for brea…"
